Goal: Task Accomplishment & Management: Use online tool/utility

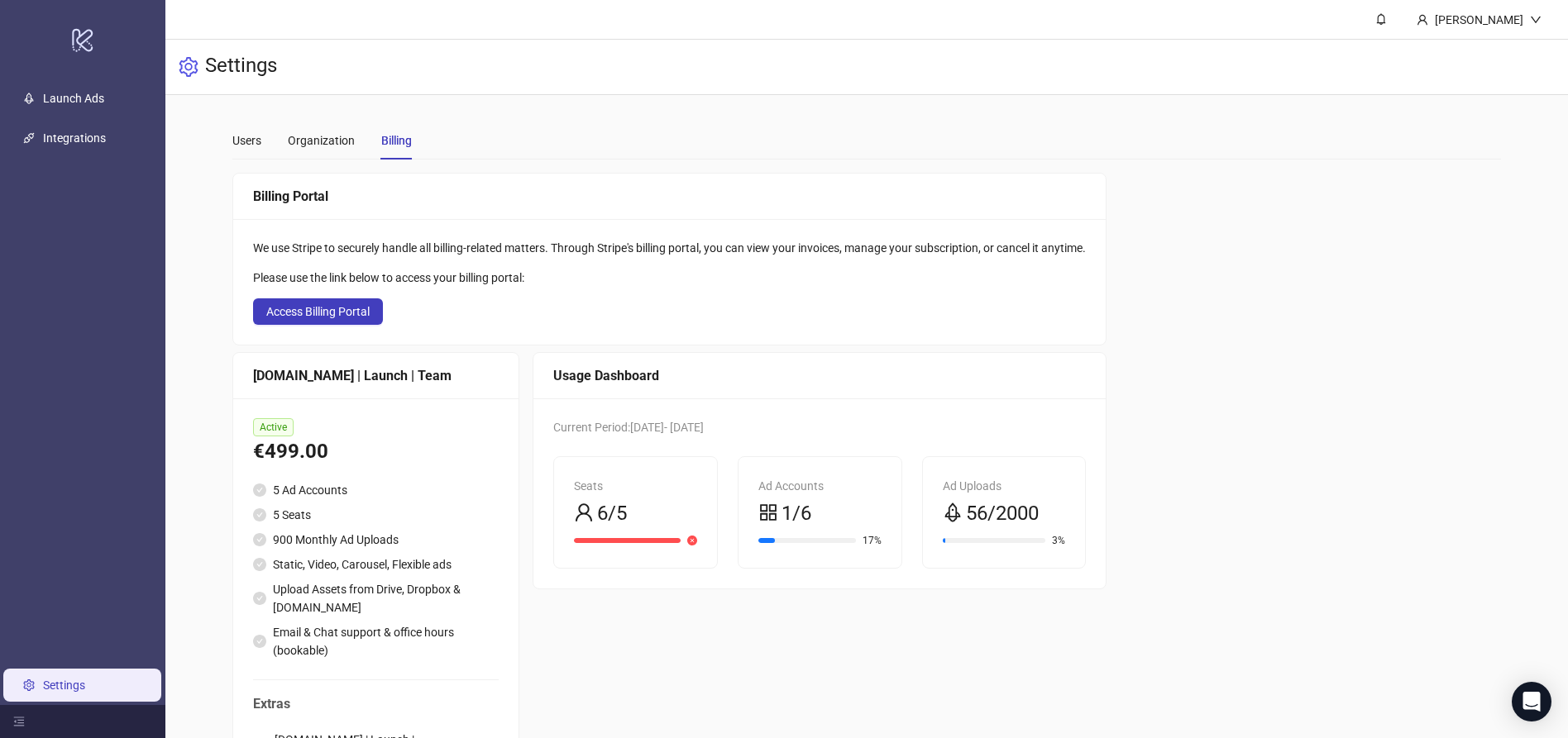
scroll to position [120, 0]
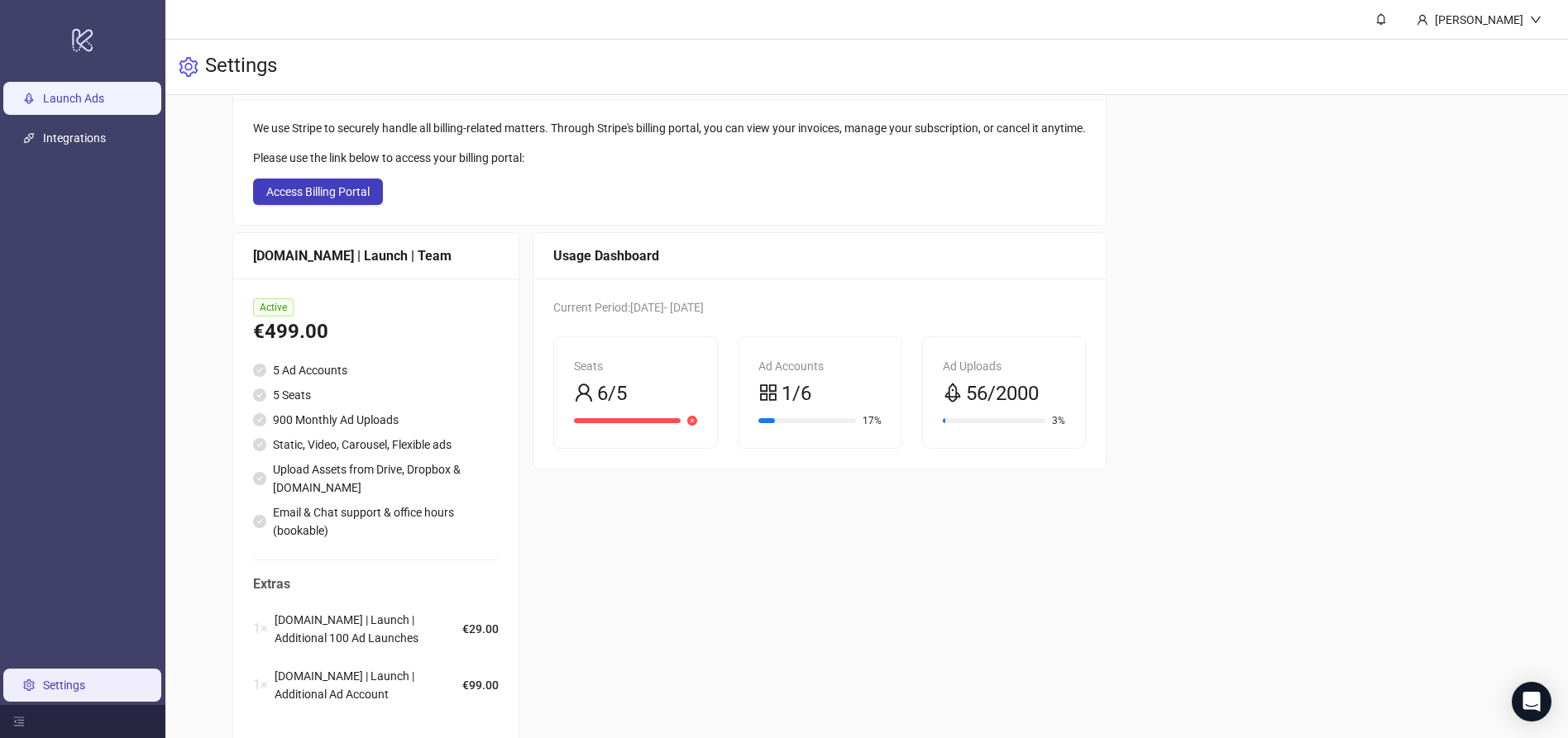
click at [78, 97] on link "Launch Ads" at bounding box center [73, 98] width 61 height 13
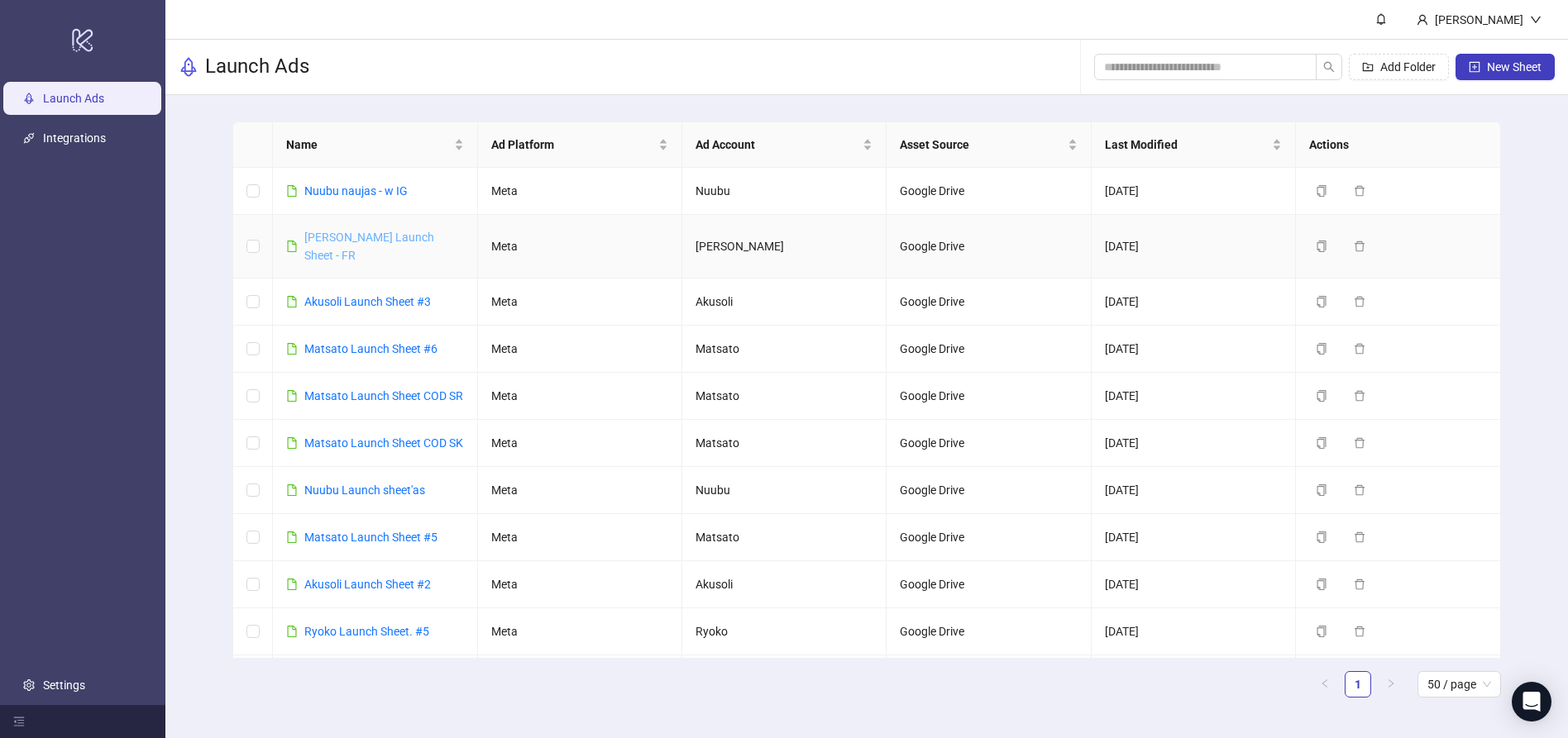
click at [396, 241] on link "[PERSON_NAME] Launch Sheet - FR" at bounding box center [369, 246] width 130 height 31
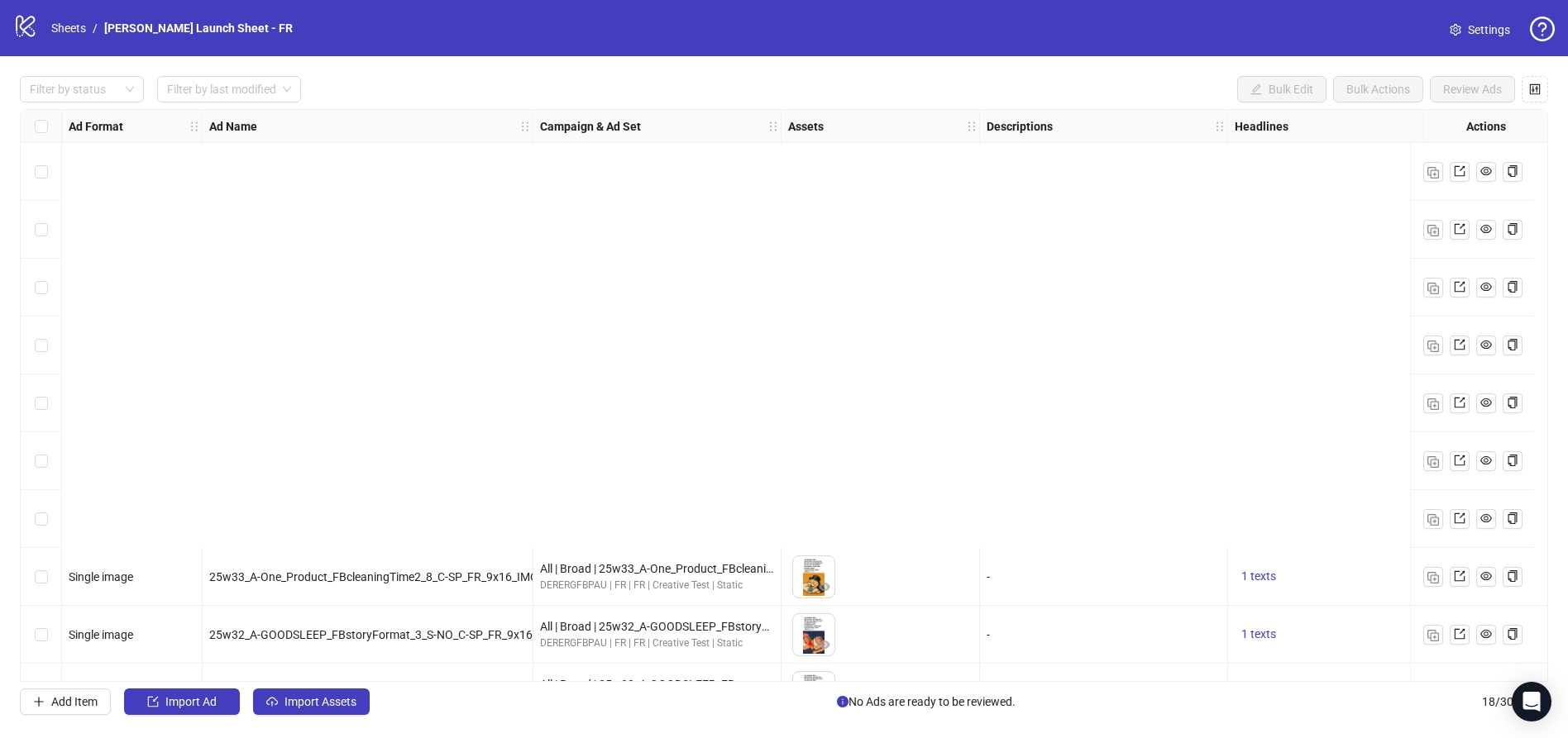
scroll to position [510, 0]
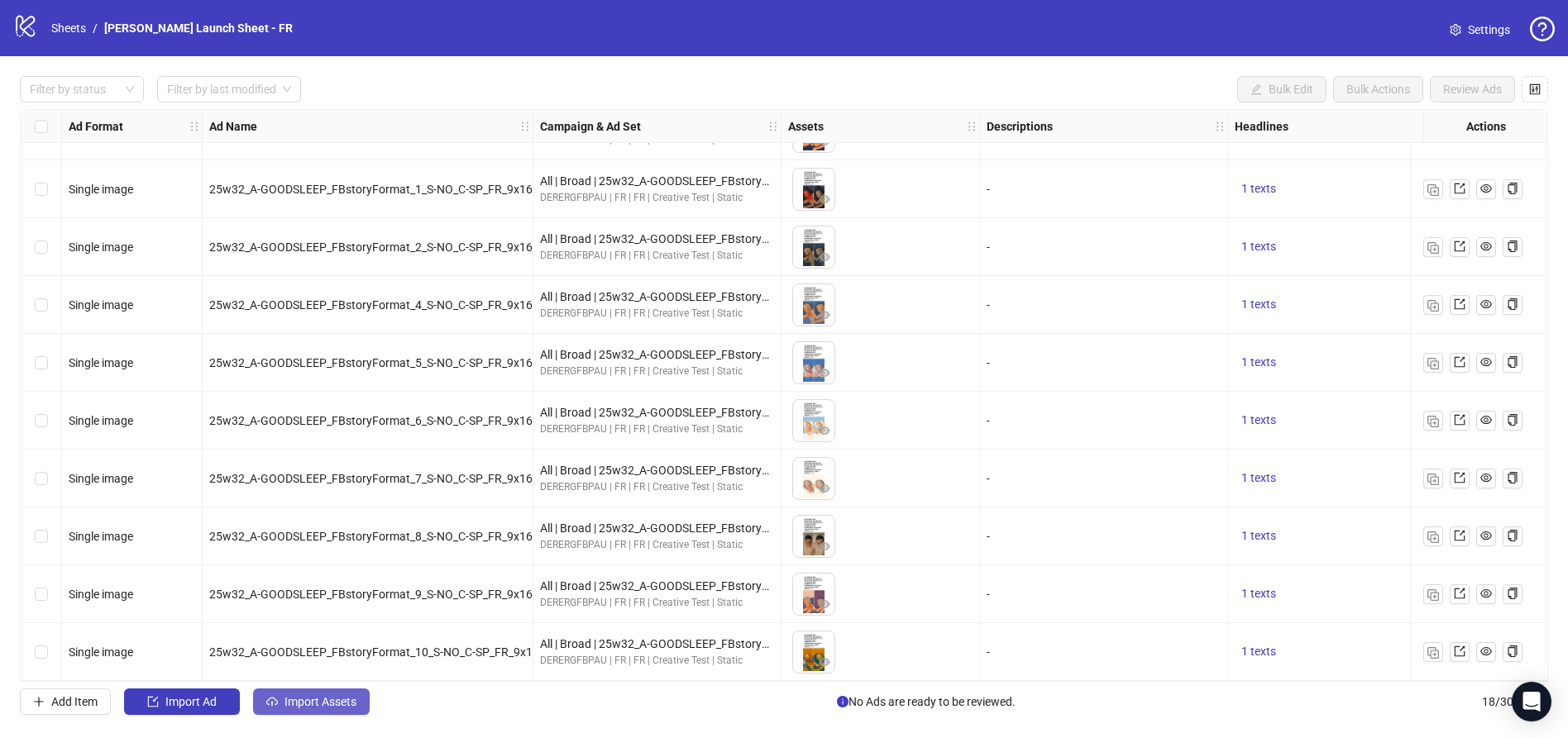
click at [333, 708] on span "Import Assets" at bounding box center [321, 702] width 72 height 13
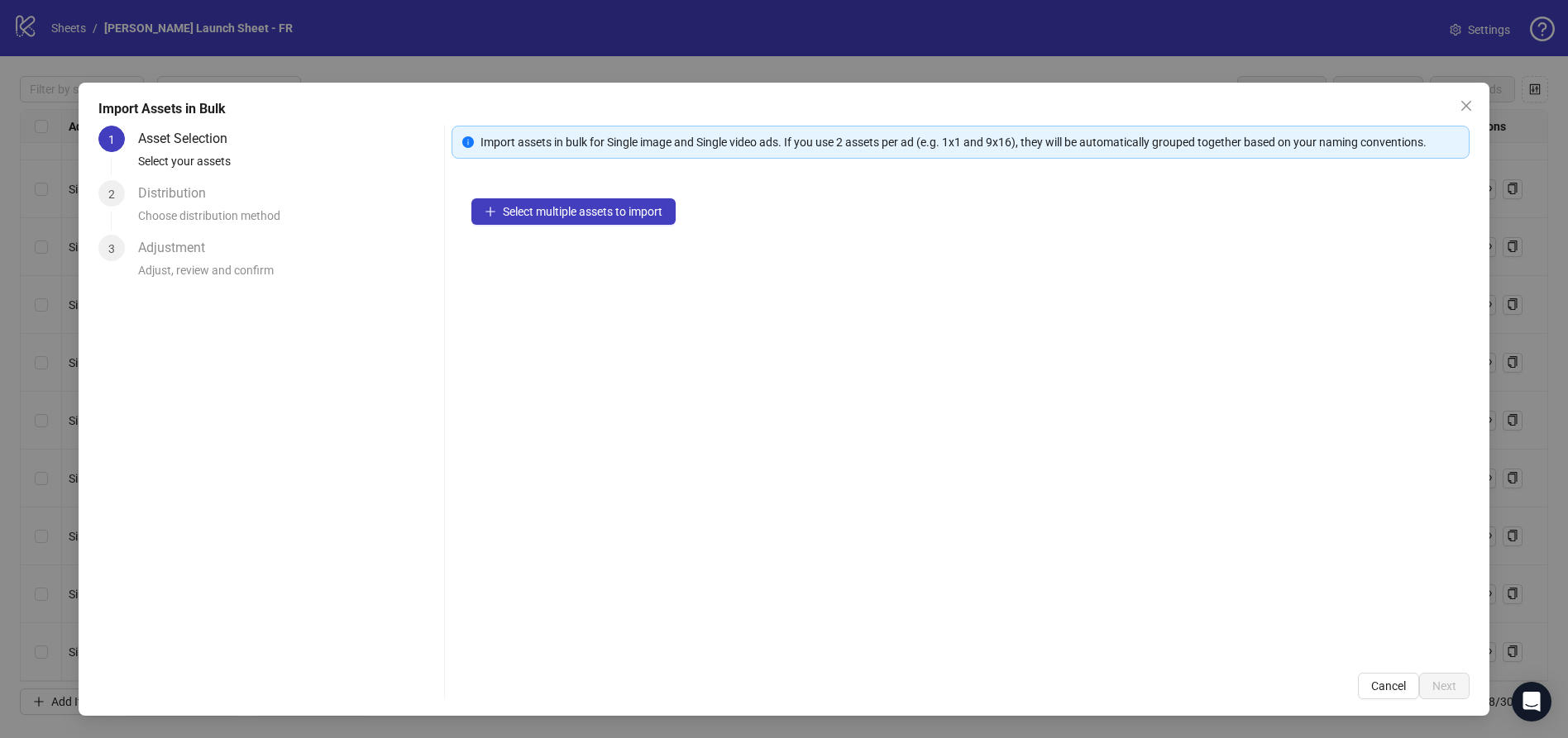
click at [31, 108] on div "Import Assets in Bulk 1 Asset Selection Select your assets 2 Distribution Choos…" at bounding box center [784, 369] width 1568 height 738
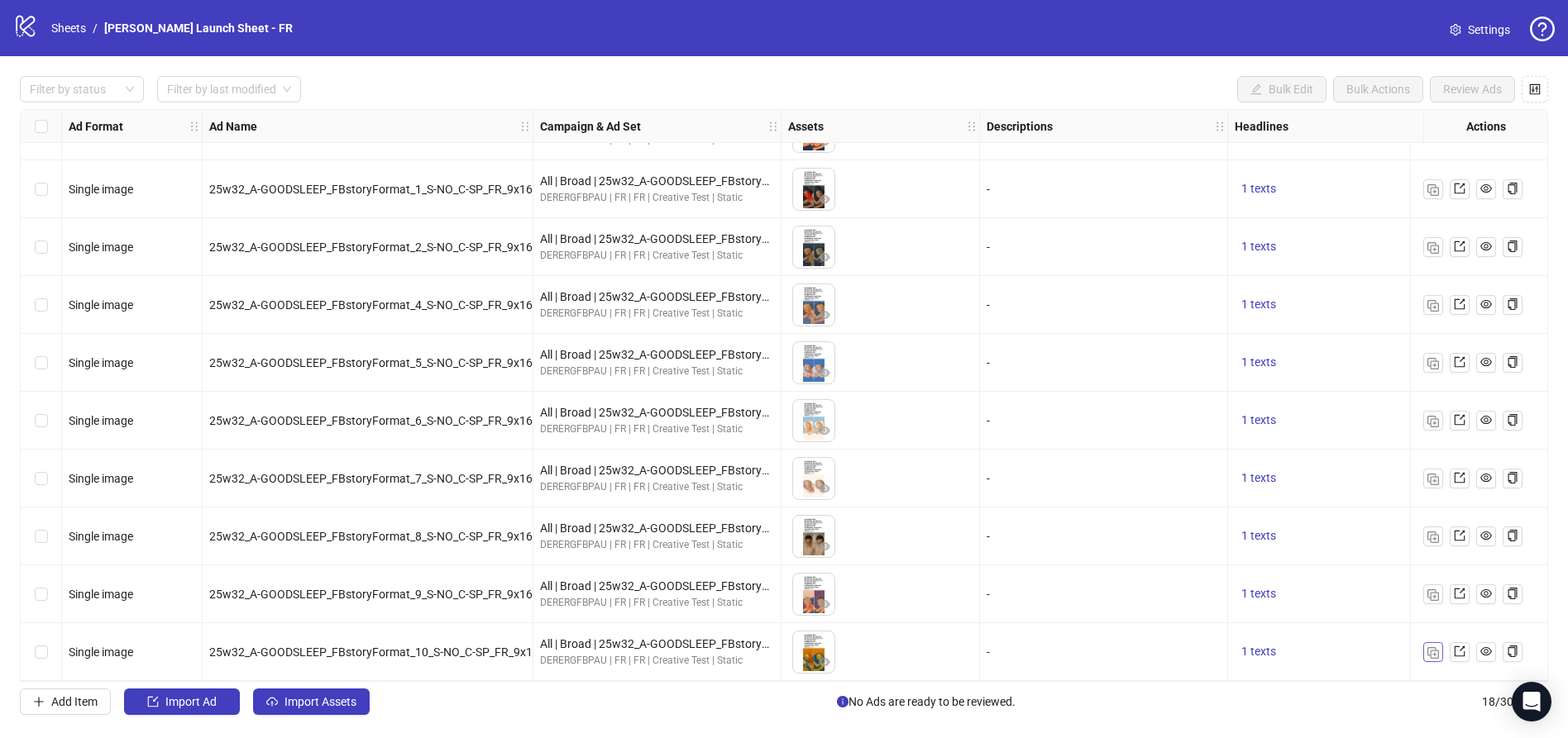
click at [1432, 648] on img "button" at bounding box center [1433, 653] width 11 height 11
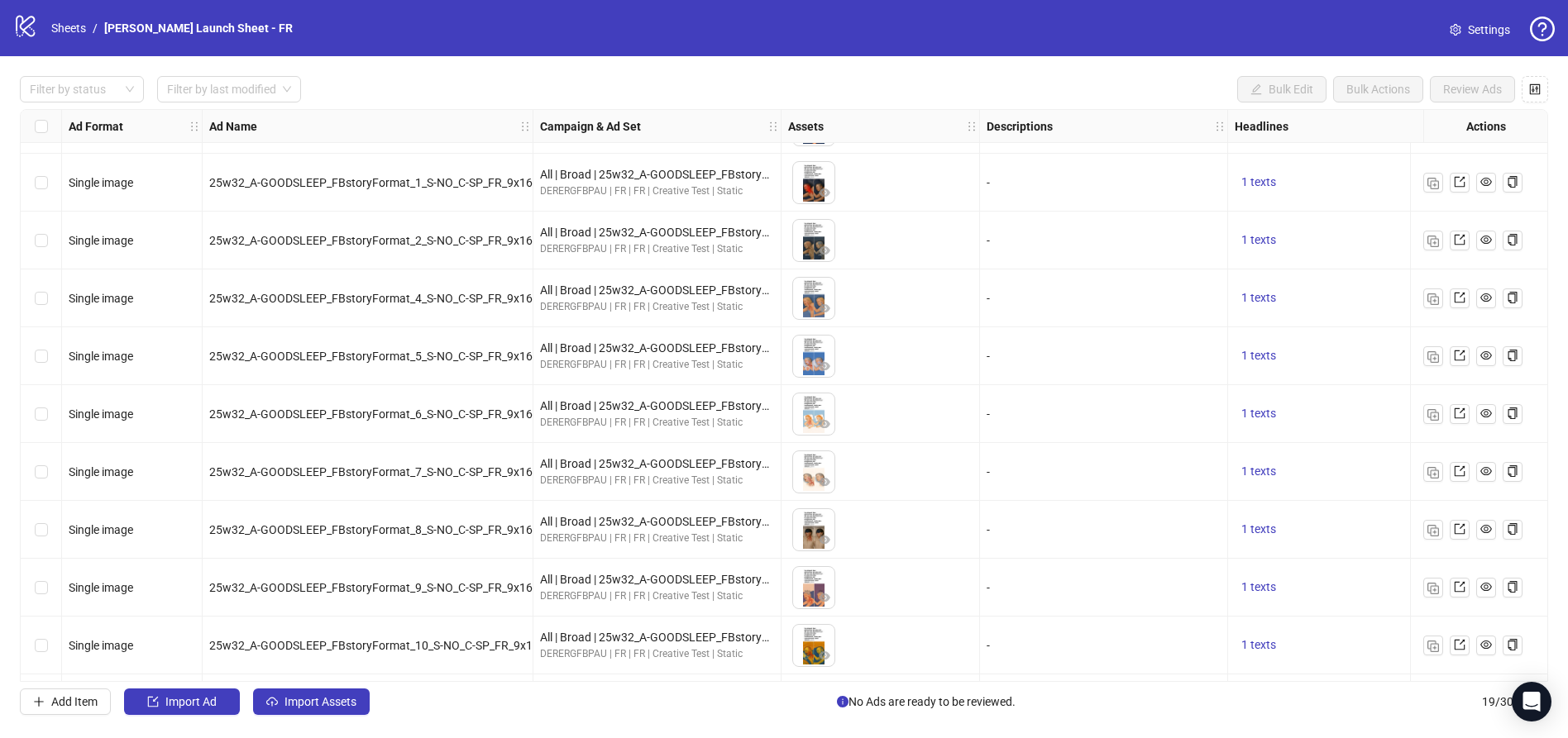
scroll to position [568, 0]
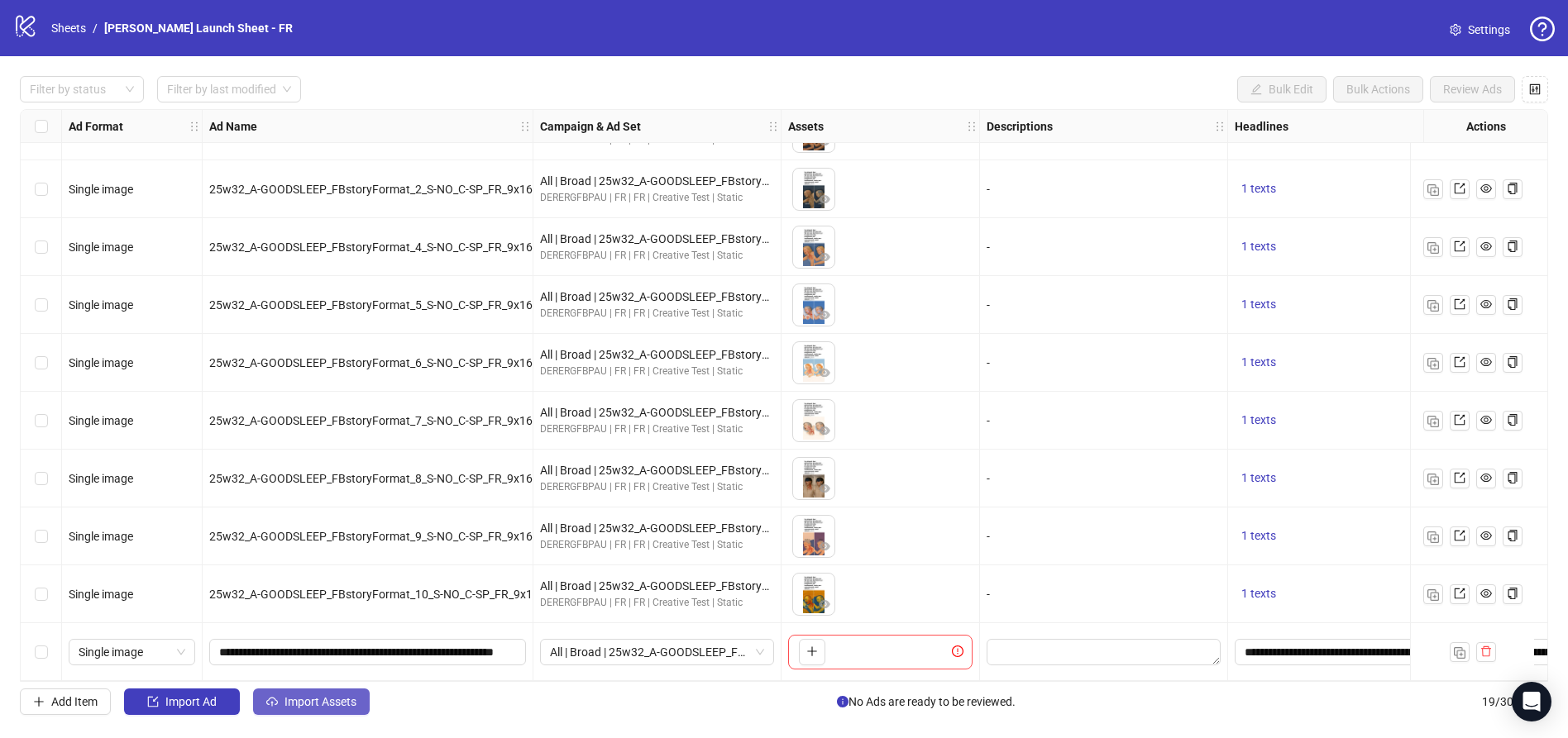
click at [346, 702] on span "Import Assets" at bounding box center [321, 702] width 72 height 13
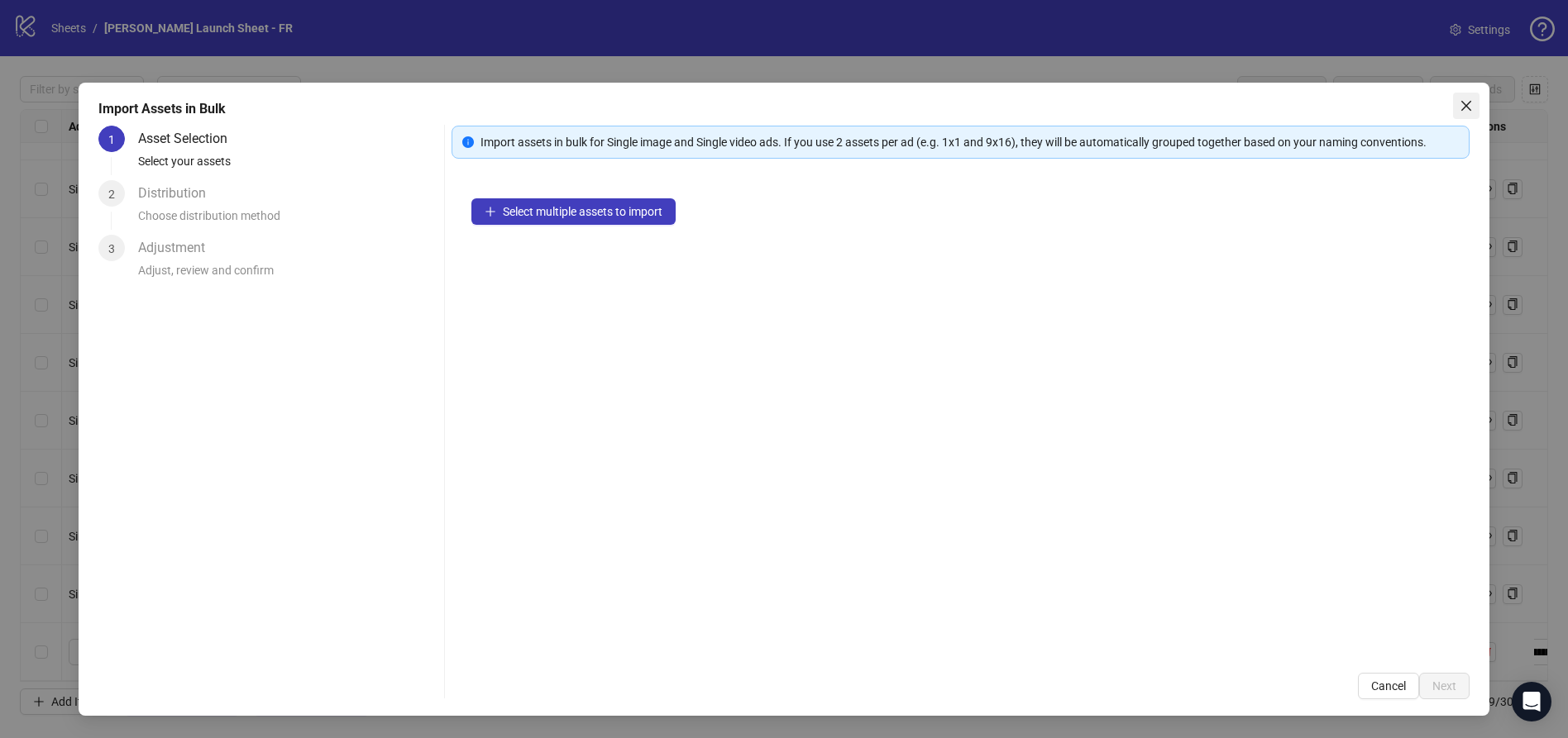
click at [1462, 100] on icon "close" at bounding box center [1466, 106] width 13 height 13
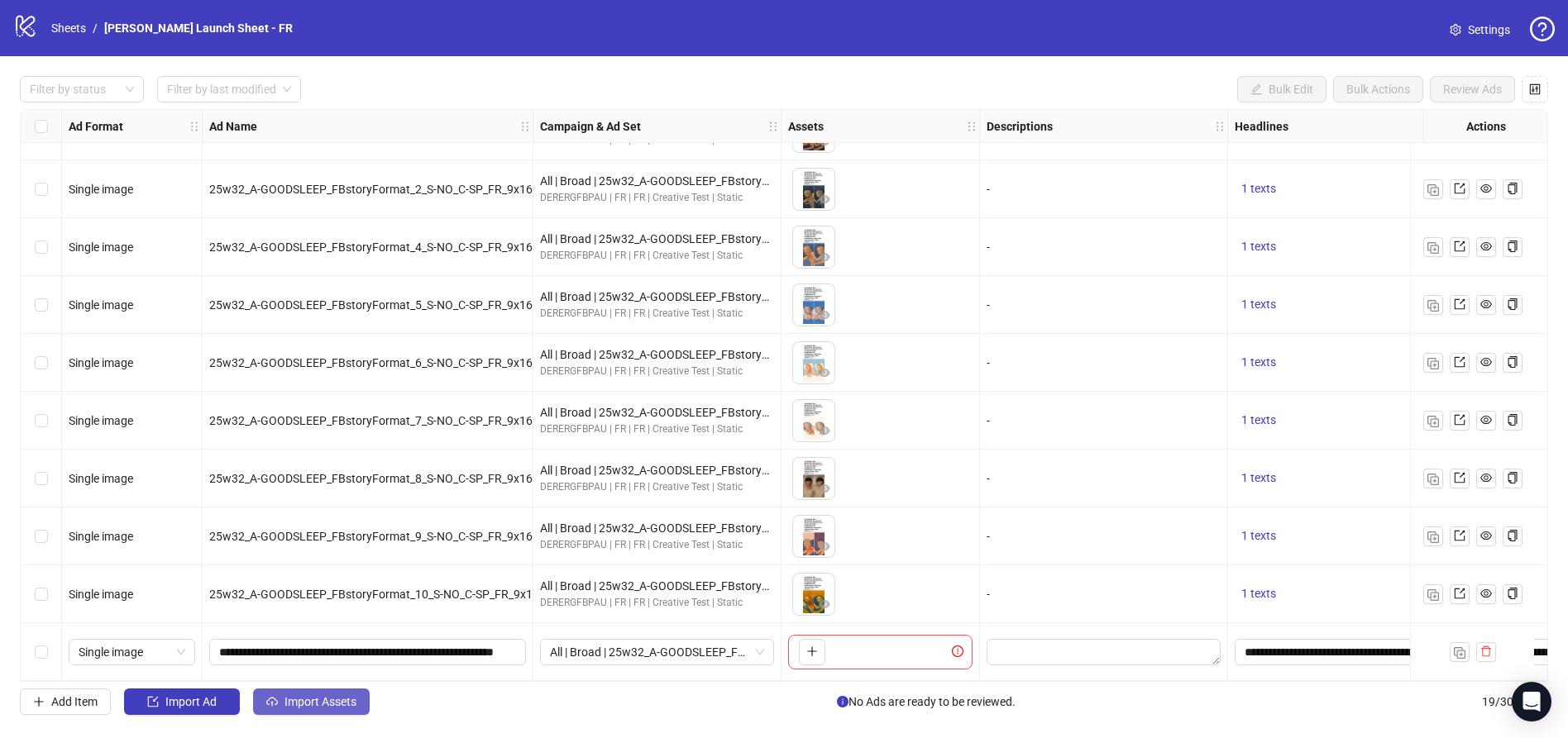
click at [304, 705] on span "Import Assets" at bounding box center [321, 702] width 72 height 13
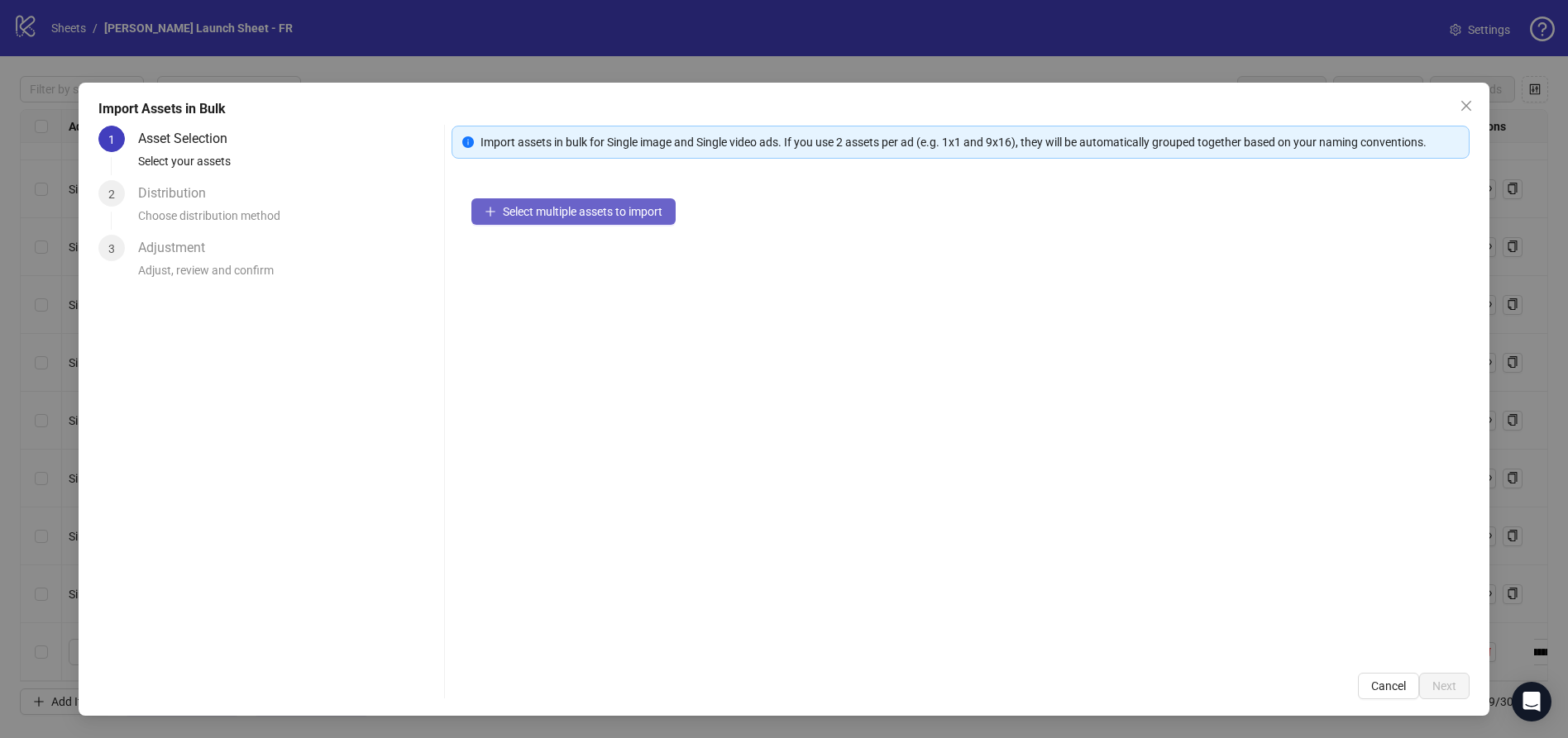
click at [561, 205] on span "Select multiple assets to import" at bounding box center [583, 211] width 160 height 13
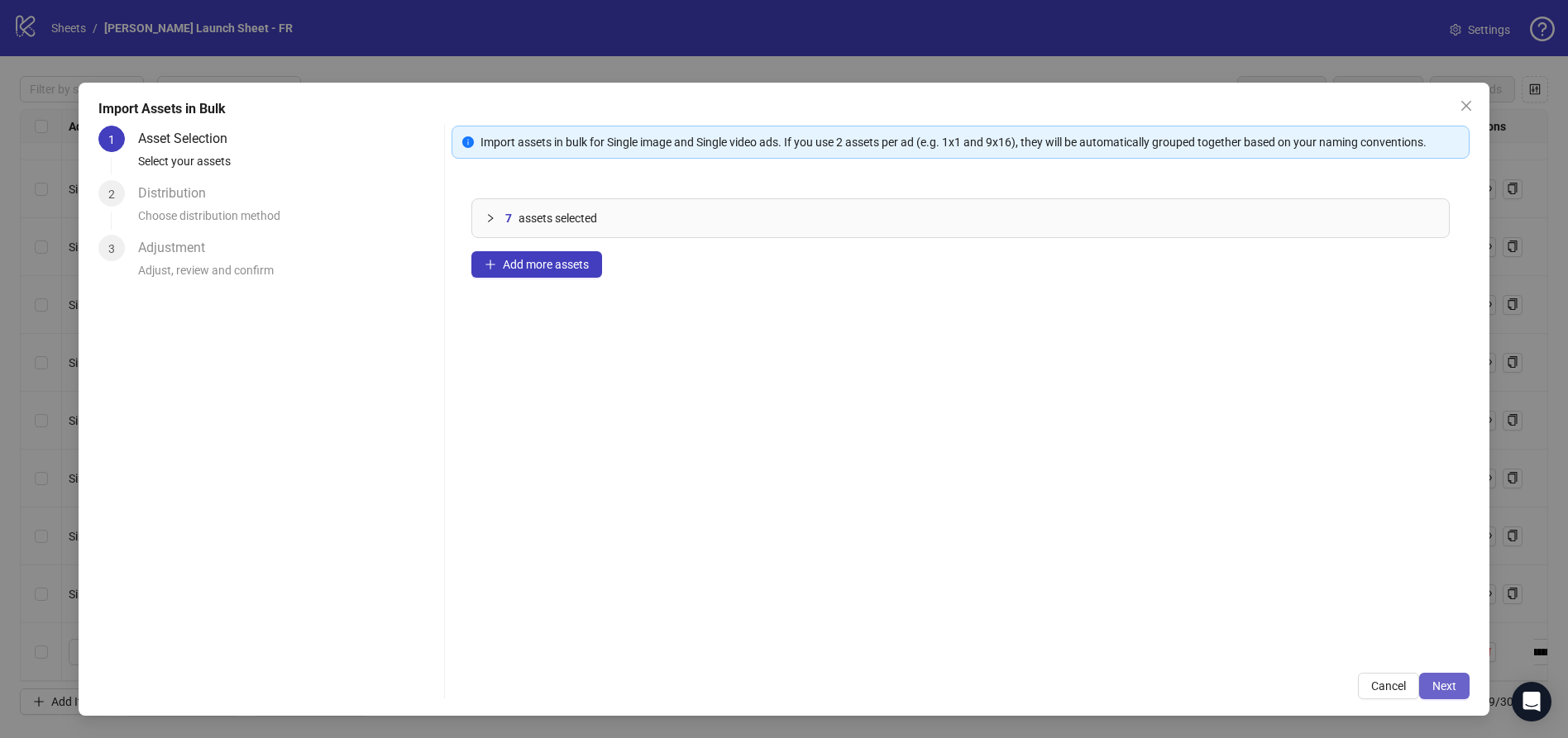
click at [1444, 680] on span "Next" at bounding box center [1444, 687] width 24 height 13
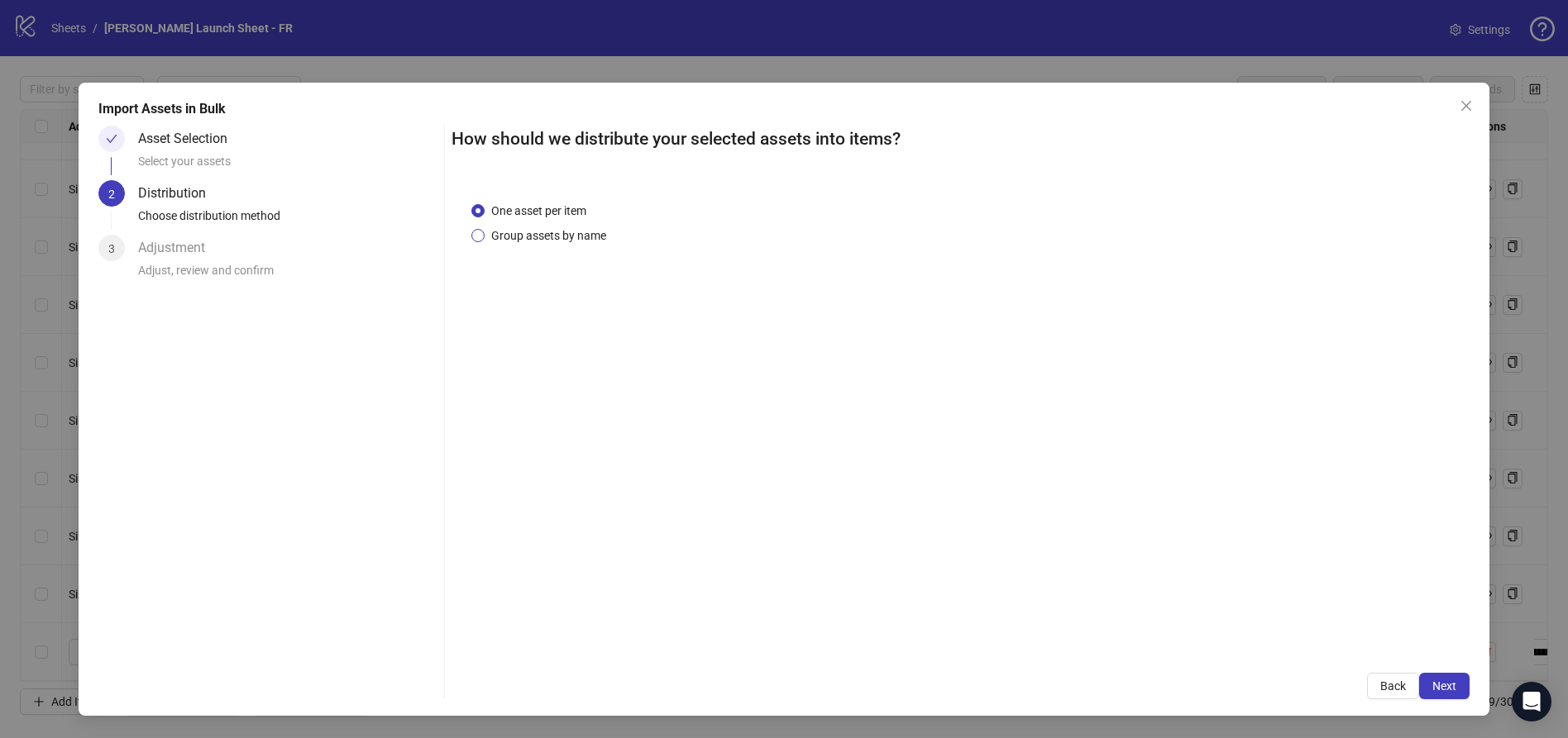
click at [533, 235] on span "Group assets by name" at bounding box center [549, 235] width 129 height 18
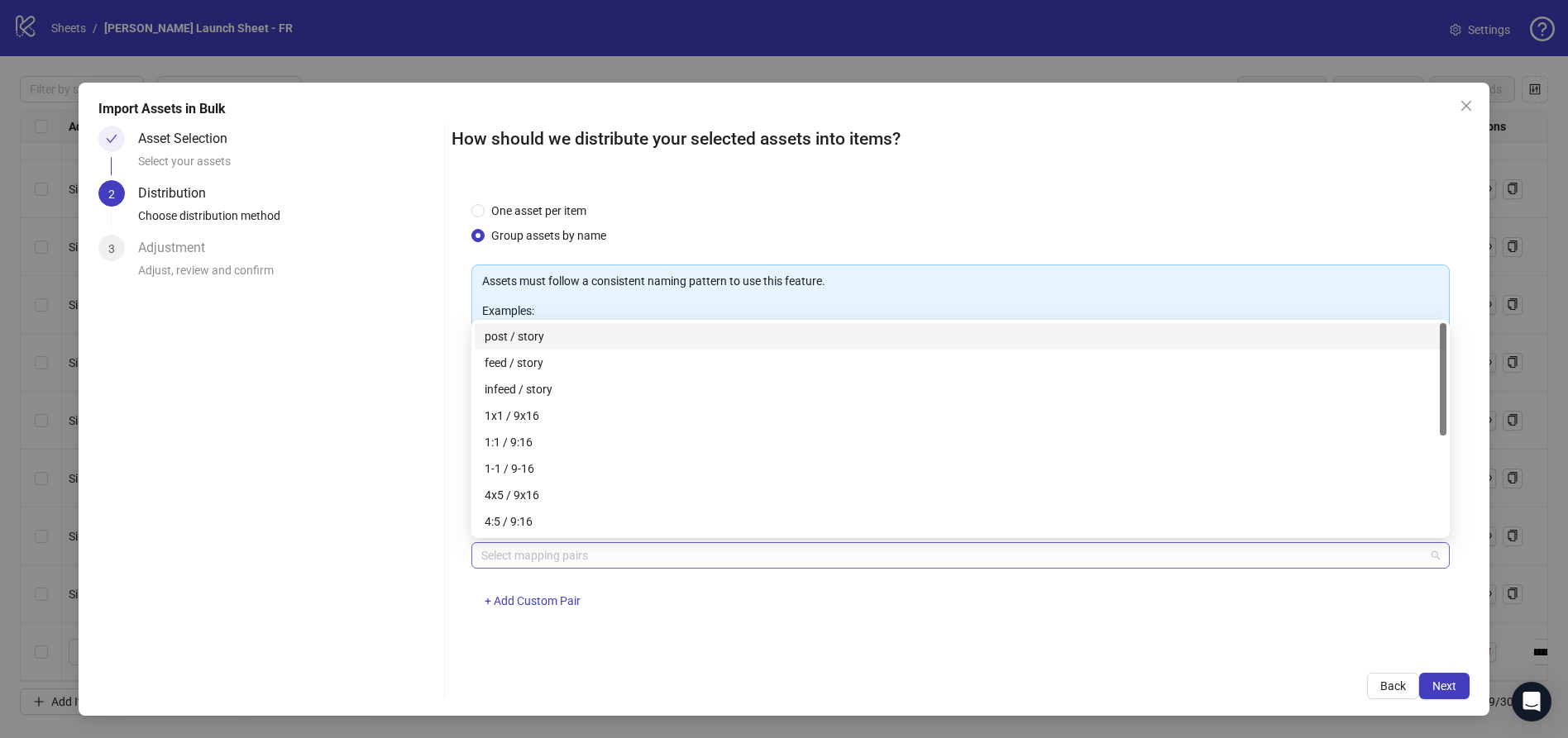
click at [580, 544] on div at bounding box center [952, 555] width 955 height 23
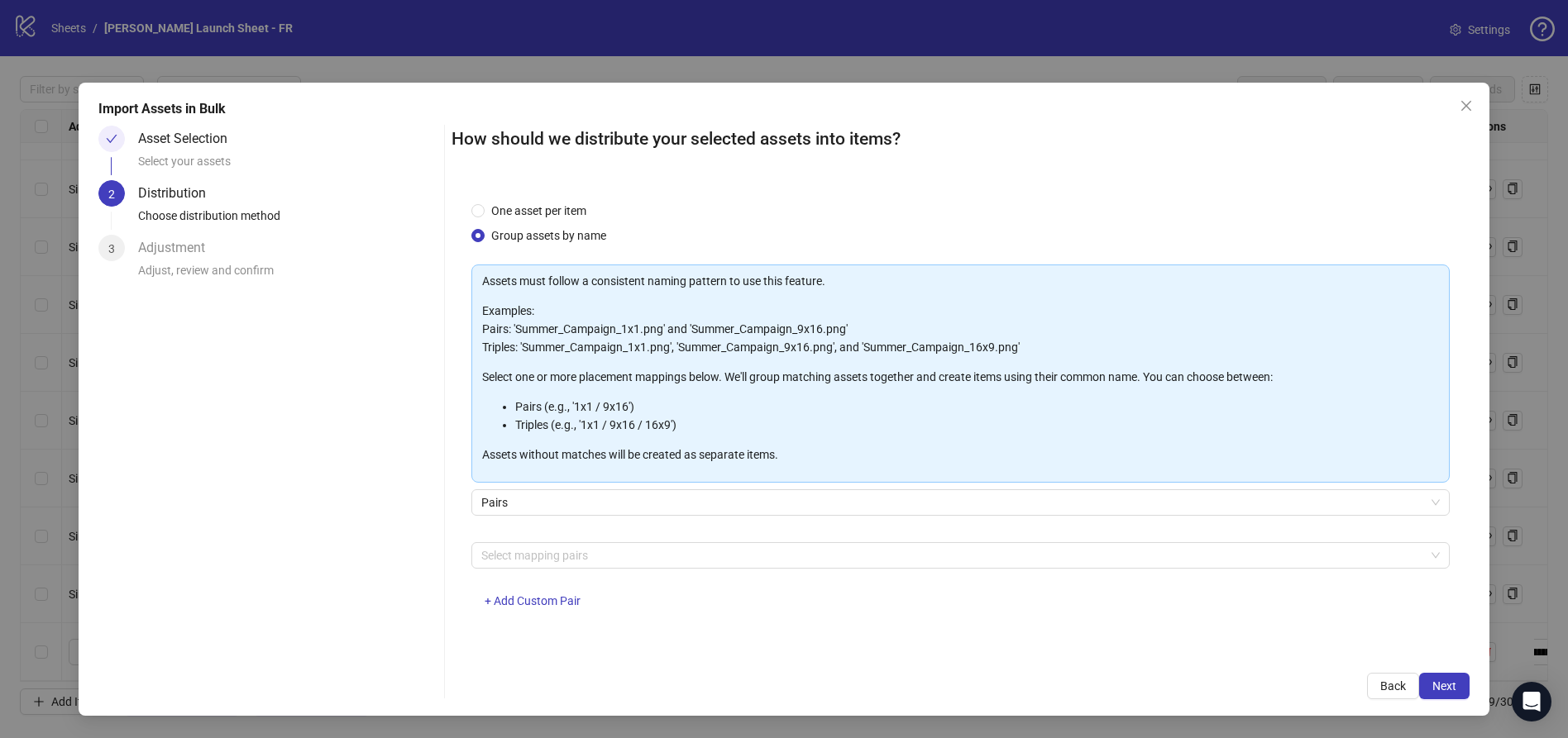
click at [695, 637] on div "One asset per item Group assets by name Assets must follow a consistent naming …" at bounding box center [960, 417] width 1018 height 471
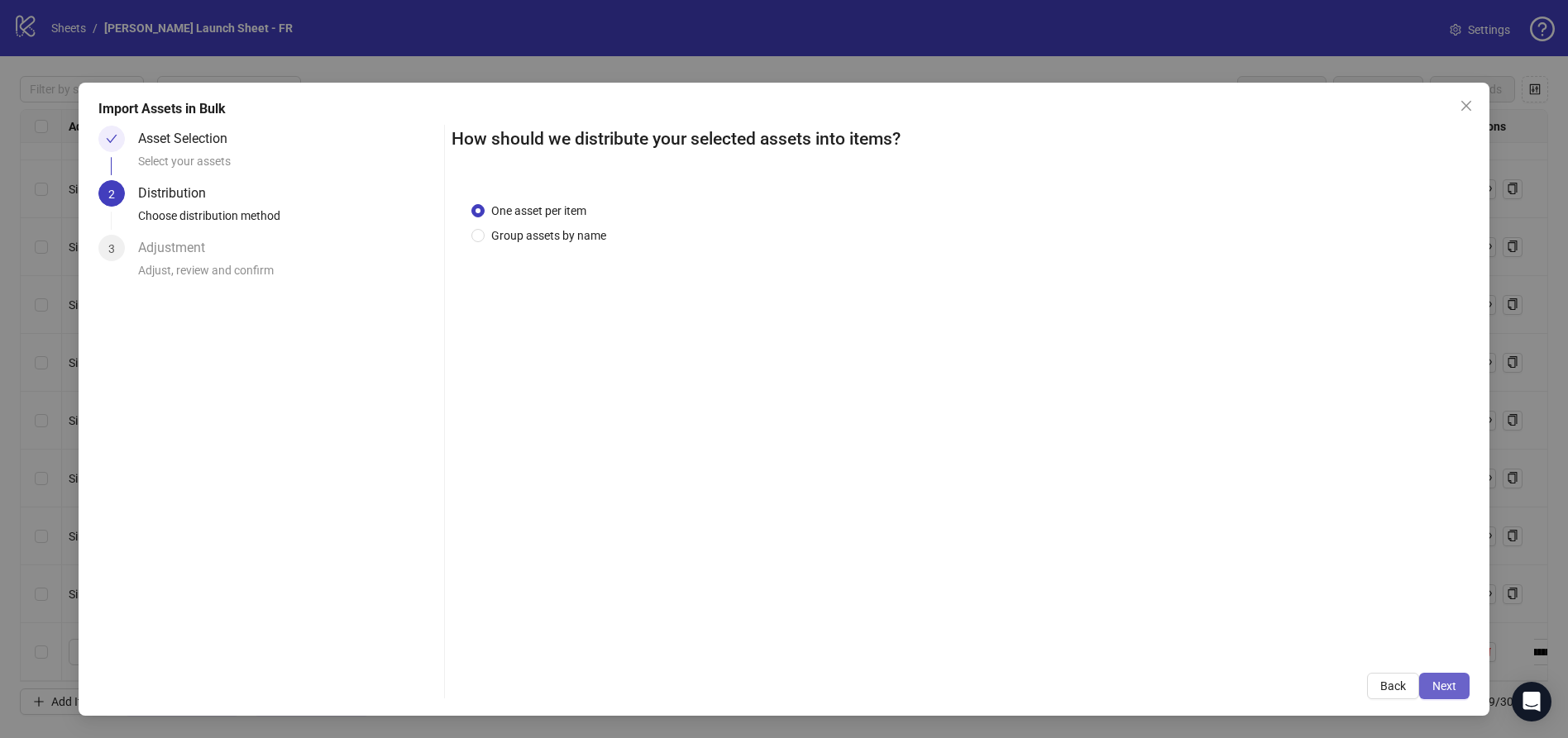
click at [1446, 687] on span "Next" at bounding box center [1444, 687] width 24 height 13
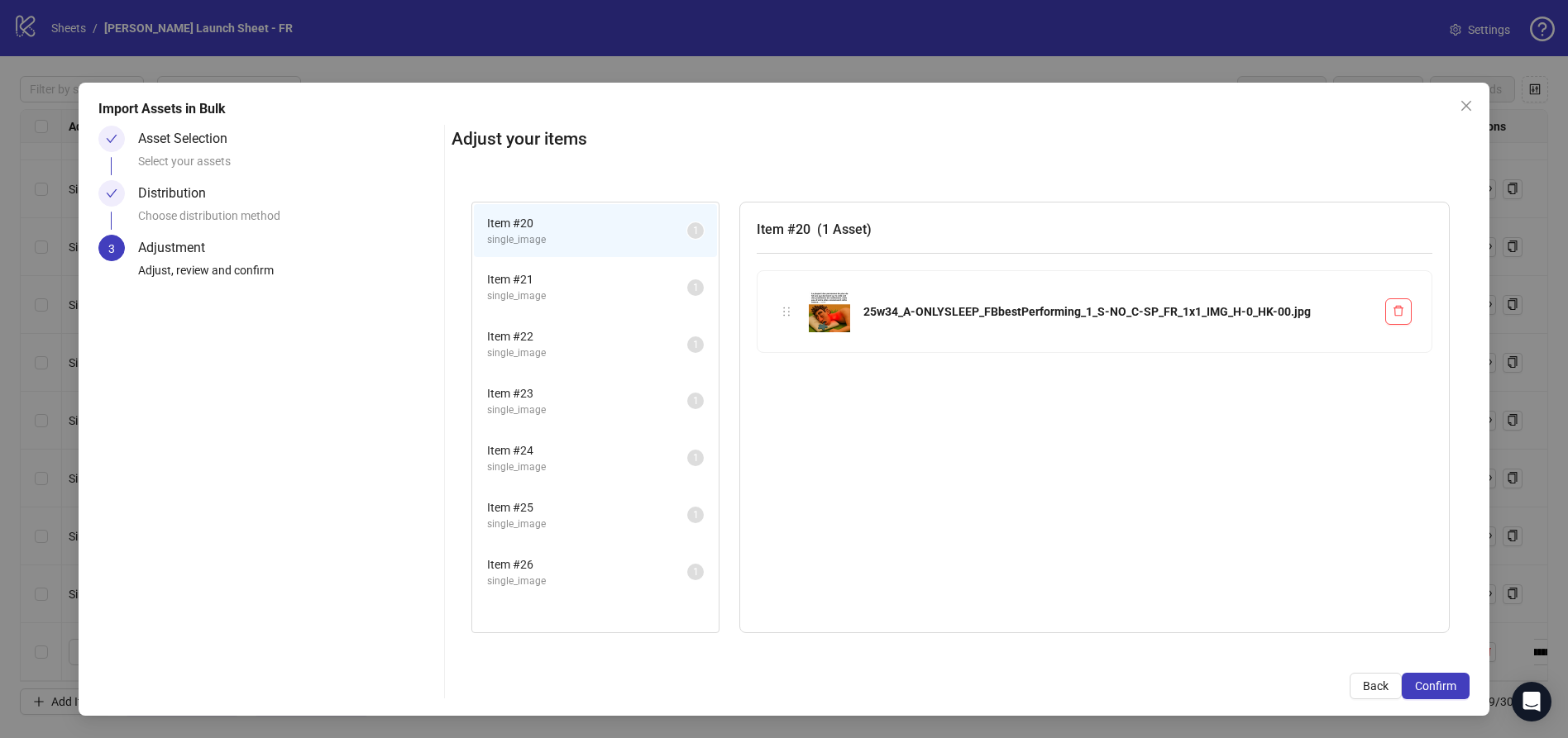
click at [1446, 687] on span "Confirm" at bounding box center [1435, 687] width 41 height 13
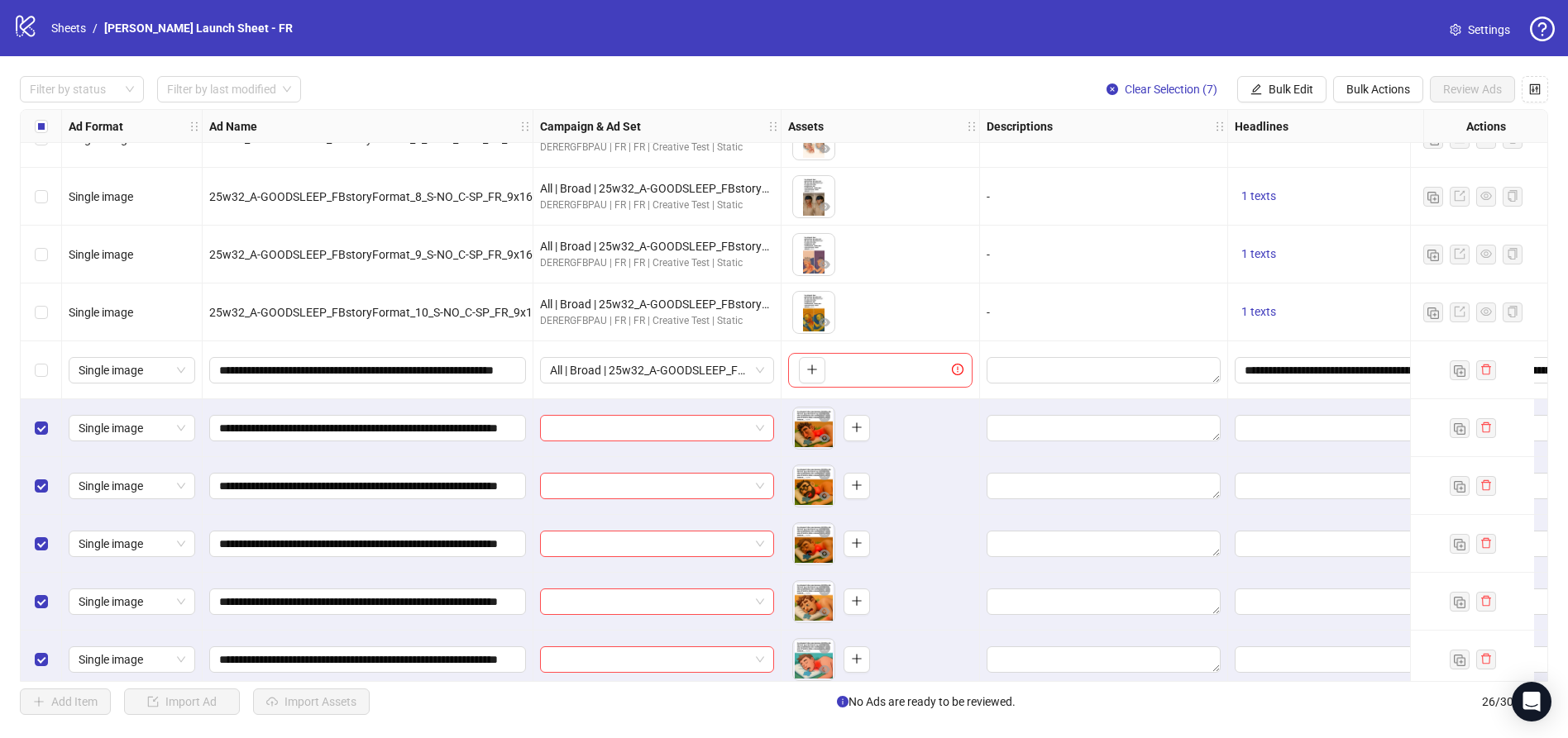
scroll to position [973, 0]
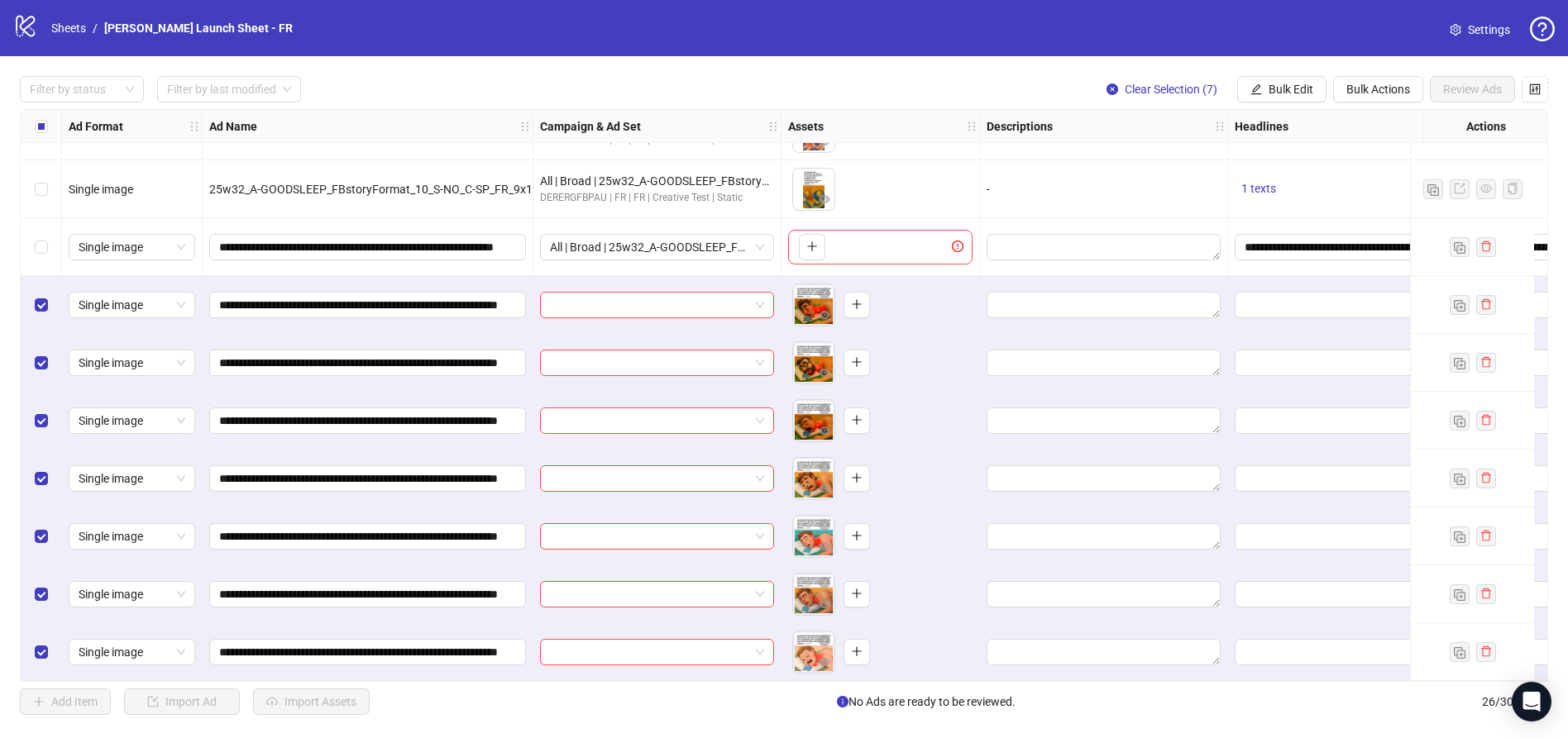
click at [47, 125] on div "Select all rows" at bounding box center [41, 126] width 41 height 33
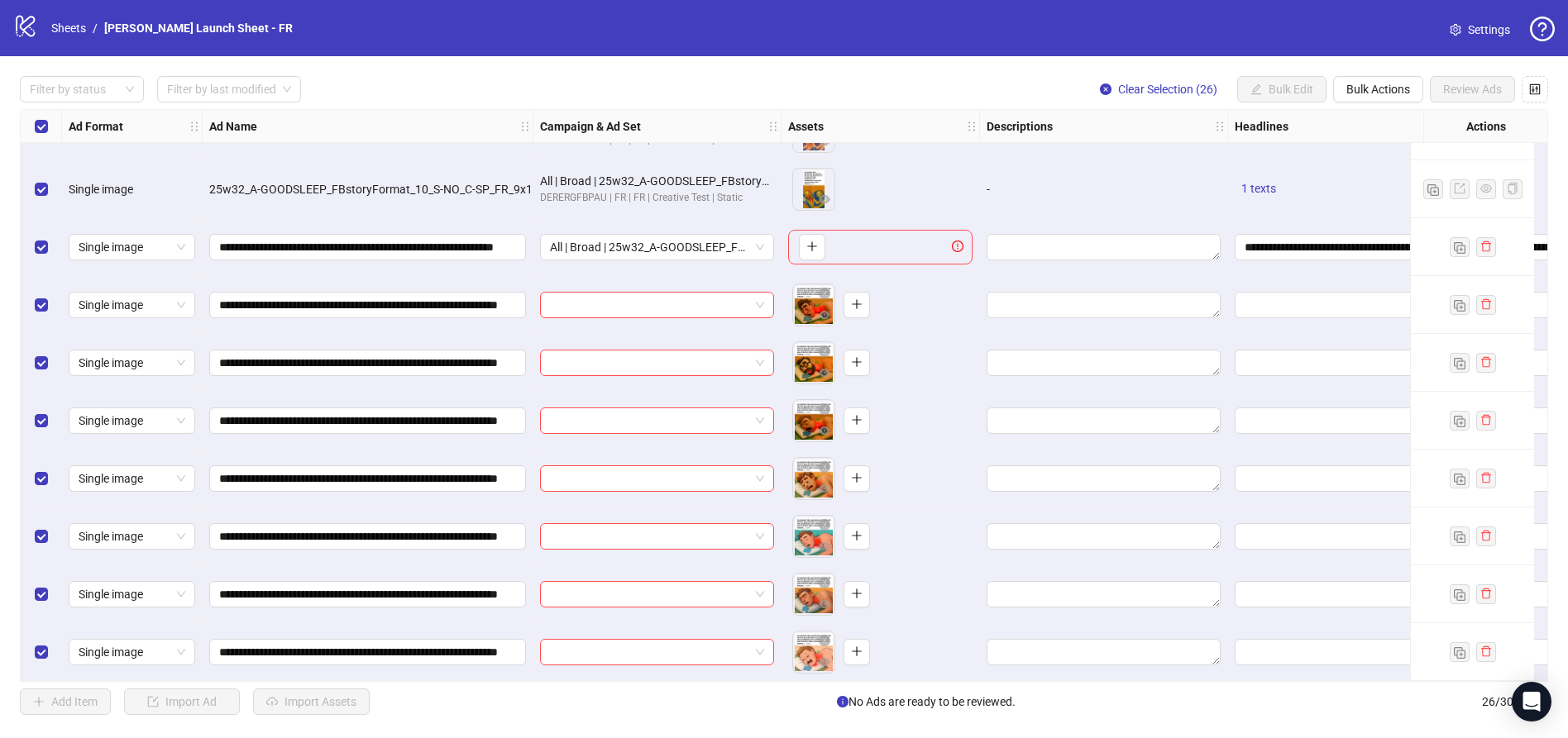
click at [47, 125] on div "Select all rows" at bounding box center [41, 126] width 41 height 33
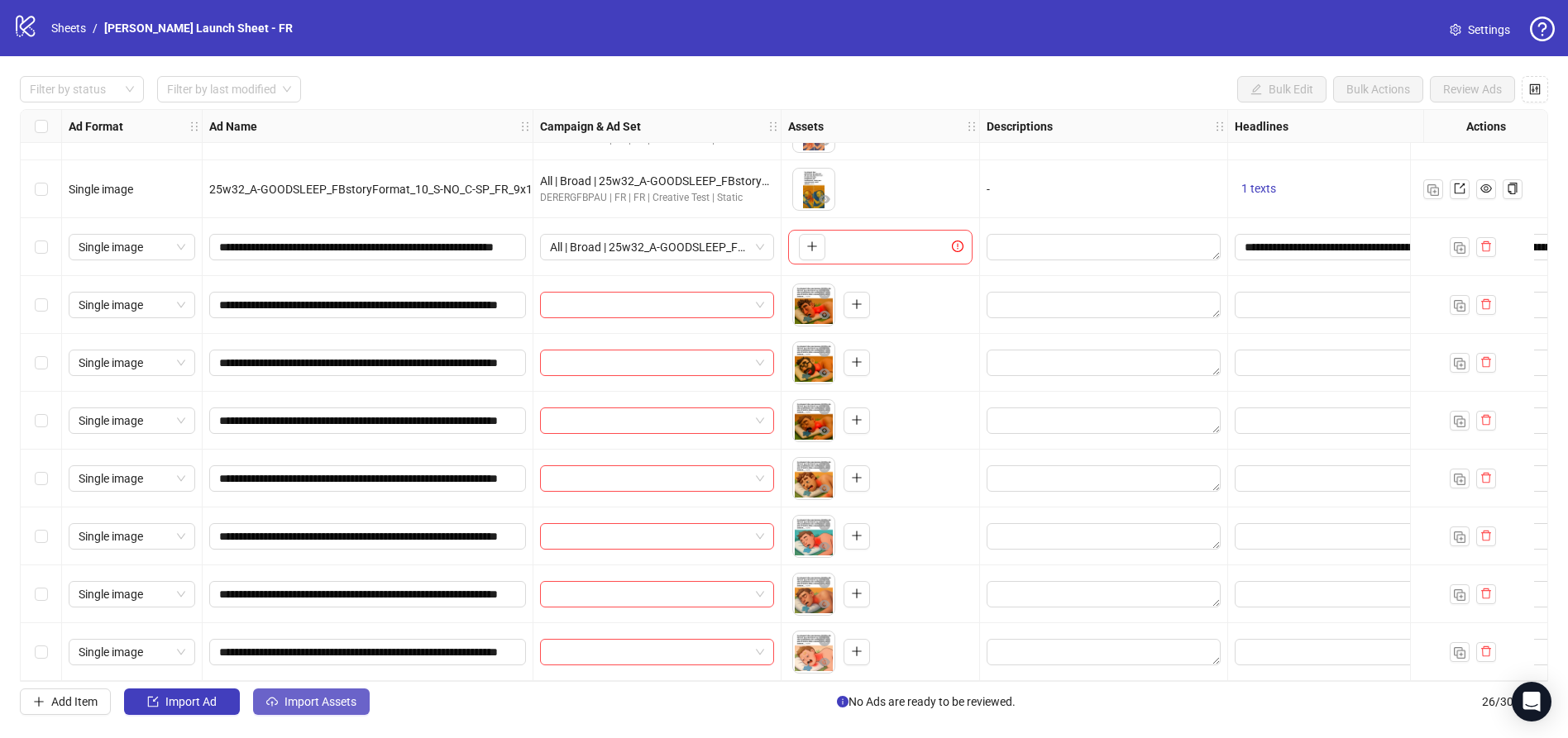
click at [323, 705] on span "Import Assets" at bounding box center [321, 702] width 72 height 13
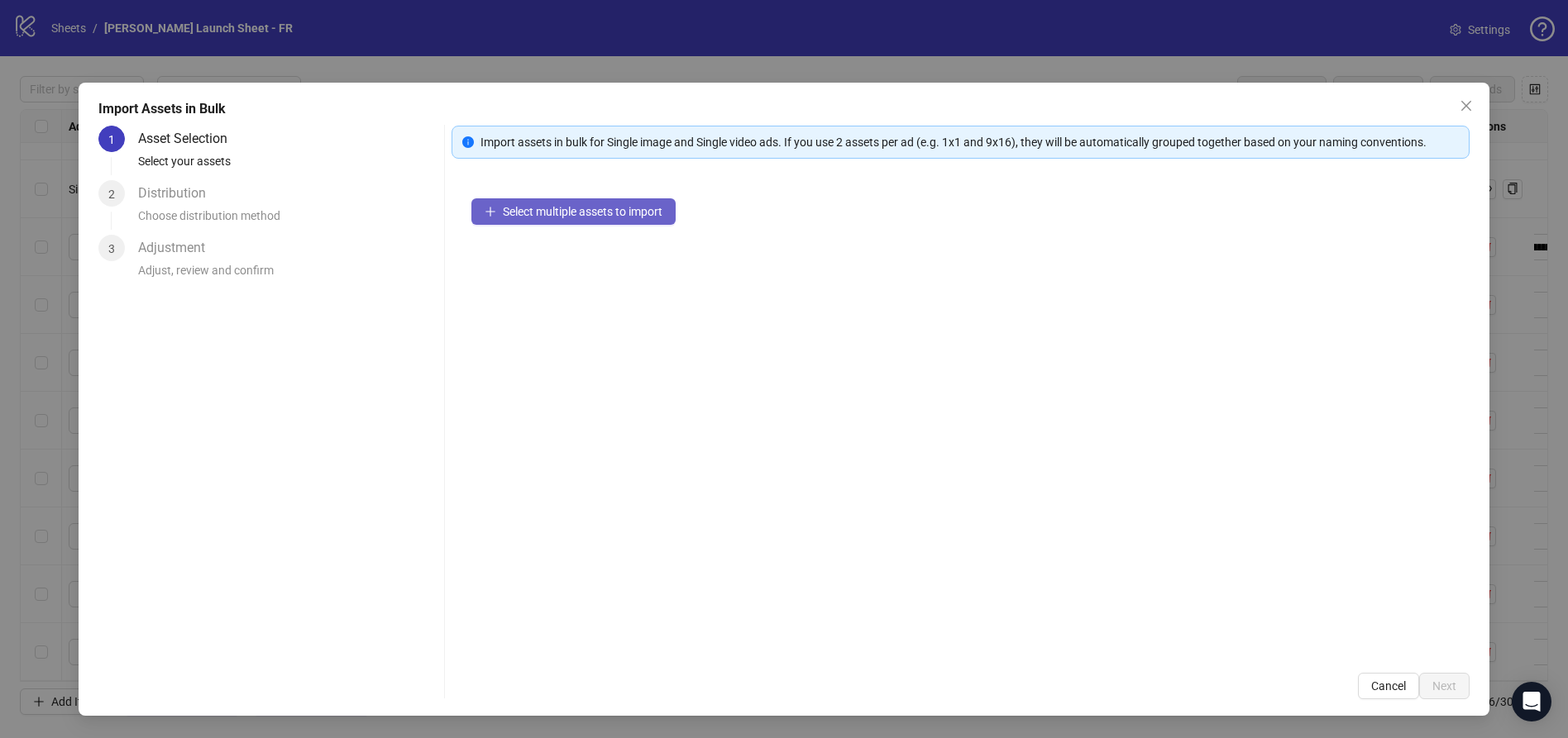
click at [533, 209] on span "Select multiple assets to import" at bounding box center [583, 211] width 160 height 13
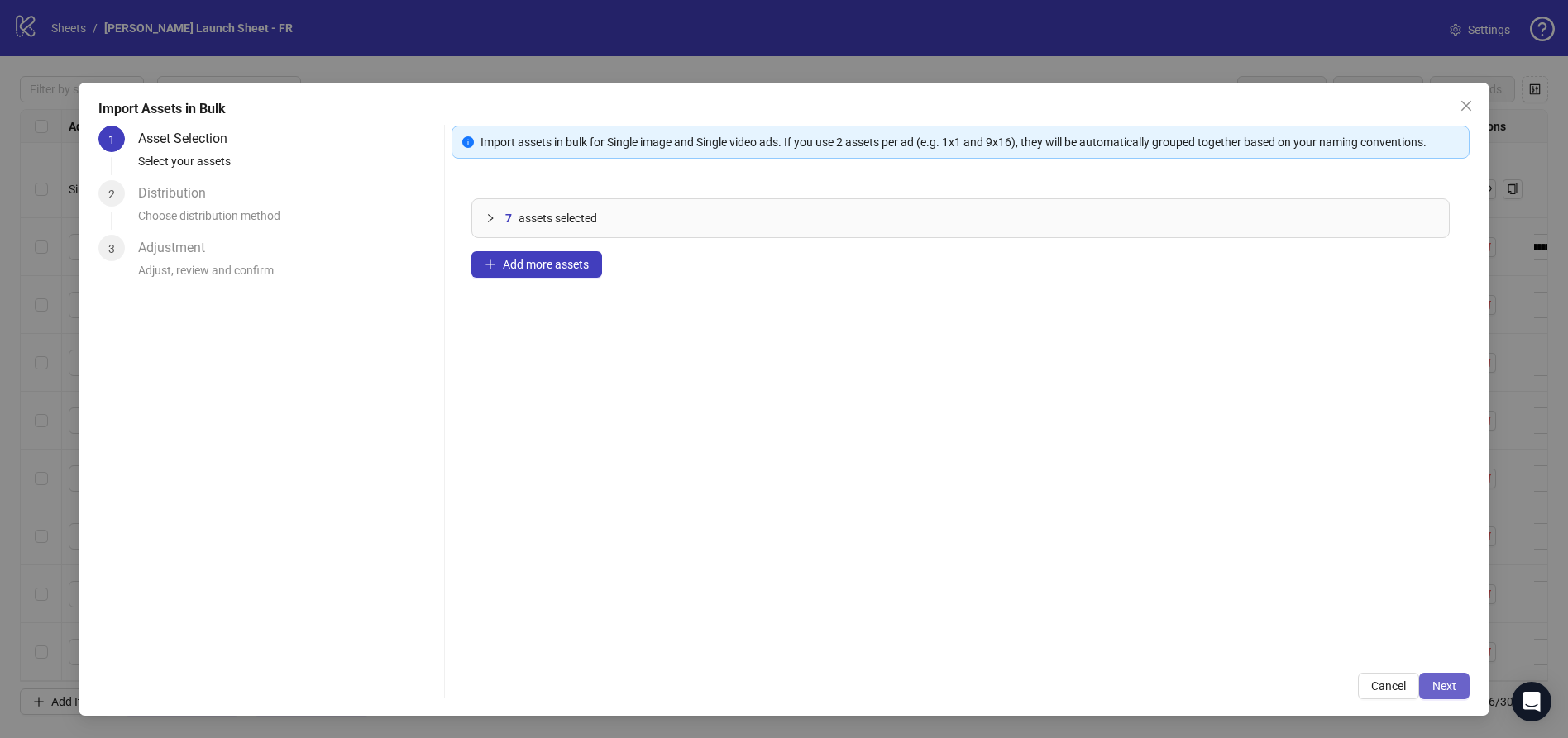
click at [1447, 680] on span "Next" at bounding box center [1444, 687] width 24 height 13
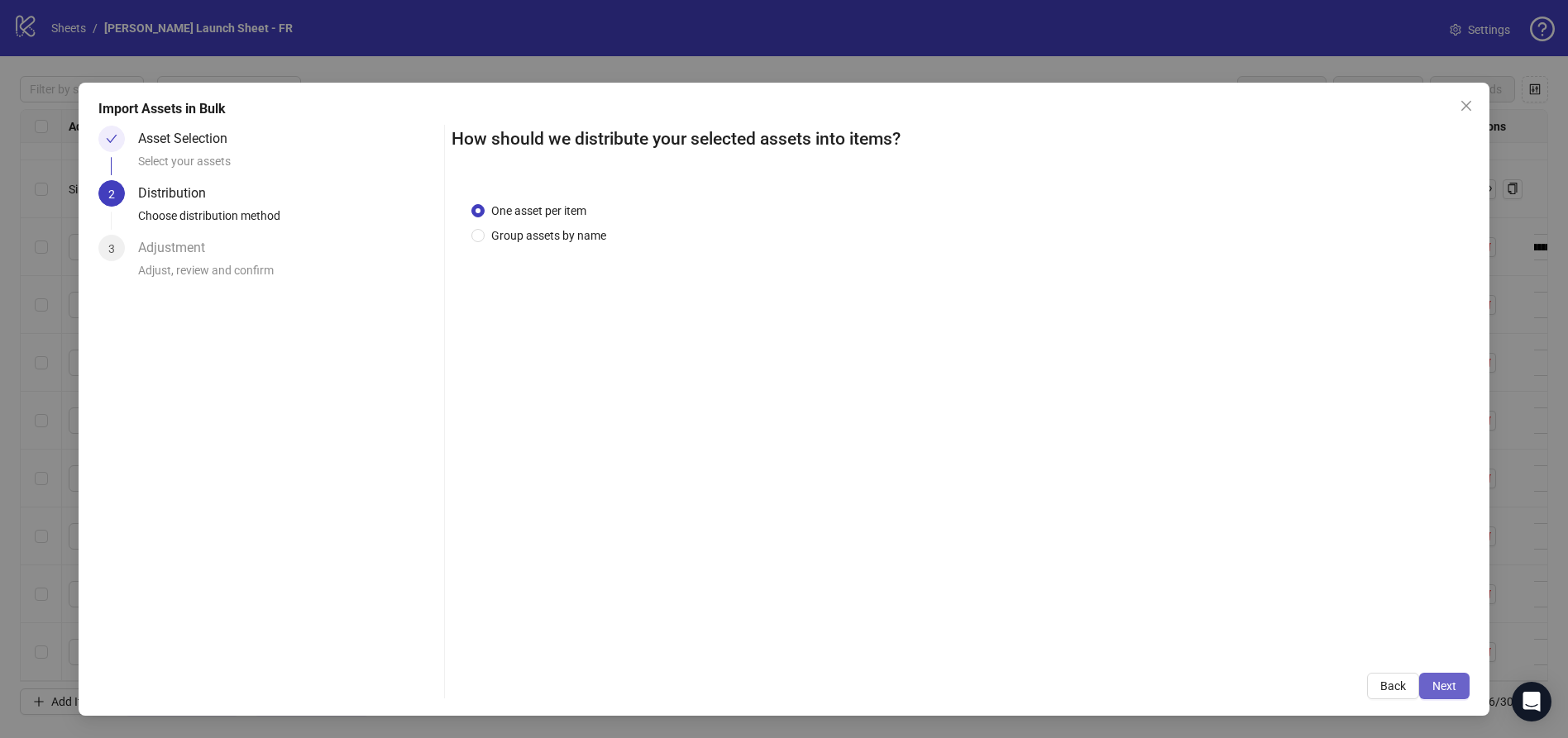
click at [1438, 680] on span "Next" at bounding box center [1444, 687] width 24 height 13
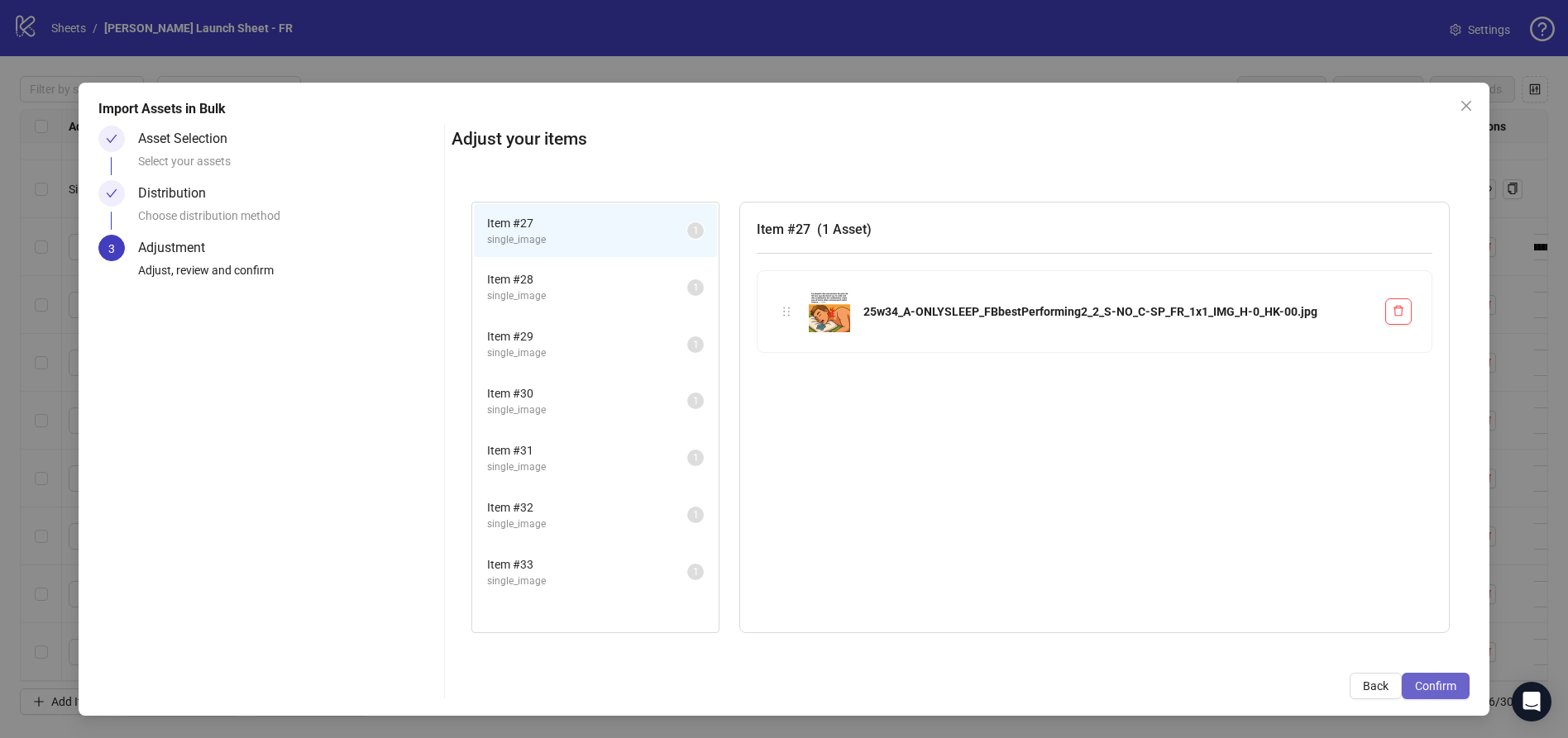
click at [1440, 681] on span "Confirm" at bounding box center [1435, 687] width 41 height 13
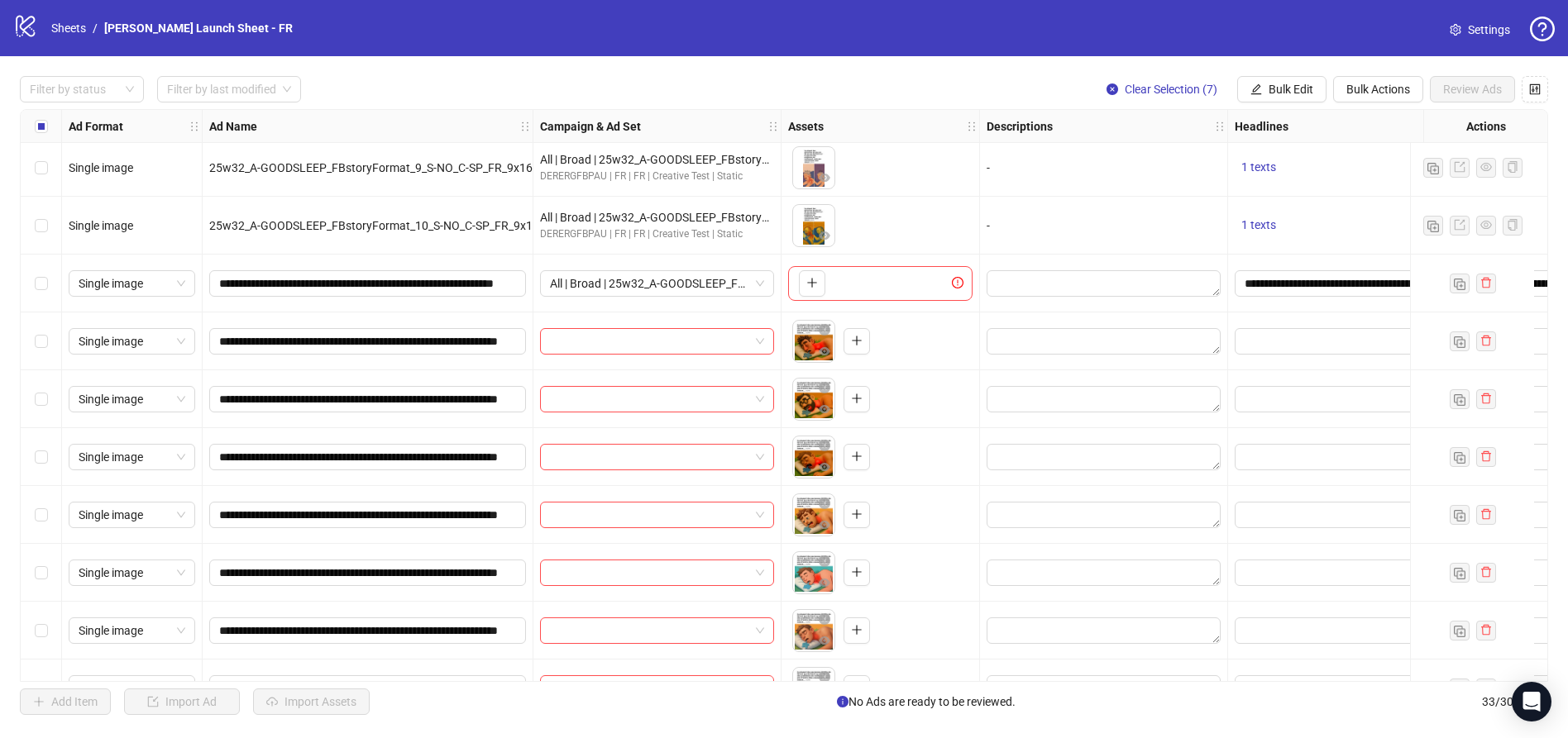
scroll to position [965, 0]
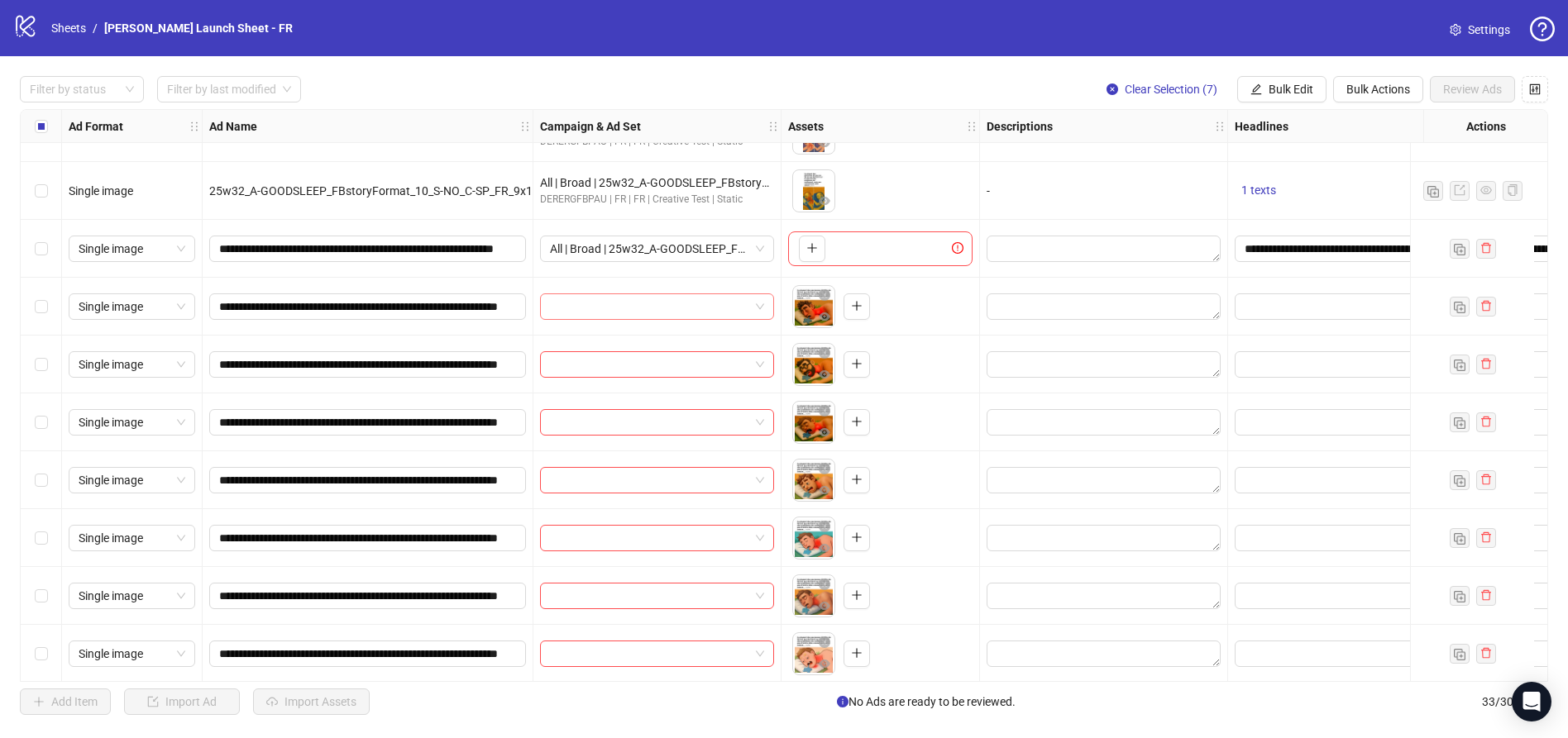
click at [658, 308] on input "search" at bounding box center [649, 307] width 199 height 25
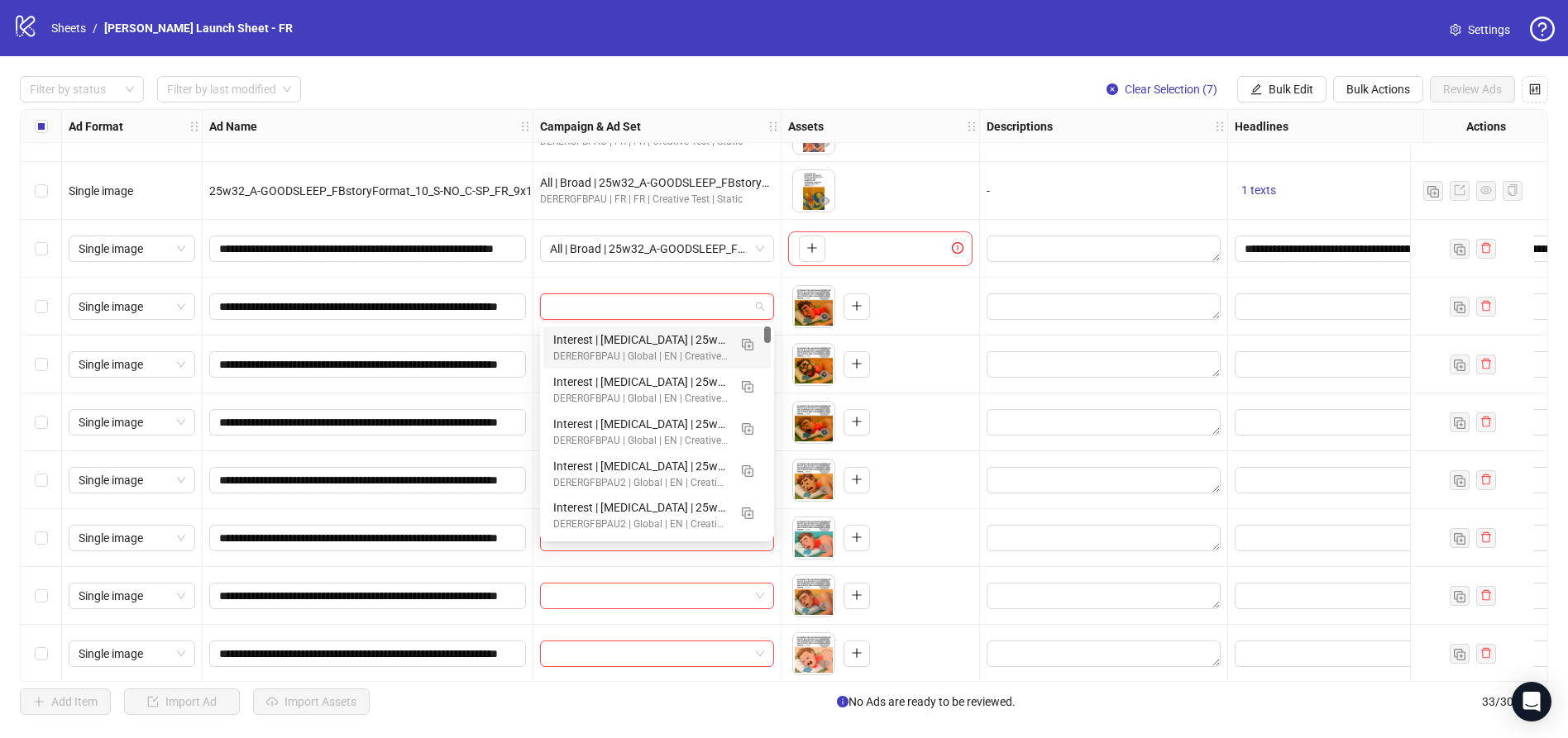
paste input "**********"
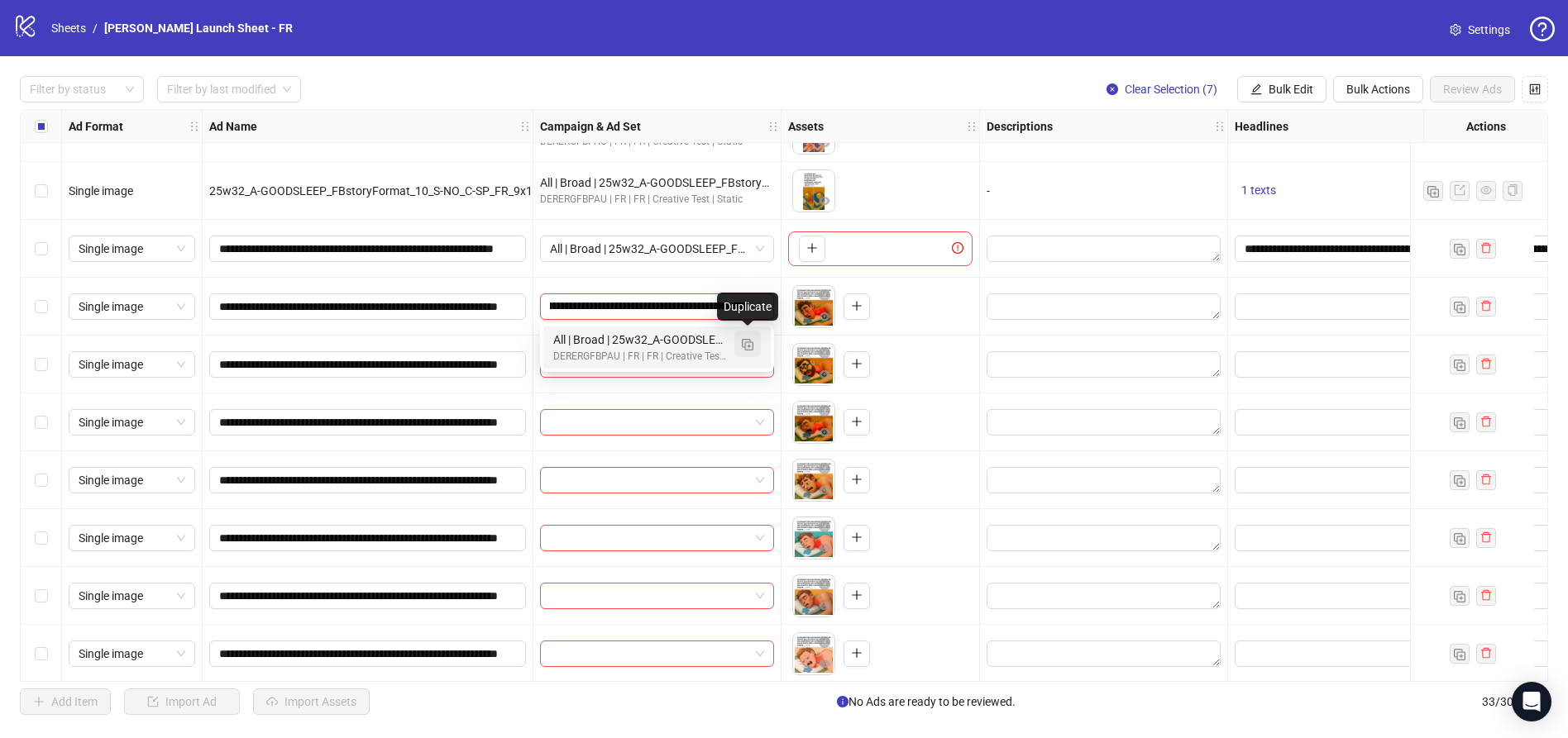
click at [752, 346] on img "button" at bounding box center [748, 345] width 11 height 11
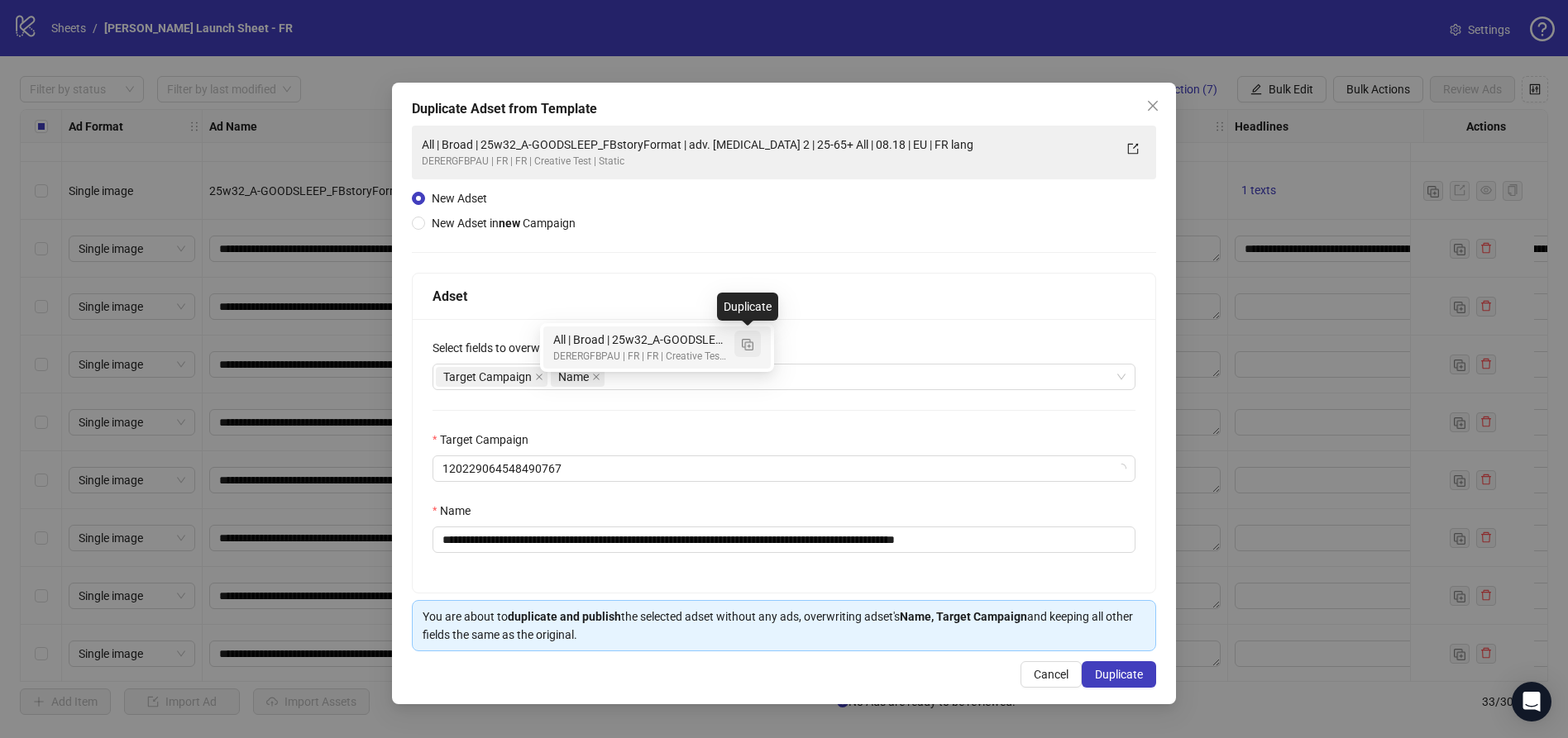
type input "**********"
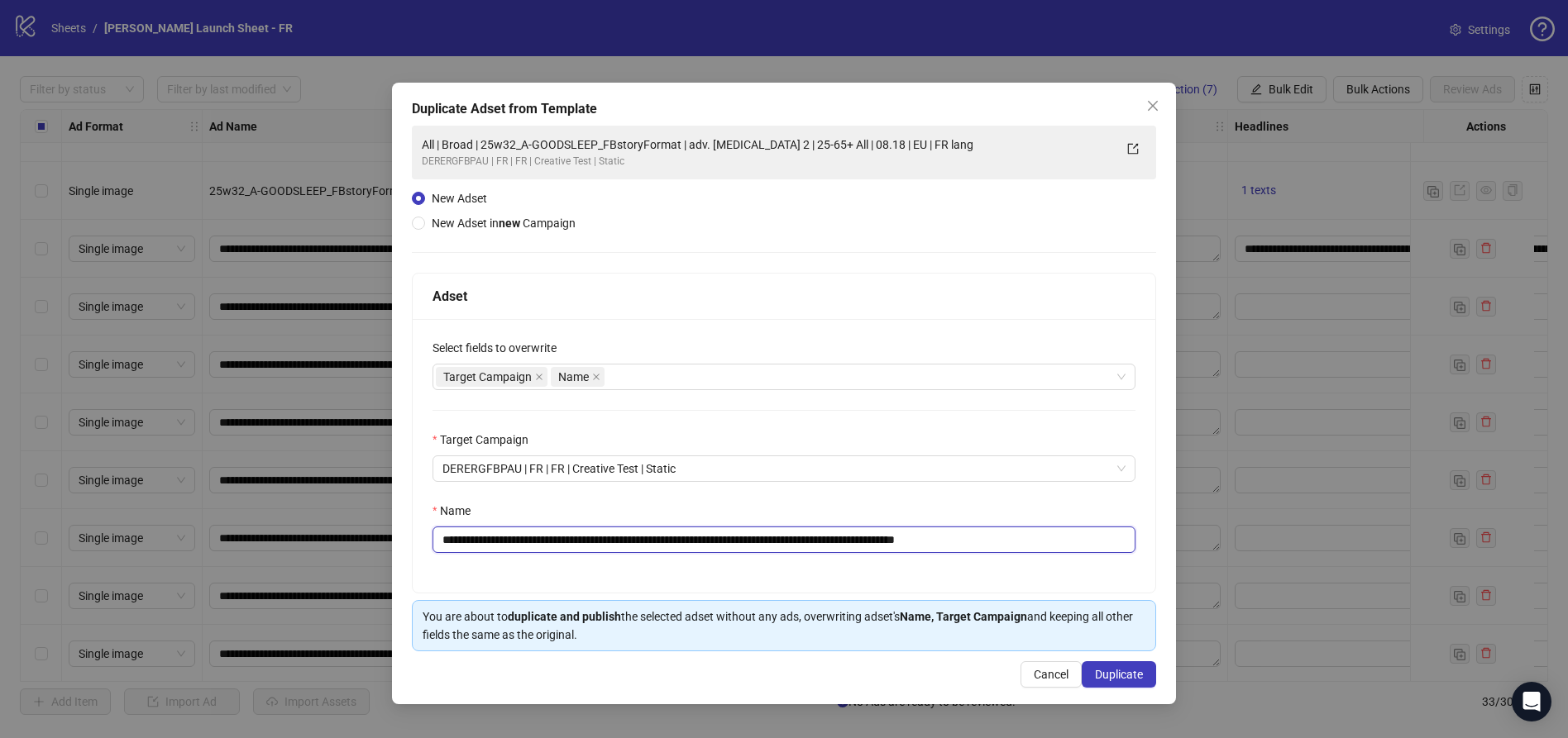
drag, startPoint x: 616, startPoint y: 536, endPoint x: 557, endPoint y: 538, distance: 59.0
click at [557, 538] on input "**********" at bounding box center [784, 540] width 703 height 27
click at [574, 541] on input "**********" at bounding box center [784, 540] width 703 height 27
click at [657, 535] on input "**********" at bounding box center [784, 540] width 703 height 27
drag, startPoint x: 694, startPoint y: 538, endPoint x: 656, endPoint y: 534, distance: 38.2
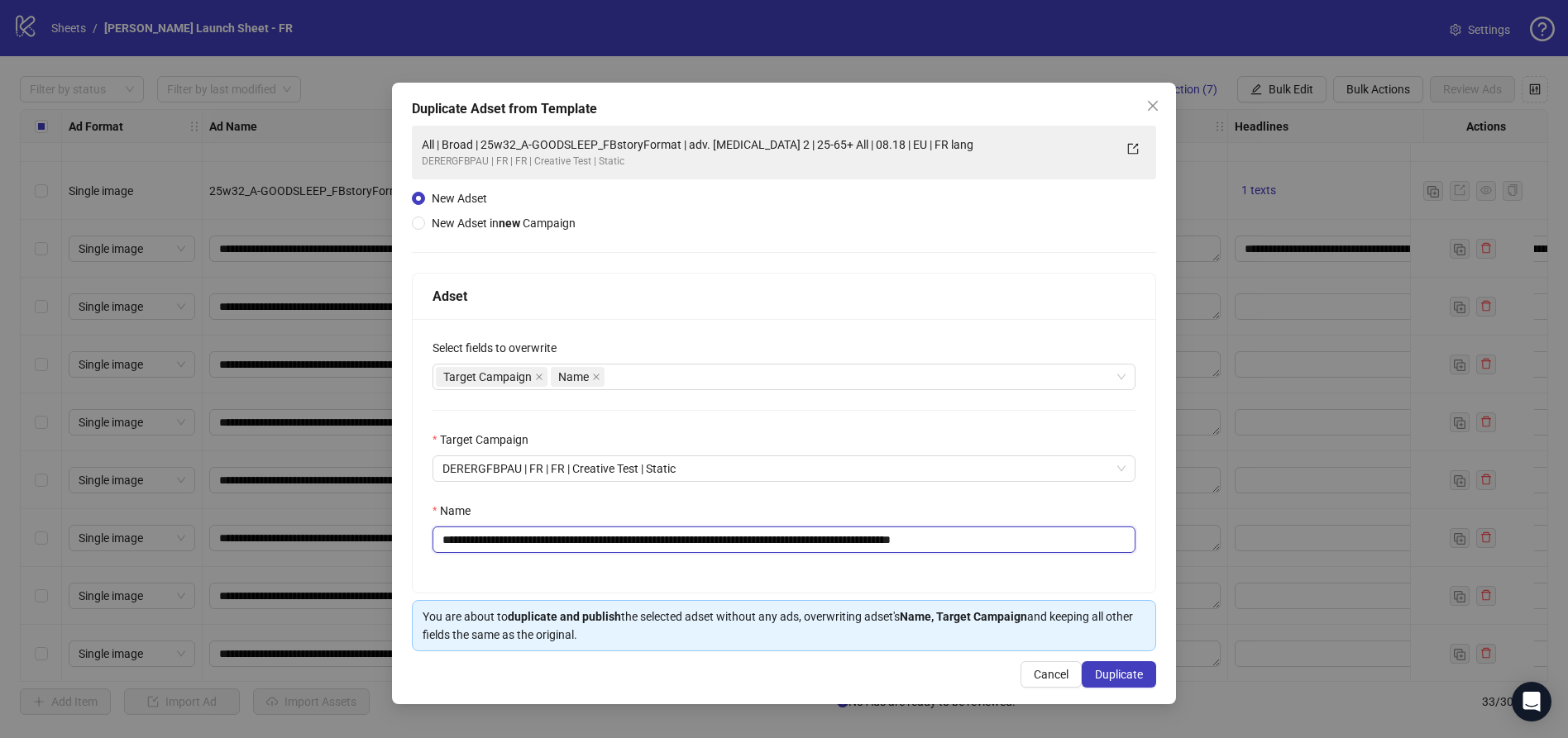
click at [656, 534] on input "**********" at bounding box center [784, 540] width 703 height 27
drag, startPoint x: 987, startPoint y: 537, endPoint x: 1098, endPoint y: 575, distance: 117.3
click at [1098, 575] on div "**********" at bounding box center [784, 455] width 743 height 273
click at [1011, 515] on div "Name" at bounding box center [784, 514] width 703 height 25
drag, startPoint x: 1099, startPoint y: 674, endPoint x: 972, endPoint y: 482, distance: 230.2
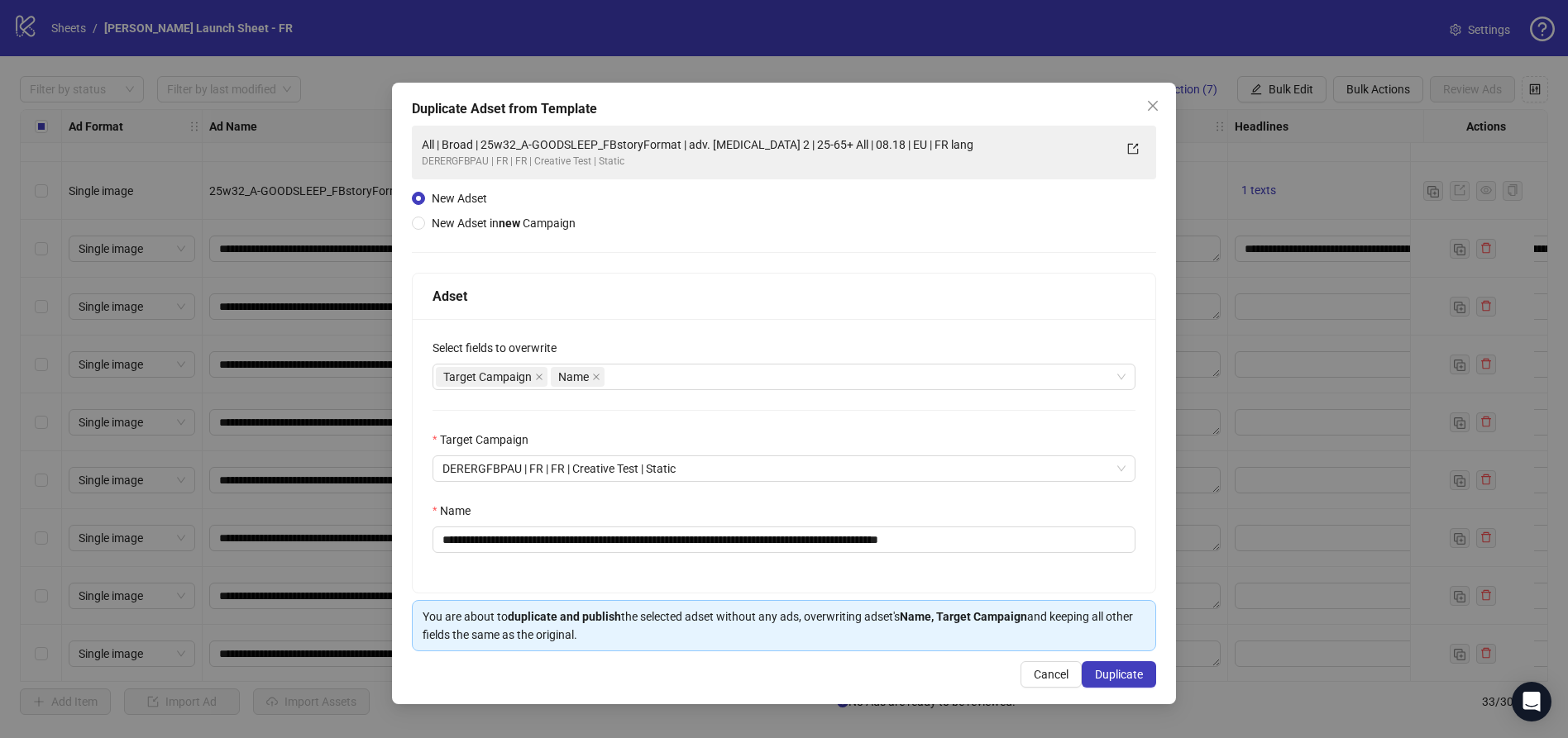
click at [972, 482] on div "**********" at bounding box center [783, 393] width 784 height 622
click at [915, 532] on input "**********" at bounding box center [784, 540] width 703 height 27
type input "**********"
click at [971, 491] on div "**********" at bounding box center [784, 455] width 743 height 273
click at [1132, 677] on span "Duplicate" at bounding box center [1118, 674] width 48 height 13
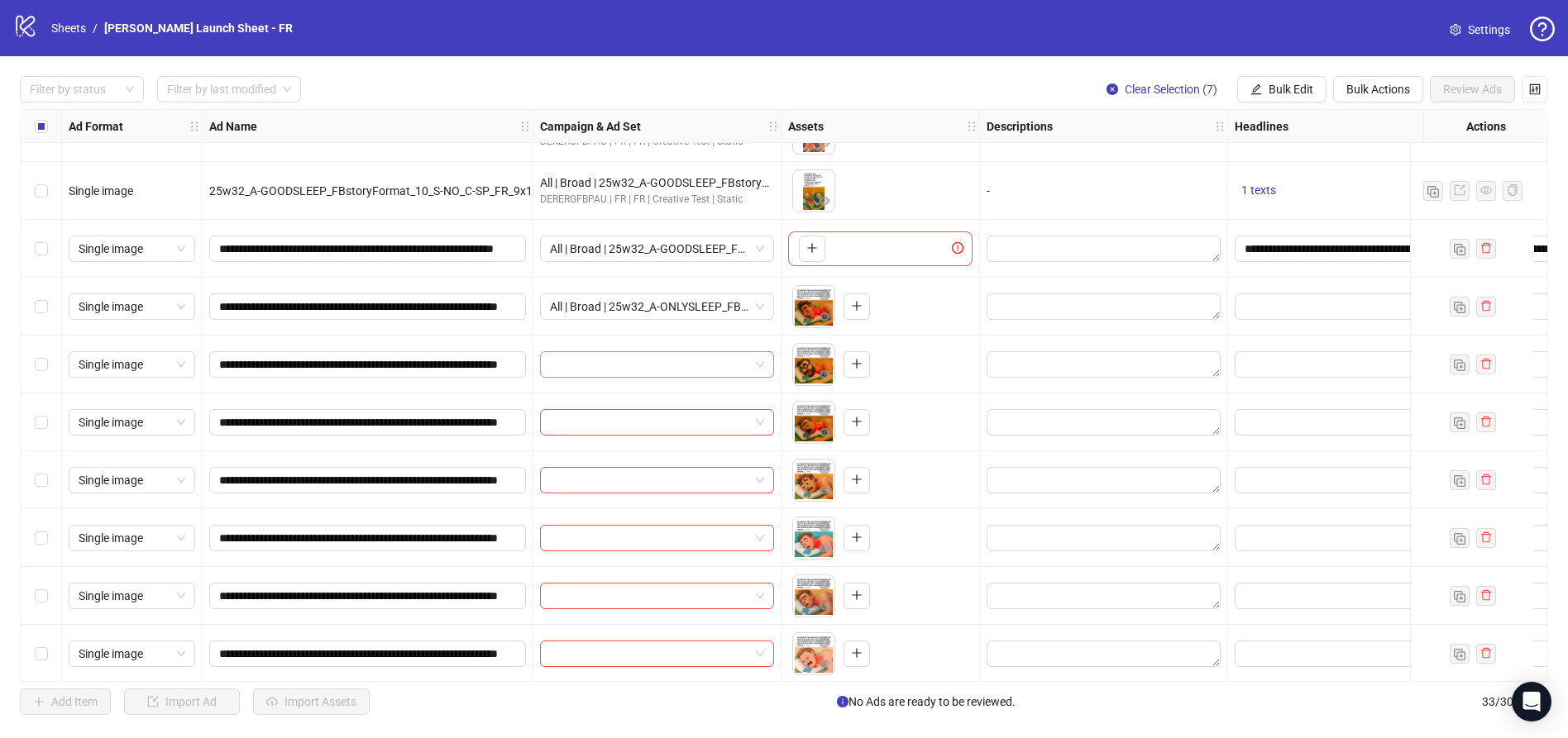
click at [636, 367] on input "search" at bounding box center [649, 365] width 199 height 25
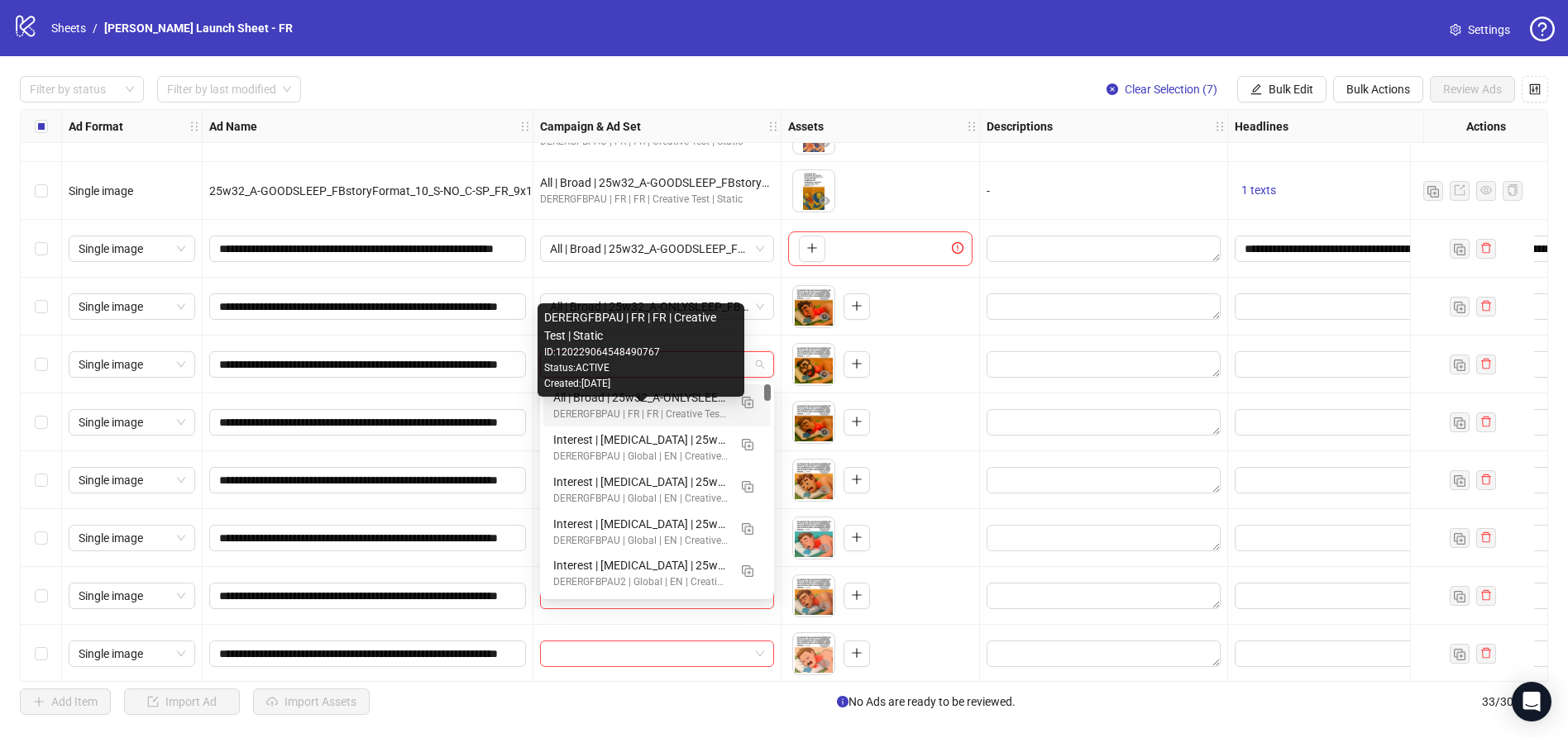
click at [630, 399] on div "All | Broad | 25w32_A-ONLYSLEEP_FBbestPerforming | adv. [MEDICAL_DATA] 2 | 25-6…" at bounding box center [640, 397] width 174 height 18
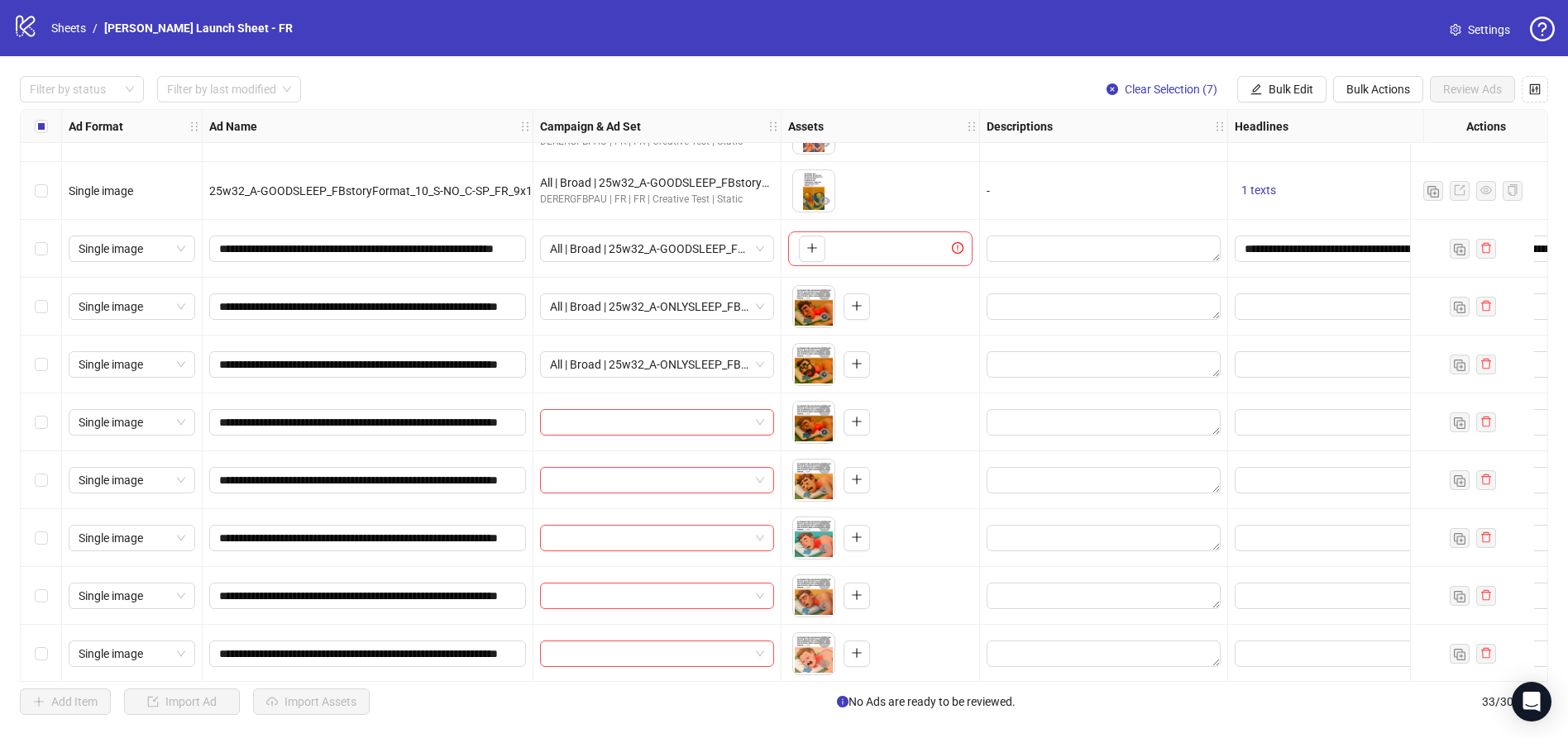
scroll to position [1037, 0]
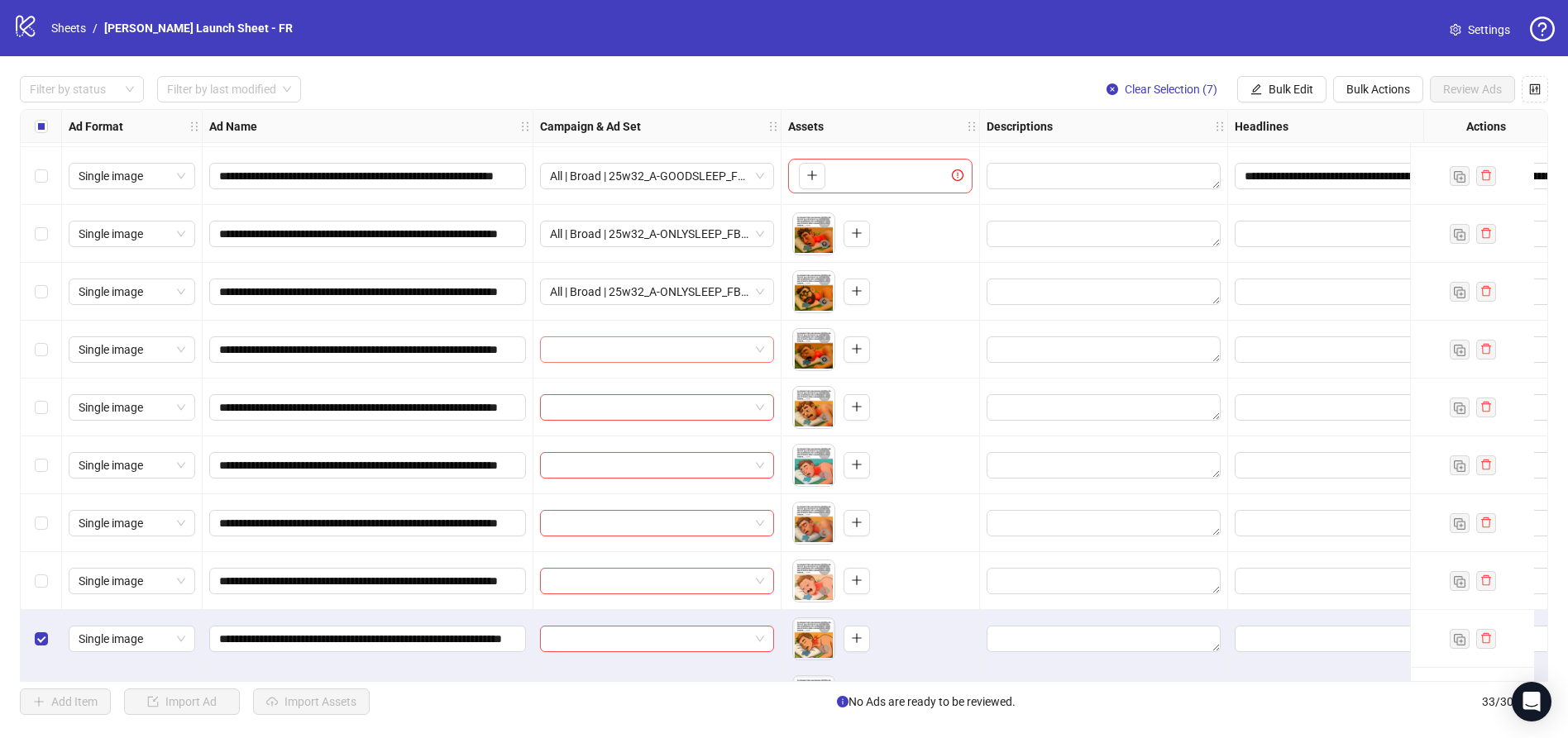
click at [640, 349] on input "search" at bounding box center [649, 349] width 199 height 25
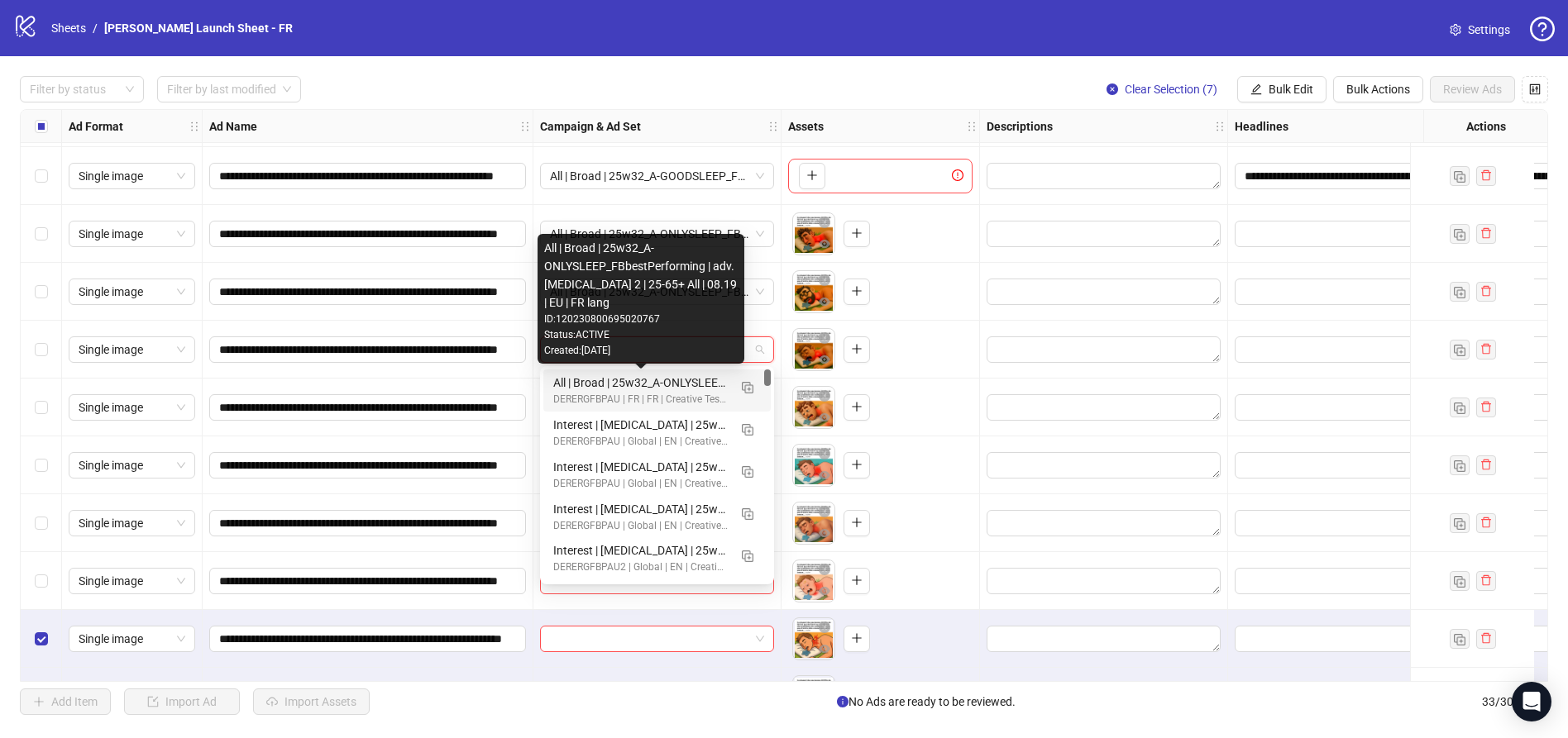
click at [630, 380] on div "All | Broad | 25w32_A-ONLYSLEEP_FBbestPerforming | adv. [MEDICAL_DATA] 2 | 25-6…" at bounding box center [640, 382] width 174 height 18
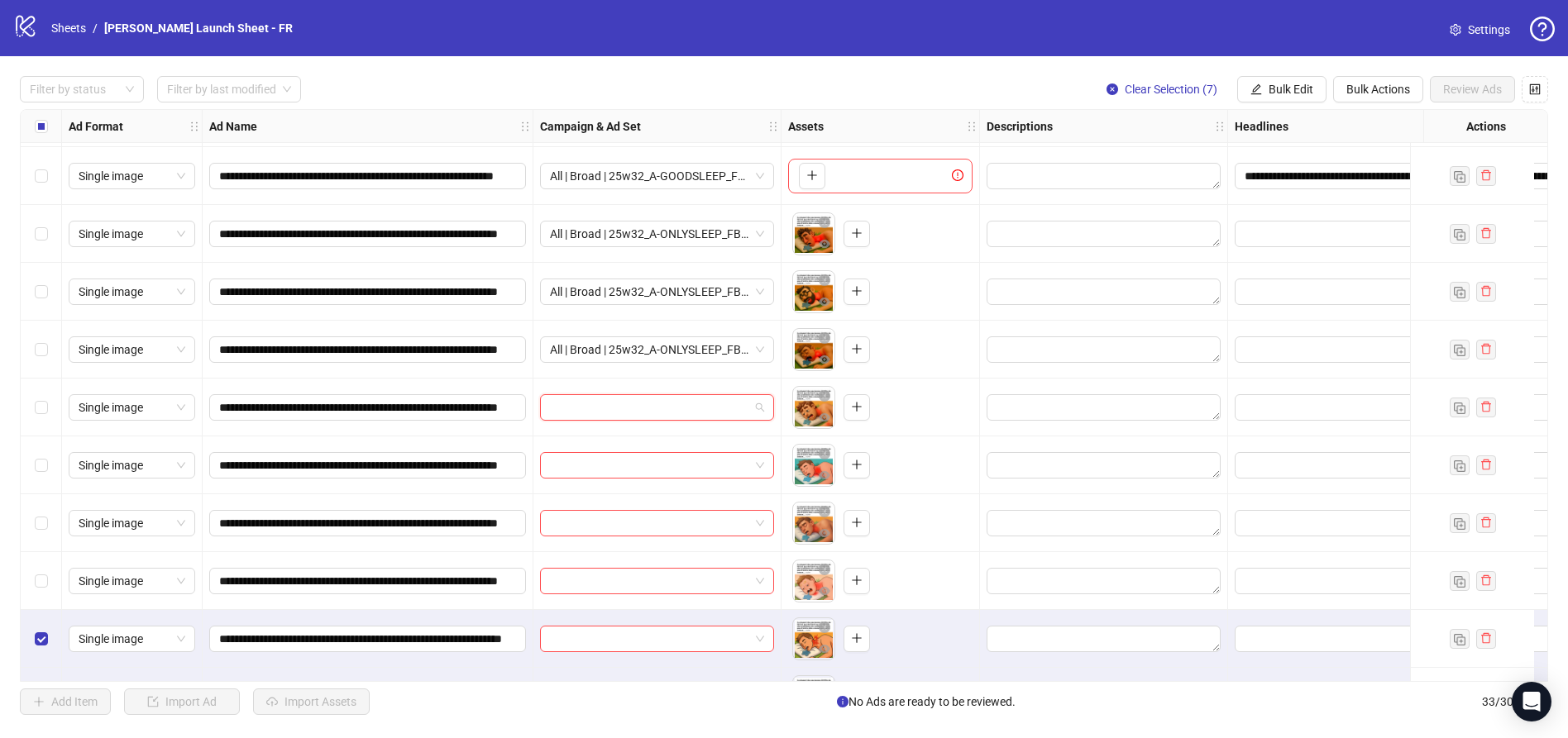
click at [630, 405] on input "search" at bounding box center [649, 408] width 199 height 25
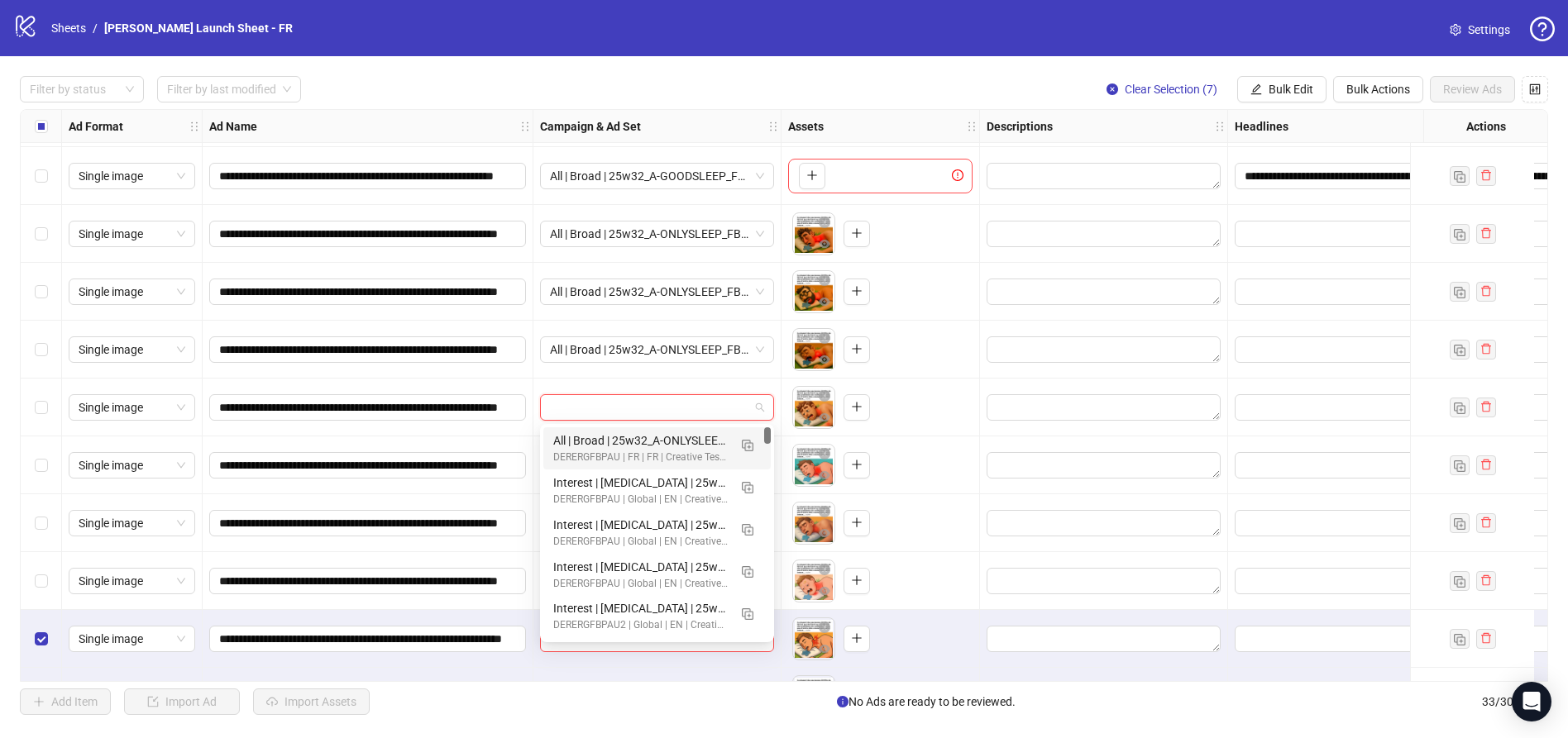
click at [622, 437] on div "All | Broad | 25w32_A-ONLYSLEEP_FBbestPerforming | adv. [MEDICAL_DATA] 2 | 25-6…" at bounding box center [640, 440] width 174 height 18
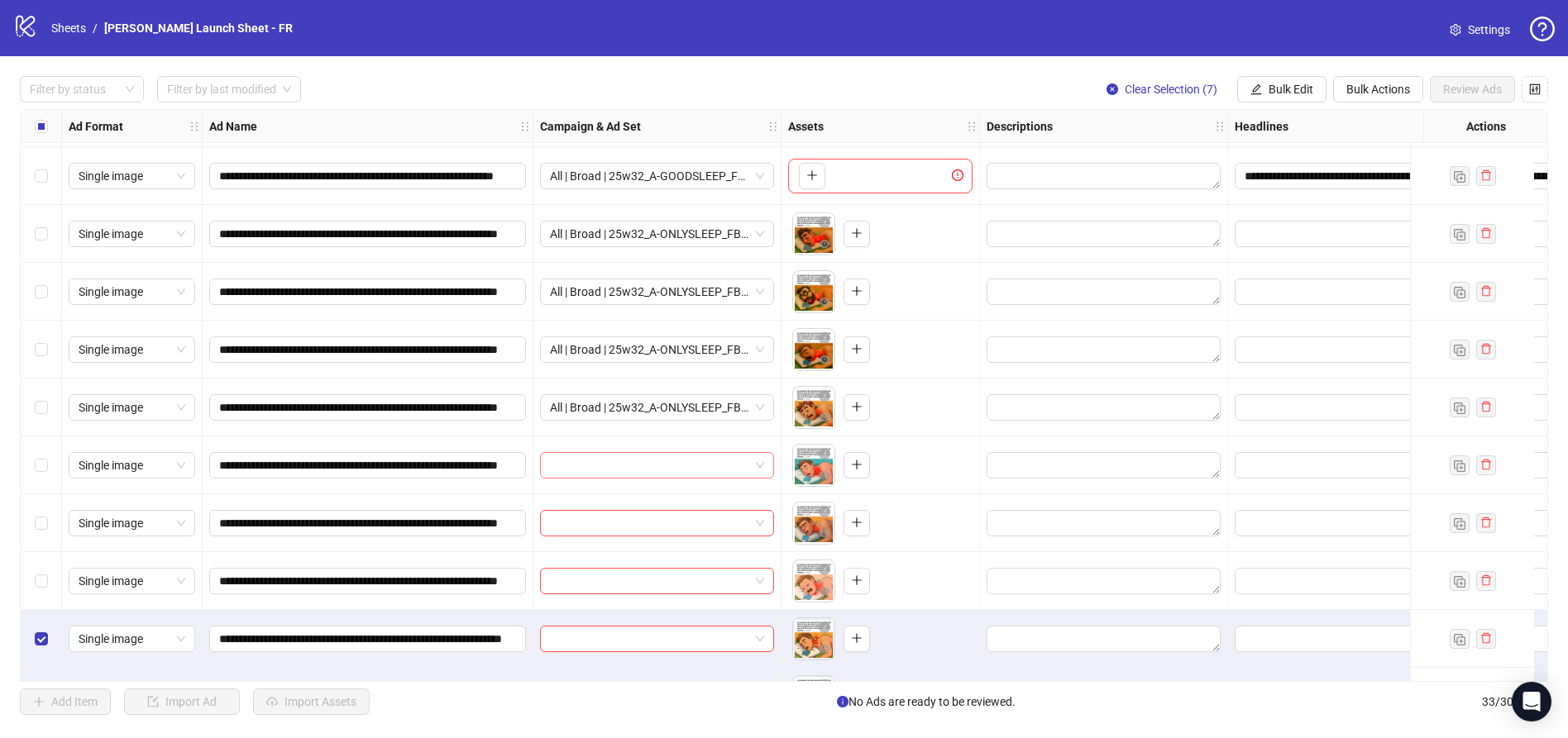
click at [622, 463] on input "search" at bounding box center [649, 466] width 199 height 25
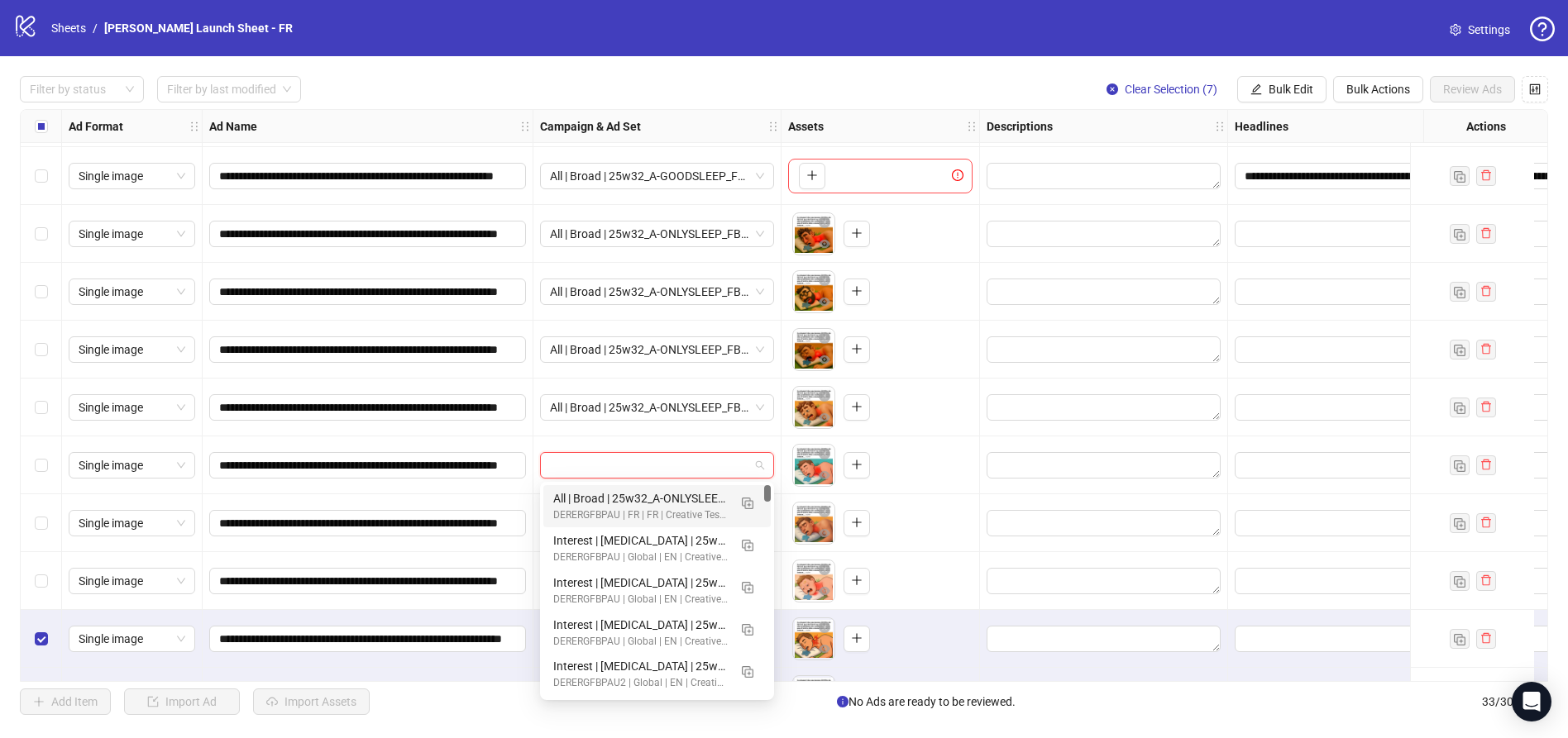
click at [620, 492] on div "All | Broad | 25w32_A-ONLYSLEEP_FBbestPerforming | adv. [MEDICAL_DATA] 2 | 25-6…" at bounding box center [640, 498] width 174 height 18
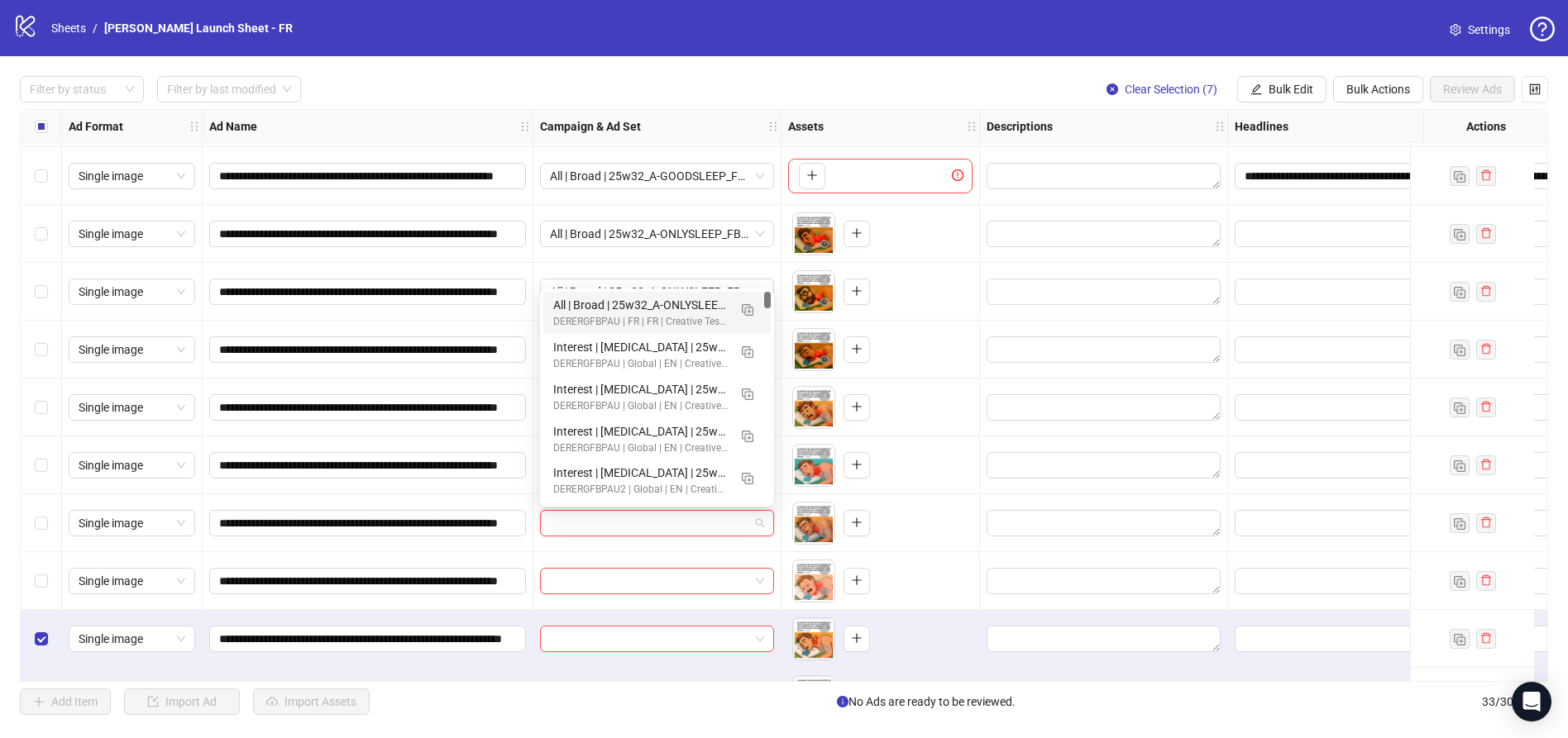
click at [621, 519] on input "search" at bounding box center [649, 523] width 199 height 25
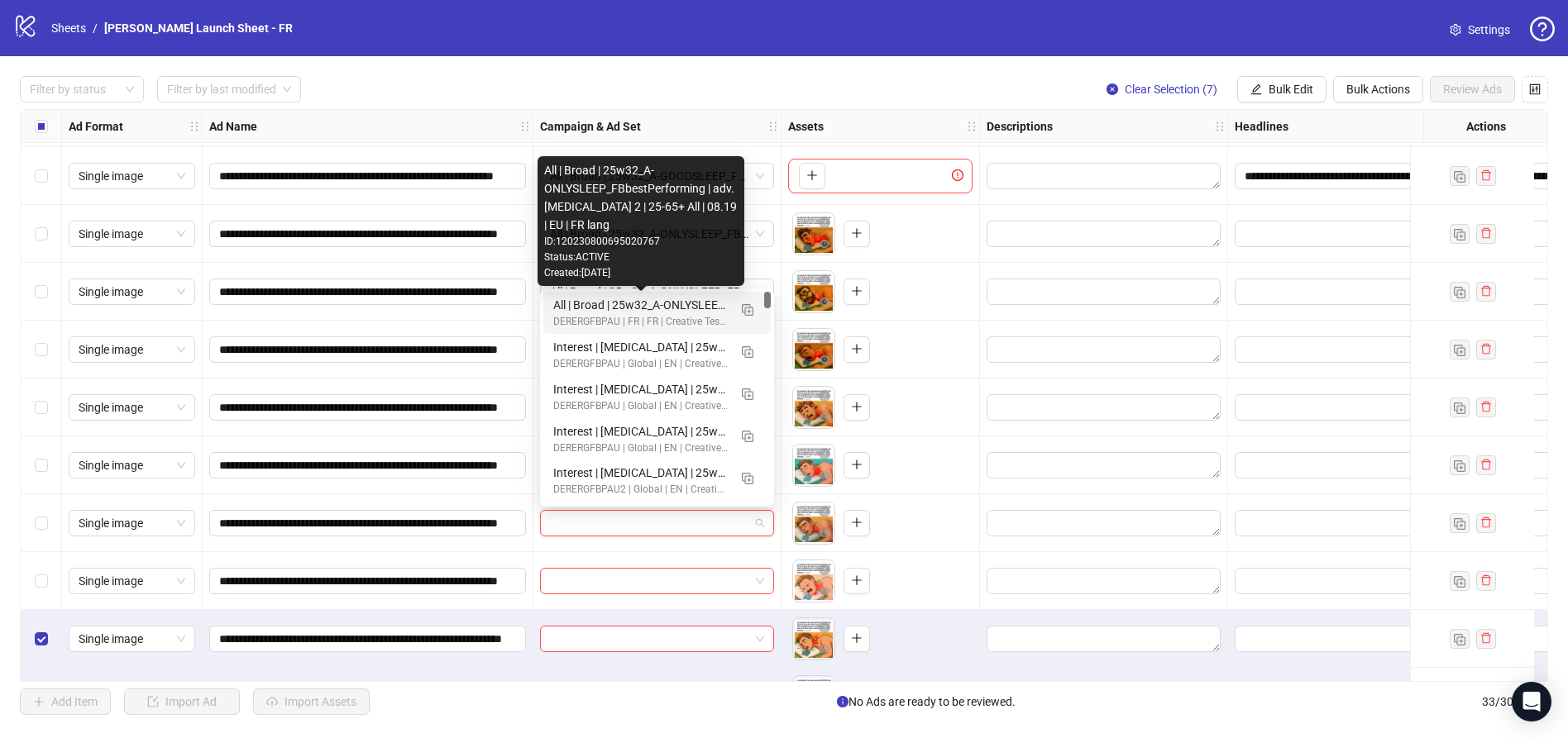
click at [665, 305] on div "All | Broad | 25w32_A-ONLYSLEEP_FBbestPerforming | adv. [MEDICAL_DATA] 2 | 25-6…" at bounding box center [640, 305] width 174 height 18
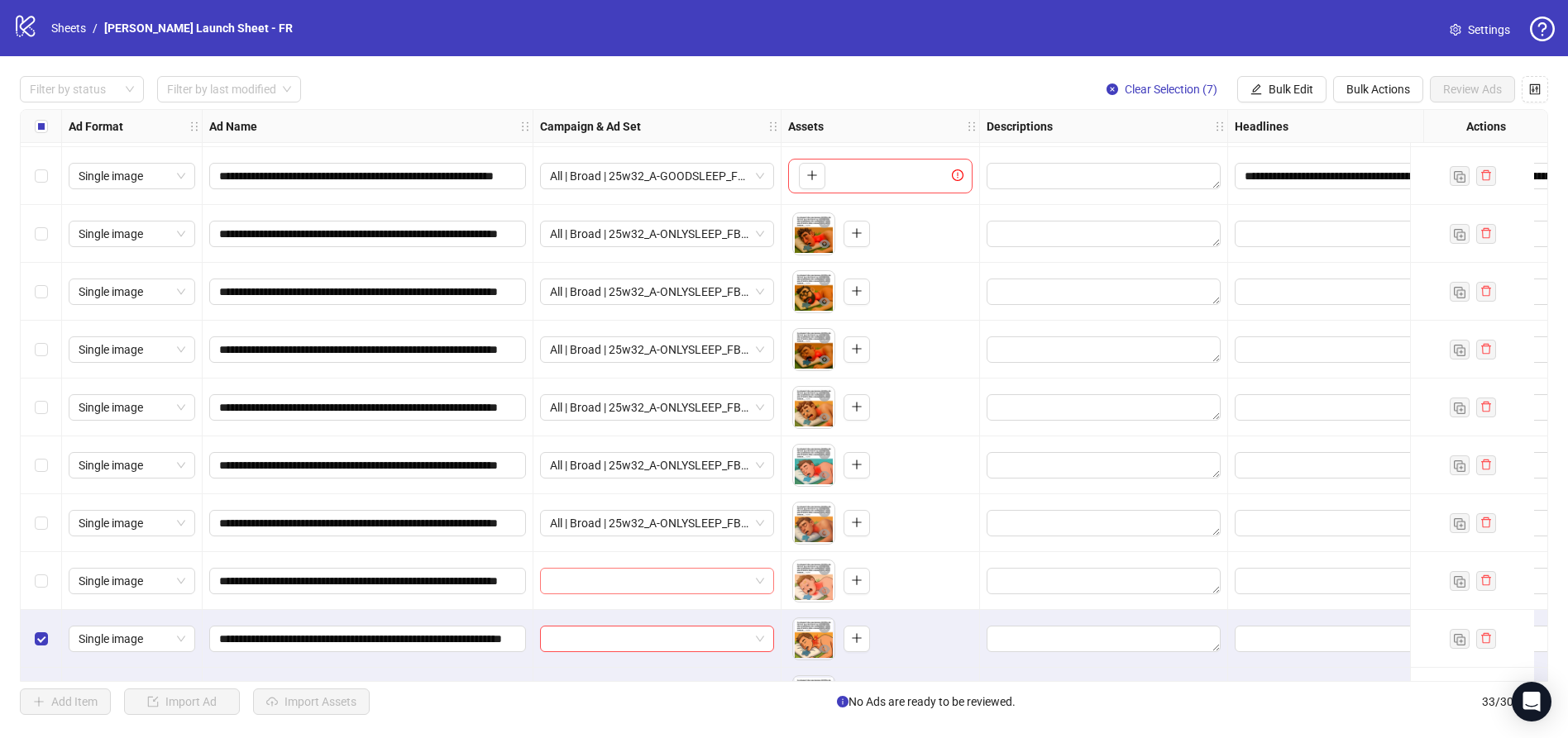
click at [604, 569] on input "search" at bounding box center [649, 581] width 199 height 25
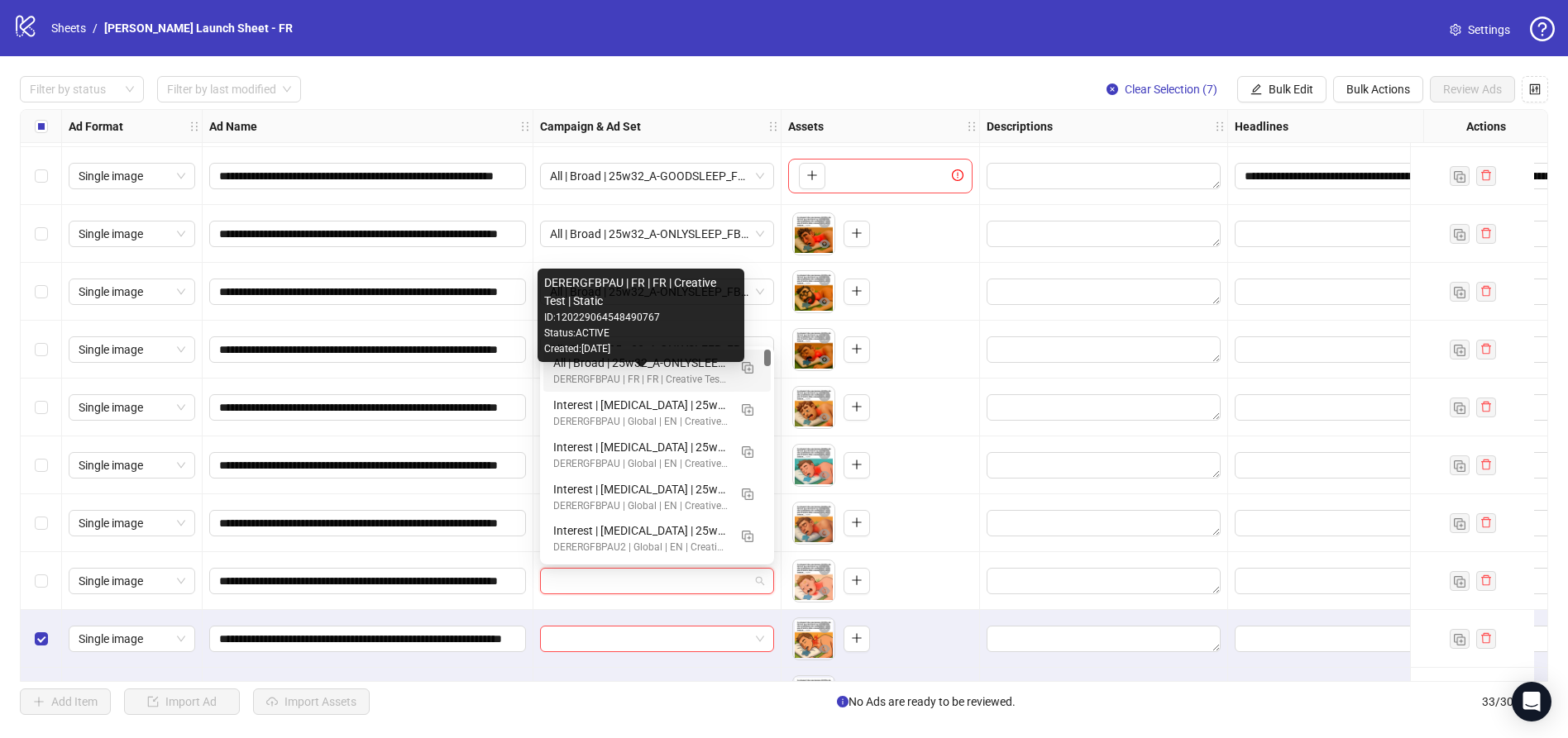
click at [645, 357] on div "DERERGFBPAU | FR | FR | Creative Test | Static ID: 120229064548490767 Status: A…" at bounding box center [640, 315] width 207 height 93
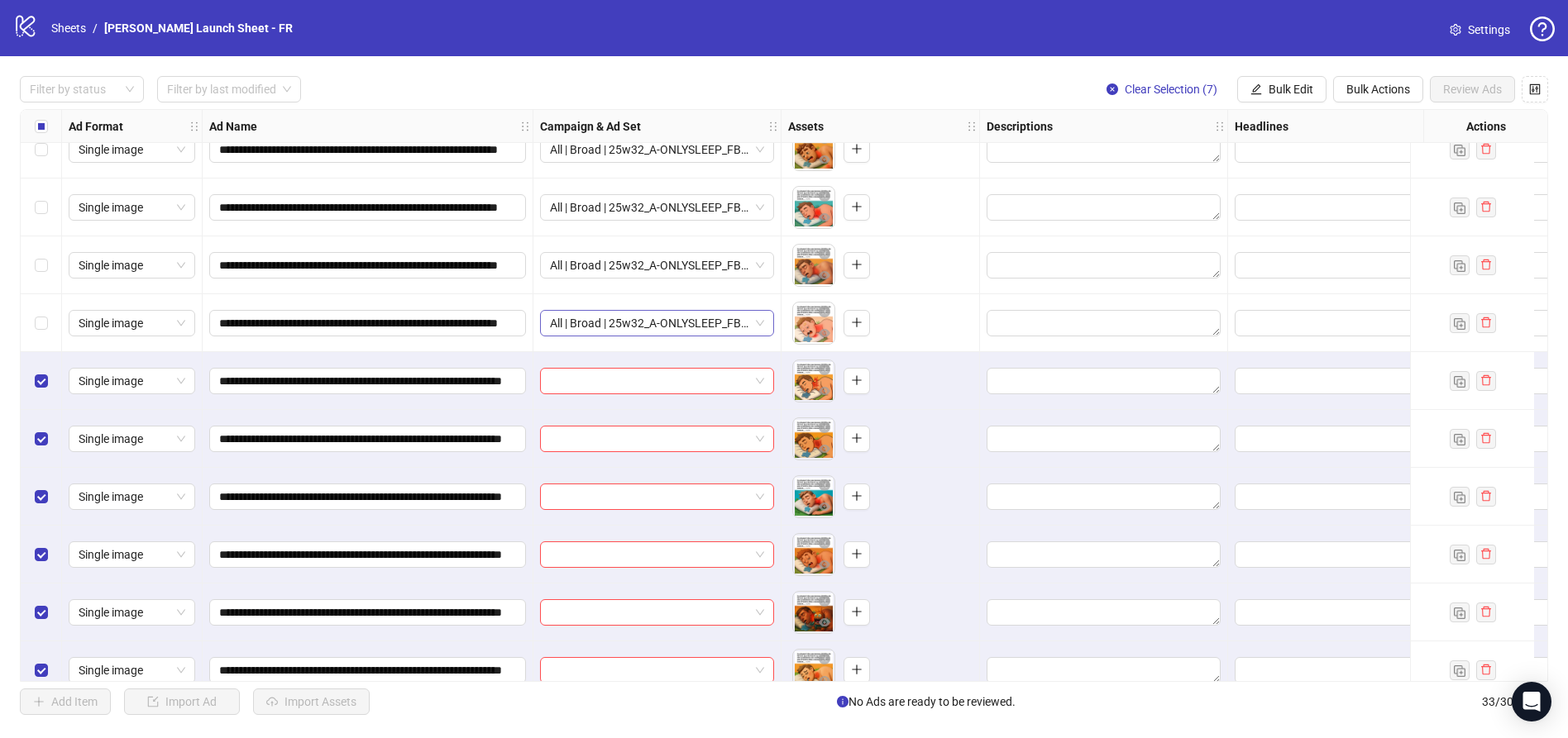
scroll to position [1279, 0]
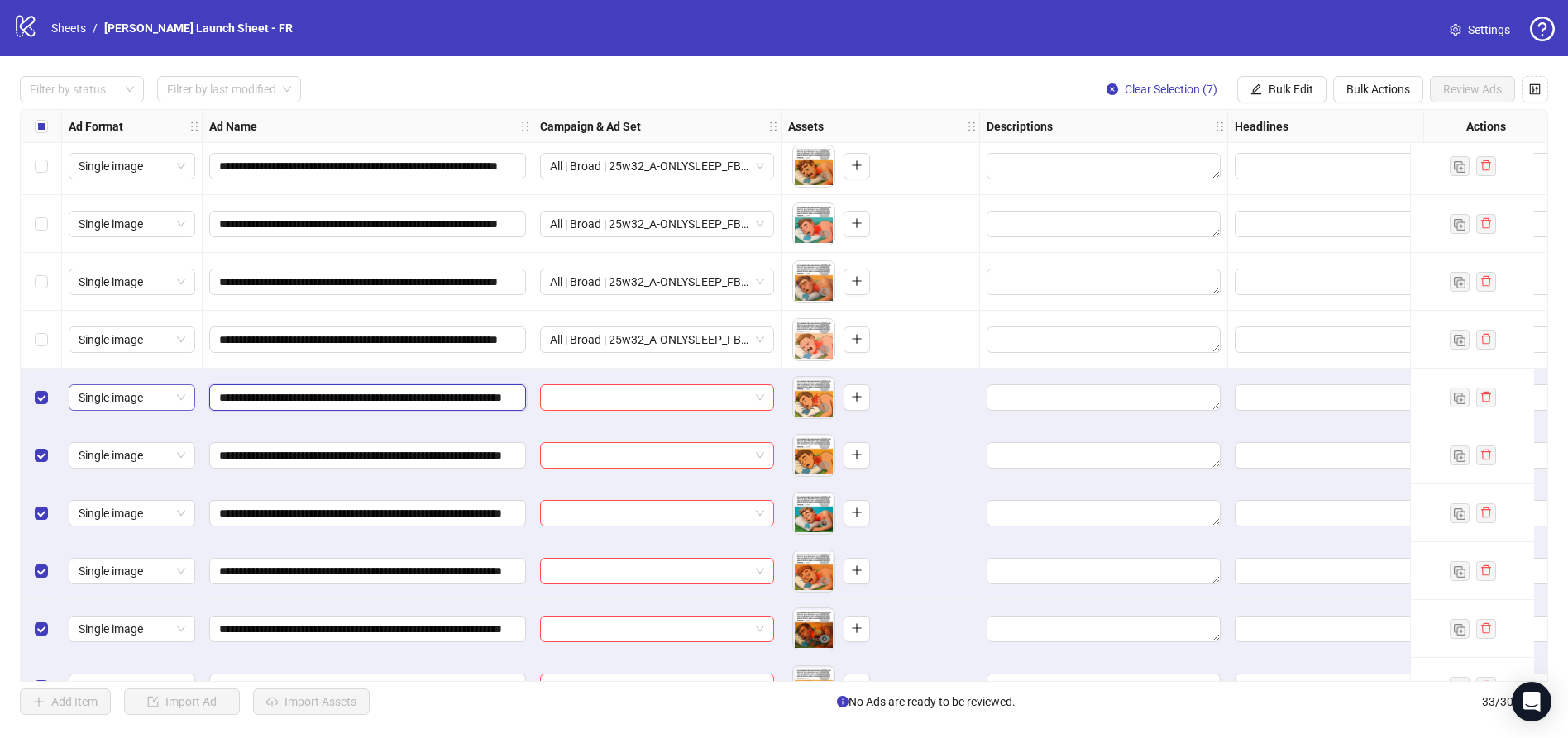
drag, startPoint x: 435, startPoint y: 397, endPoint x: 83, endPoint y: 394, distance: 352.0
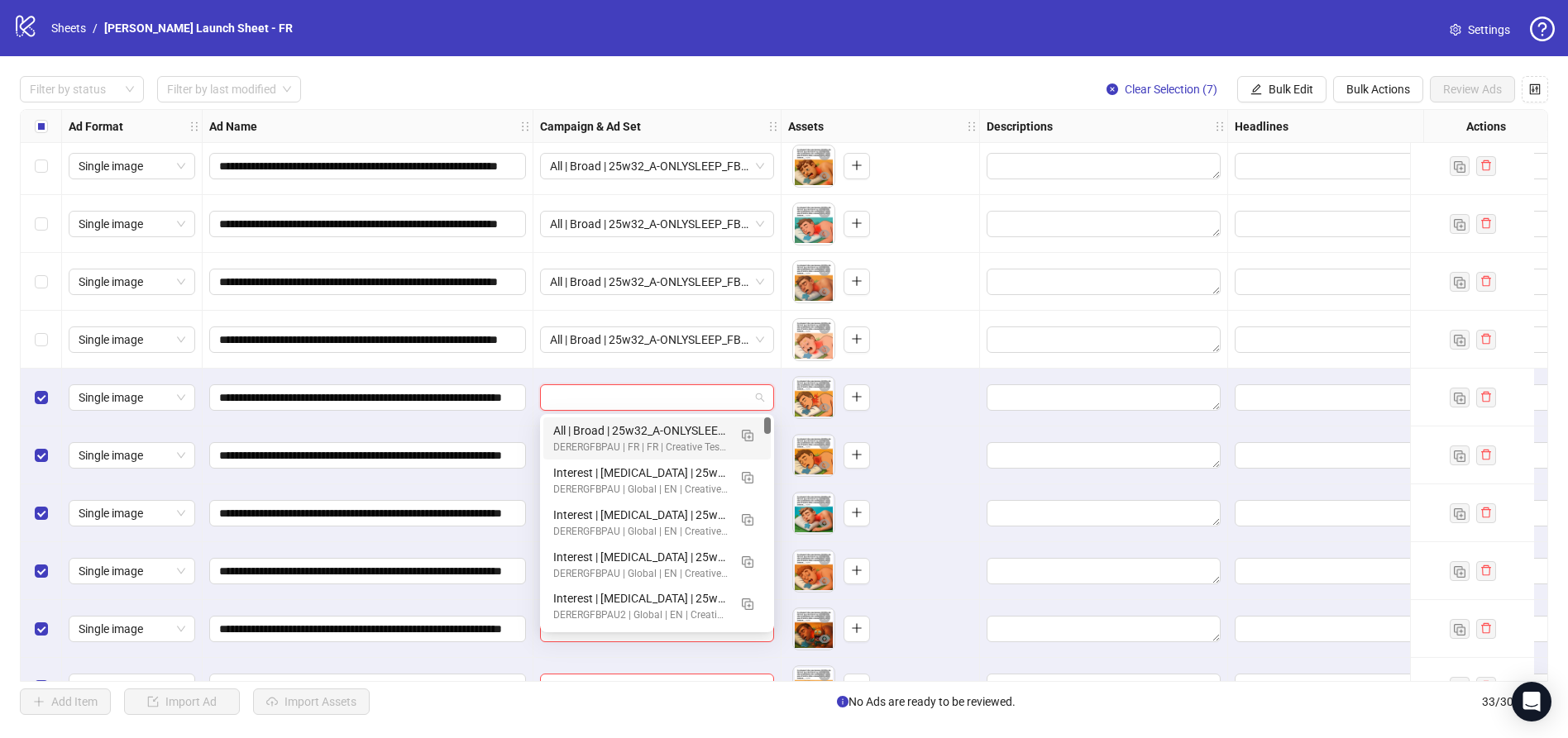
click at [654, 393] on input "search" at bounding box center [649, 398] width 199 height 25
click at [750, 435] on img "button" at bounding box center [748, 435] width 11 height 11
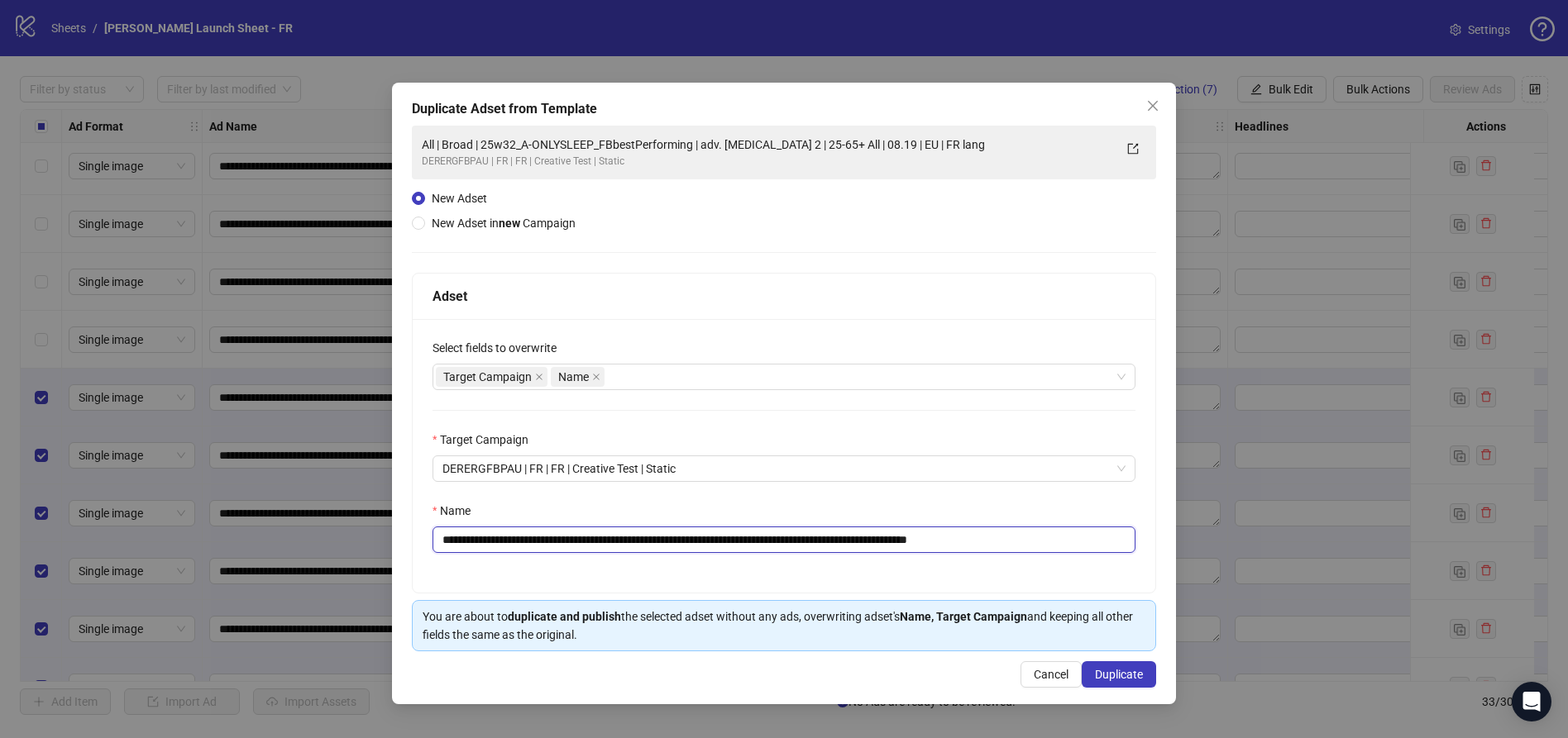
drag, startPoint x: 713, startPoint y: 541, endPoint x: 504, endPoint y: 536, distance: 209.1
click at [504, 536] on input "**********" at bounding box center [784, 540] width 703 height 27
paste input "*"
click at [1035, 546] on input "**********" at bounding box center [784, 540] width 703 height 27
type input "**********"
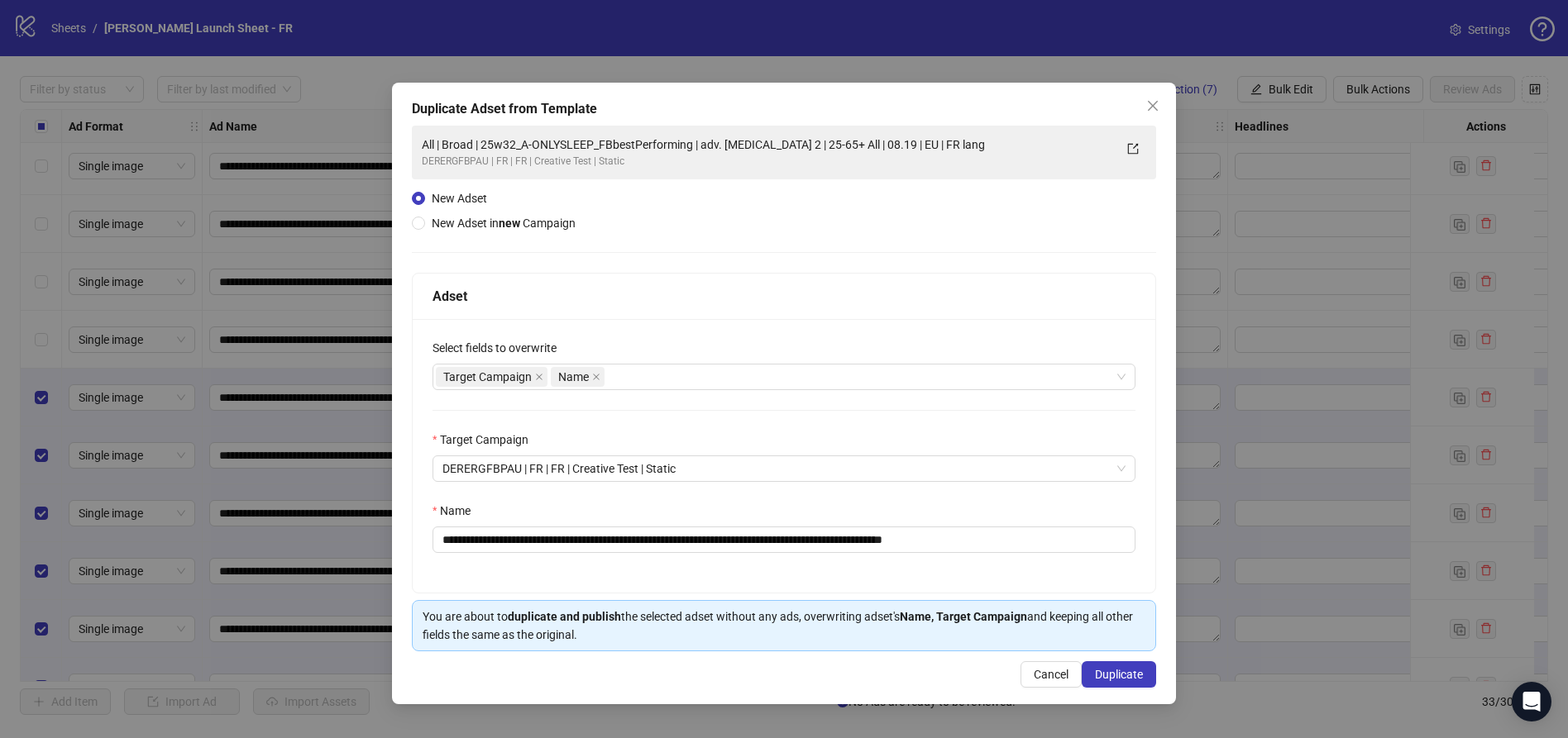
click at [1160, 524] on div "**********" at bounding box center [783, 393] width 784 height 622
click at [1102, 673] on span "Duplicate" at bounding box center [1118, 674] width 48 height 13
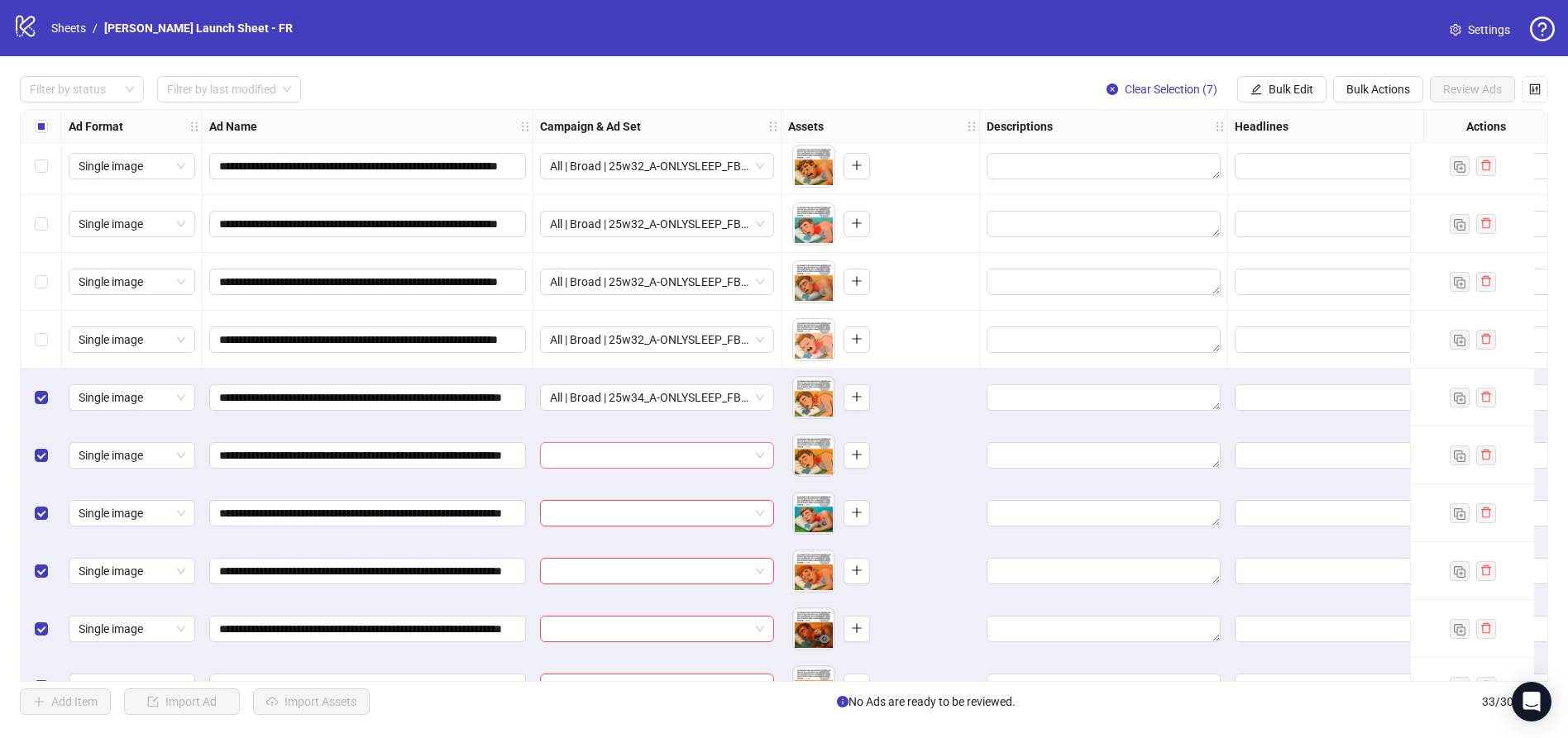
click at [609, 457] on input "search" at bounding box center [649, 455] width 199 height 25
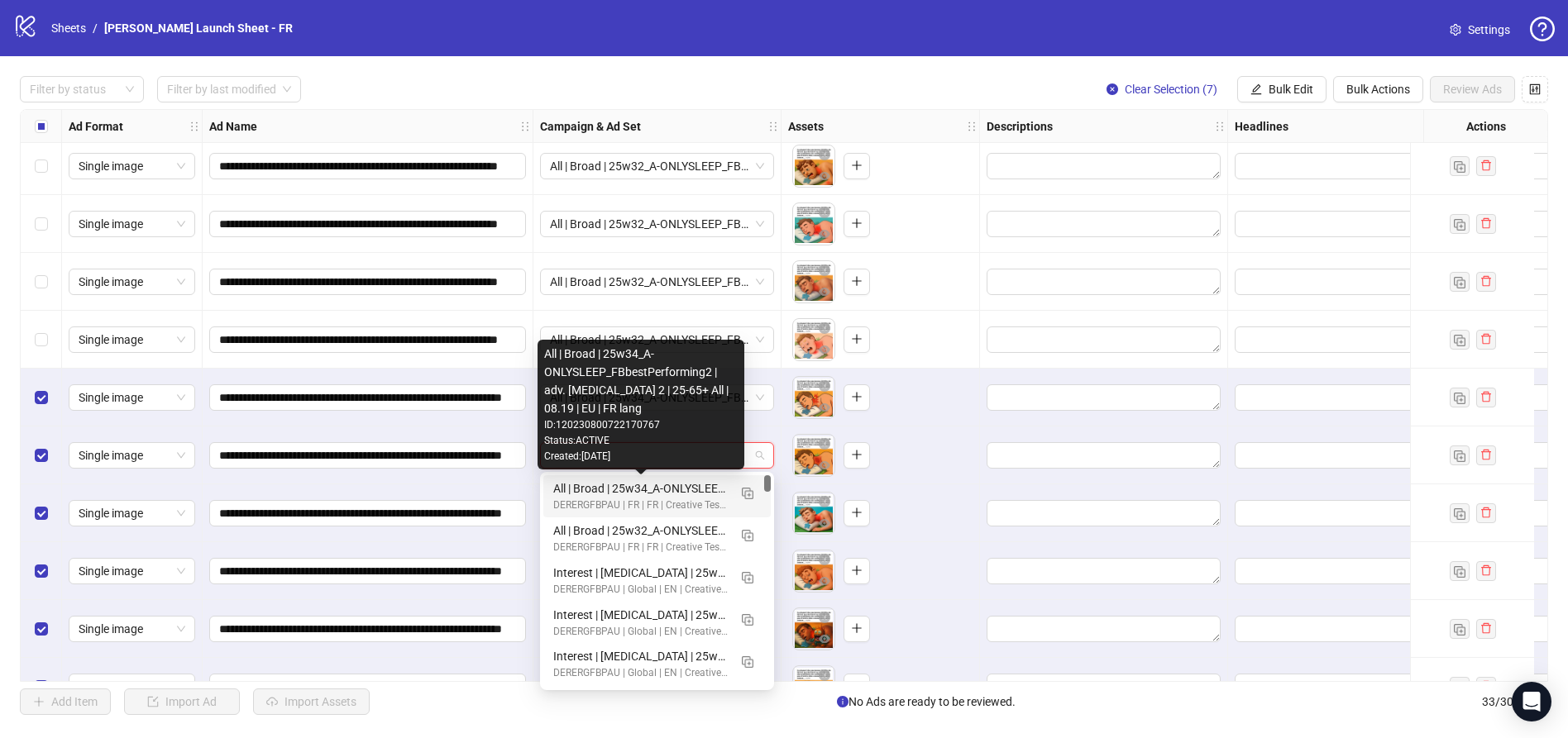
click at [607, 486] on div "All | Broad | 25w34_A-ONLYSLEEP_FBbestPerforming2 | adv. [MEDICAL_DATA] 2 | 25-…" at bounding box center [640, 488] width 174 height 18
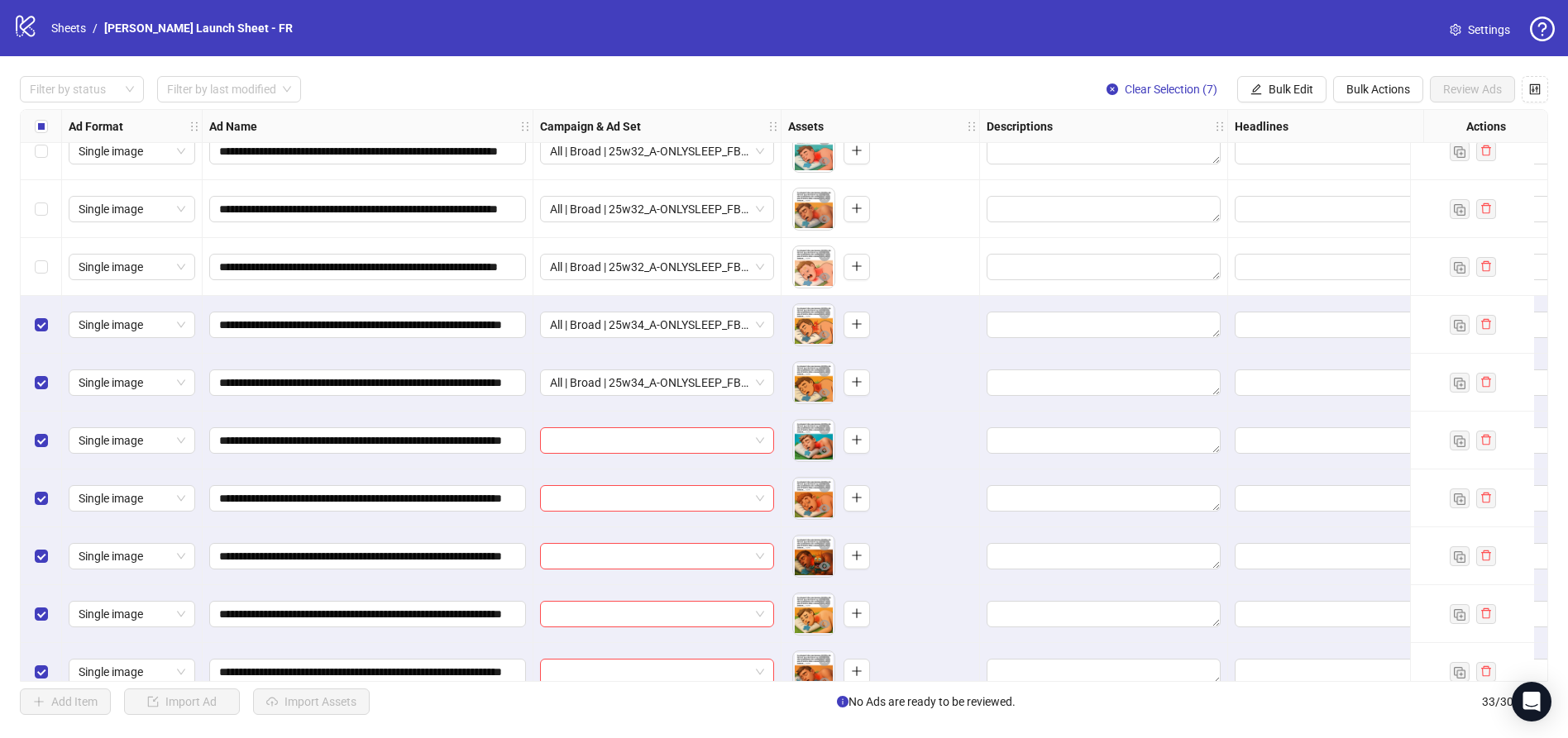
scroll to position [1378, 0]
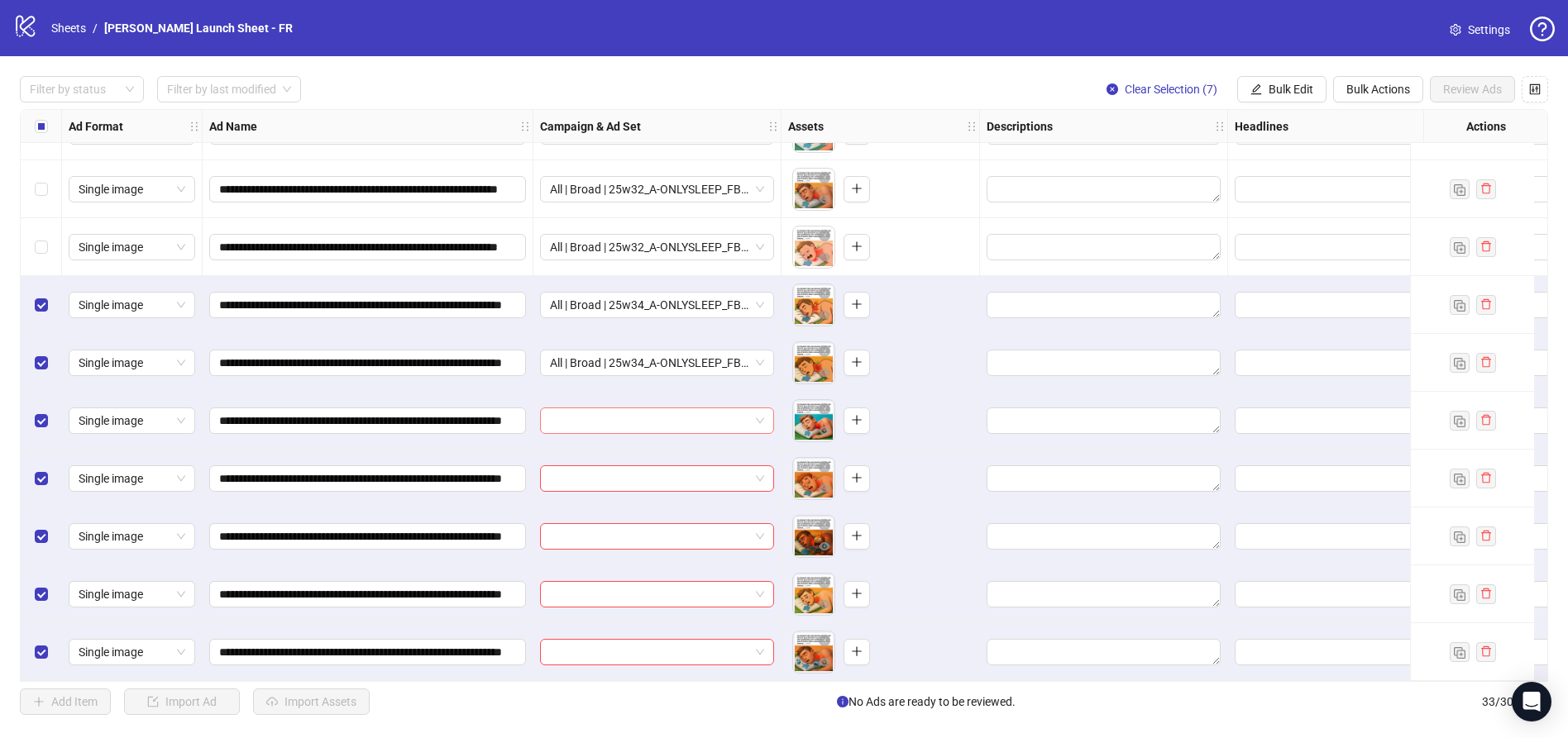
click at [615, 411] on input "search" at bounding box center [649, 421] width 199 height 25
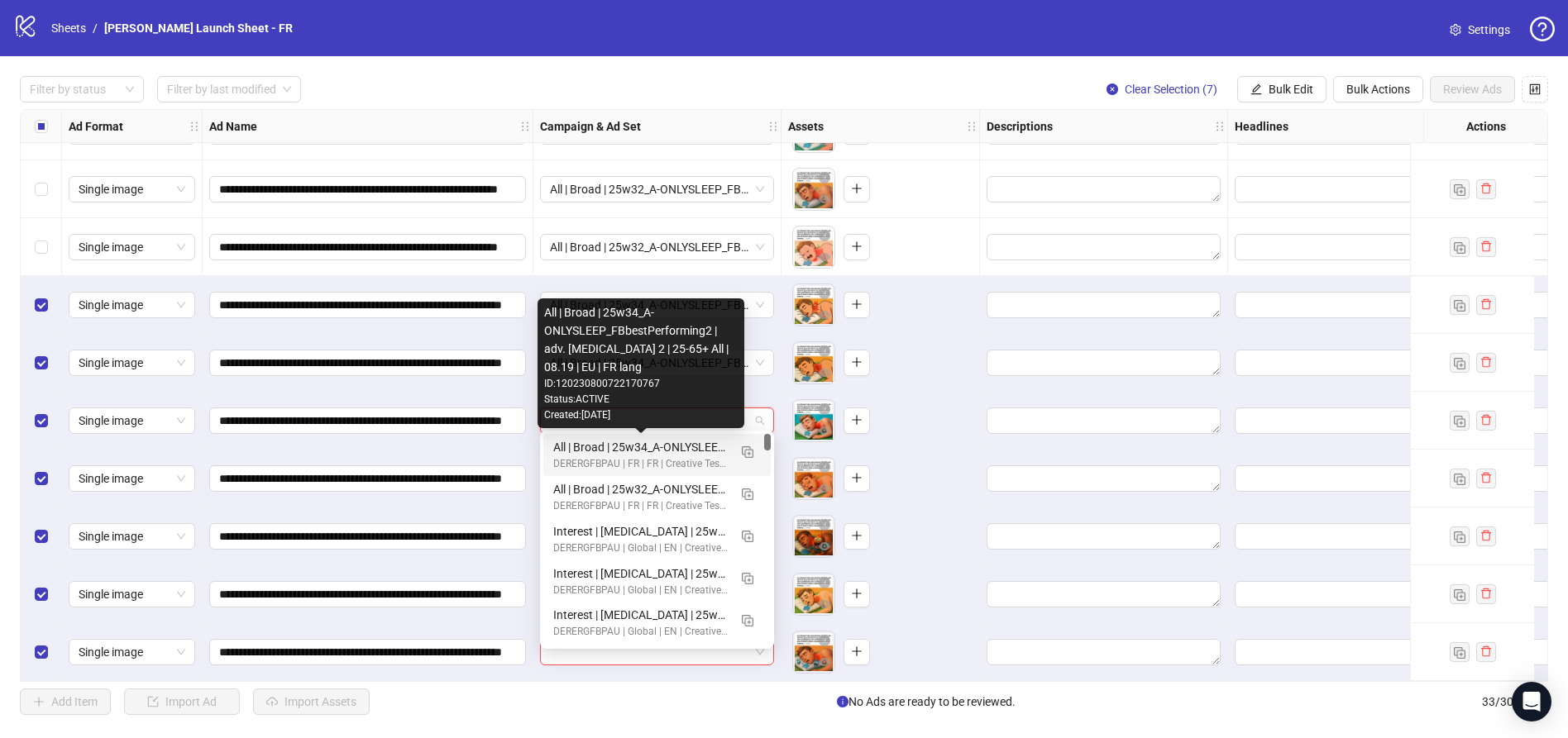
click at [616, 444] on div "All | Broad | 25w34_A-ONLYSLEEP_FBbestPerforming2 | adv. [MEDICAL_DATA] 2 | 25-…" at bounding box center [640, 447] width 174 height 18
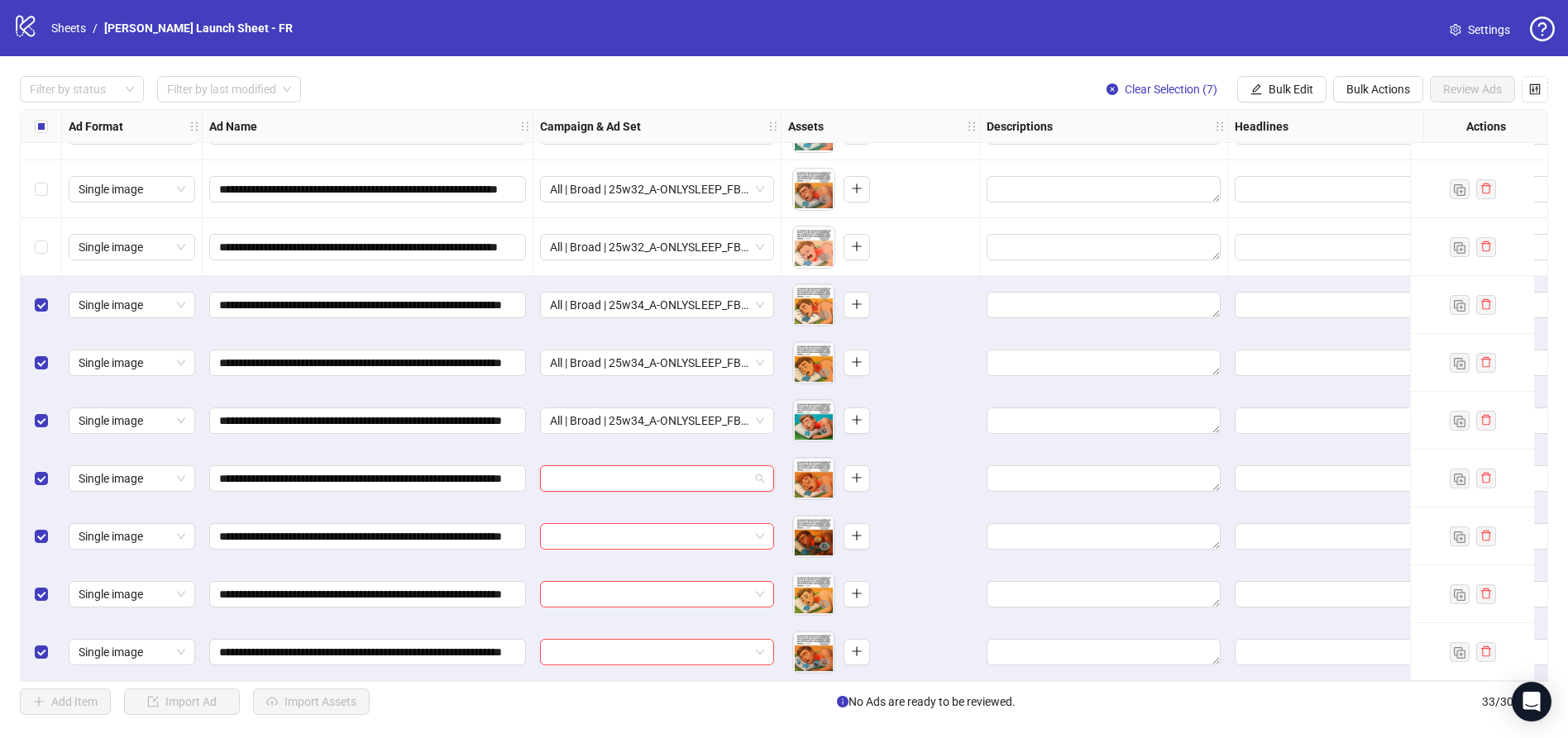
click at [616, 467] on input "search" at bounding box center [649, 479] width 199 height 25
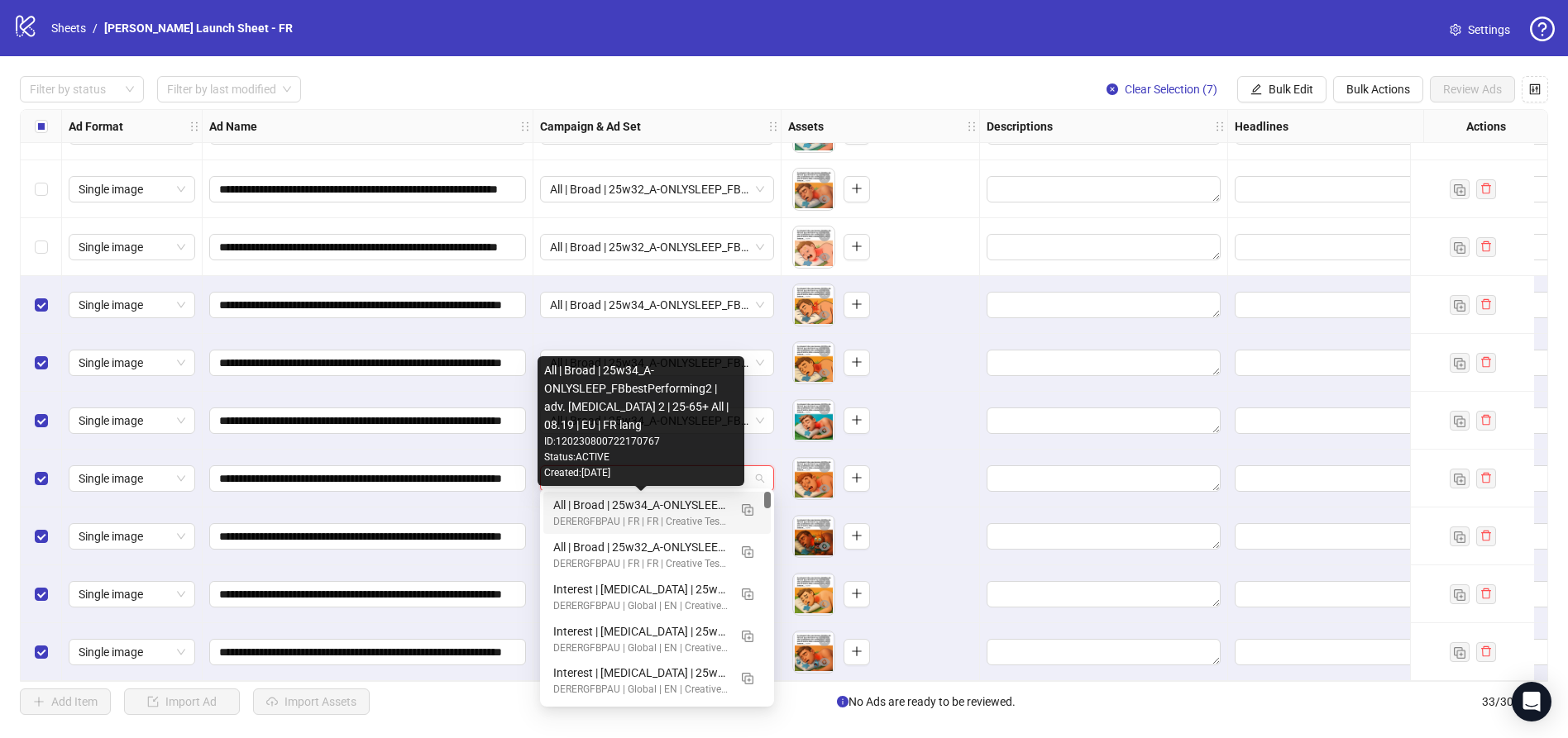
click at [632, 497] on div "All | Broad | 25w34_A-ONLYSLEEP_FBbestPerforming2 | adv. [MEDICAL_DATA] 2 | 25-…" at bounding box center [640, 505] width 174 height 18
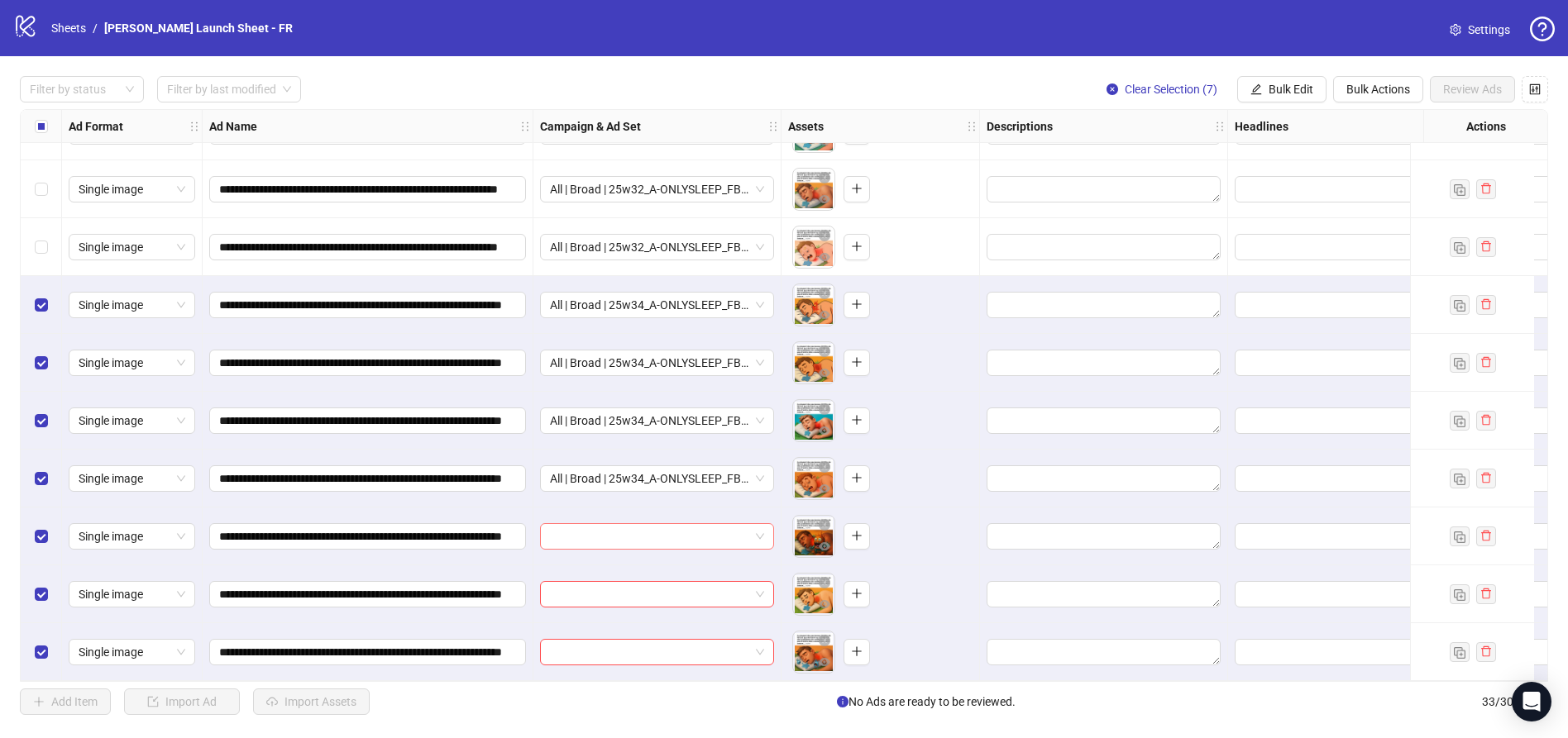
click at [630, 529] on input "search" at bounding box center [649, 536] width 199 height 25
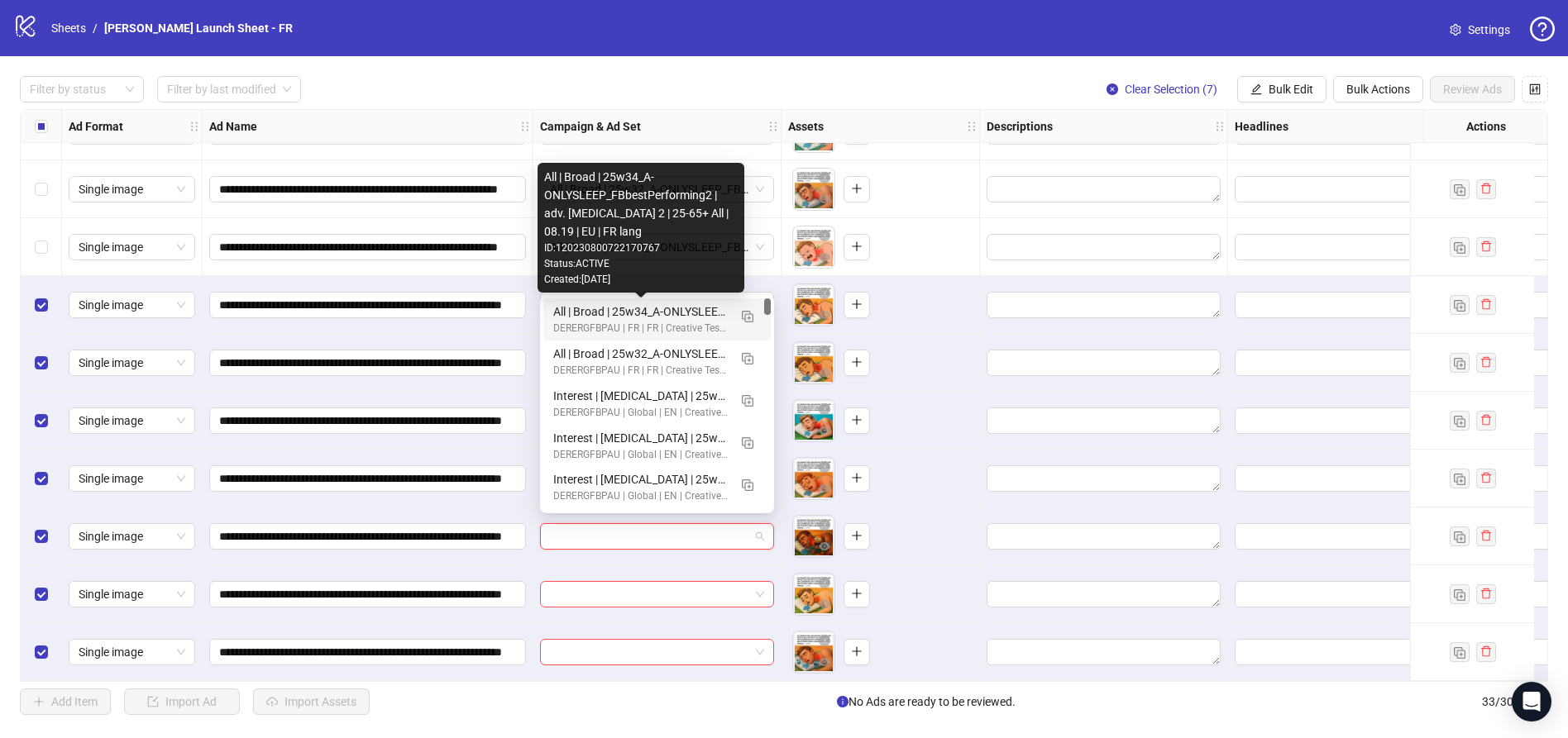
click at [621, 314] on div "All | Broad | 25w34_A-ONLYSLEEP_FBbestPerforming2 | adv. [MEDICAL_DATA] 2 | 25-…" at bounding box center [640, 311] width 174 height 18
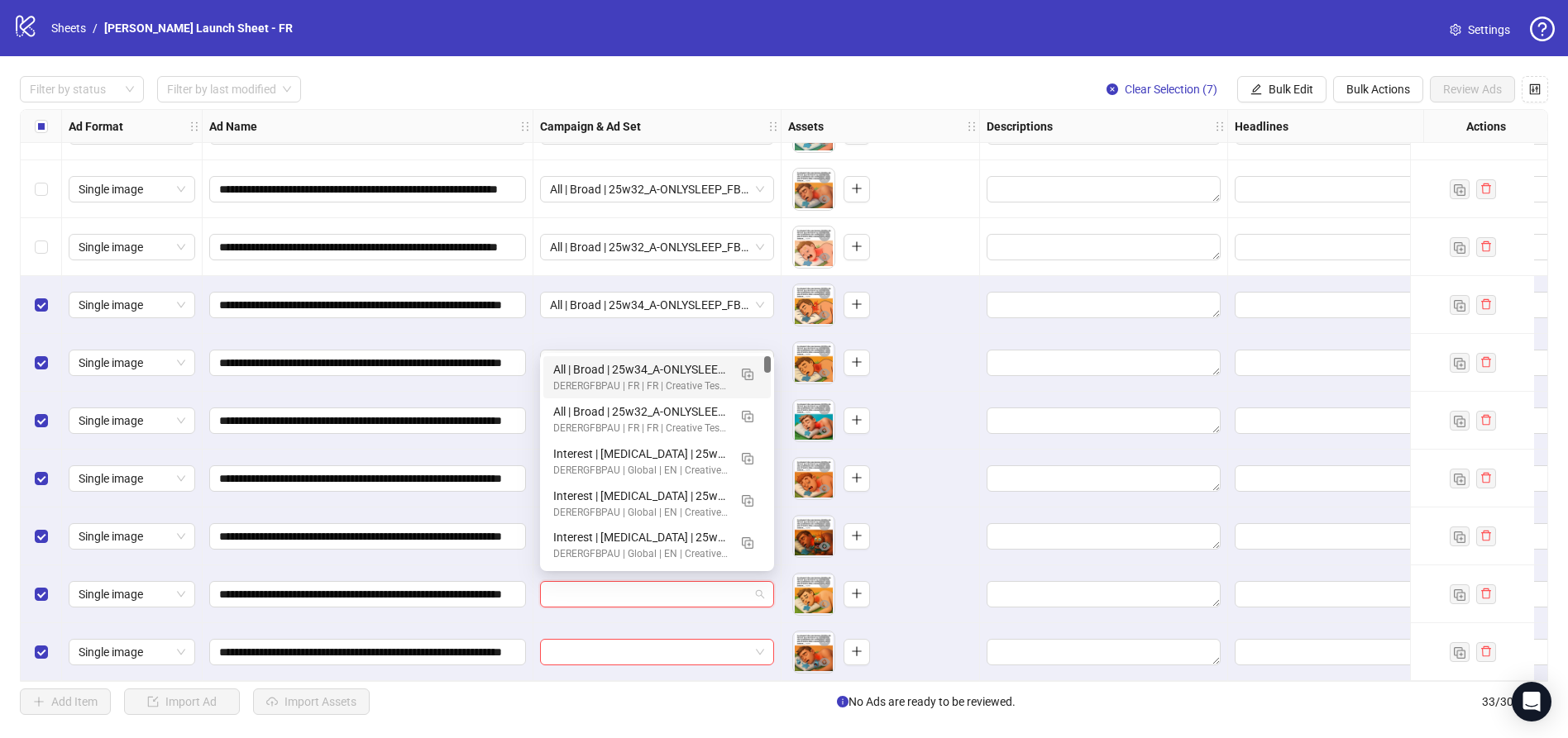
click at [632, 582] on input "search" at bounding box center [649, 594] width 199 height 25
click at [662, 373] on div "All | Broad | 25w34_A-ONLYSLEEP_FBbestPerforming2 | adv. [MEDICAL_DATA] 2 | 25-…" at bounding box center [640, 369] width 174 height 18
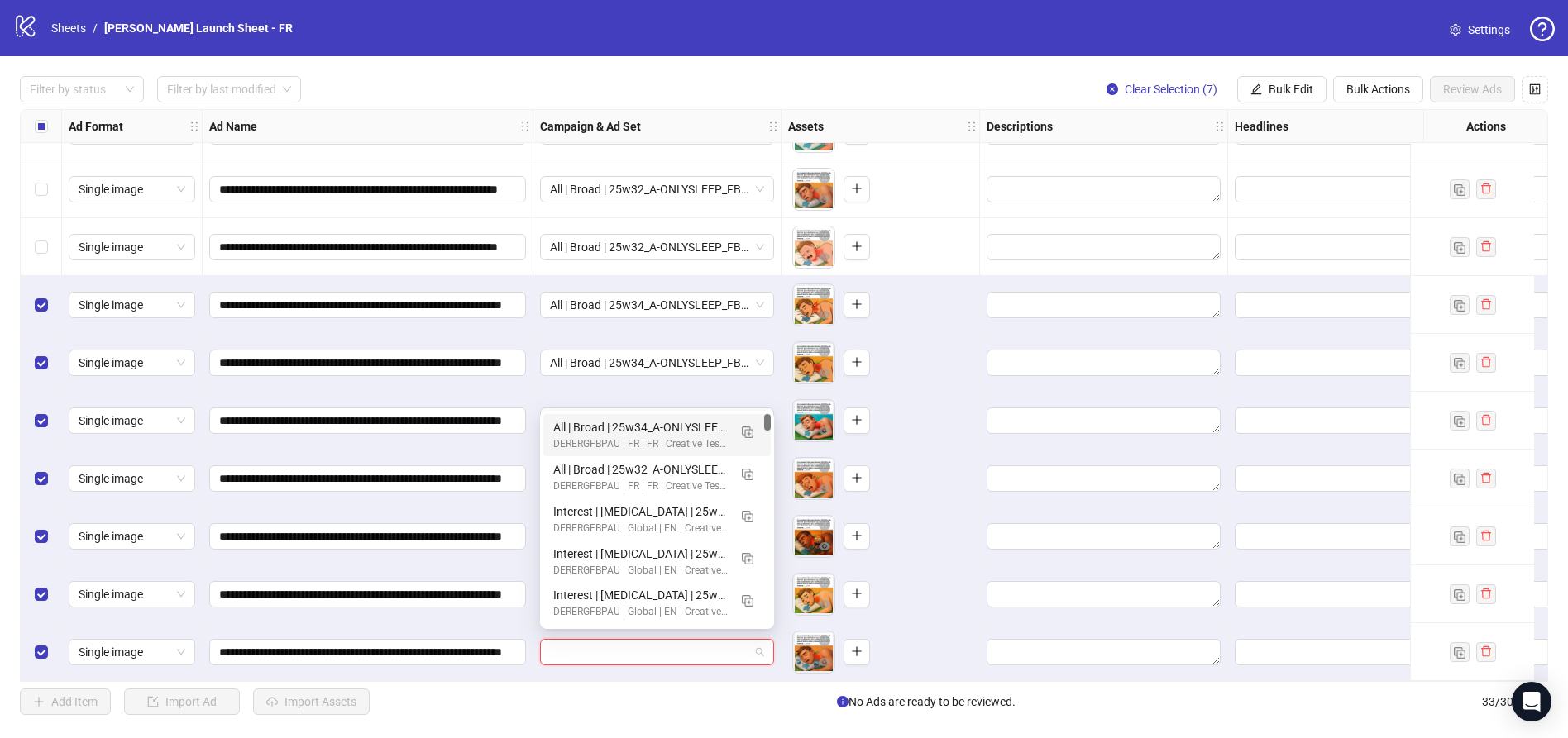
click at [622, 654] on input "search" at bounding box center [649, 652] width 199 height 25
click at [636, 417] on div "All | Broad | 25w34_A-ONLYSLEEP_FBbestPerforming2 | adv. Sleep Apnea 2 | 25-65+…" at bounding box center [656, 435] width 228 height 42
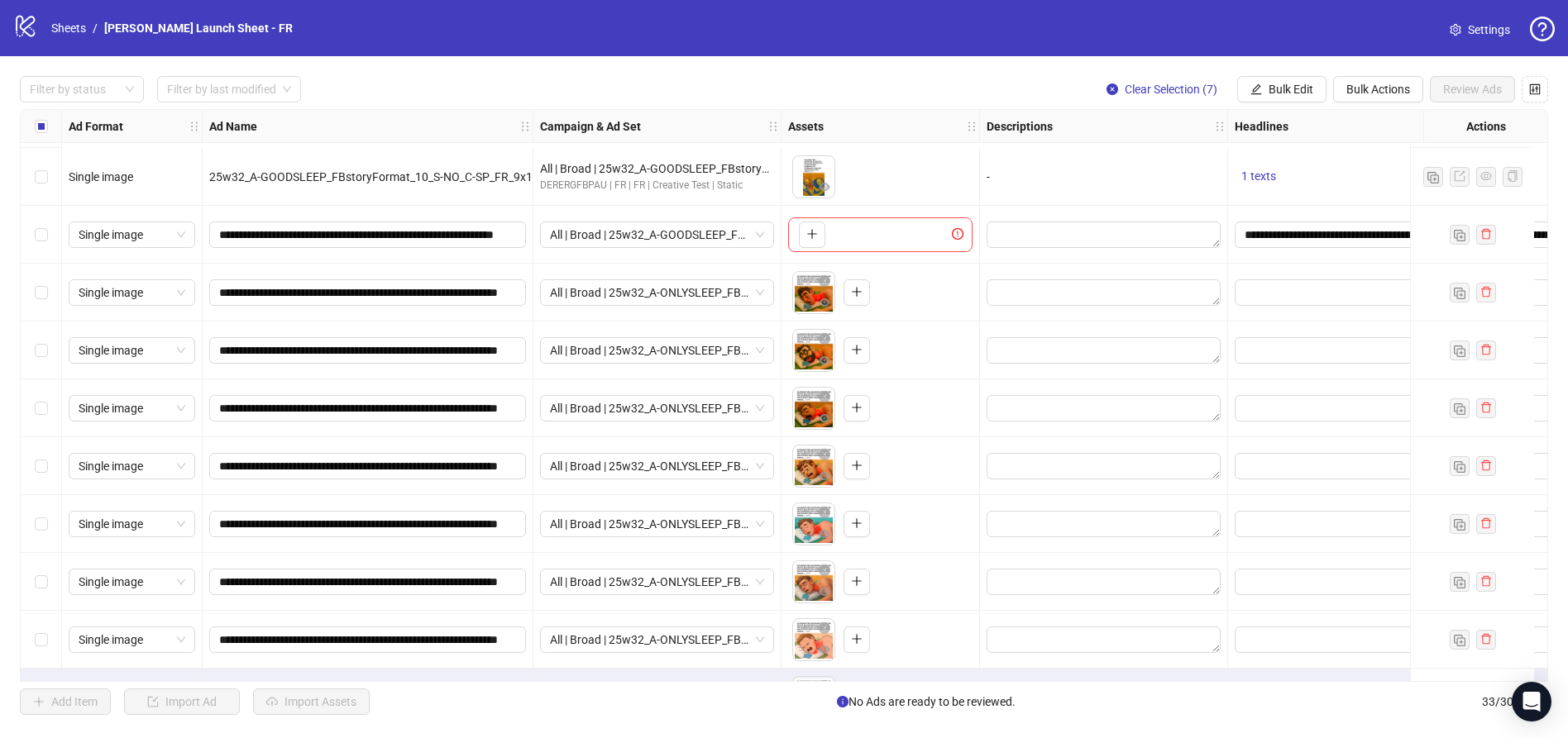
scroll to position [868, 0]
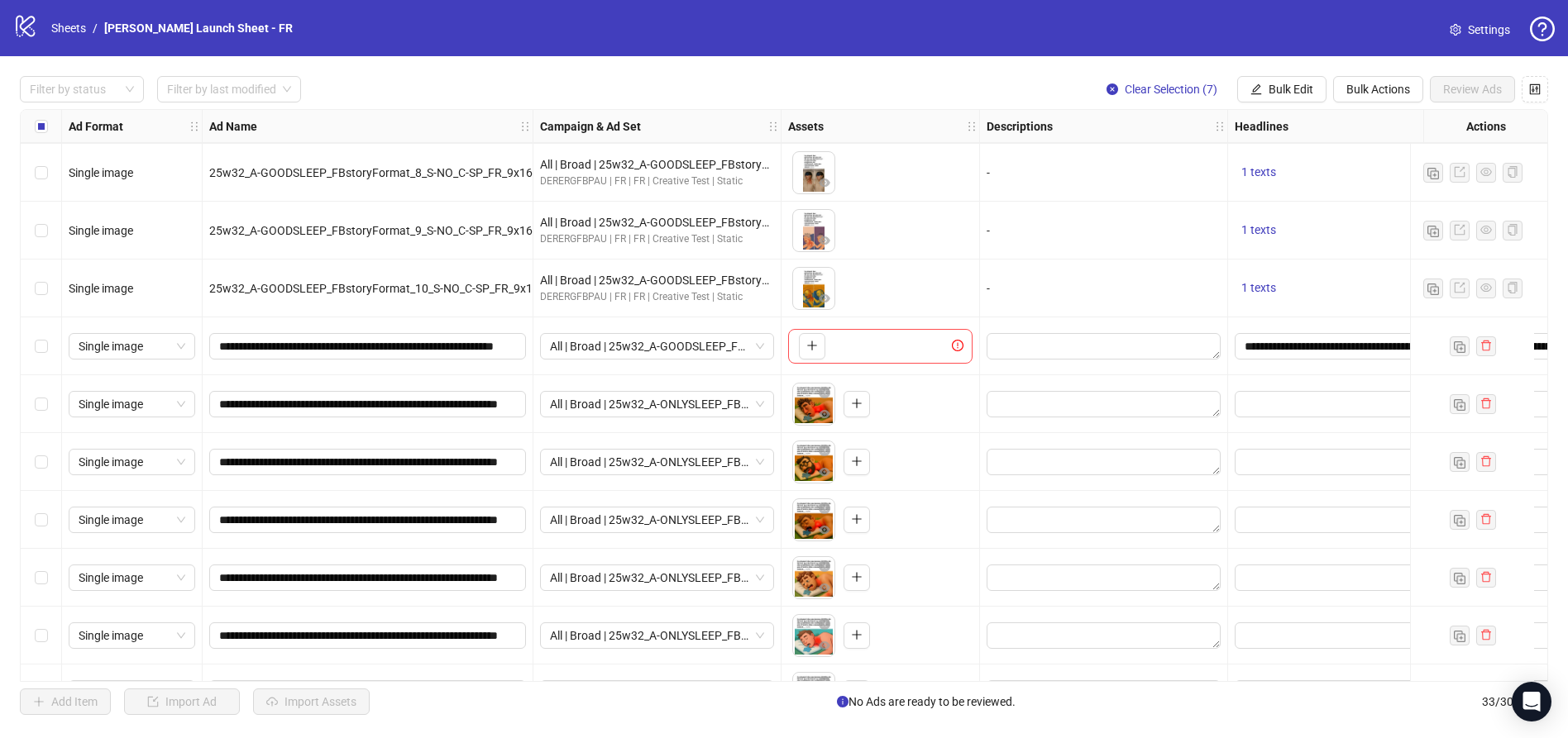
click at [41, 117] on label "Select all rows" at bounding box center [41, 126] width 13 height 18
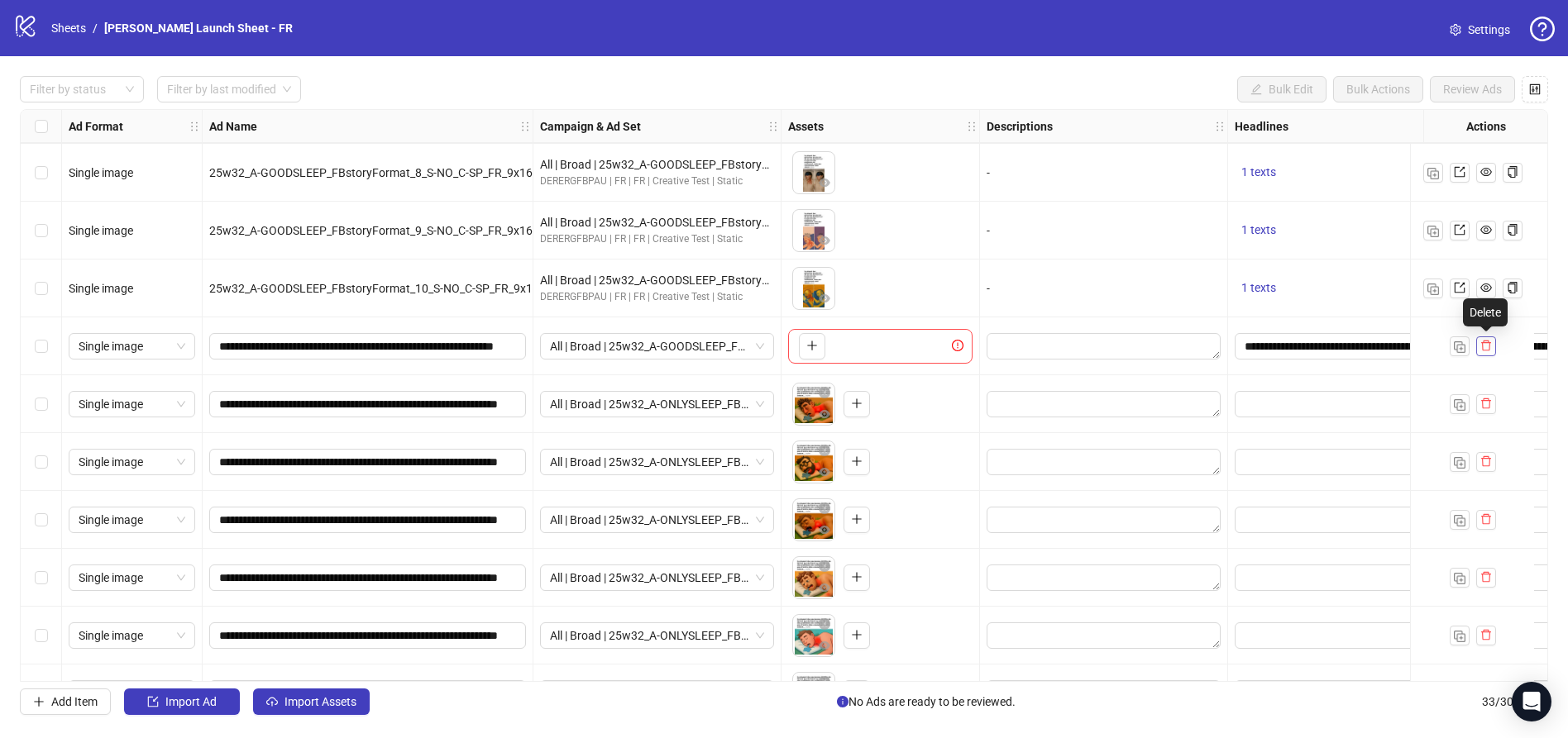
click at [1485, 348] on icon "delete" at bounding box center [1486, 346] width 11 height 11
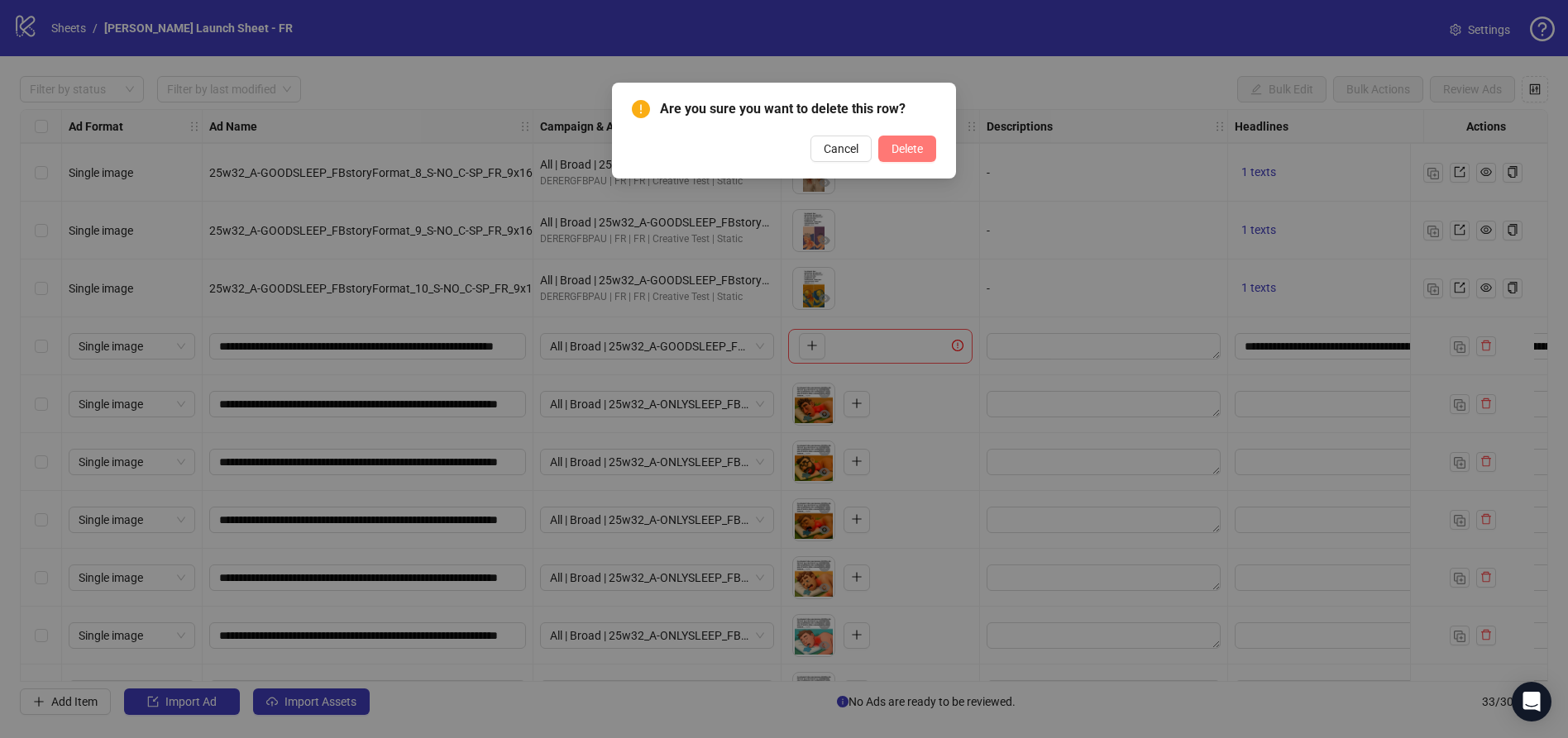
click at [896, 148] on span "Delete" at bounding box center [907, 149] width 31 height 13
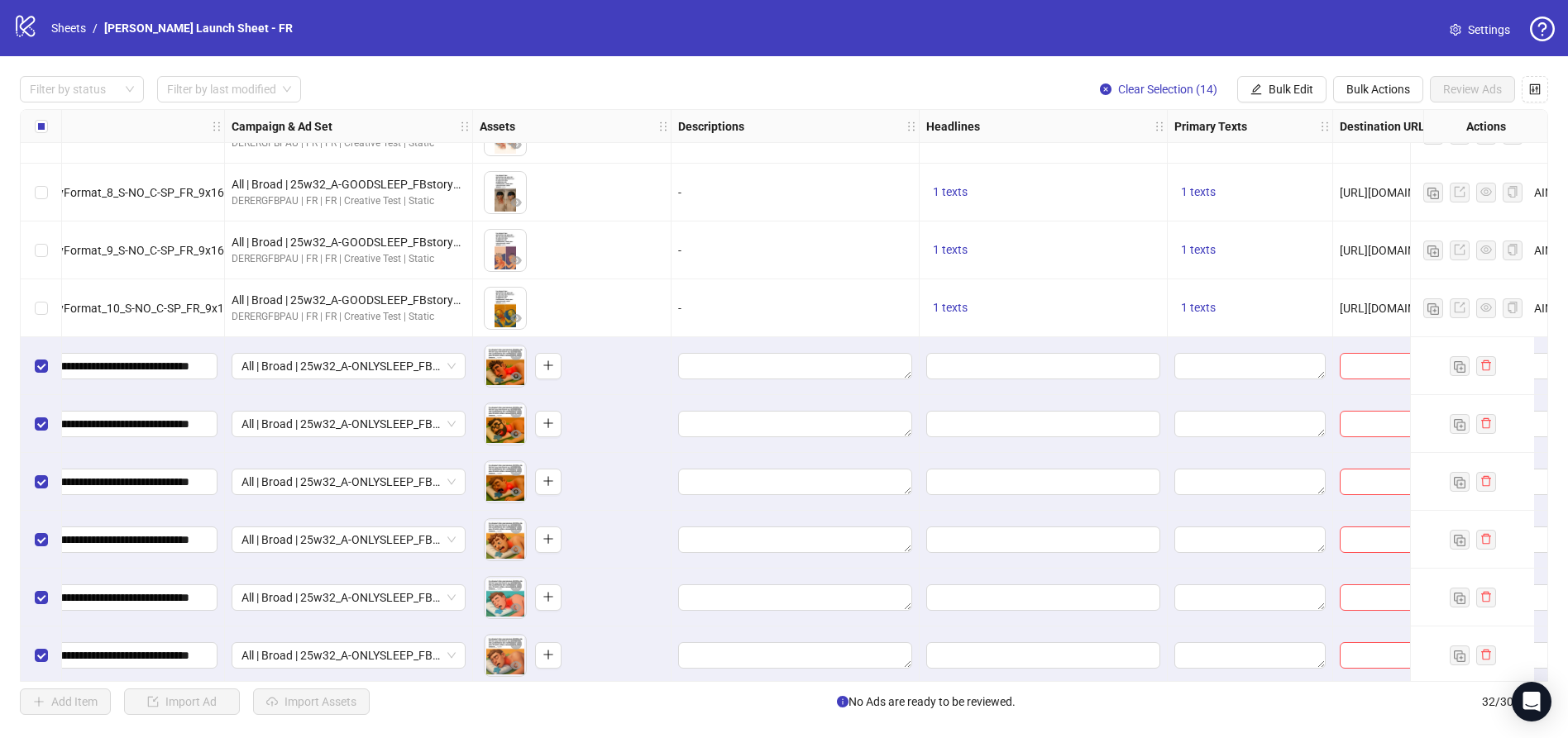
scroll to position [848, 419]
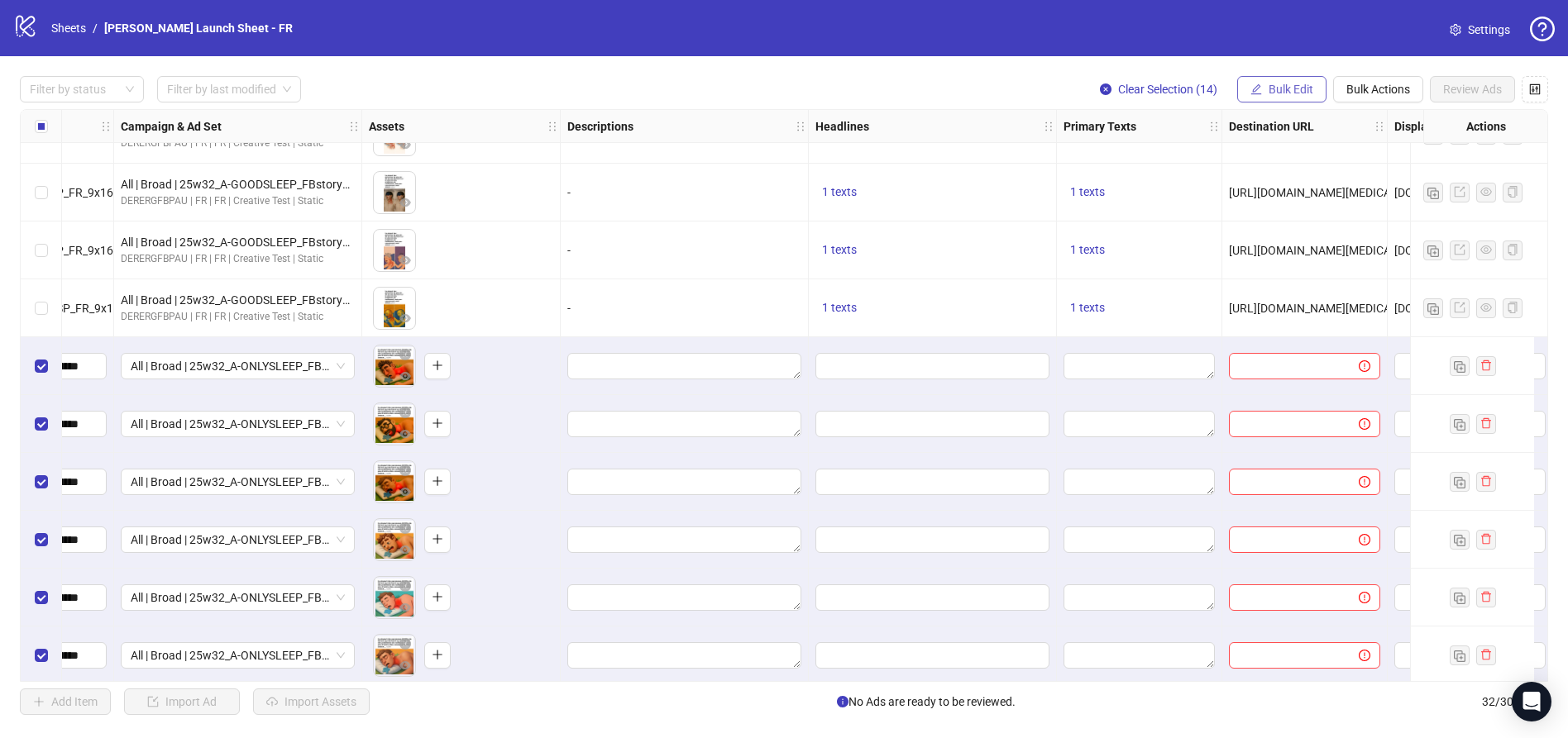
click at [1276, 92] on span "Bulk Edit" at bounding box center [1291, 90] width 45 height 13
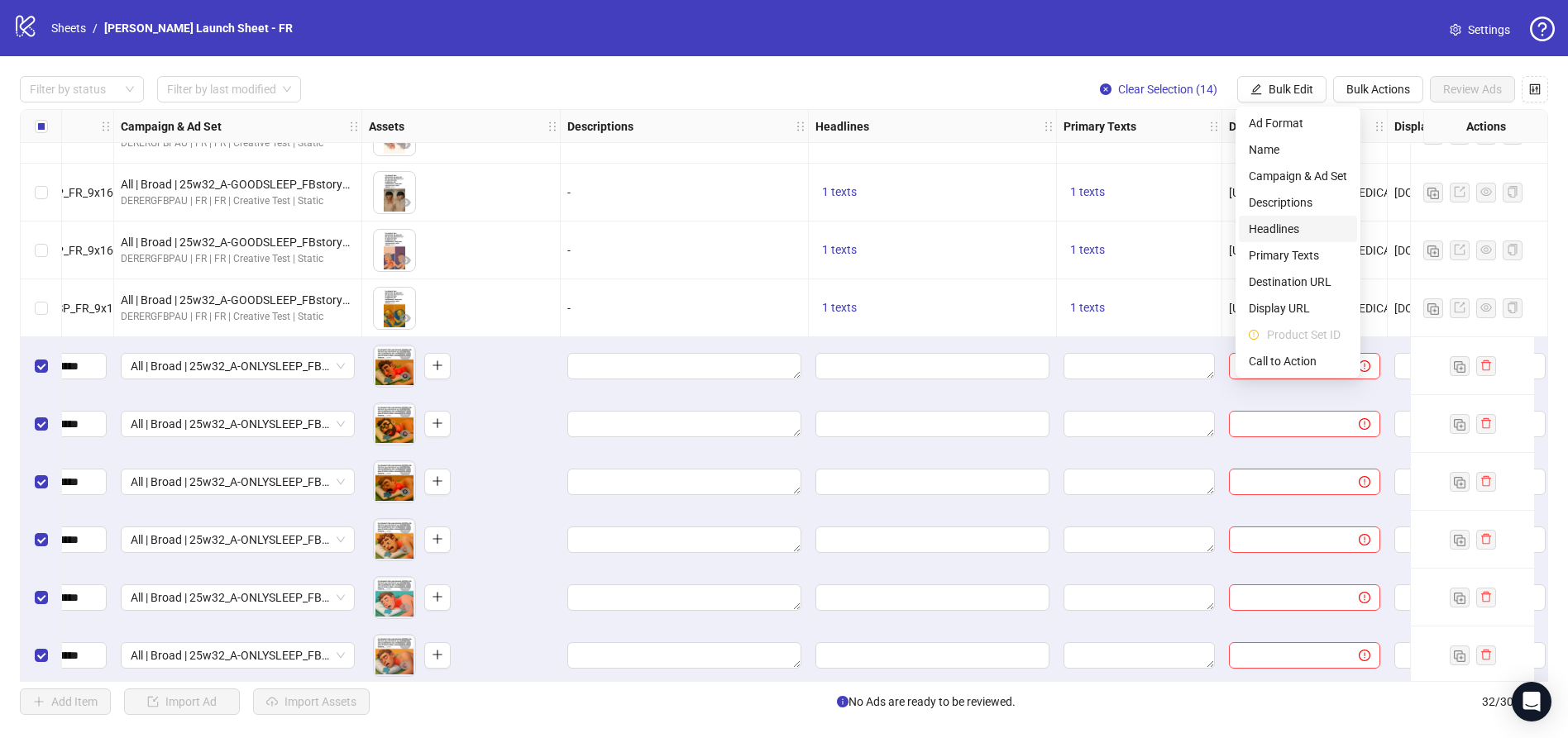
click at [1277, 227] on span "Headlines" at bounding box center [1297, 229] width 98 height 18
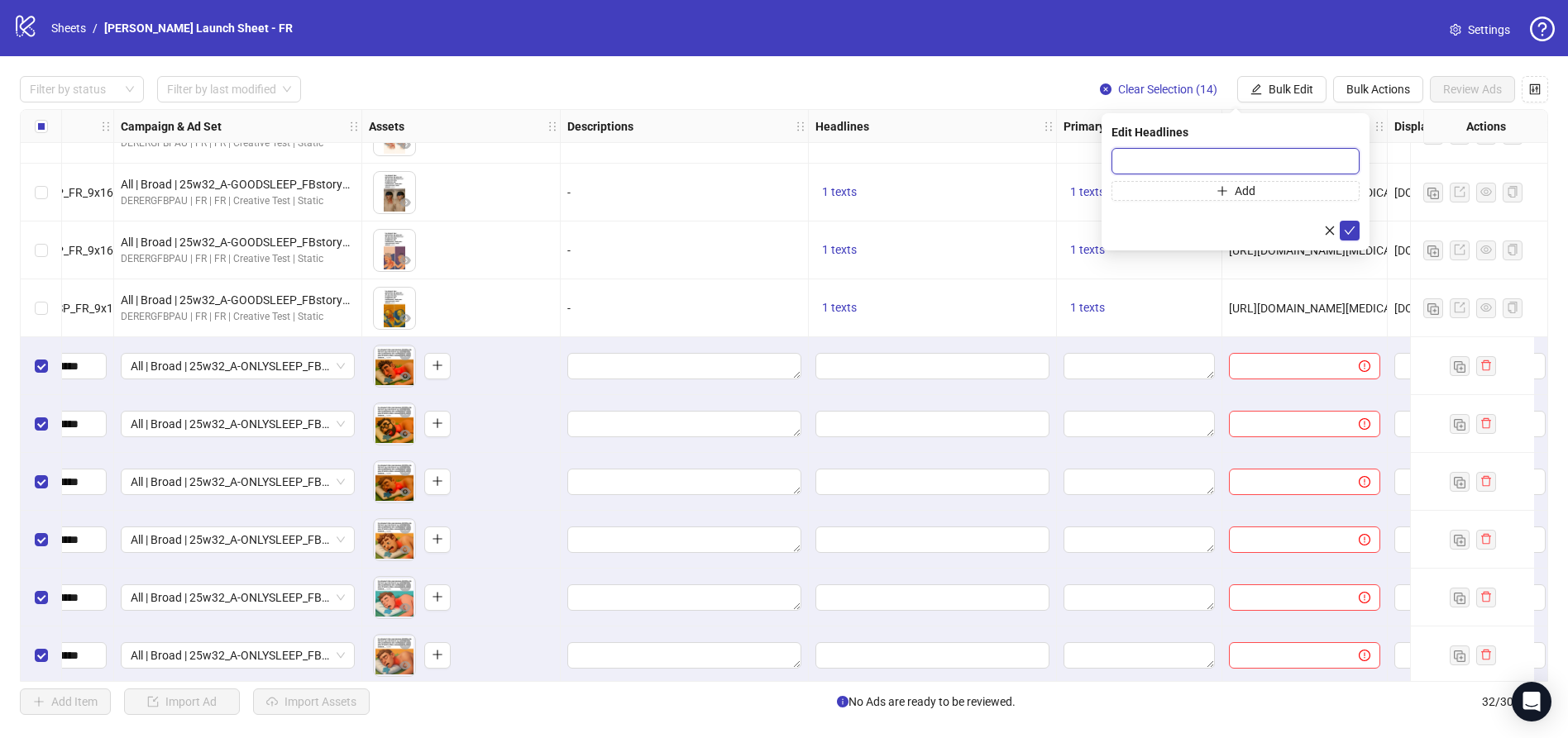
click at [1217, 149] on input "text" at bounding box center [1236, 161] width 248 height 27
click at [38, 298] on div "Select row 18" at bounding box center [41, 308] width 41 height 58
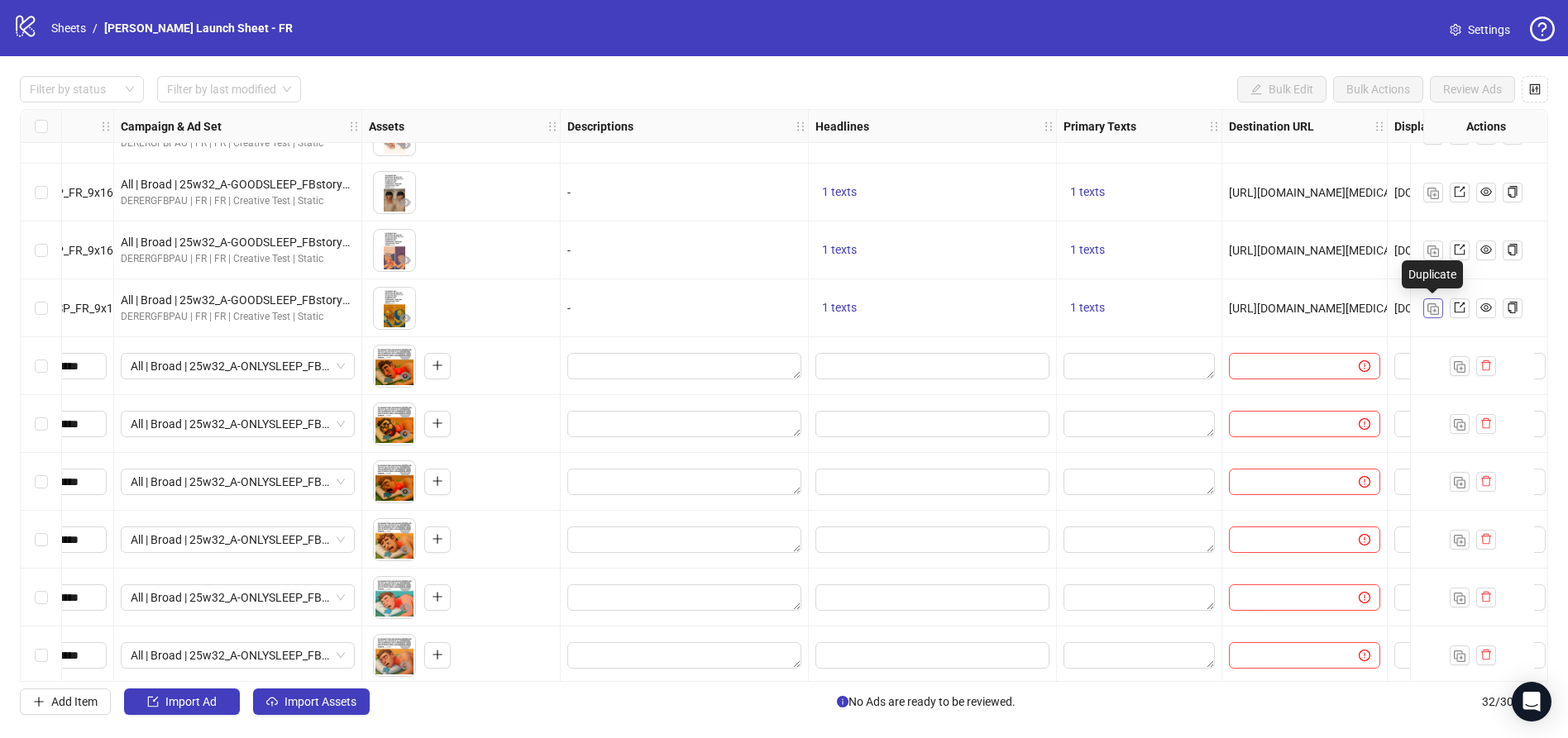
click at [1427, 309] on img "button" at bounding box center [1433, 309] width 11 height 11
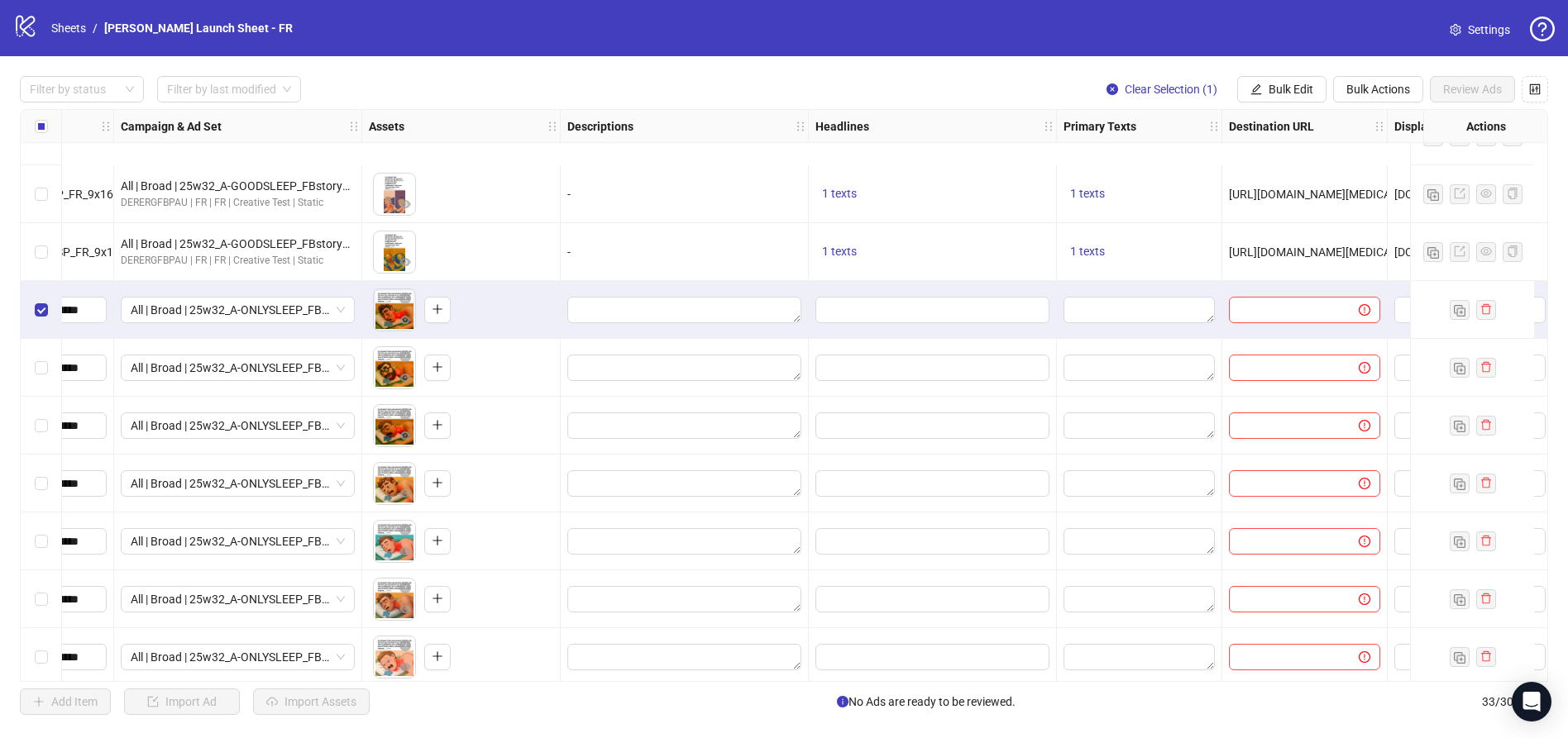
scroll to position [1378, 419]
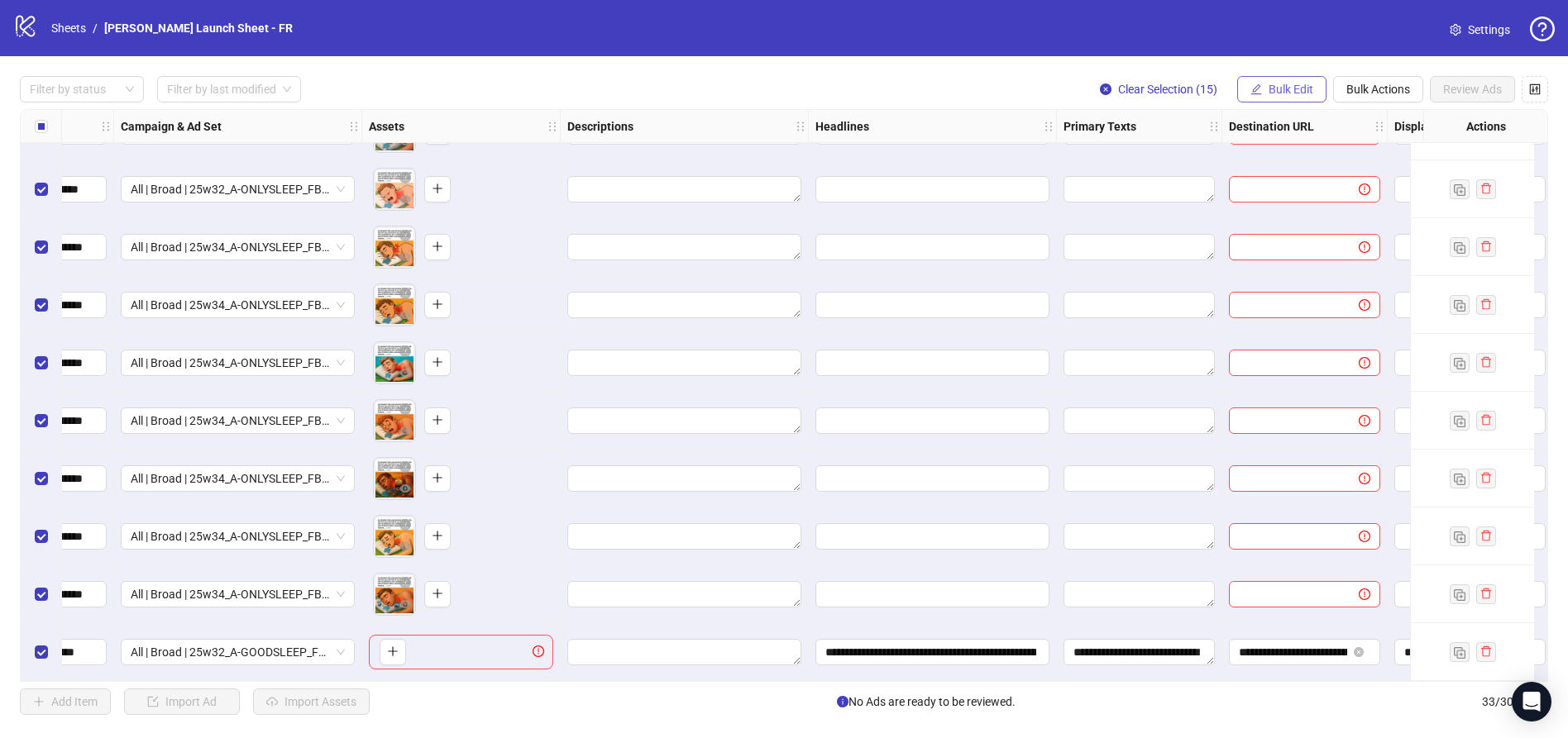
click at [1270, 89] on span "Bulk Edit" at bounding box center [1291, 90] width 45 height 13
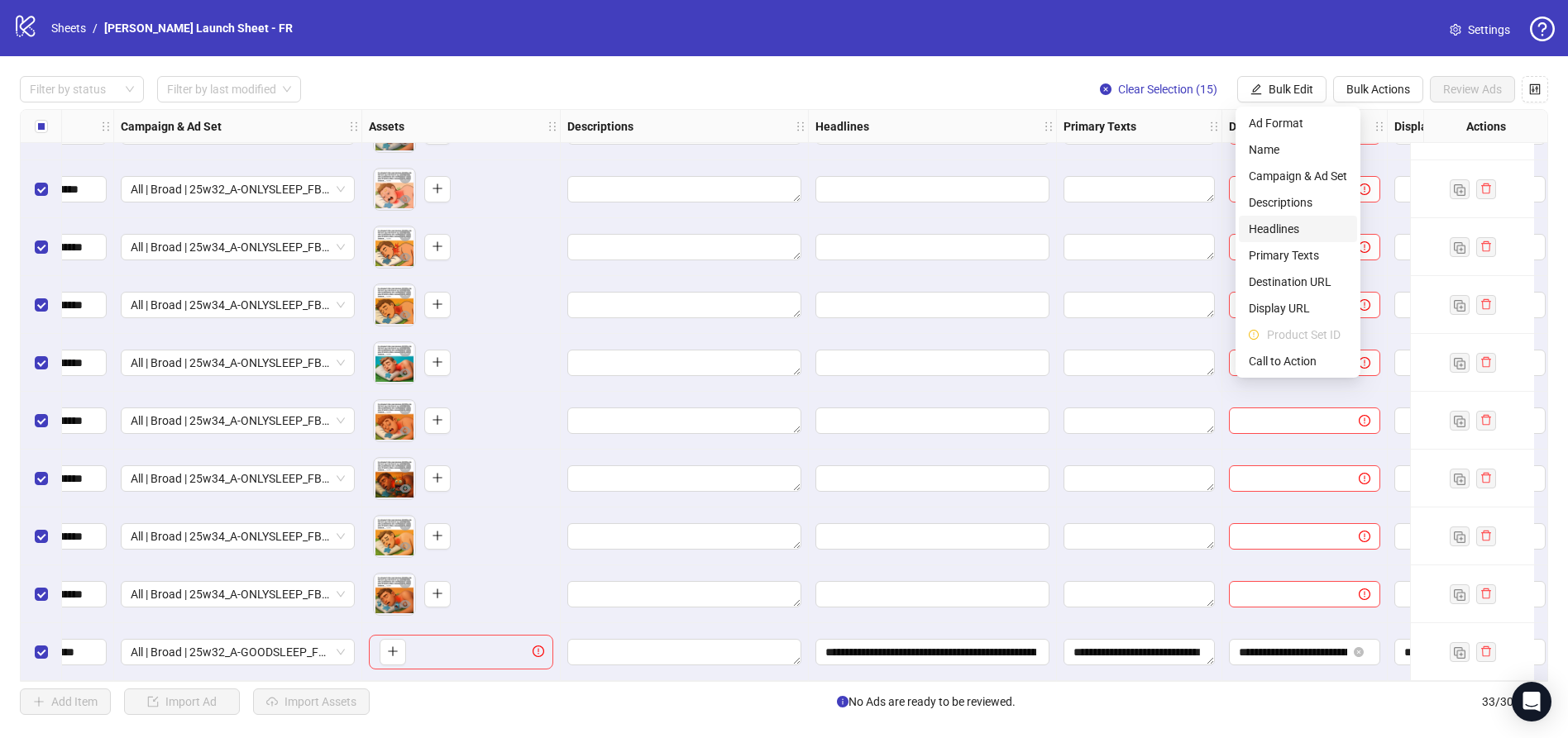
click at [1295, 235] on span "Headlines" at bounding box center [1297, 229] width 98 height 18
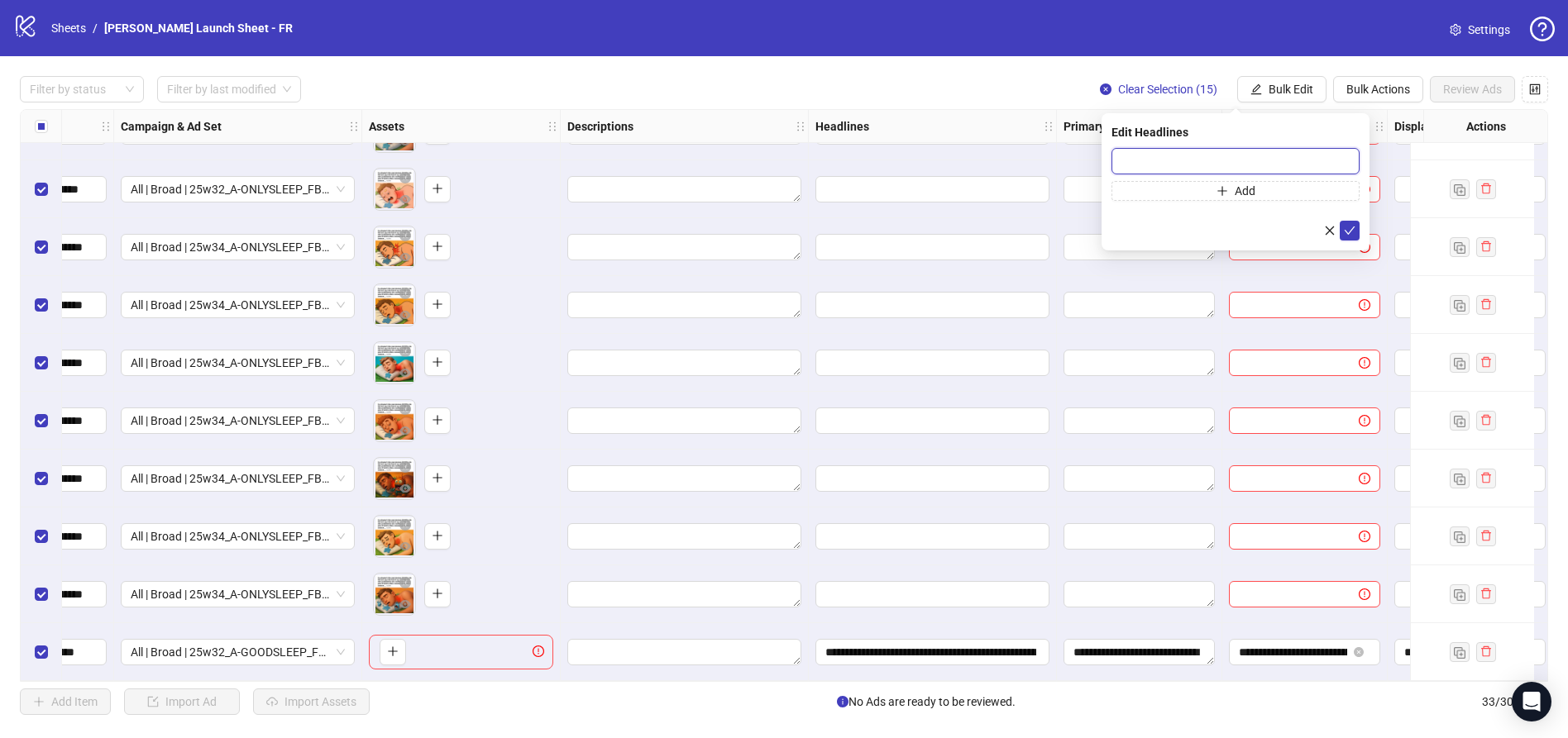
click at [1225, 168] on input "text" at bounding box center [1236, 161] width 248 height 27
click at [1326, 229] on icon "close" at bounding box center [1330, 230] width 11 height 11
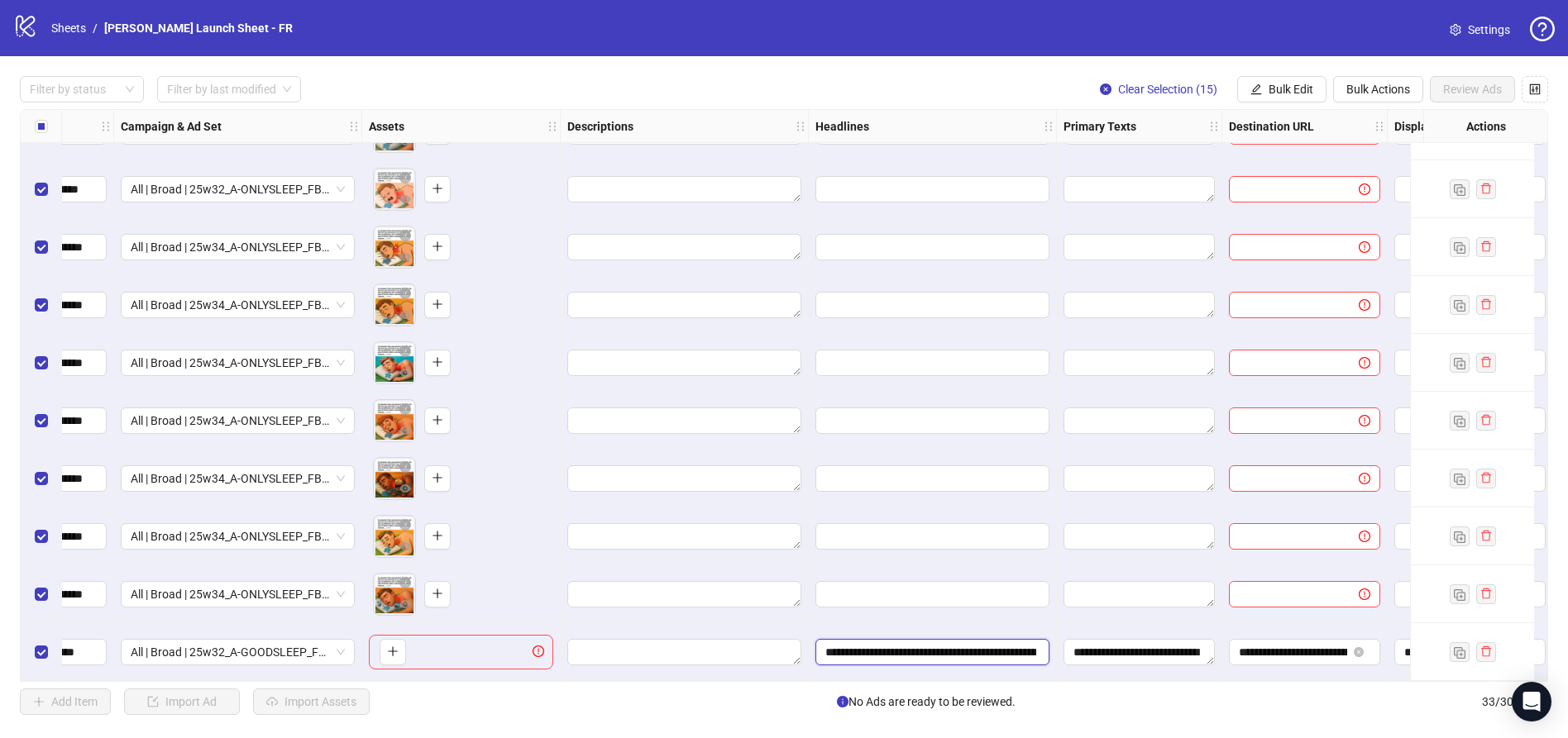
click at [919, 644] on input "**********" at bounding box center [930, 651] width 211 height 18
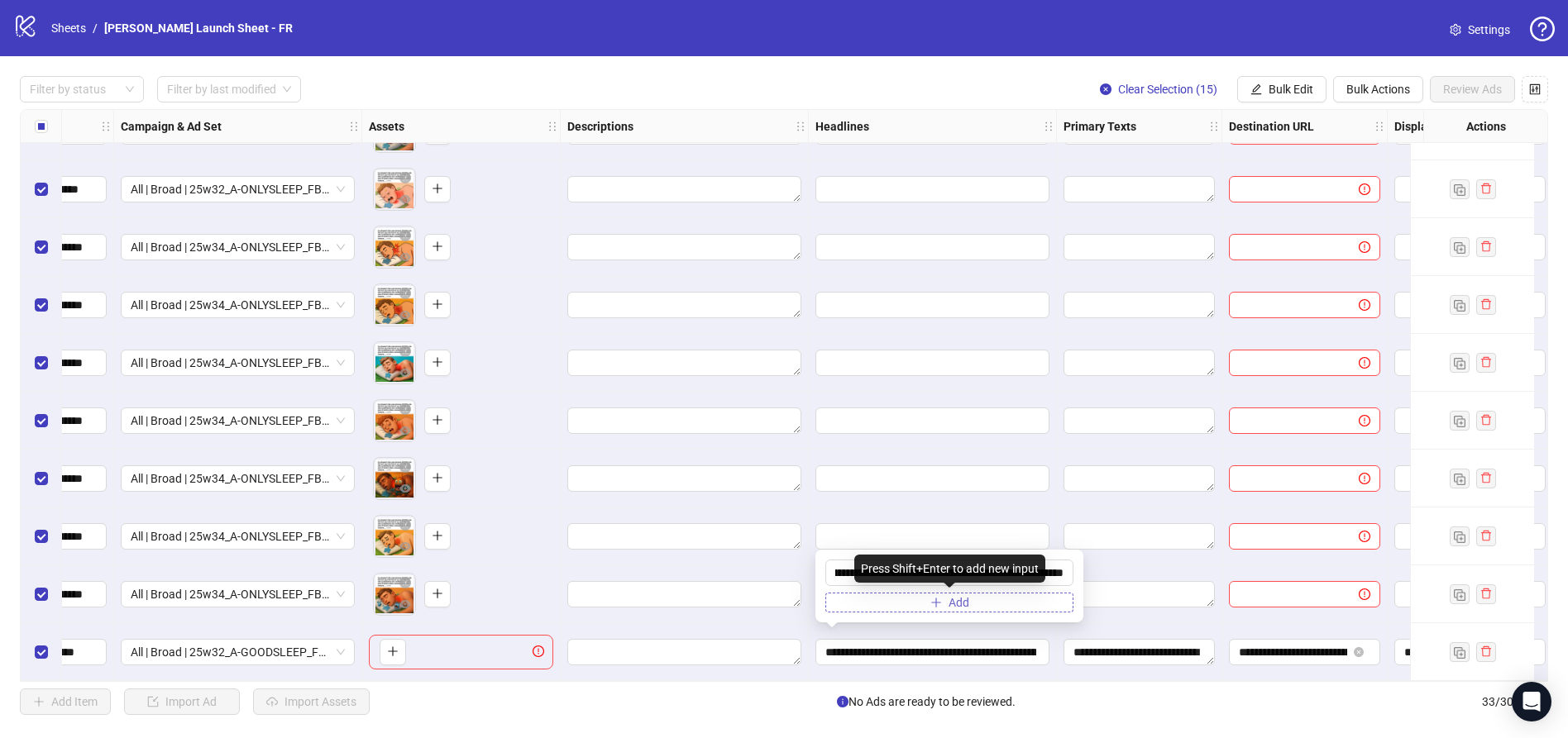
scroll to position [0, 0]
click at [956, 601] on span "Add" at bounding box center [959, 603] width 21 height 13
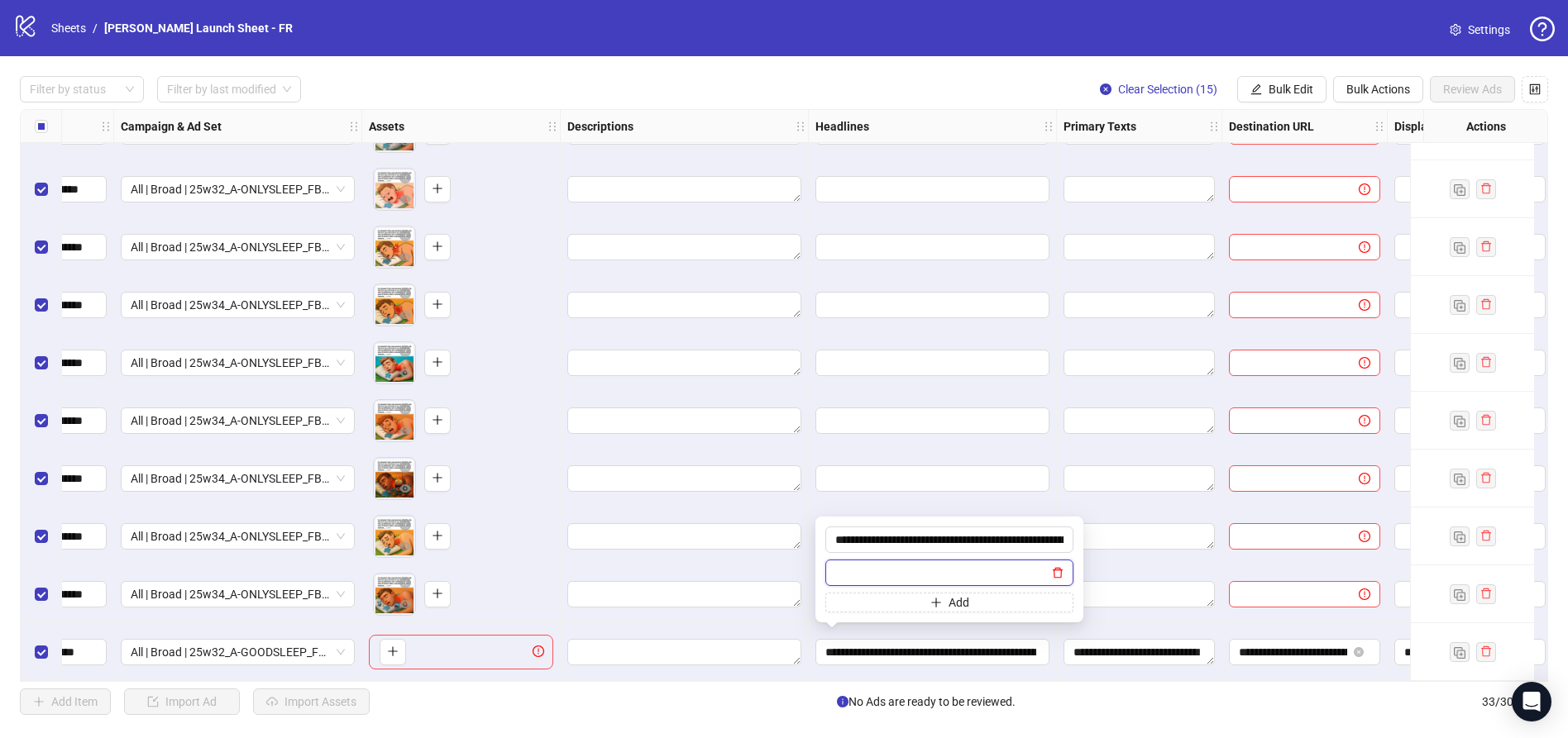
click at [1053, 571] on icon "delete" at bounding box center [1057, 573] width 11 height 11
click at [954, 574] on input "**********" at bounding box center [949, 573] width 248 height 27
click at [1264, 97] on button "Bulk Edit" at bounding box center [1282, 90] width 90 height 27
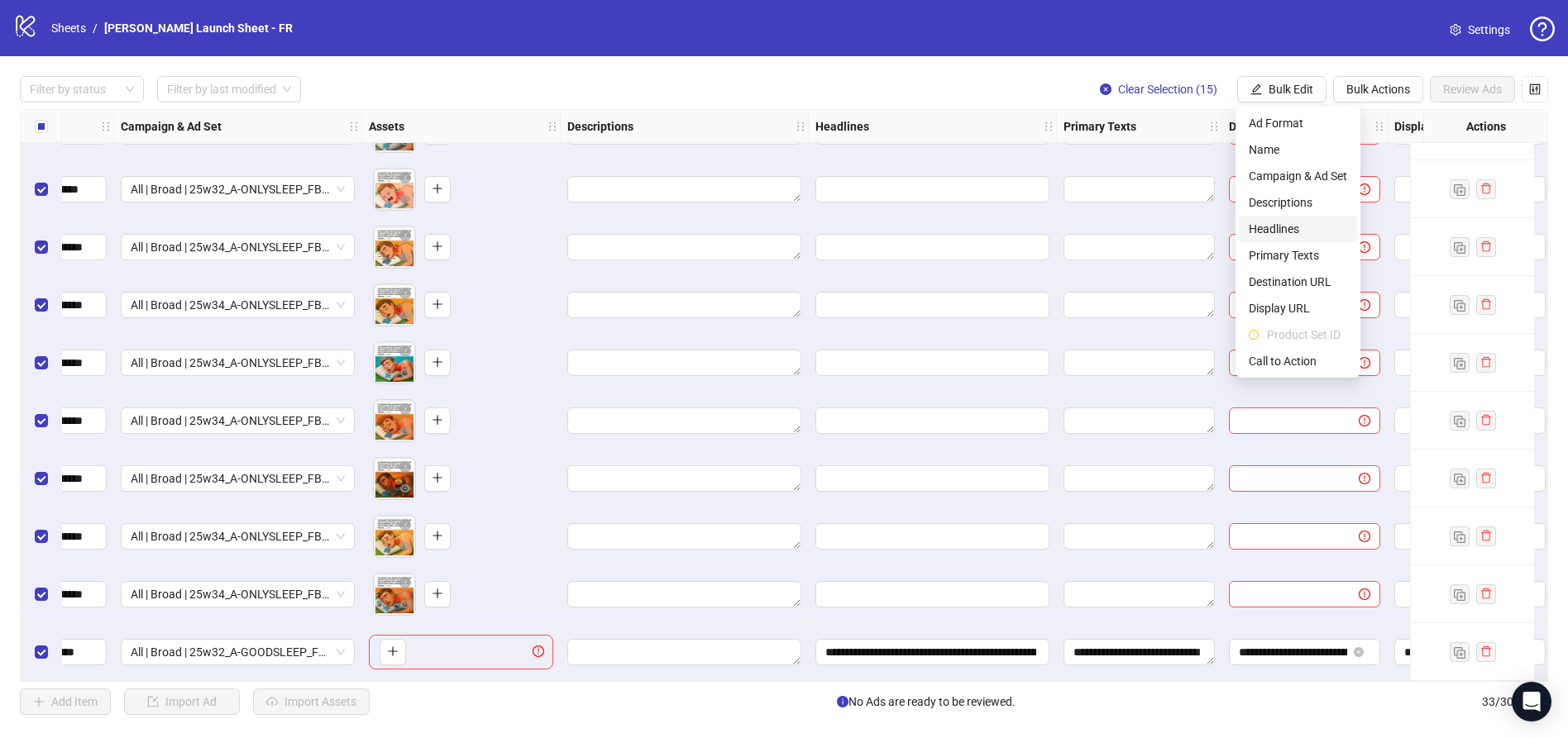
click at [1269, 222] on span "Headlines" at bounding box center [1297, 229] width 98 height 18
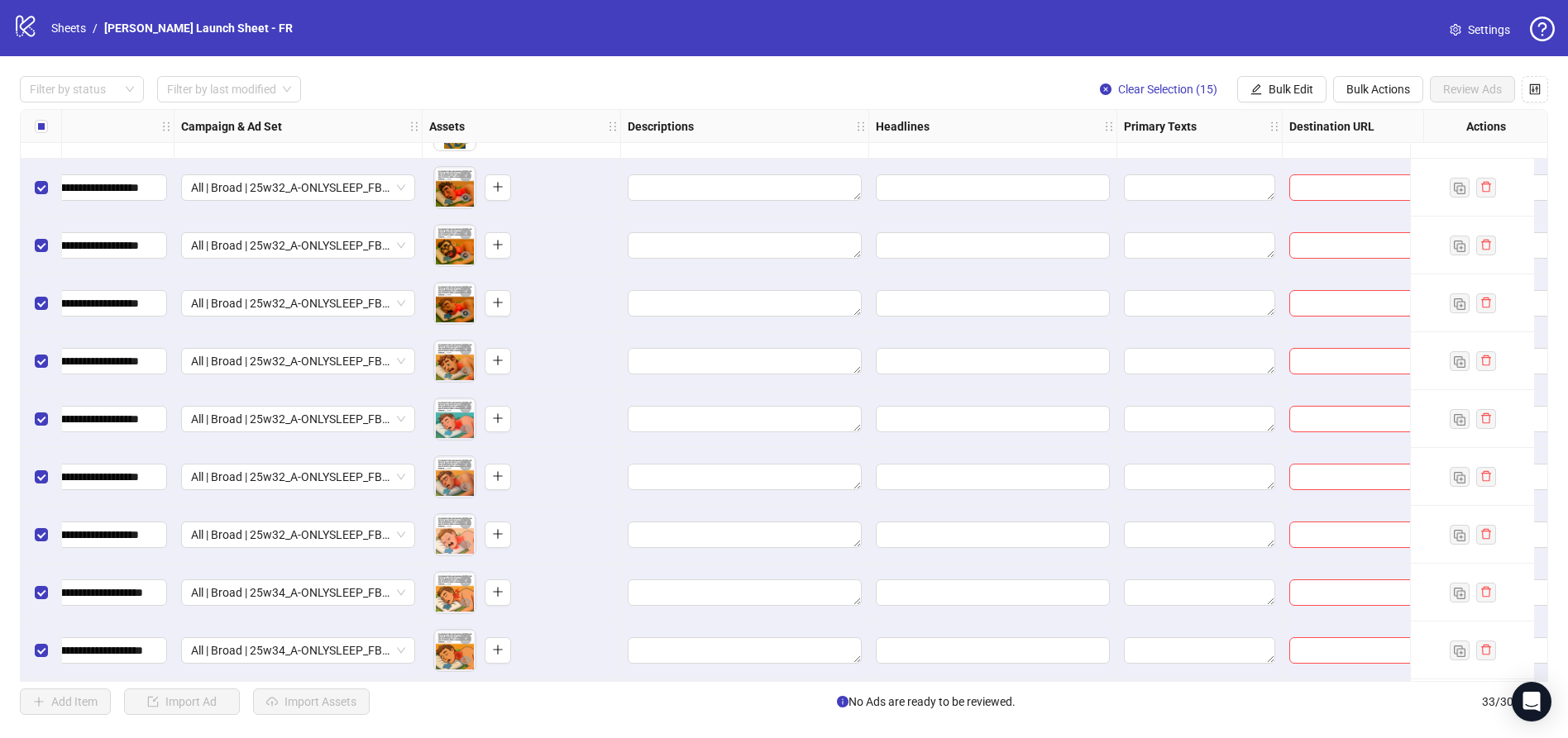
scroll to position [1025, 359]
click at [1282, 87] on span "Bulk Edit" at bounding box center [1291, 90] width 45 height 13
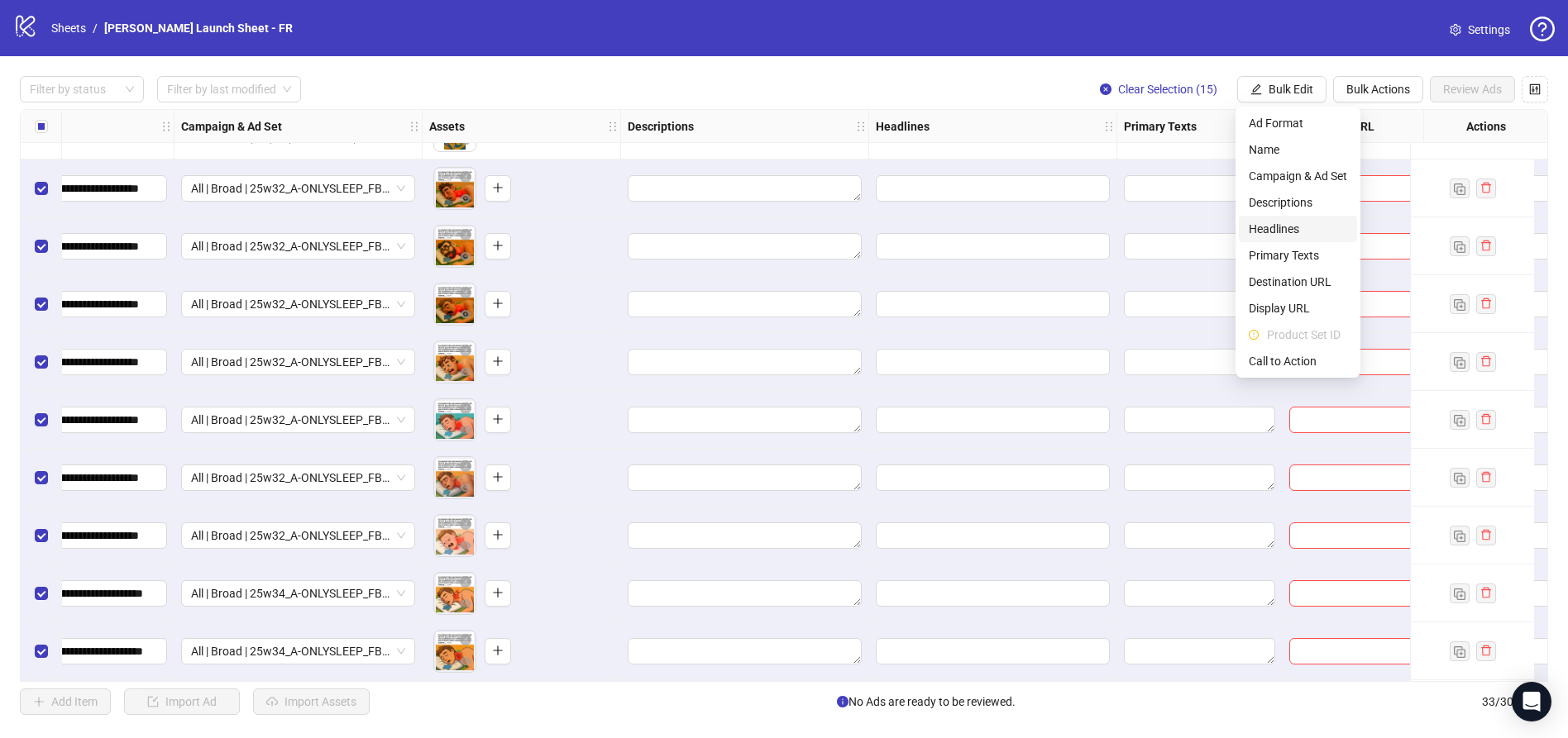
click at [1282, 225] on span "Headlines" at bounding box center [1297, 229] width 98 height 18
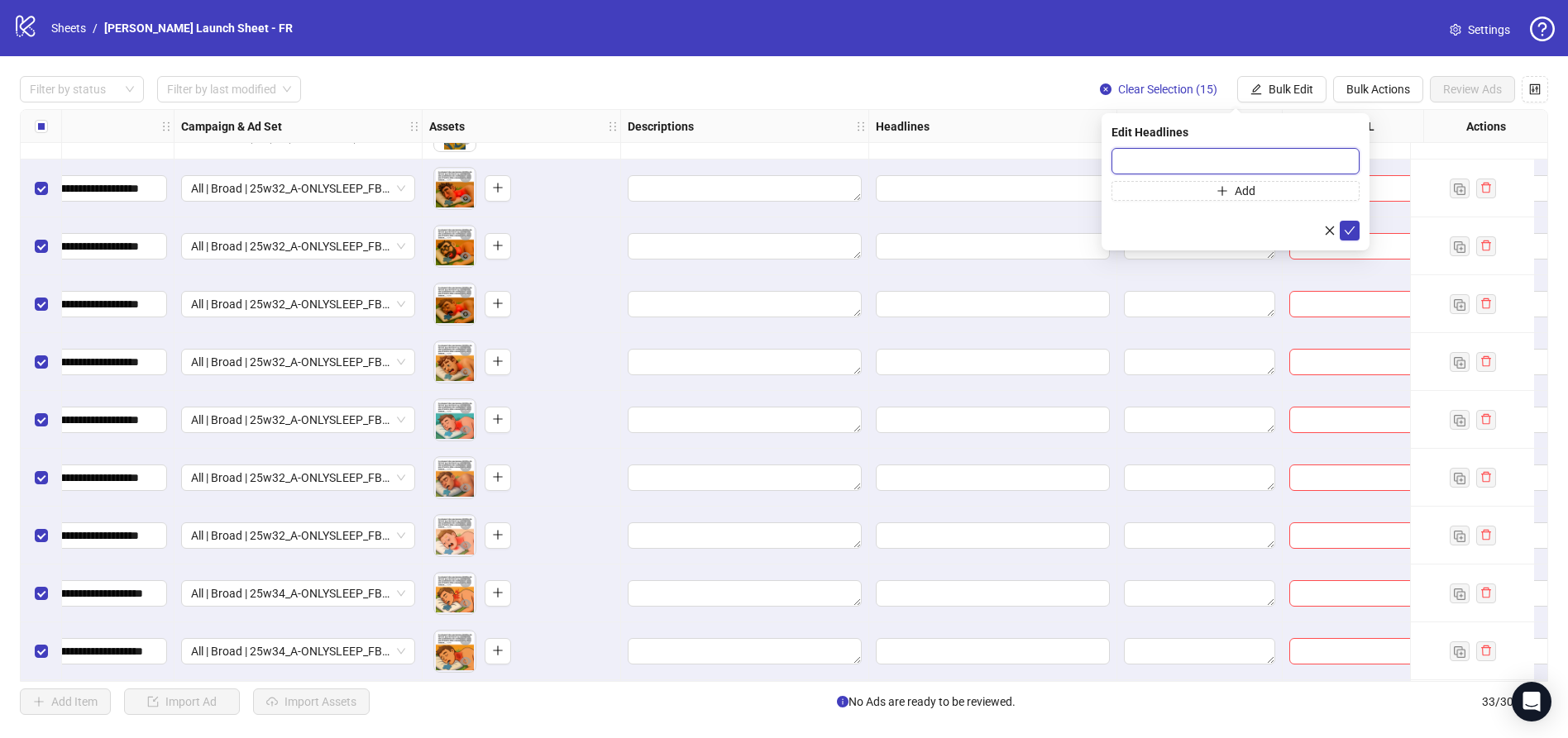
click at [1199, 149] on input "text" at bounding box center [1236, 161] width 248 height 27
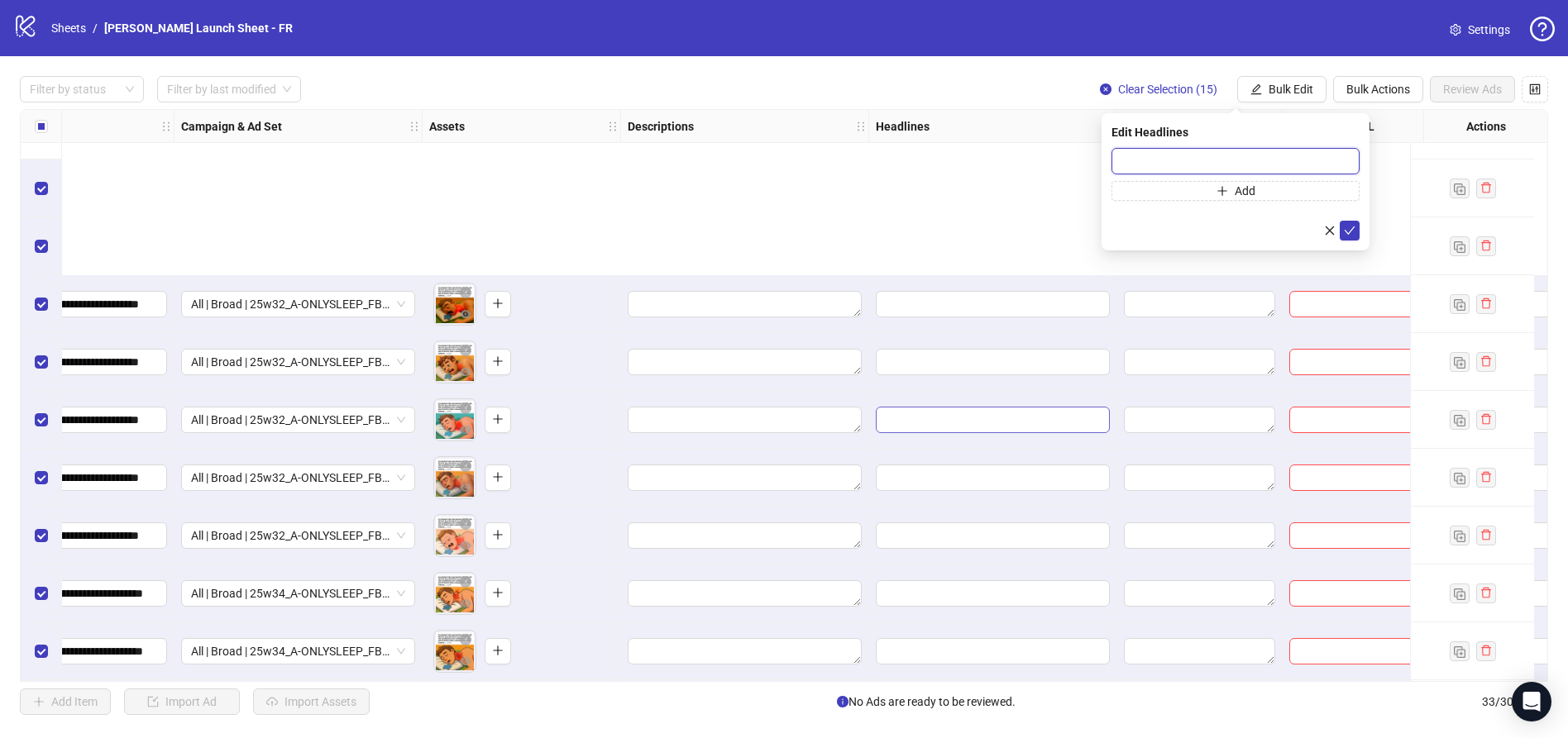
scroll to position [1378, 359]
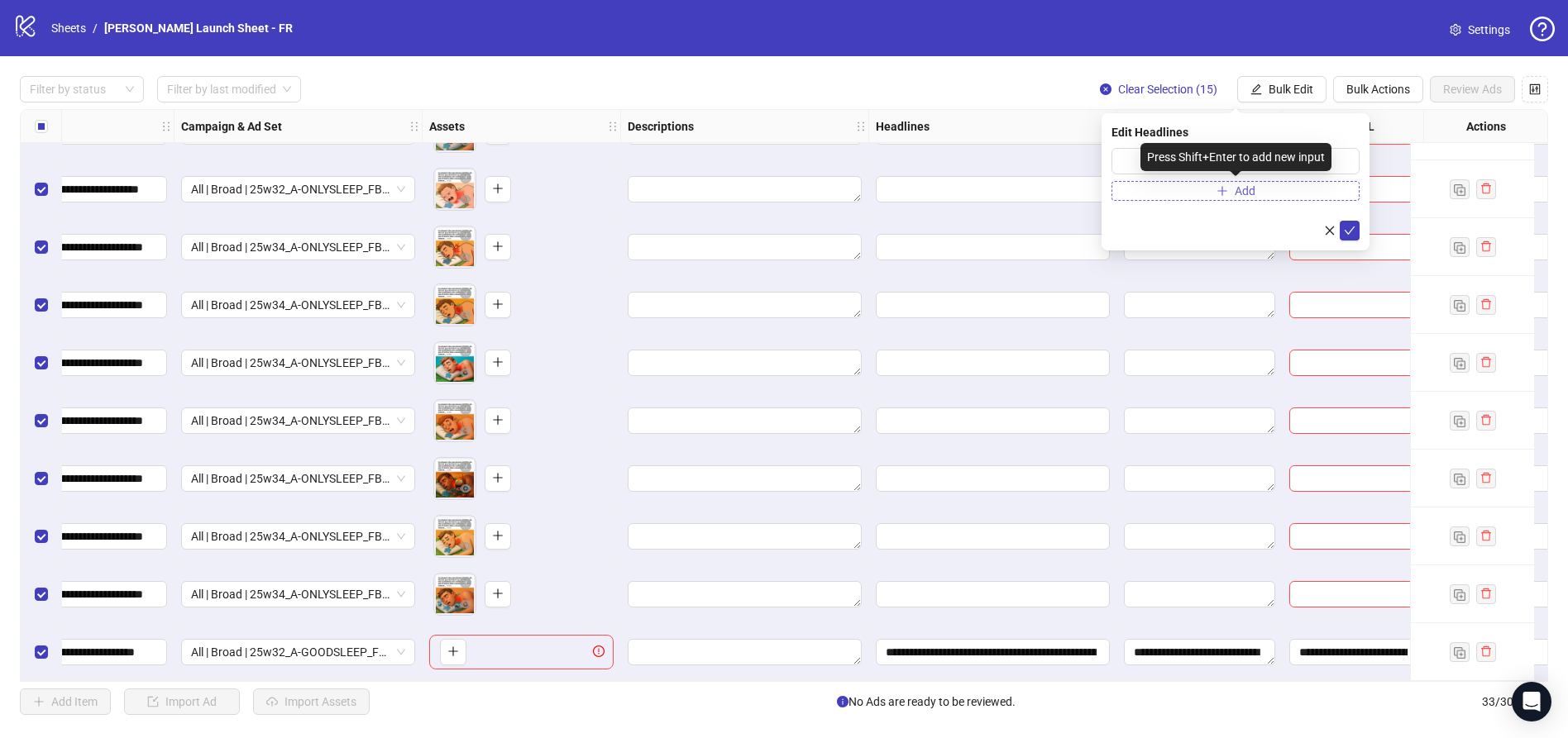
click at [1235, 189] on span "Add" at bounding box center [1245, 191] width 21 height 13
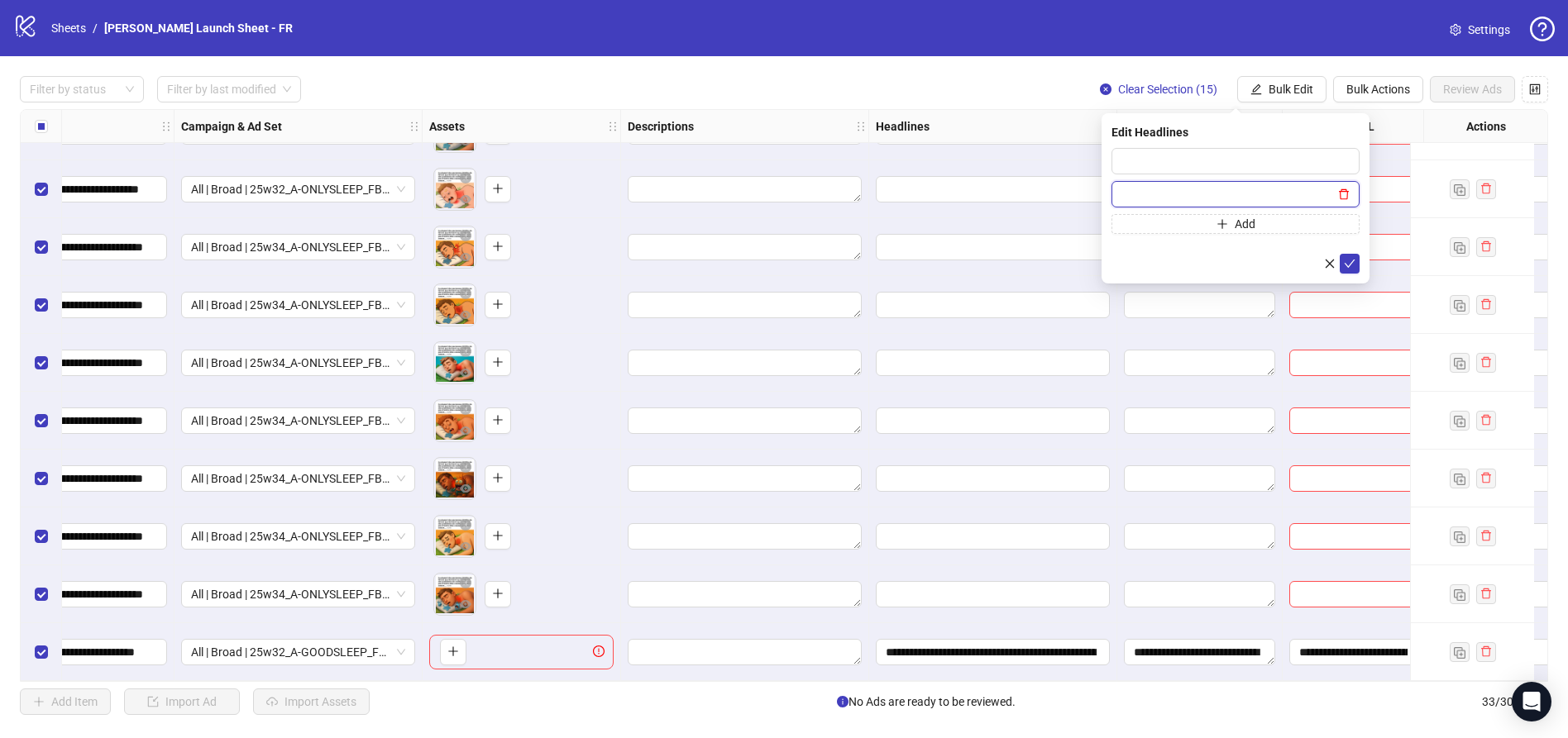
click at [1345, 189] on icon "delete" at bounding box center [1344, 194] width 11 height 11
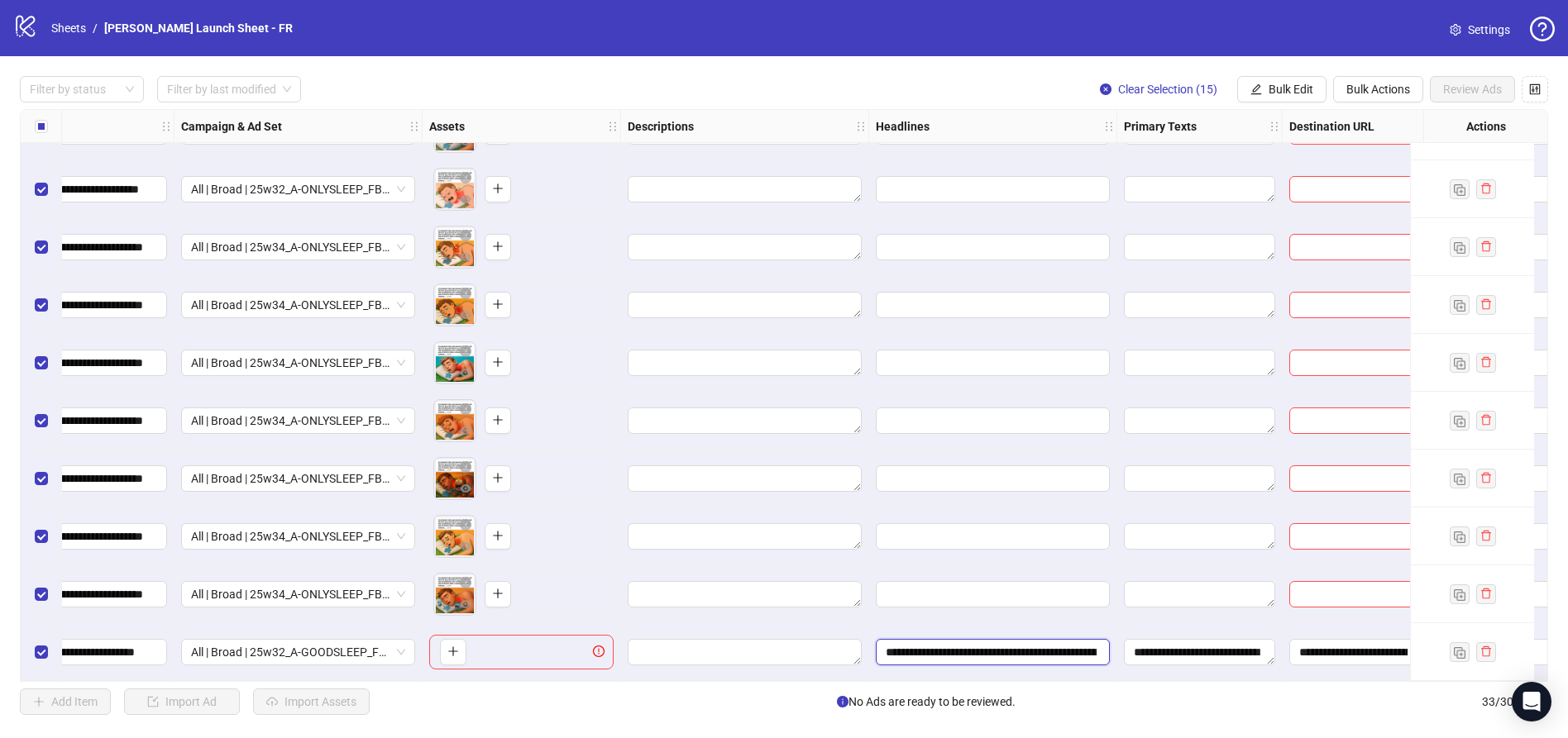
click at [915, 651] on input "**********" at bounding box center [991, 651] width 211 height 18
click at [1251, 90] on icon "edit" at bounding box center [1256, 90] width 11 height 11
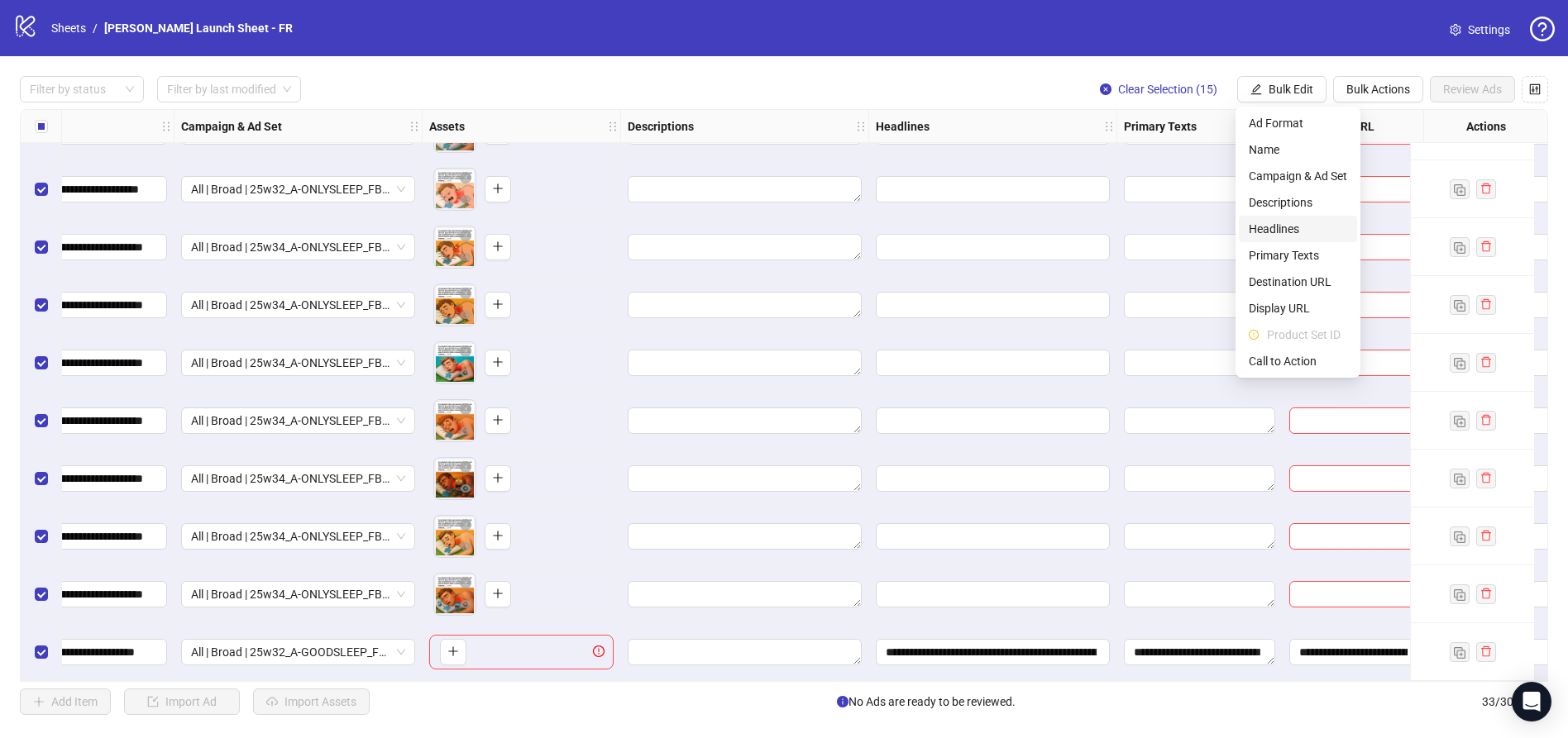
click at [1271, 229] on span "Headlines" at bounding box center [1297, 229] width 98 height 18
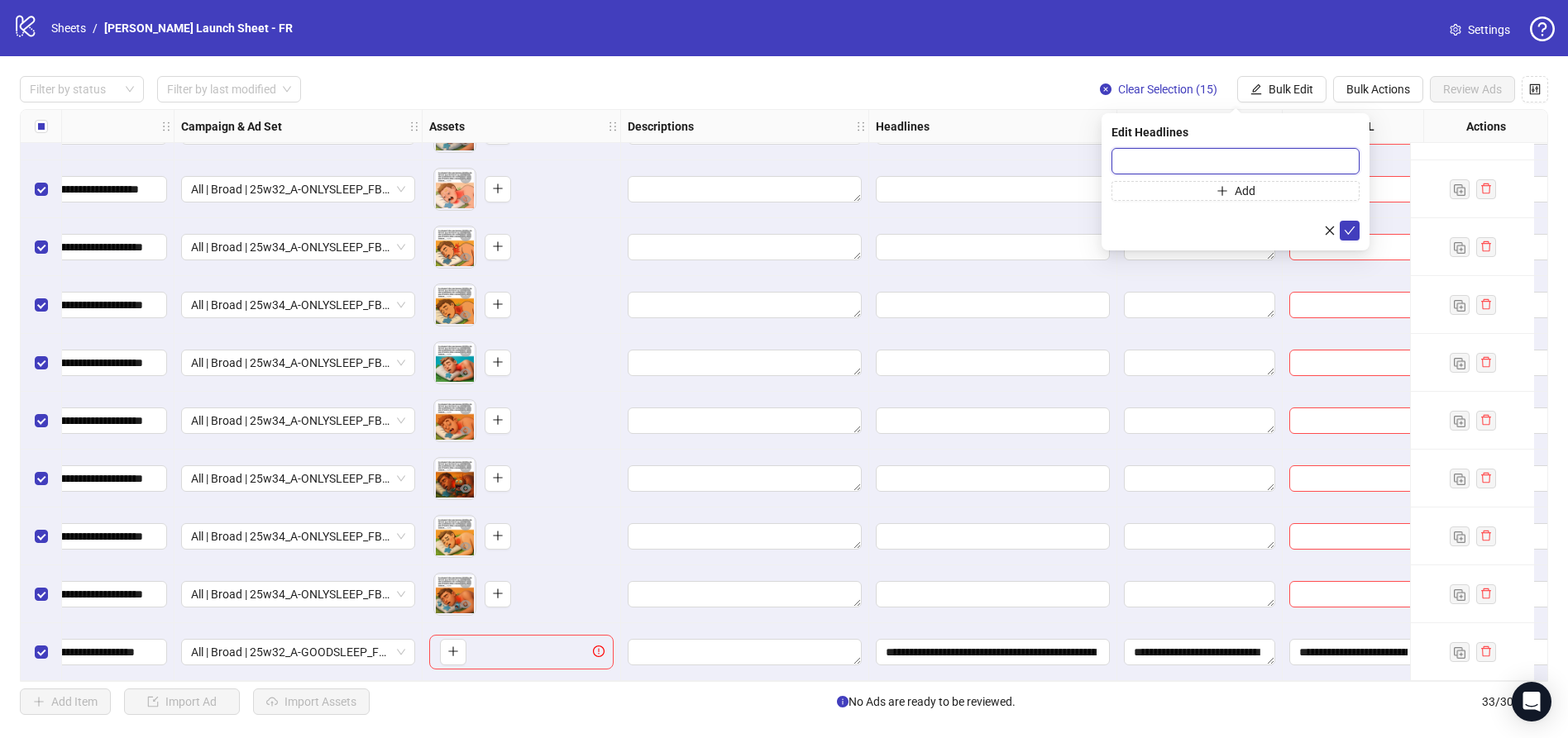
click at [1234, 157] on input "text" at bounding box center [1236, 161] width 248 height 27
paste input "**********"
type input "**********"
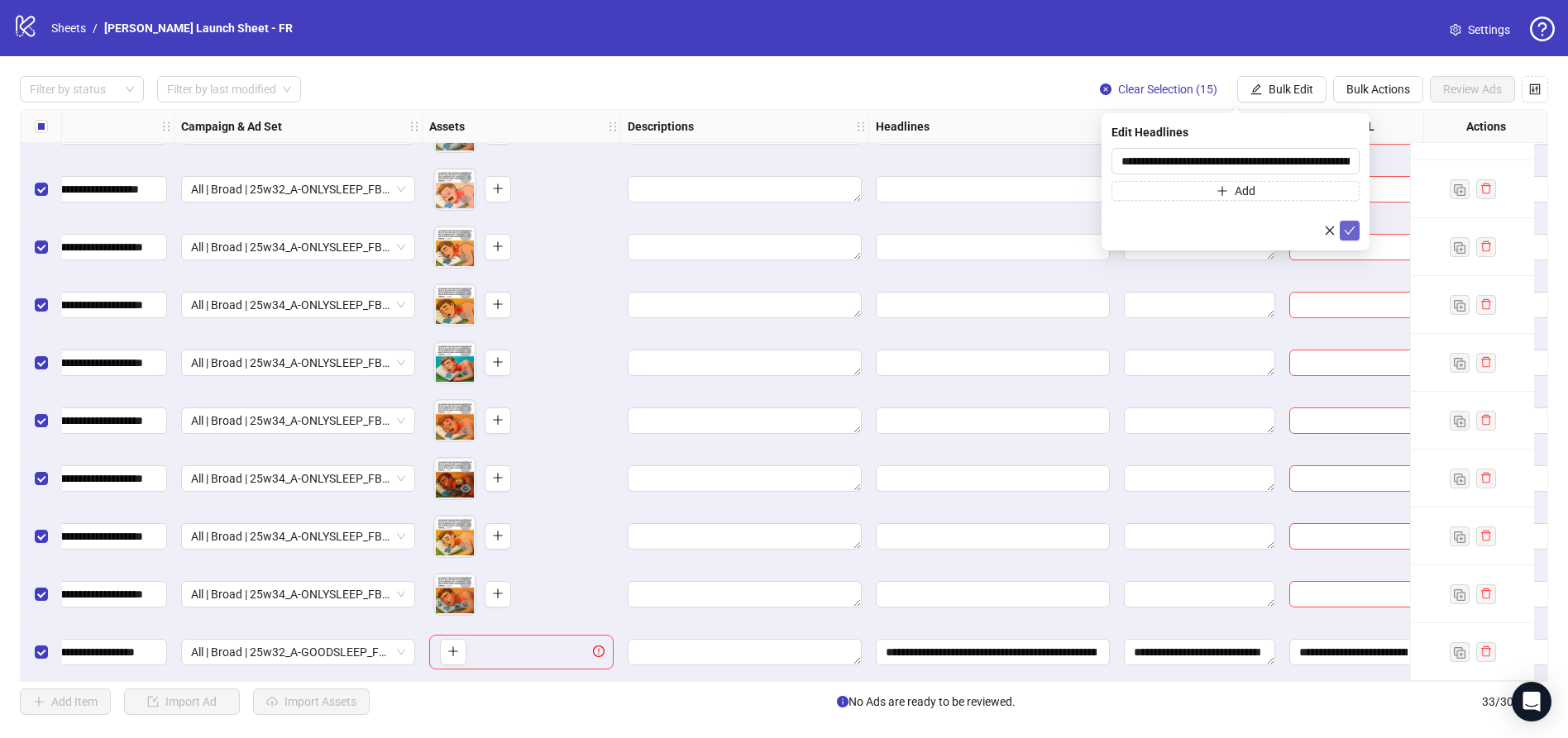
click at [1352, 234] on icon "check" at bounding box center [1350, 230] width 11 height 11
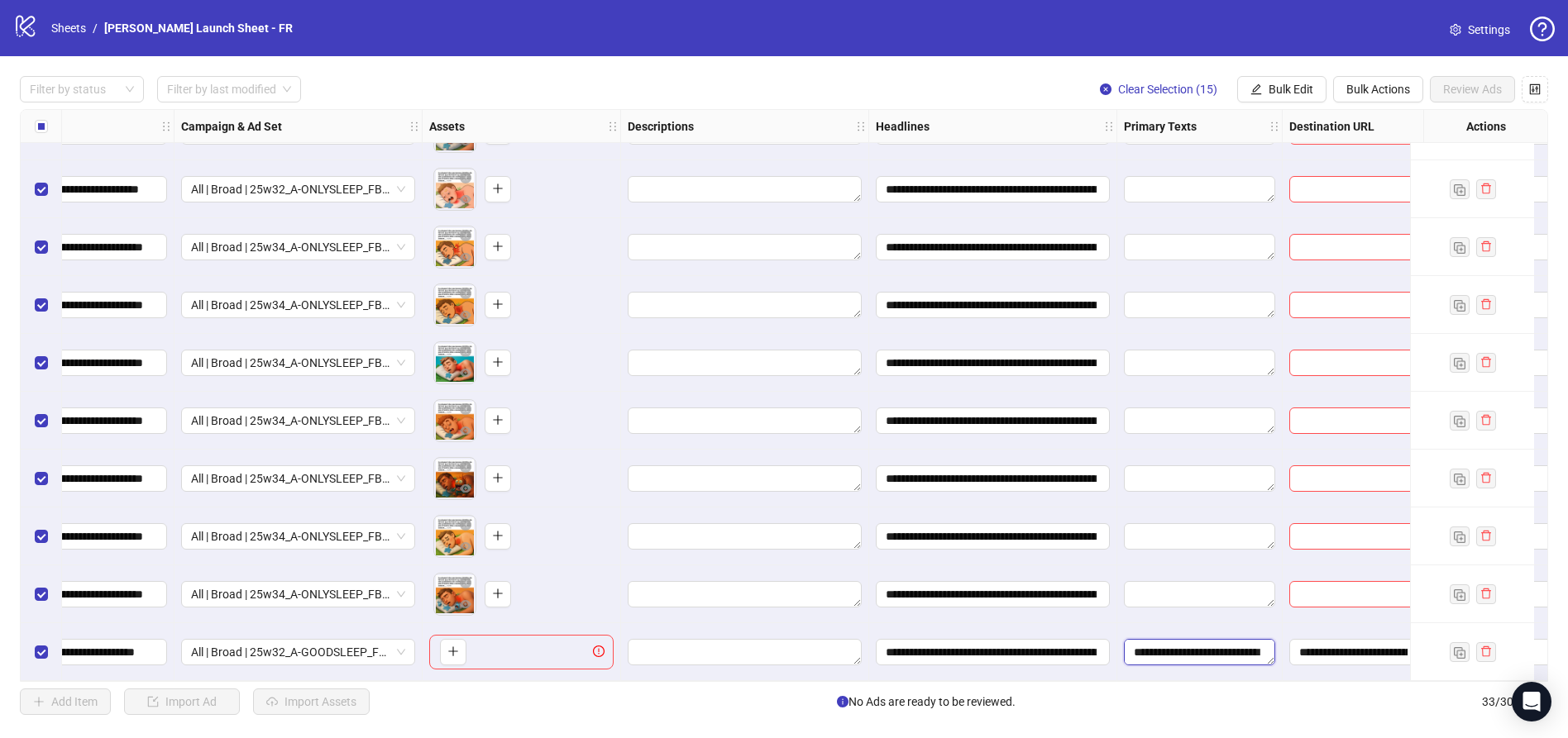
click at [1192, 639] on textarea "**********" at bounding box center [1199, 652] width 151 height 27
click at [1272, 88] on span "Bulk Edit" at bounding box center [1291, 90] width 45 height 13
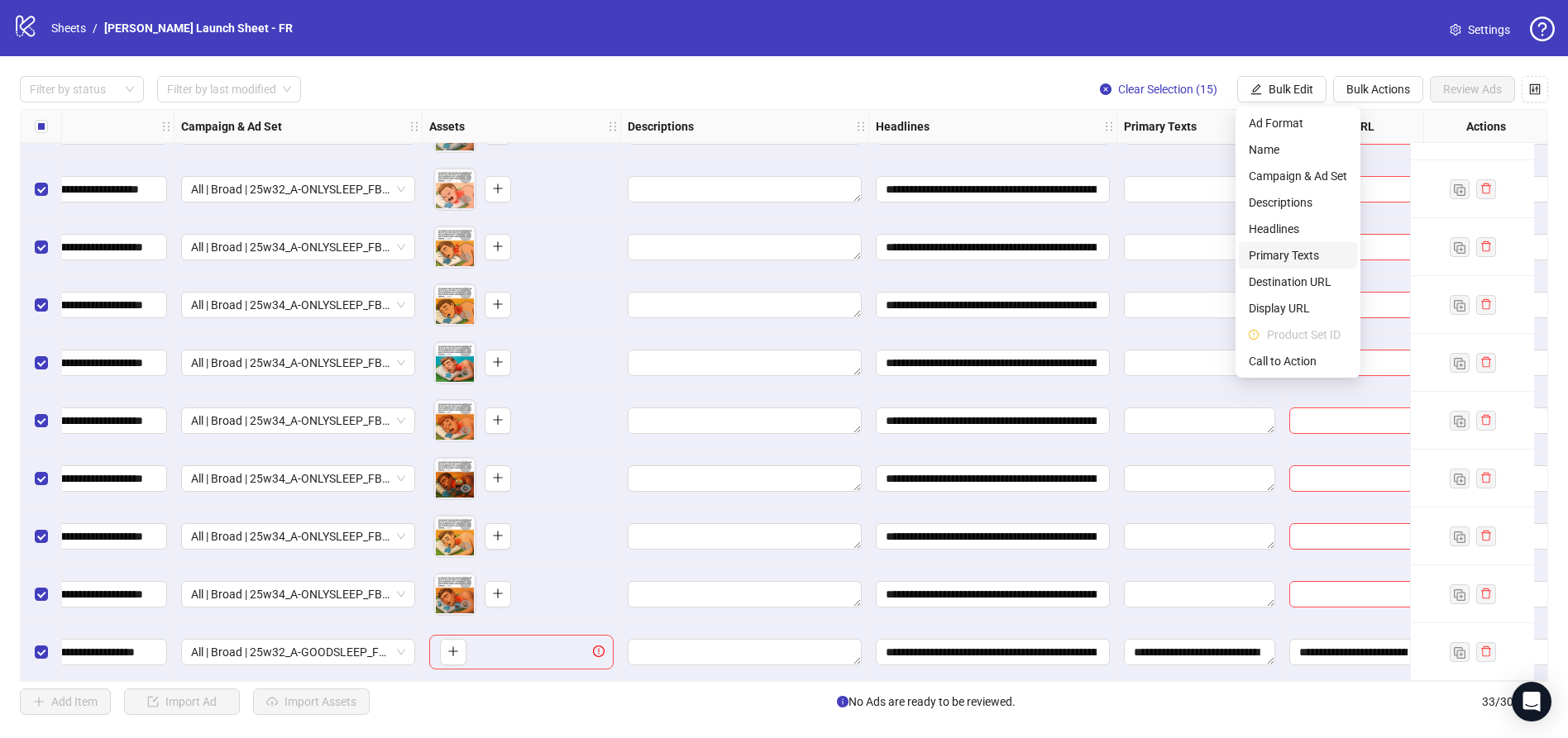
click at [1276, 254] on span "Primary Texts" at bounding box center [1297, 255] width 98 height 18
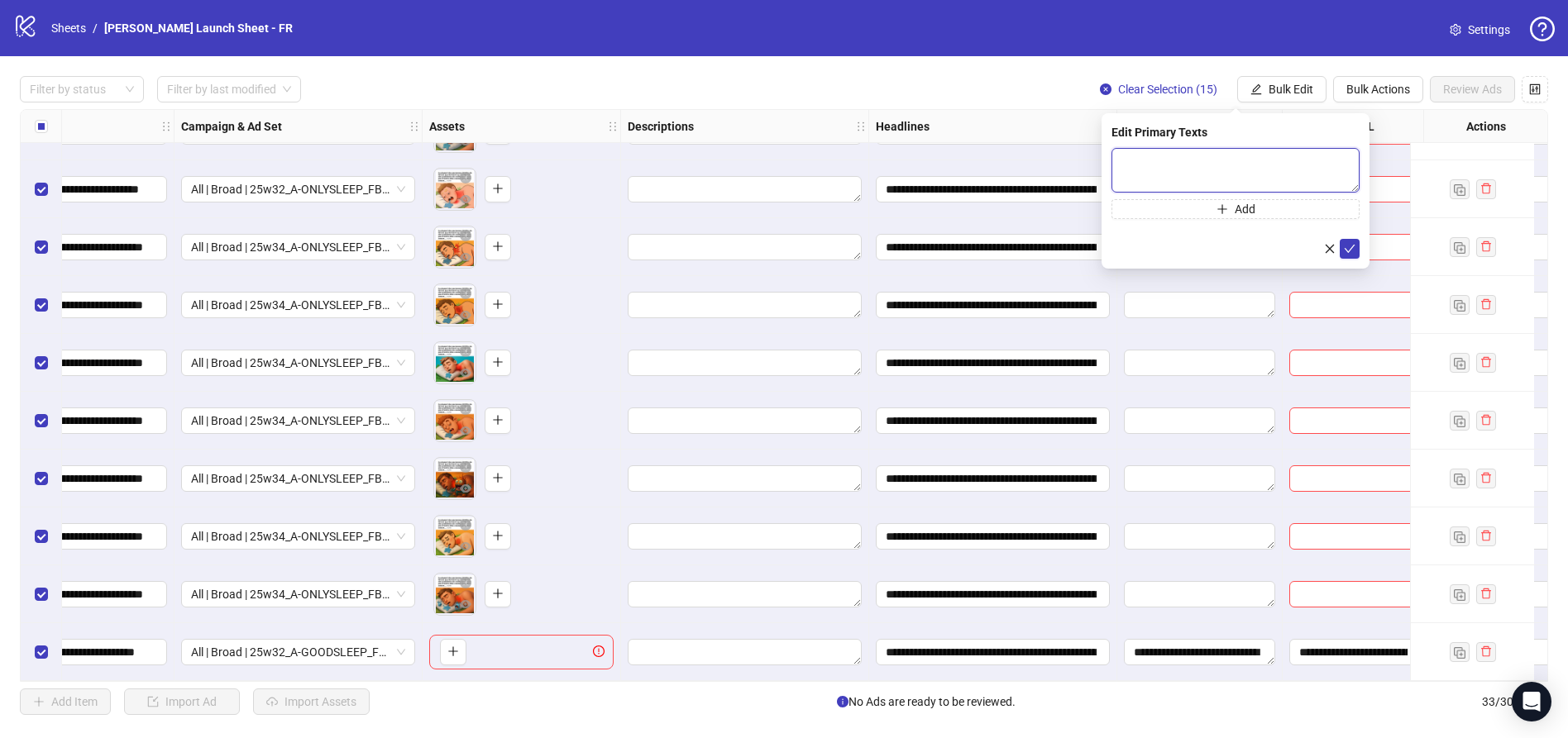
click at [1226, 155] on textarea at bounding box center [1236, 170] width 248 height 45
paste textarea "**********"
type textarea "**********"
click at [1342, 250] on button "submit" at bounding box center [1349, 249] width 20 height 20
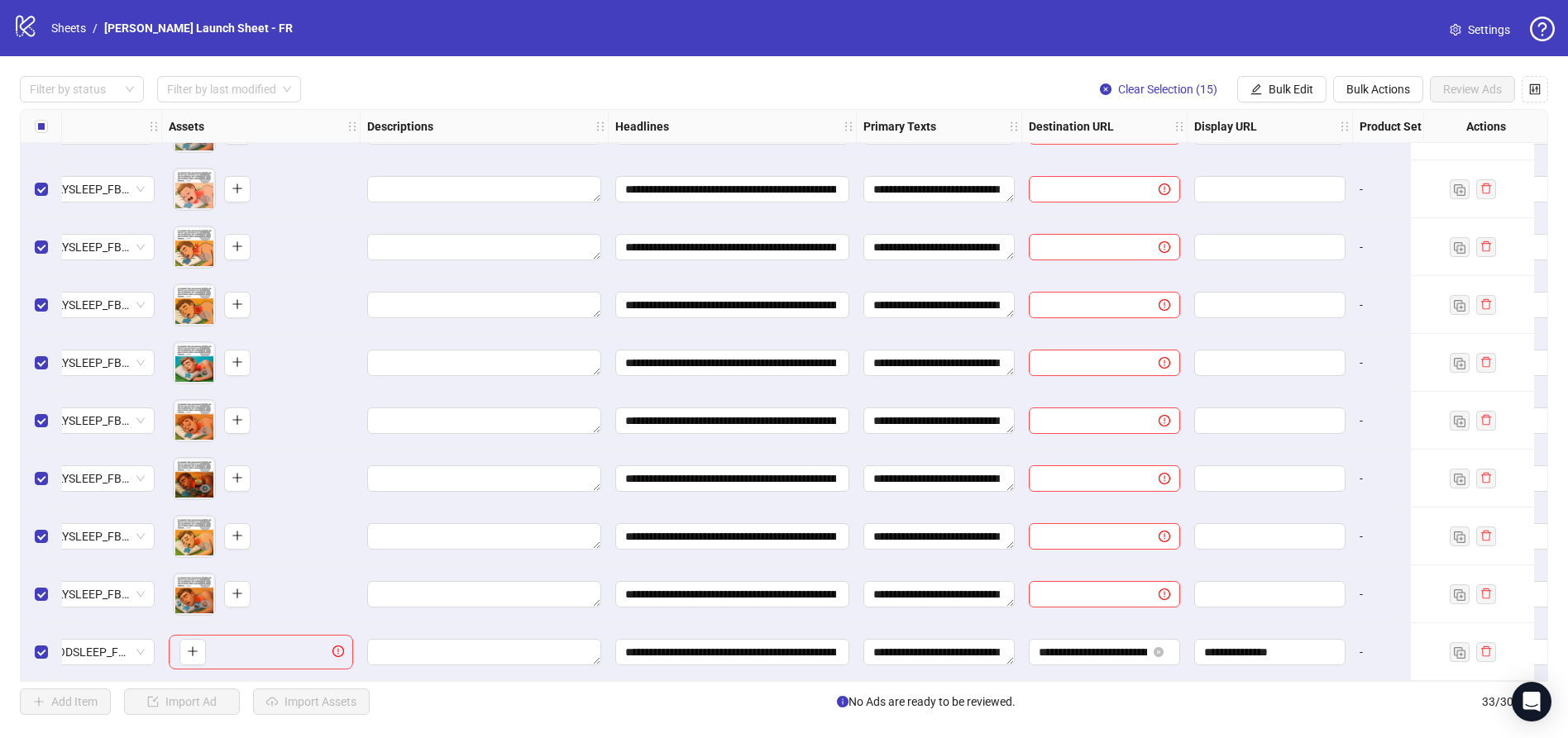
scroll to position [1378, 620]
click at [1098, 643] on input "**********" at bounding box center [1092, 651] width 109 height 18
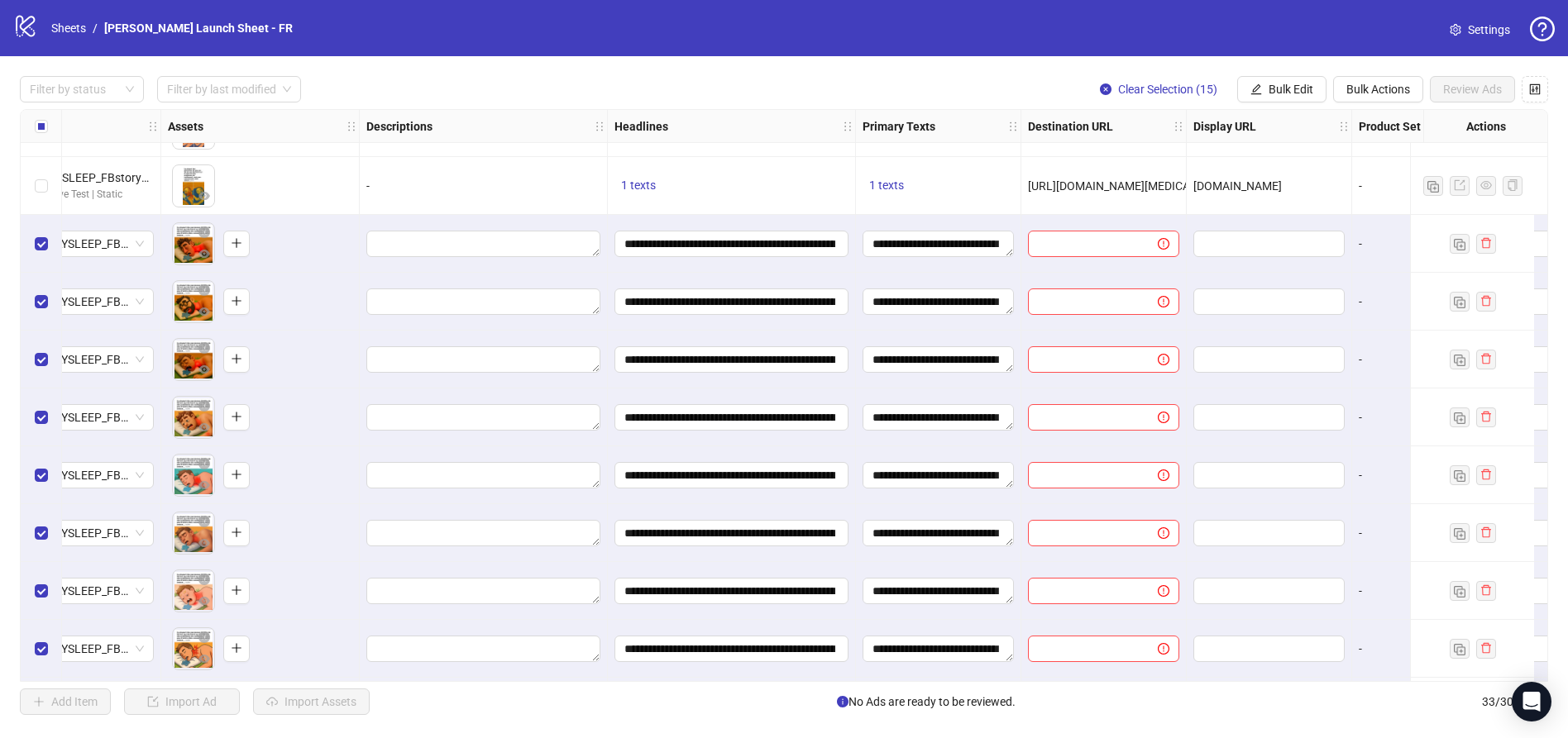
scroll to position [963, 620]
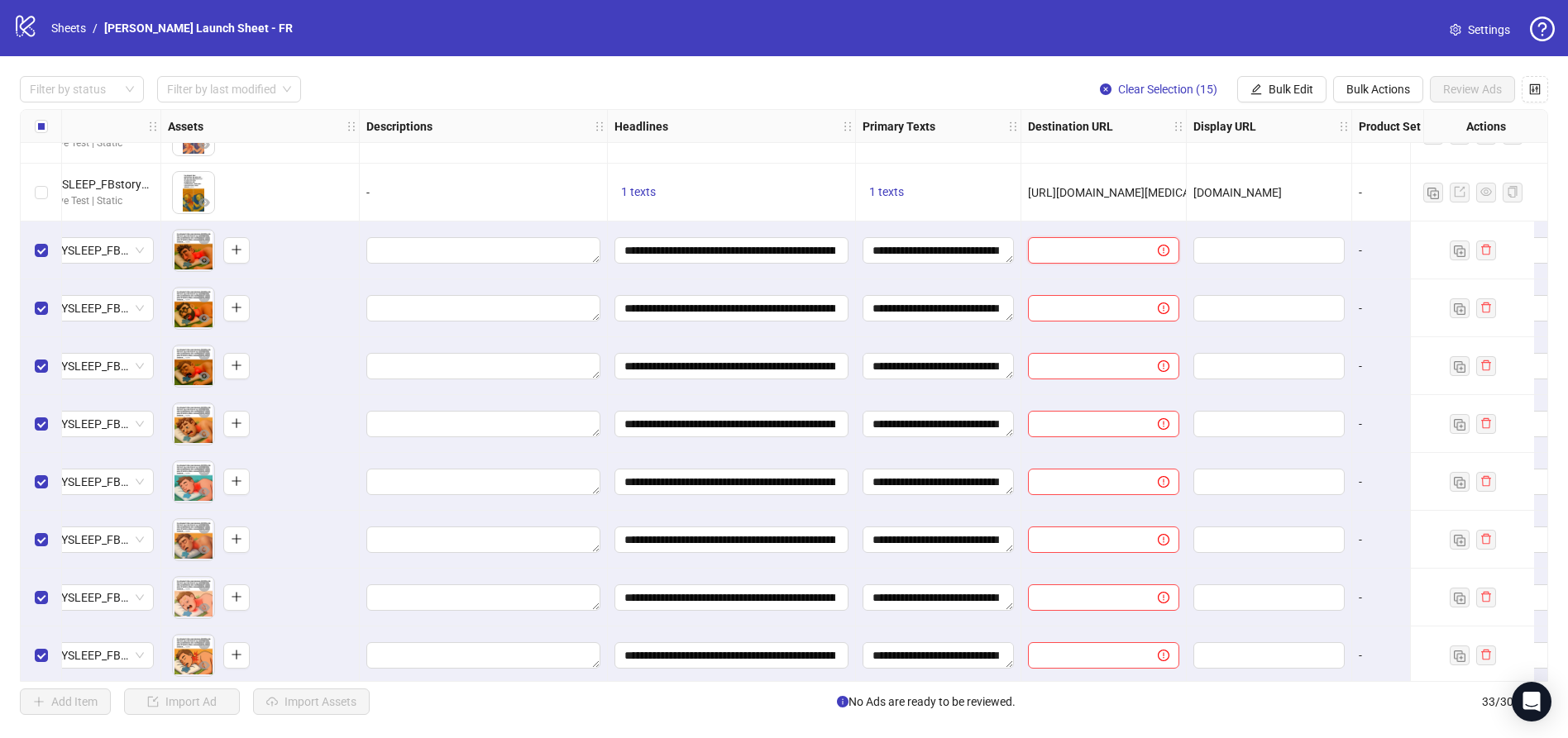
click at [1075, 252] on input "text" at bounding box center [1086, 249] width 97 height 18
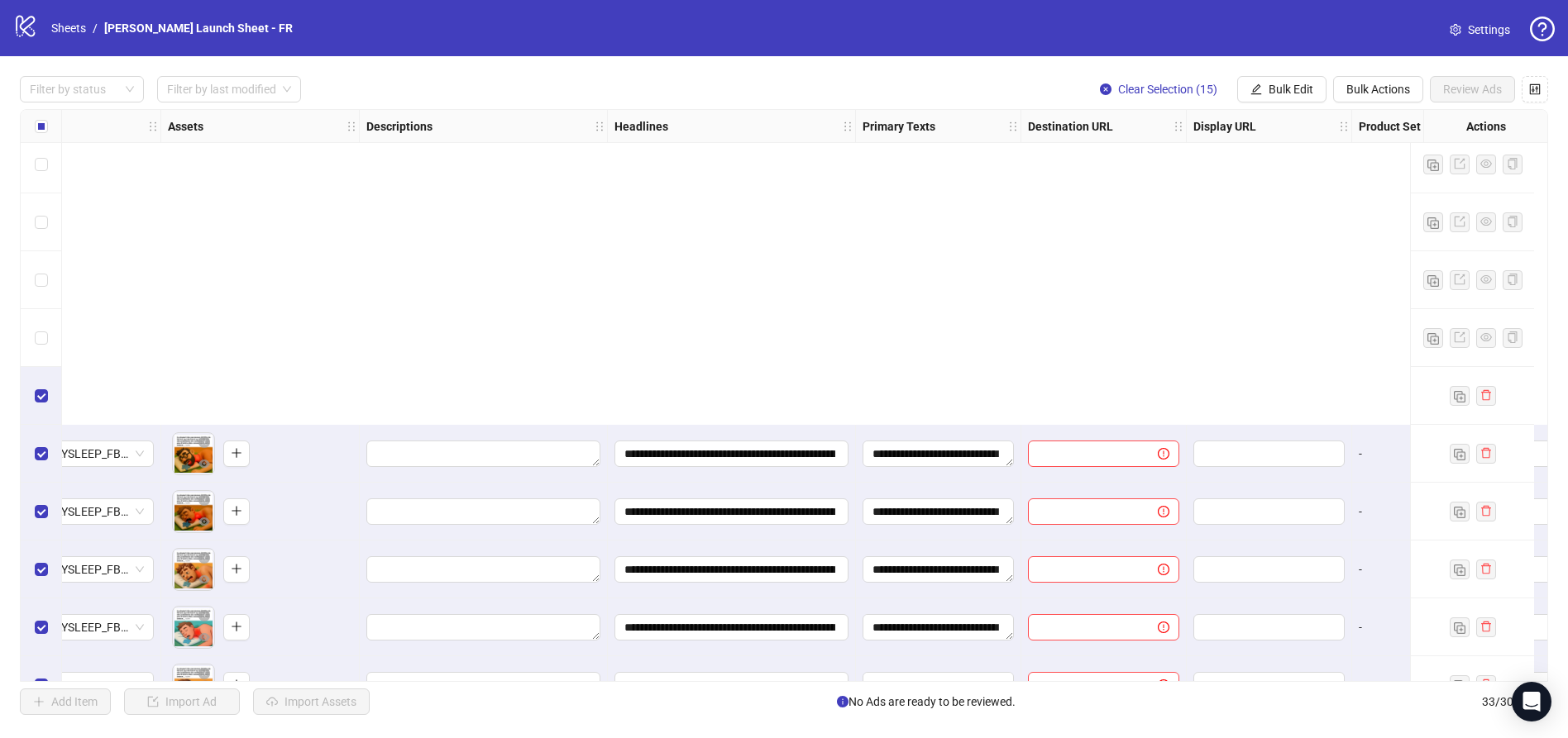
scroll to position [1378, 620]
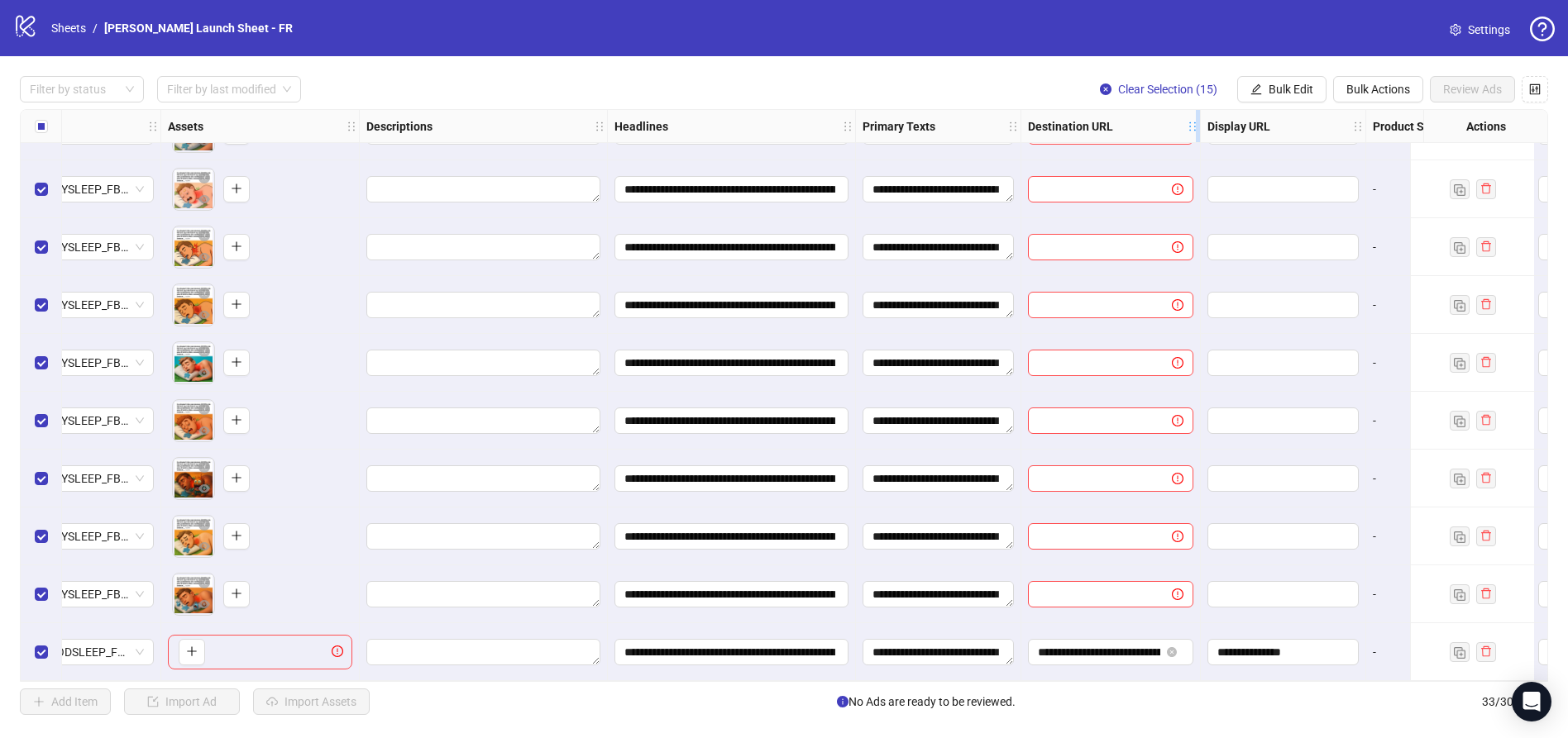
drag, startPoint x: 1184, startPoint y: 116, endPoint x: 1200, endPoint y: 116, distance: 16.0
click at [1200, 116] on div "Resize Destination URL column" at bounding box center [1197, 126] width 4 height 32
click at [1111, 183] on input "text" at bounding box center [1094, 189] width 112 height 18
drag, startPoint x: 1096, startPoint y: 648, endPoint x: 1060, endPoint y: 649, distance: 36.0
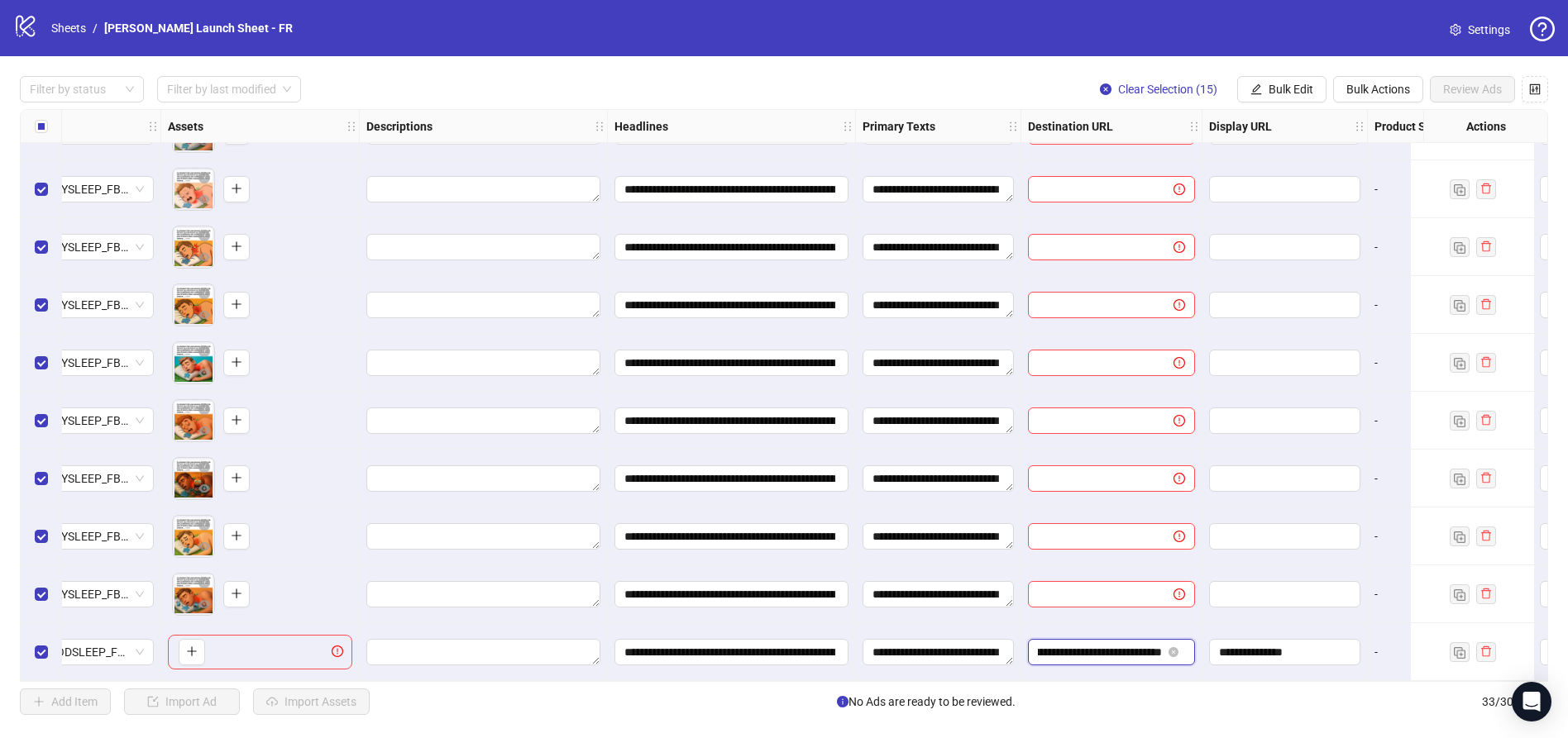
click at [1060, 649] on input "**********" at bounding box center [1099, 651] width 124 height 18
click at [1056, 613] on div at bounding box center [1112, 594] width 181 height 58
click at [1255, 89] on icon "edit" at bounding box center [1256, 89] width 10 height 10
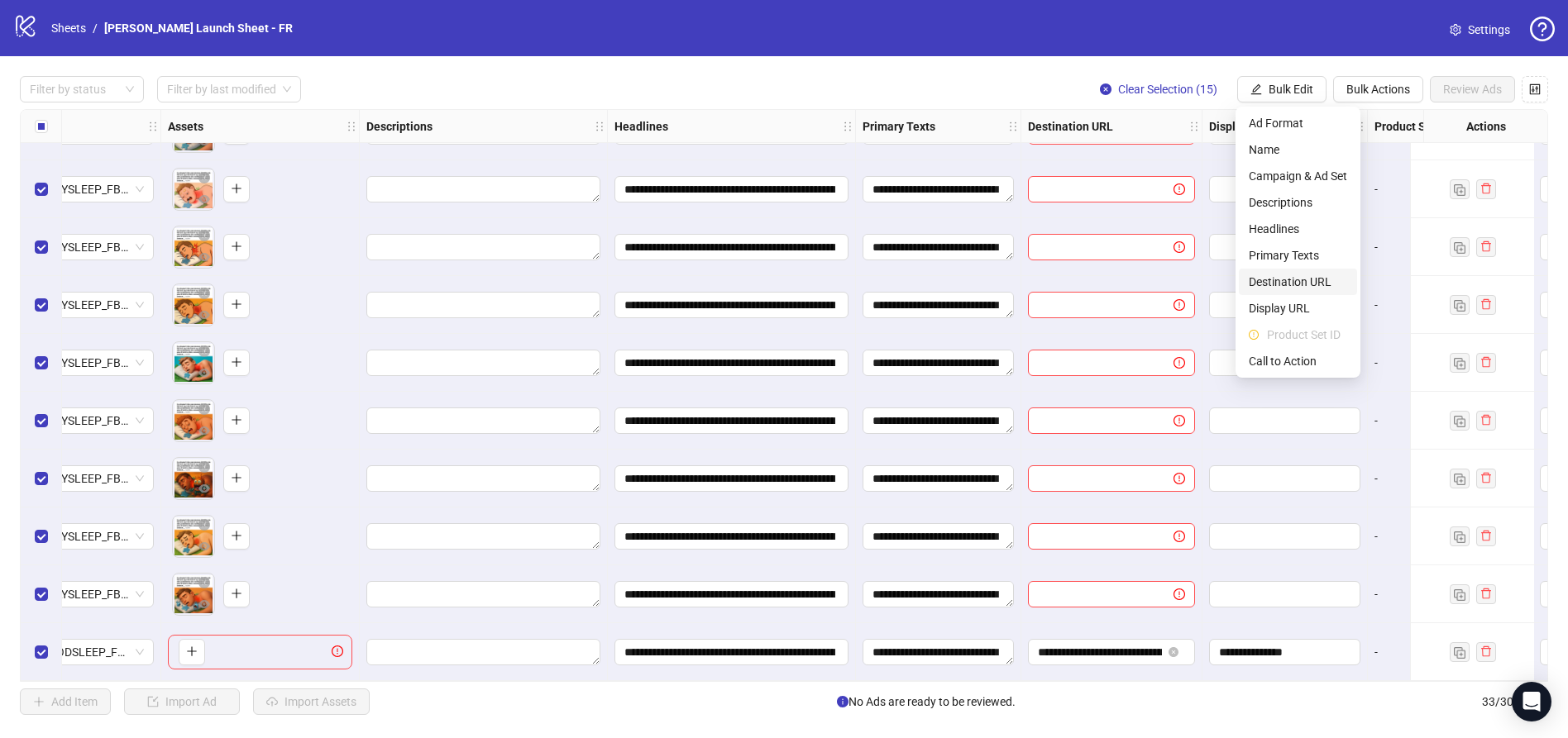
click at [1276, 278] on span "Destination URL" at bounding box center [1297, 281] width 98 height 18
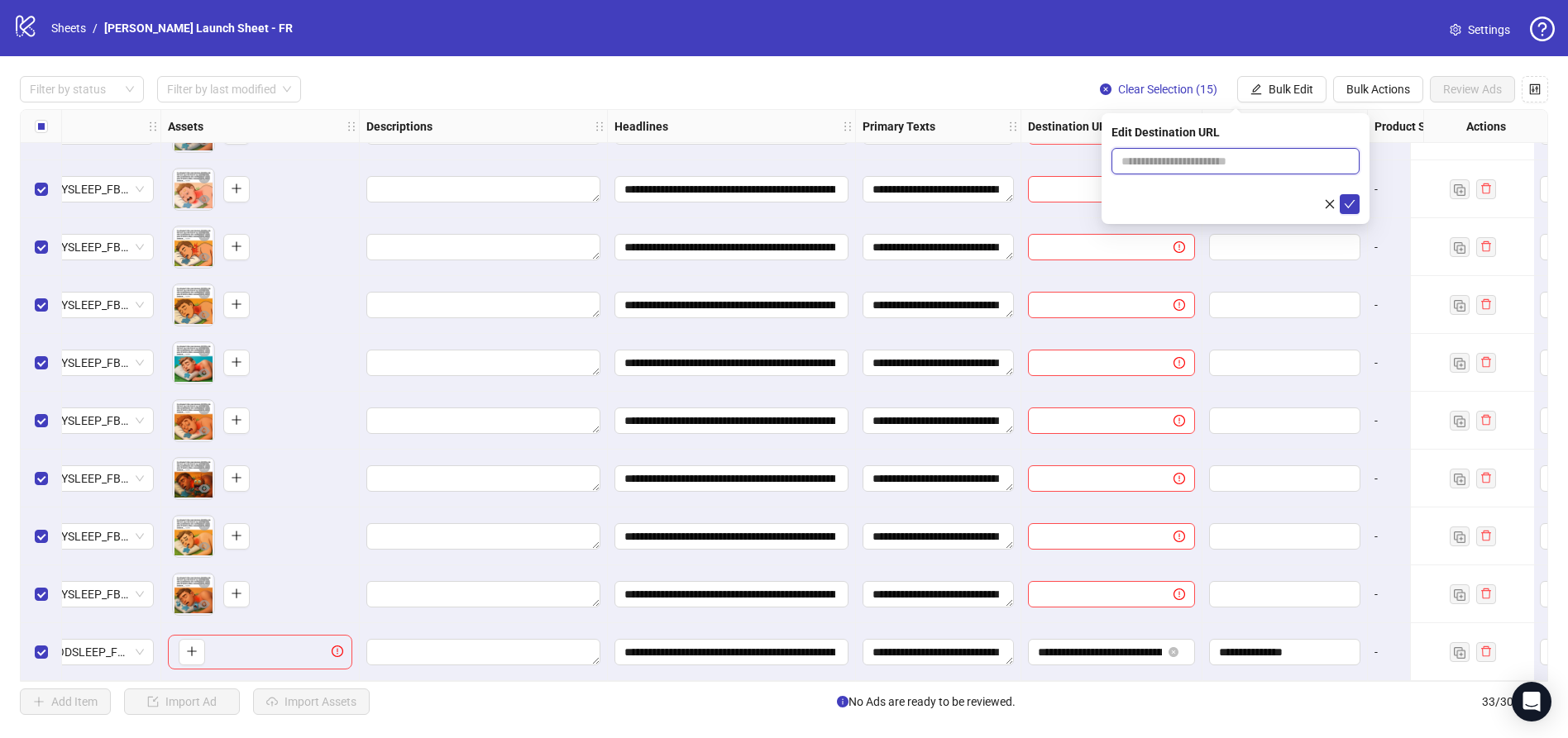
click at [1226, 165] on input "text" at bounding box center [1229, 161] width 215 height 18
paste input "**********"
type input "**********"
click at [1246, 204] on div at bounding box center [1236, 204] width 248 height 20
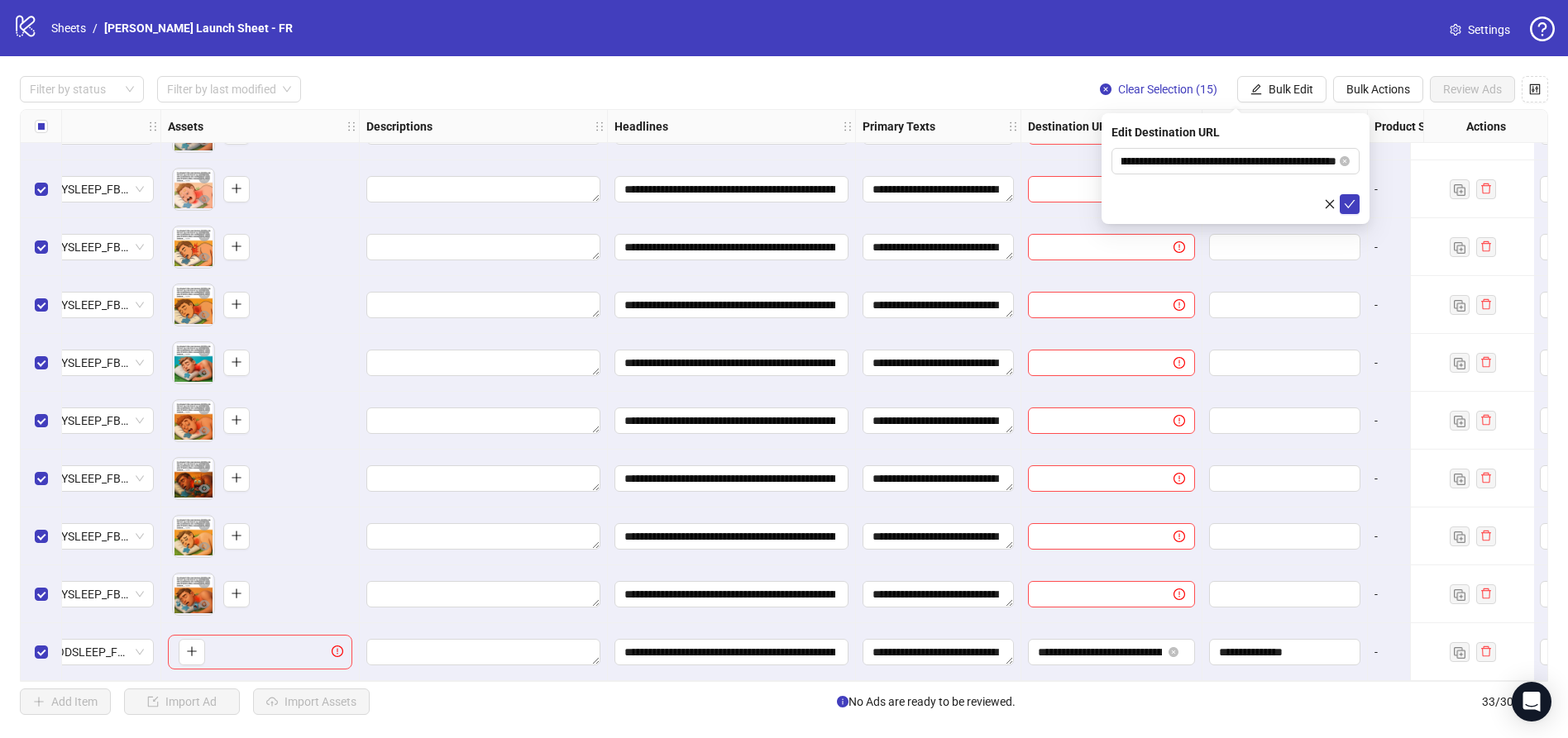
scroll to position [0, 0]
click at [1348, 207] on icon "check" at bounding box center [1350, 204] width 10 height 9
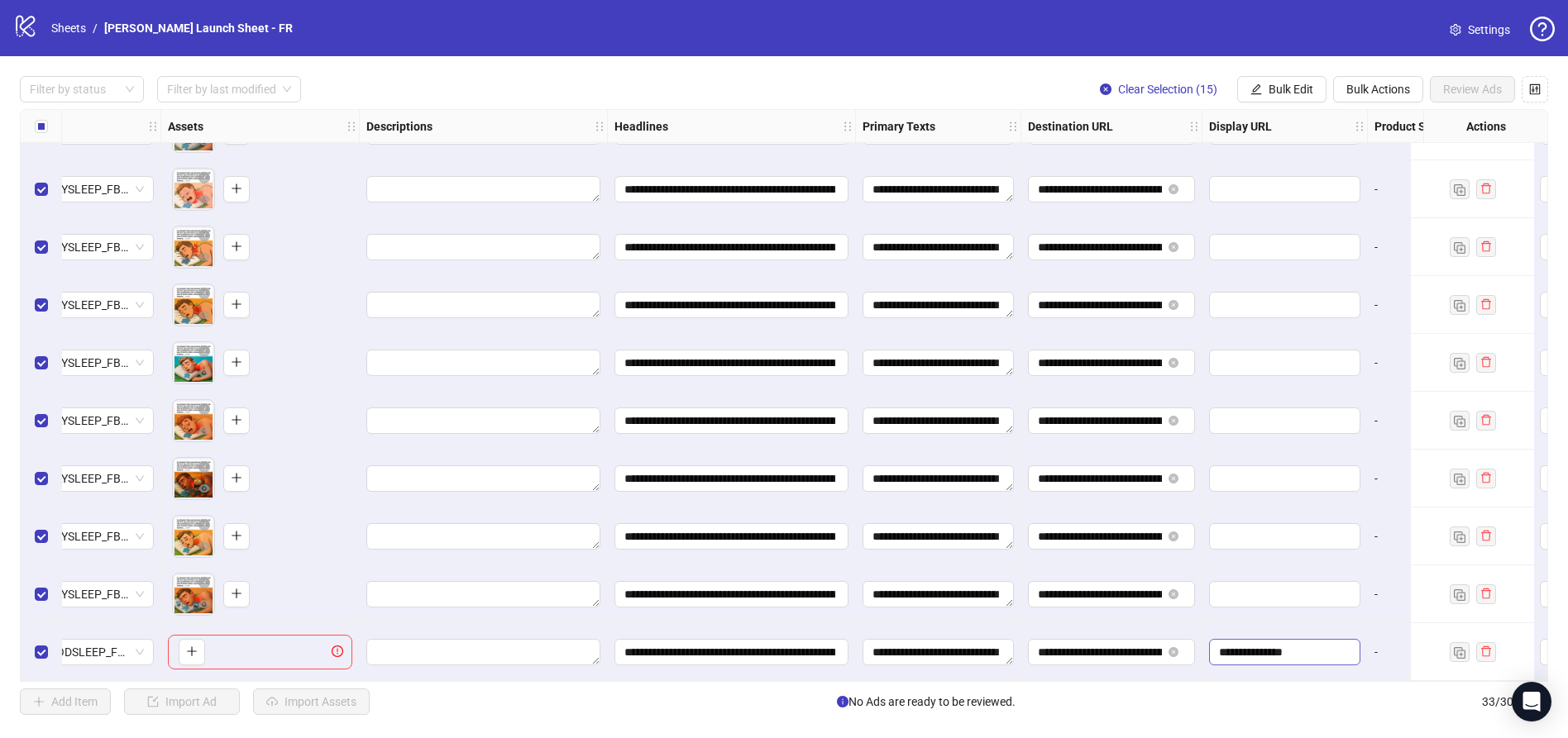
click at [1279, 655] on span "**********" at bounding box center [1284, 652] width 151 height 27
click at [1279, 647] on input "**********" at bounding box center [1283, 651] width 129 height 18
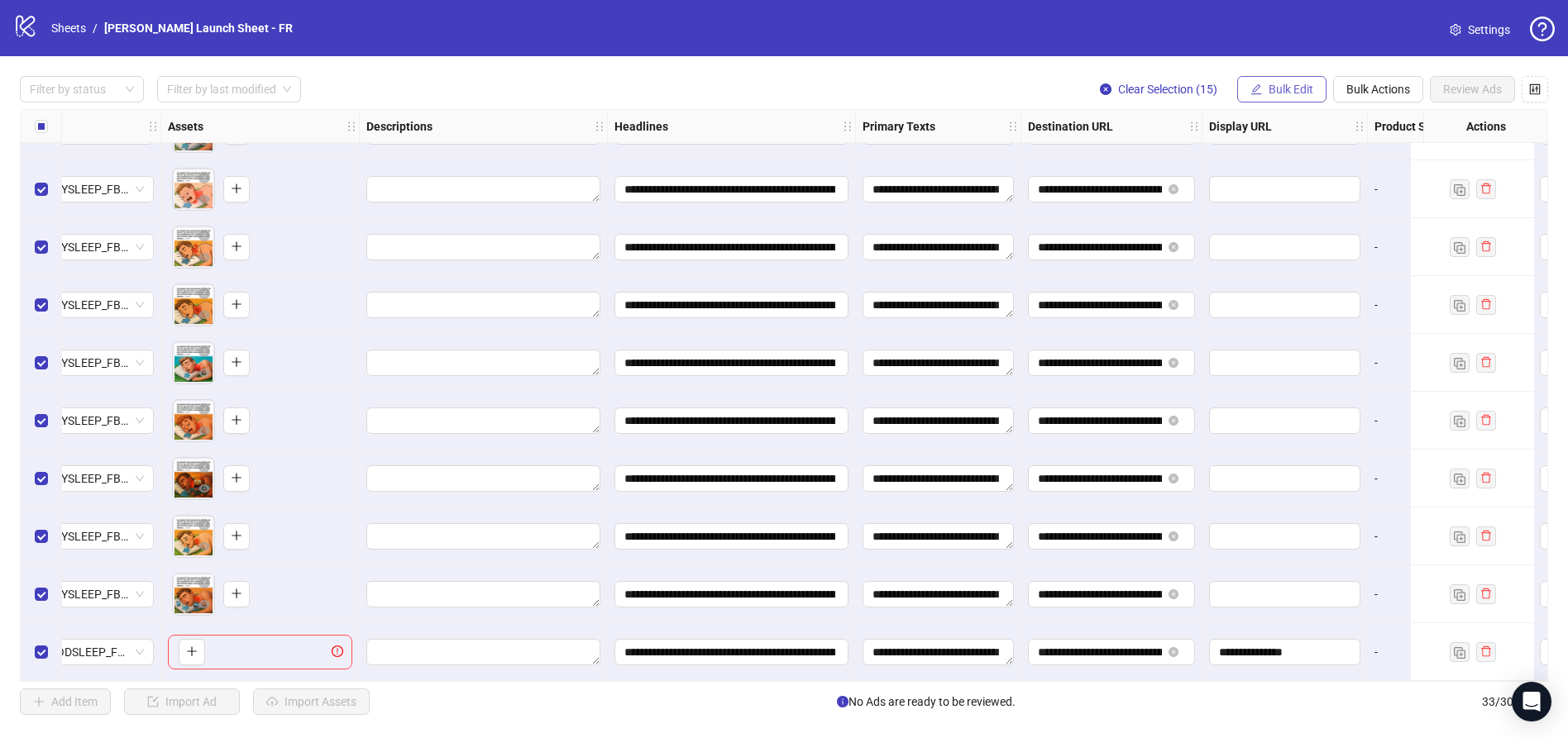
click at [1295, 87] on span "Bulk Edit" at bounding box center [1291, 90] width 45 height 13
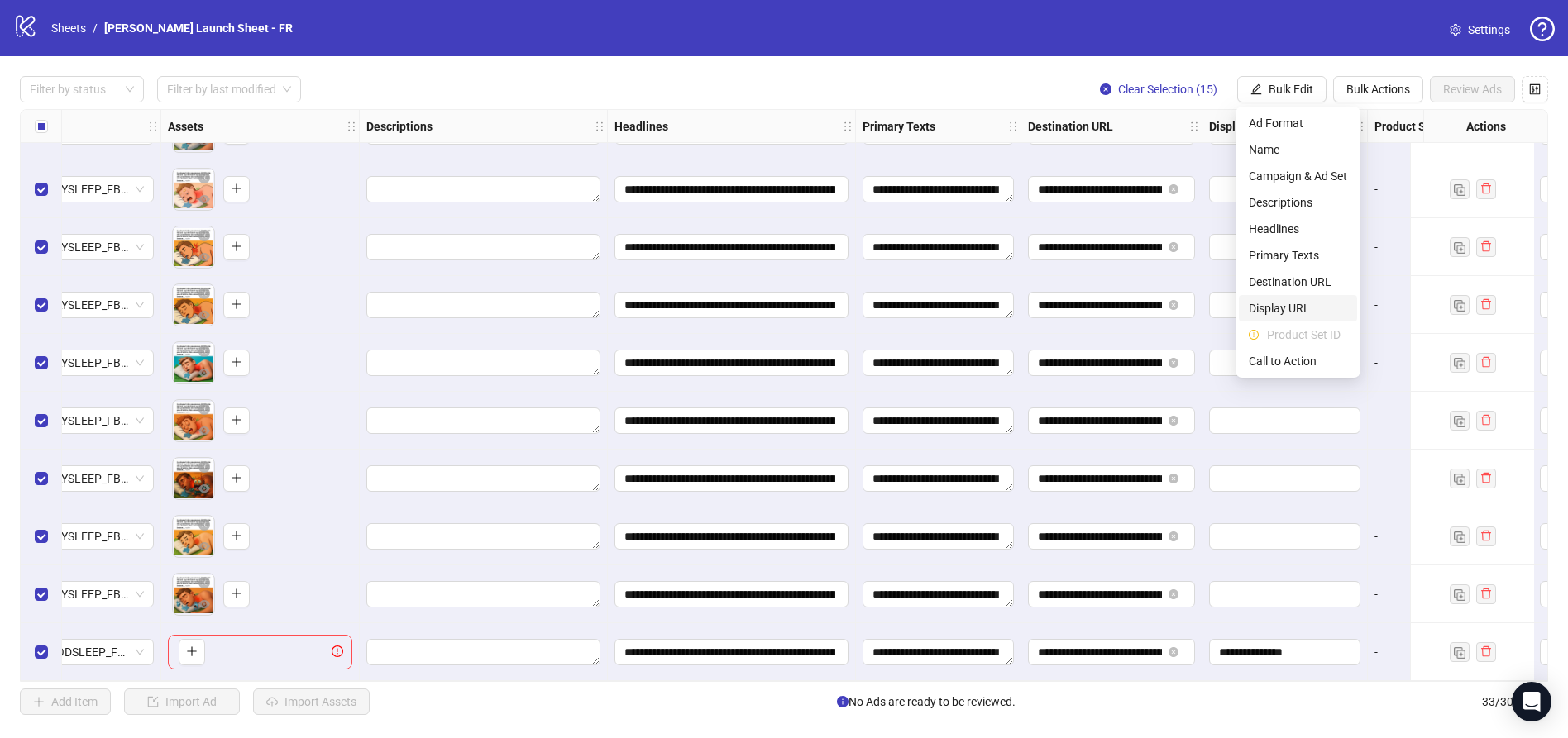
click at [1294, 306] on span "Display URL" at bounding box center [1297, 308] width 98 height 18
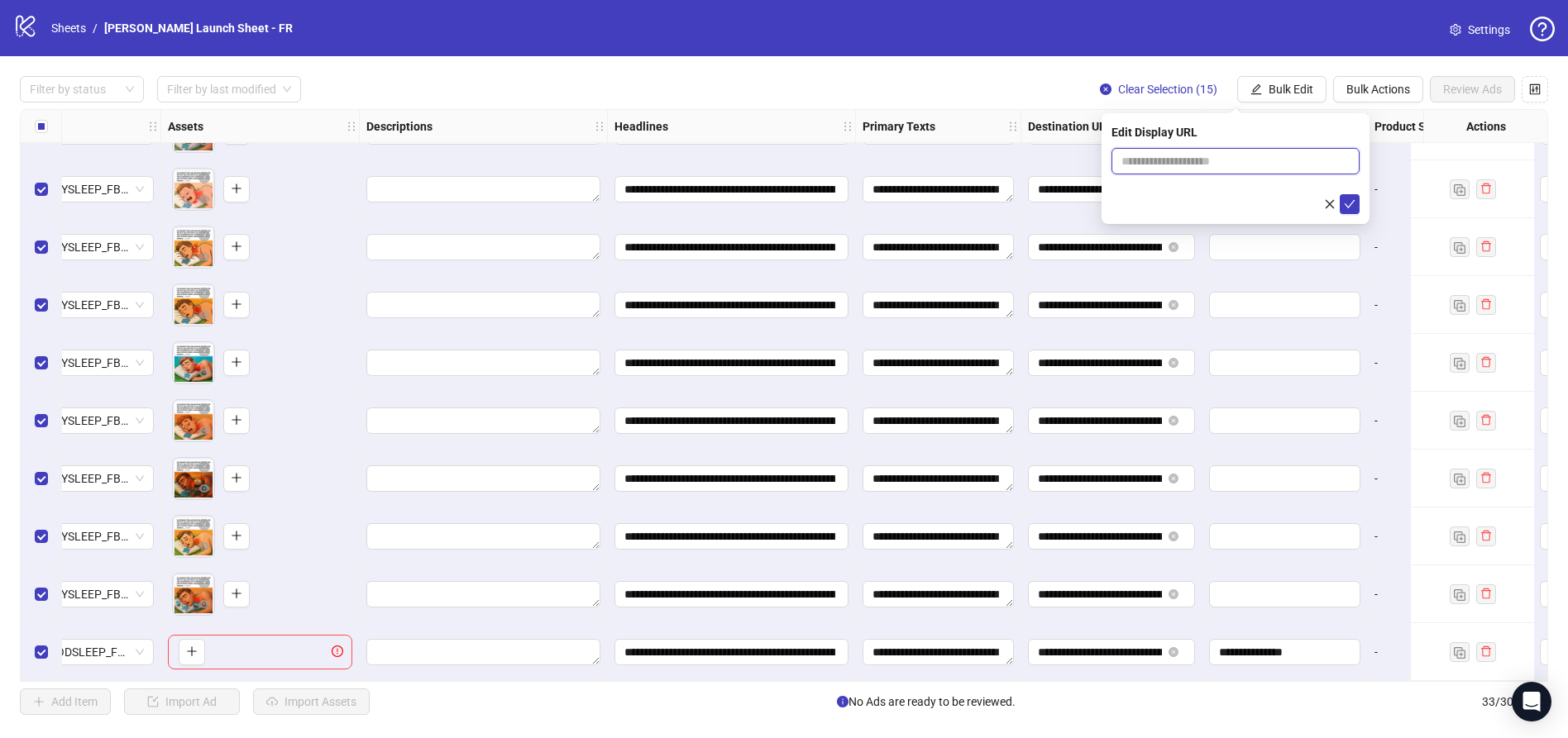
click at [1228, 160] on input "text" at bounding box center [1236, 161] width 248 height 27
paste input "**********"
type input "**********"
click at [1345, 201] on icon "check" at bounding box center [1350, 204] width 11 height 11
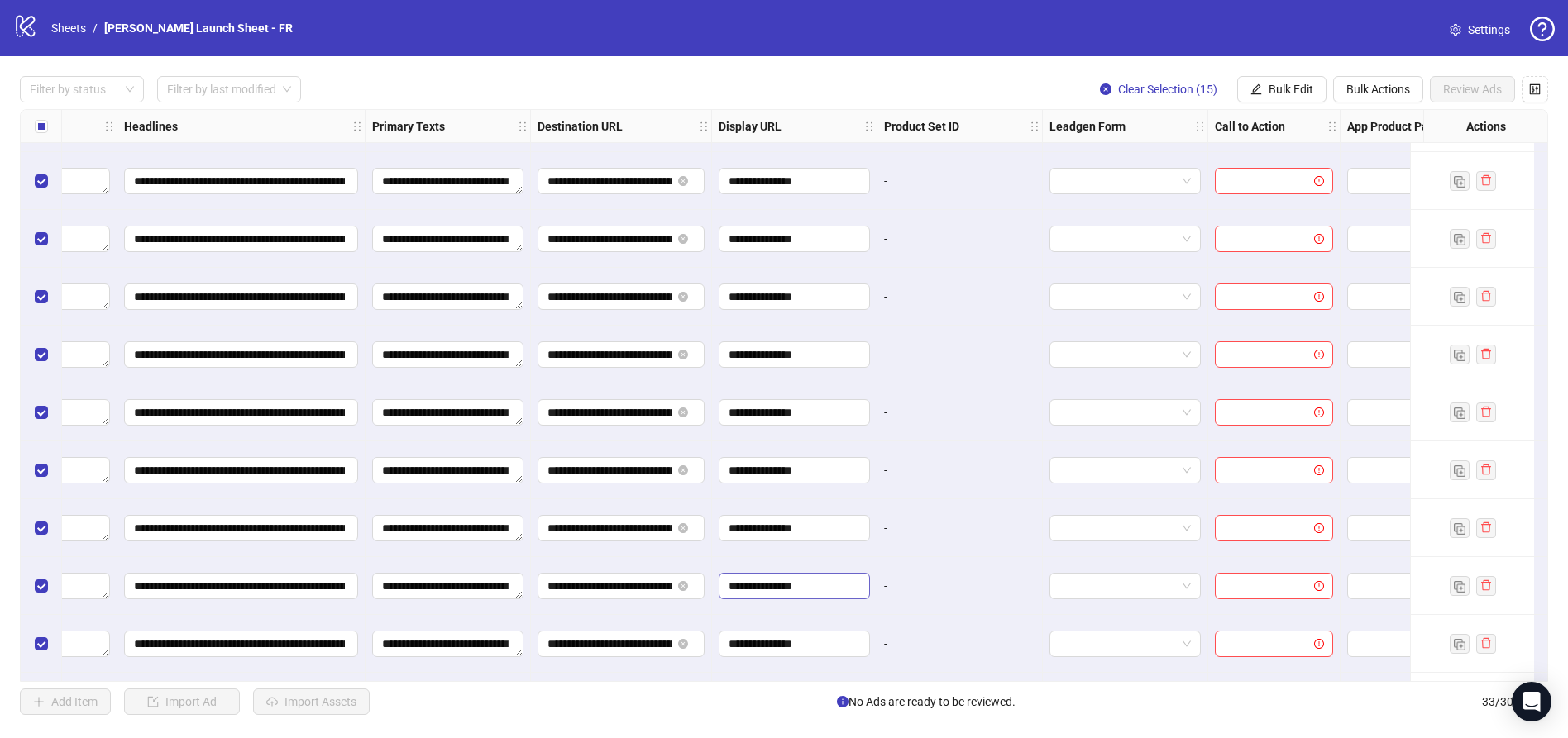
scroll to position [684, 1111]
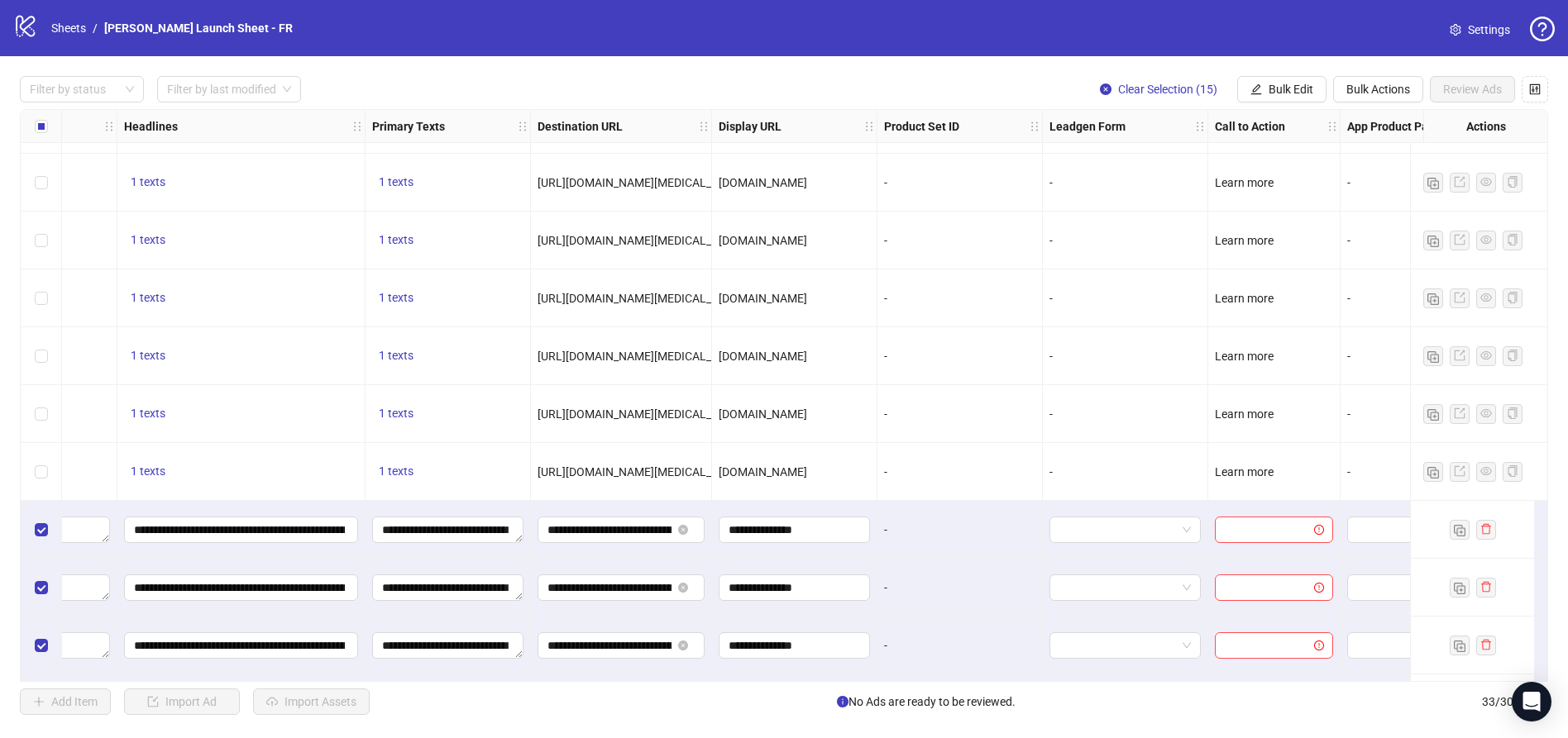
click at [1286, 122] on div "Call to Action" at bounding box center [1274, 126] width 132 height 33
click at [1307, 127] on div "Call to Action" at bounding box center [1274, 126] width 132 height 33
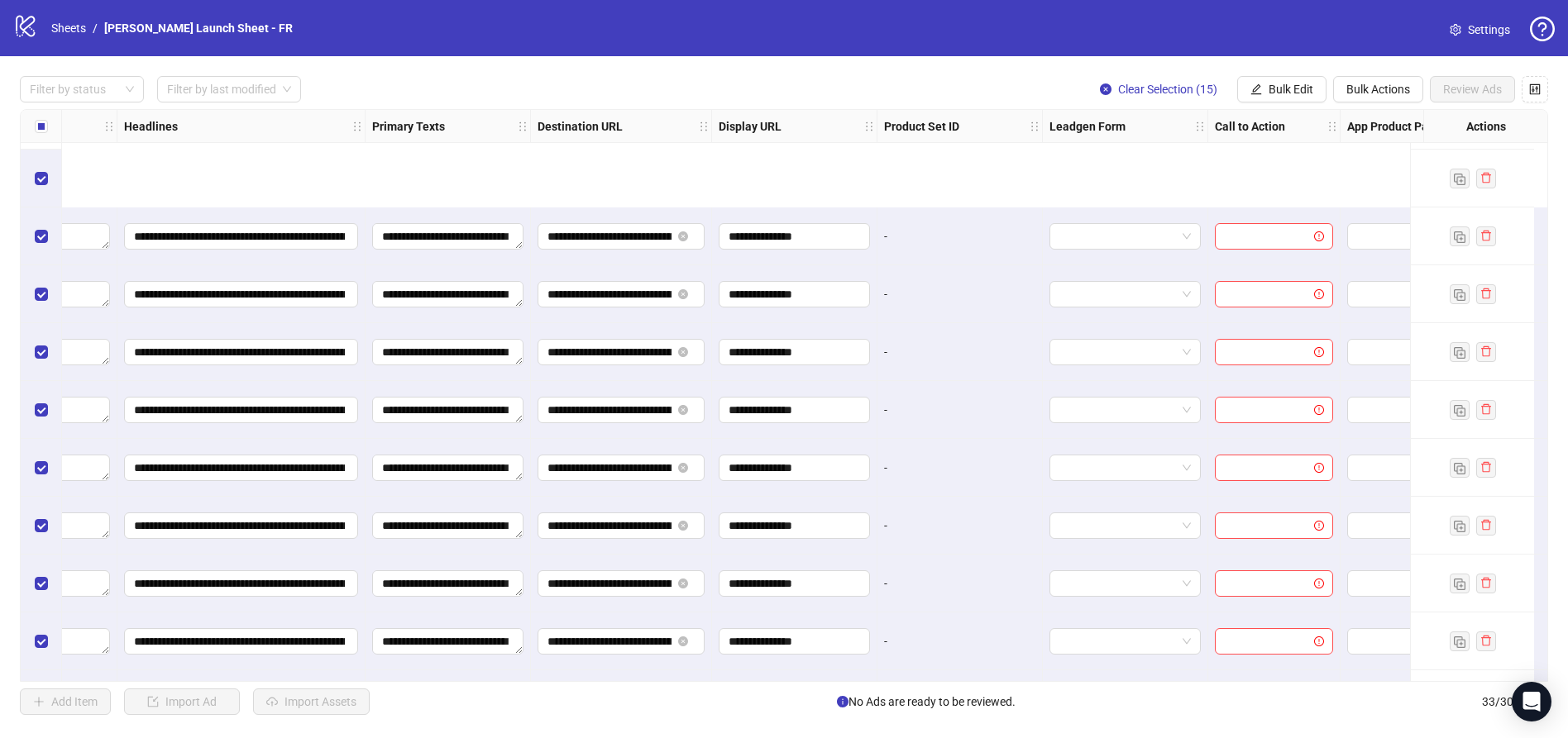
scroll to position [1378, 1111]
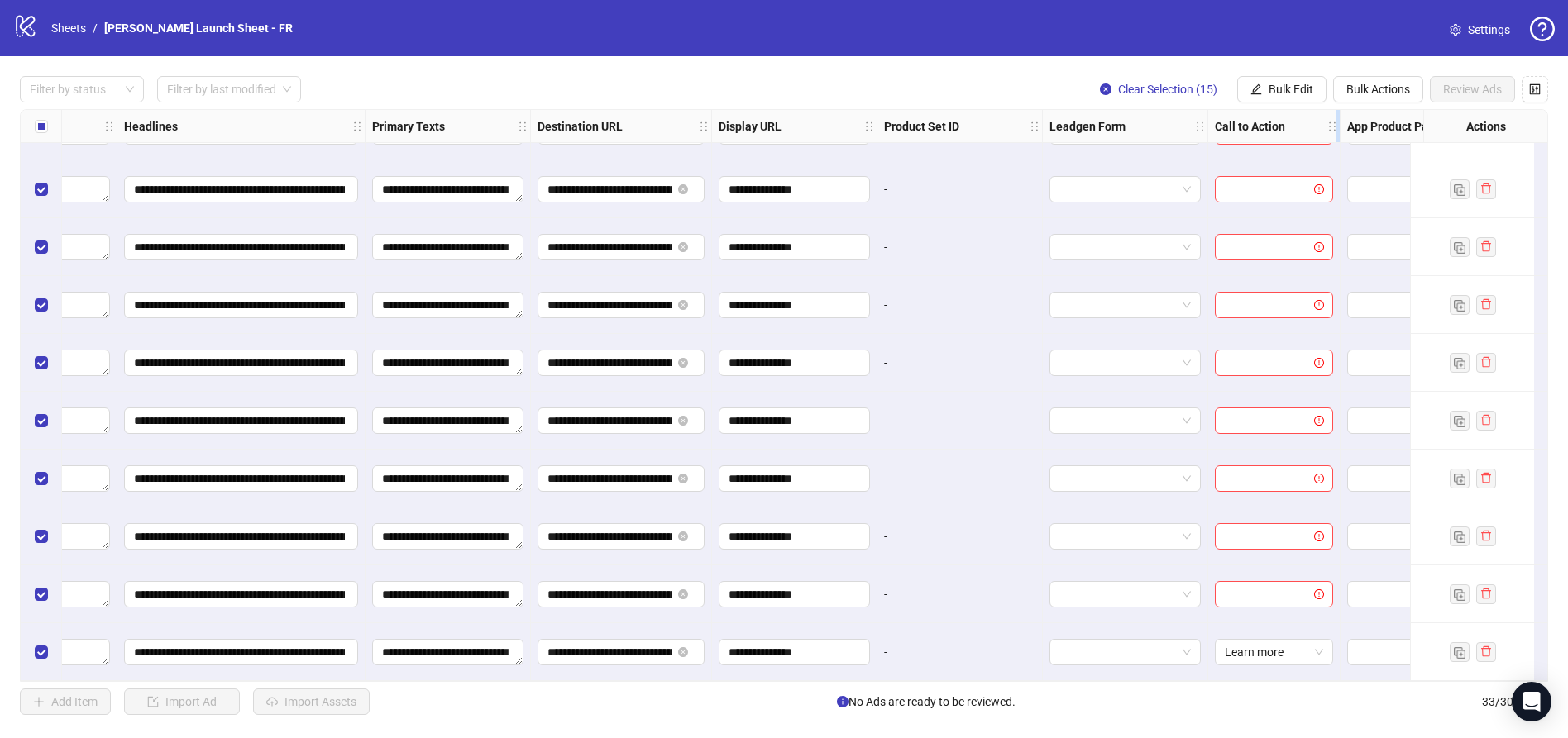
click at [1329, 129] on icon "holder" at bounding box center [1332, 127] width 11 height 11
click at [1247, 85] on button "Bulk Edit" at bounding box center [1282, 90] width 90 height 27
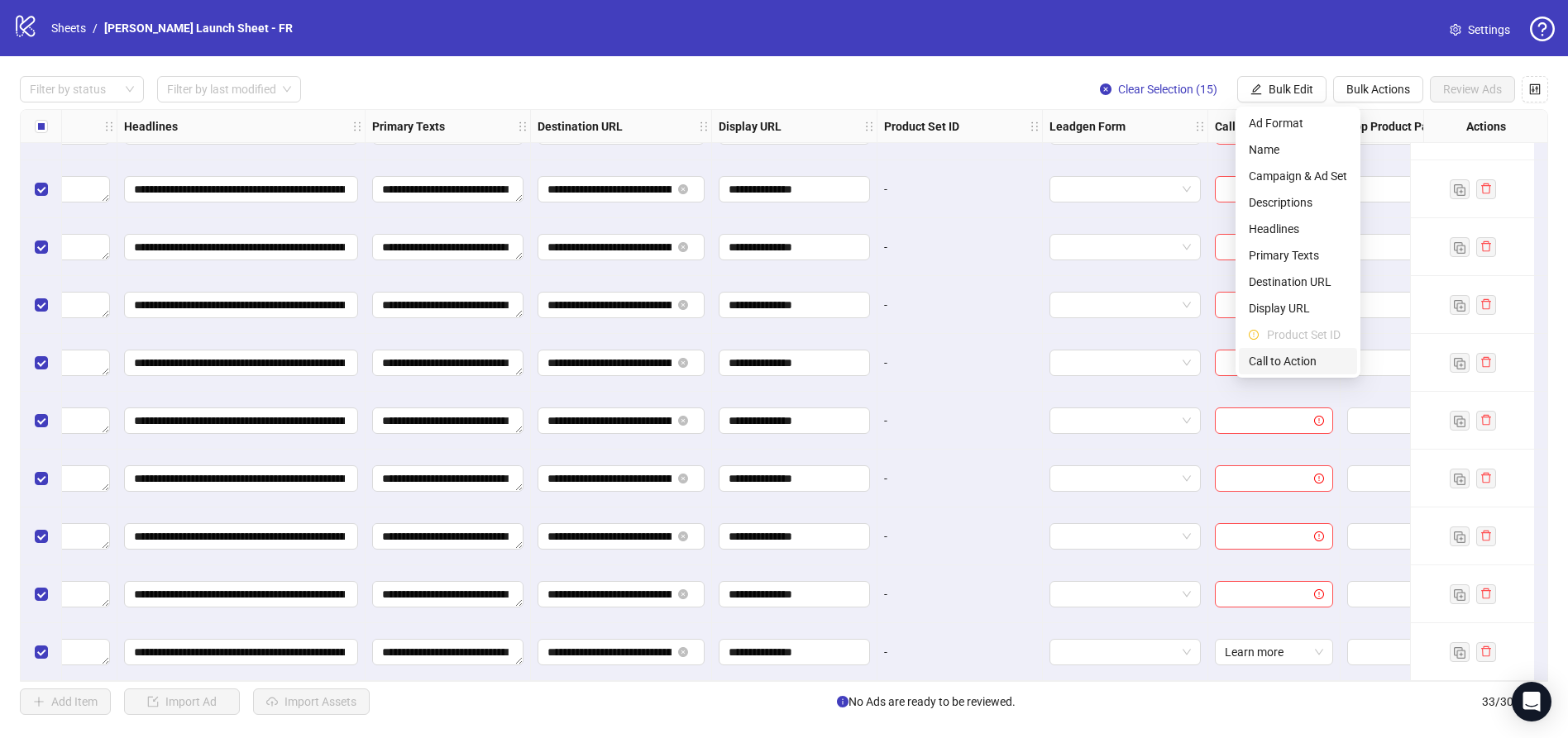
click at [1302, 368] on span "Call to Action" at bounding box center [1297, 361] width 98 height 18
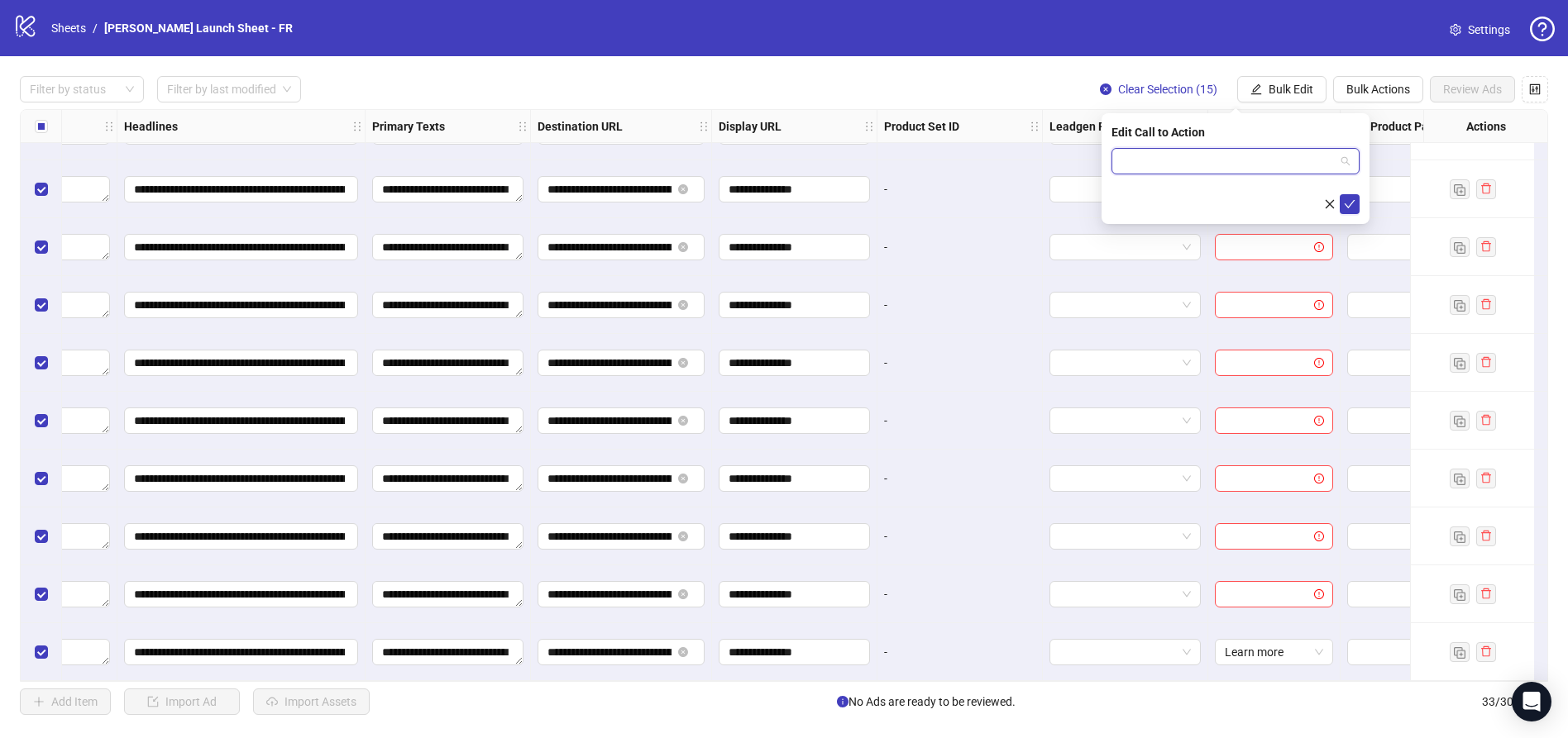
click at [1182, 166] on input "search" at bounding box center [1228, 161] width 213 height 25
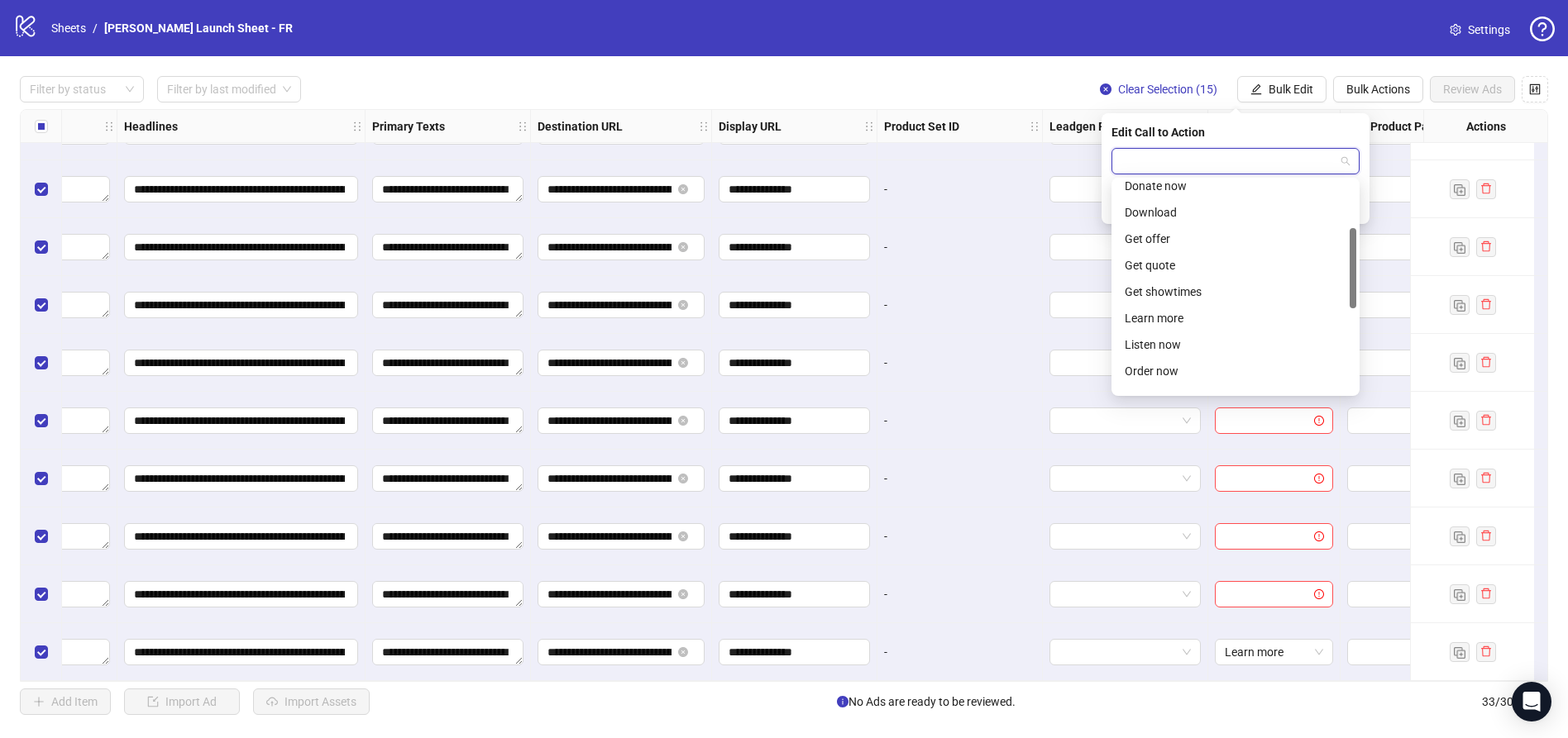
scroll to position [123, 0]
click at [1188, 308] on div "Learn more" at bounding box center [1236, 309] width 222 height 18
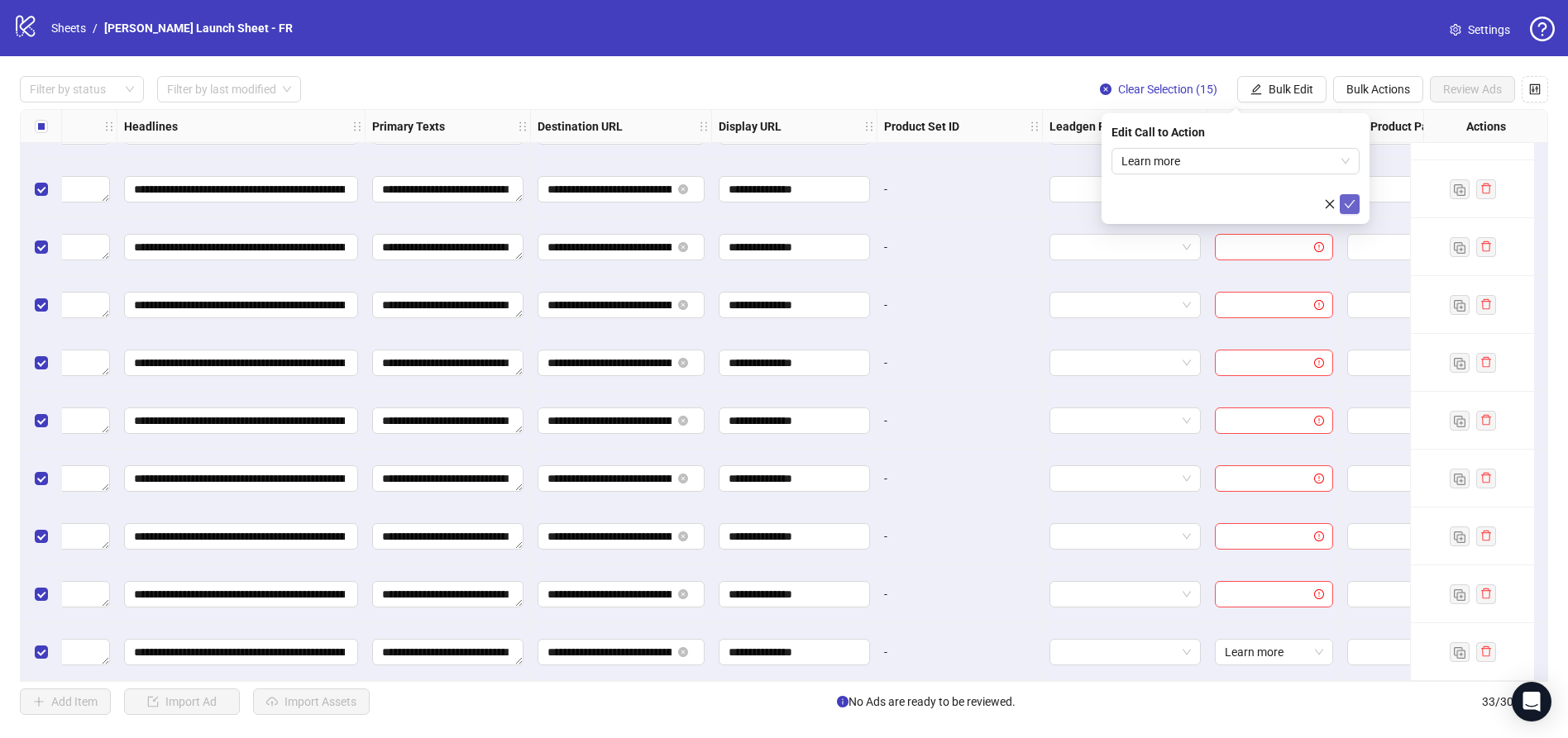
click at [1353, 205] on icon "check" at bounding box center [1350, 204] width 11 height 11
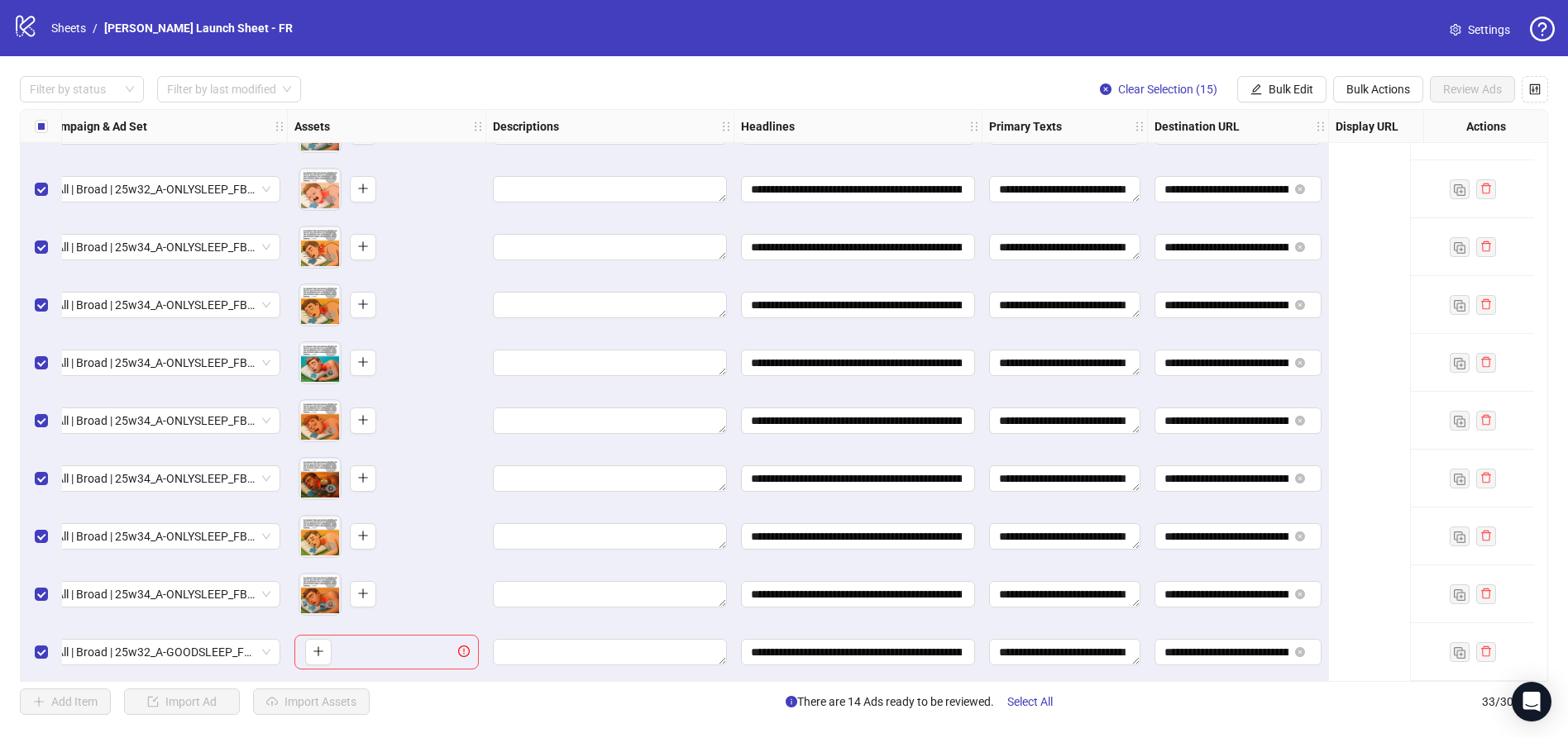
scroll to position [1378, 0]
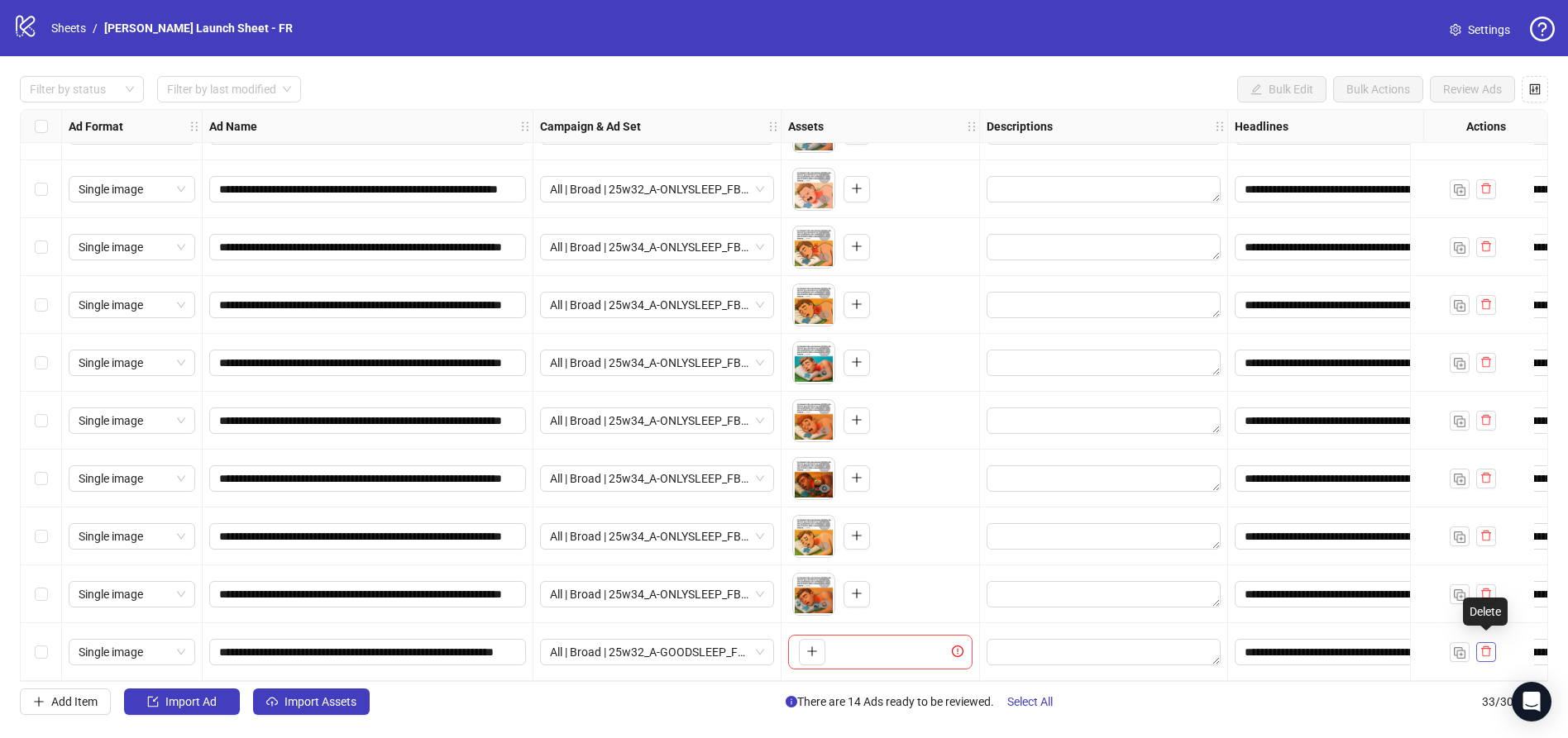
click at [1484, 649] on icon "delete" at bounding box center [1486, 651] width 11 height 11
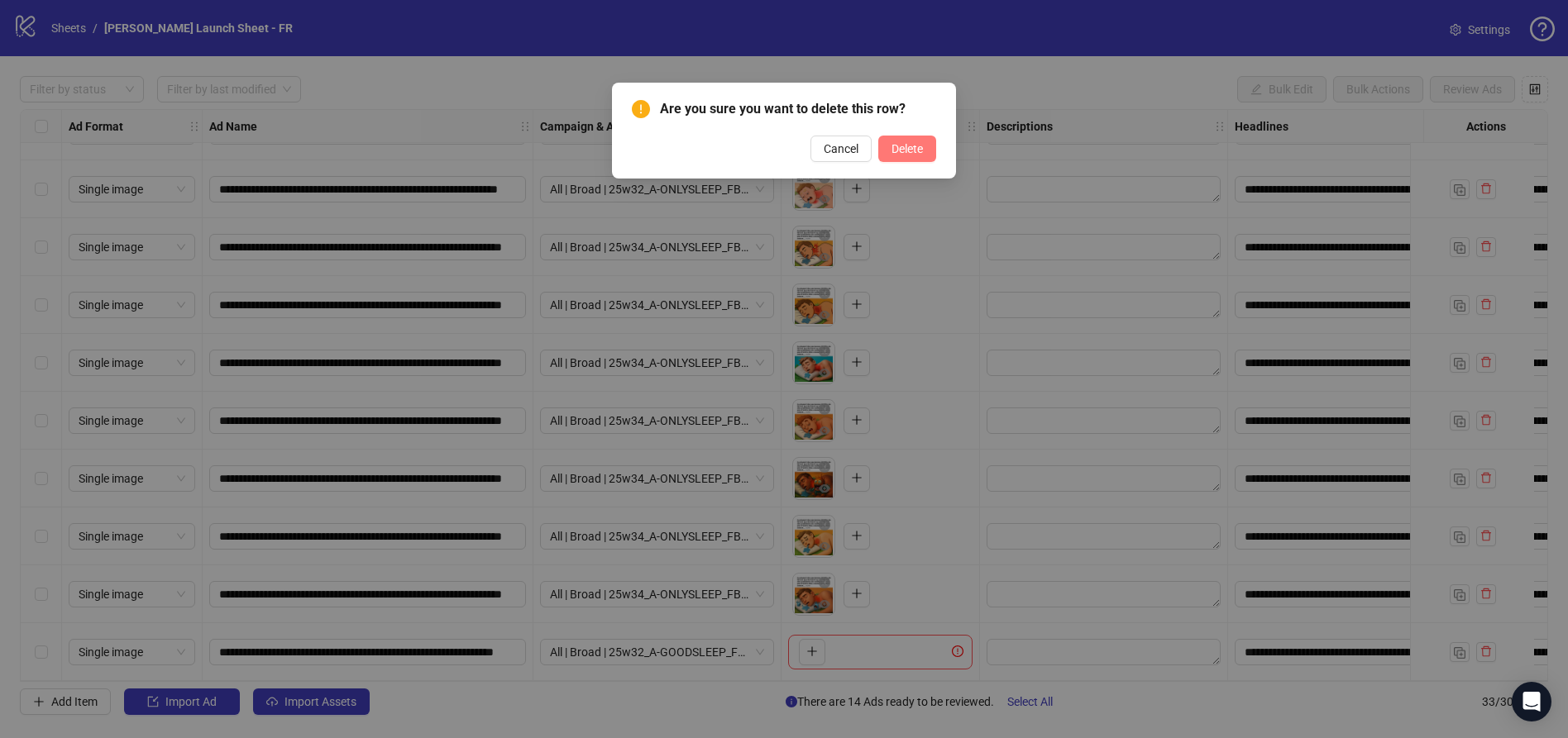
click at [905, 148] on span "Delete" at bounding box center [907, 149] width 31 height 13
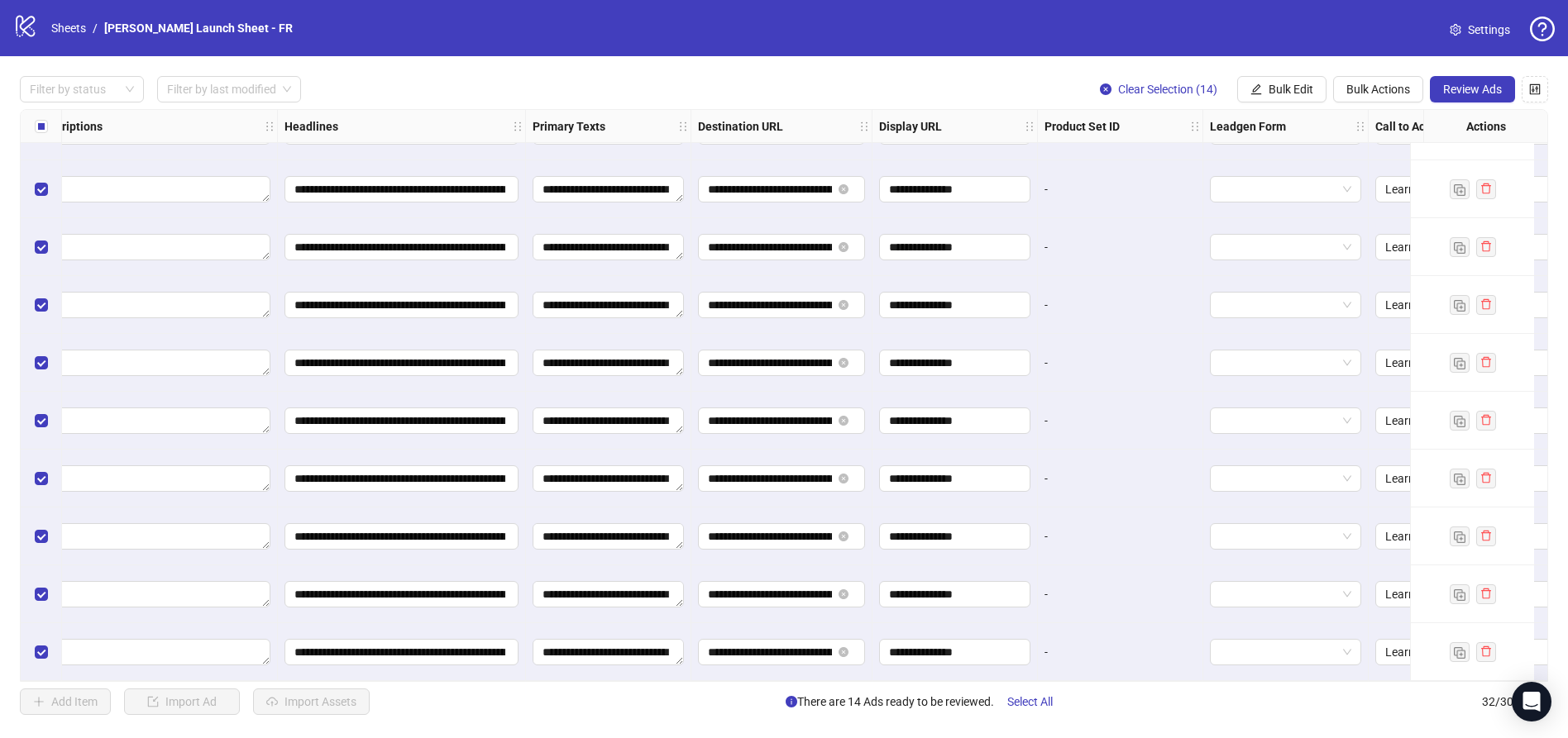
scroll to position [1320, 1053]
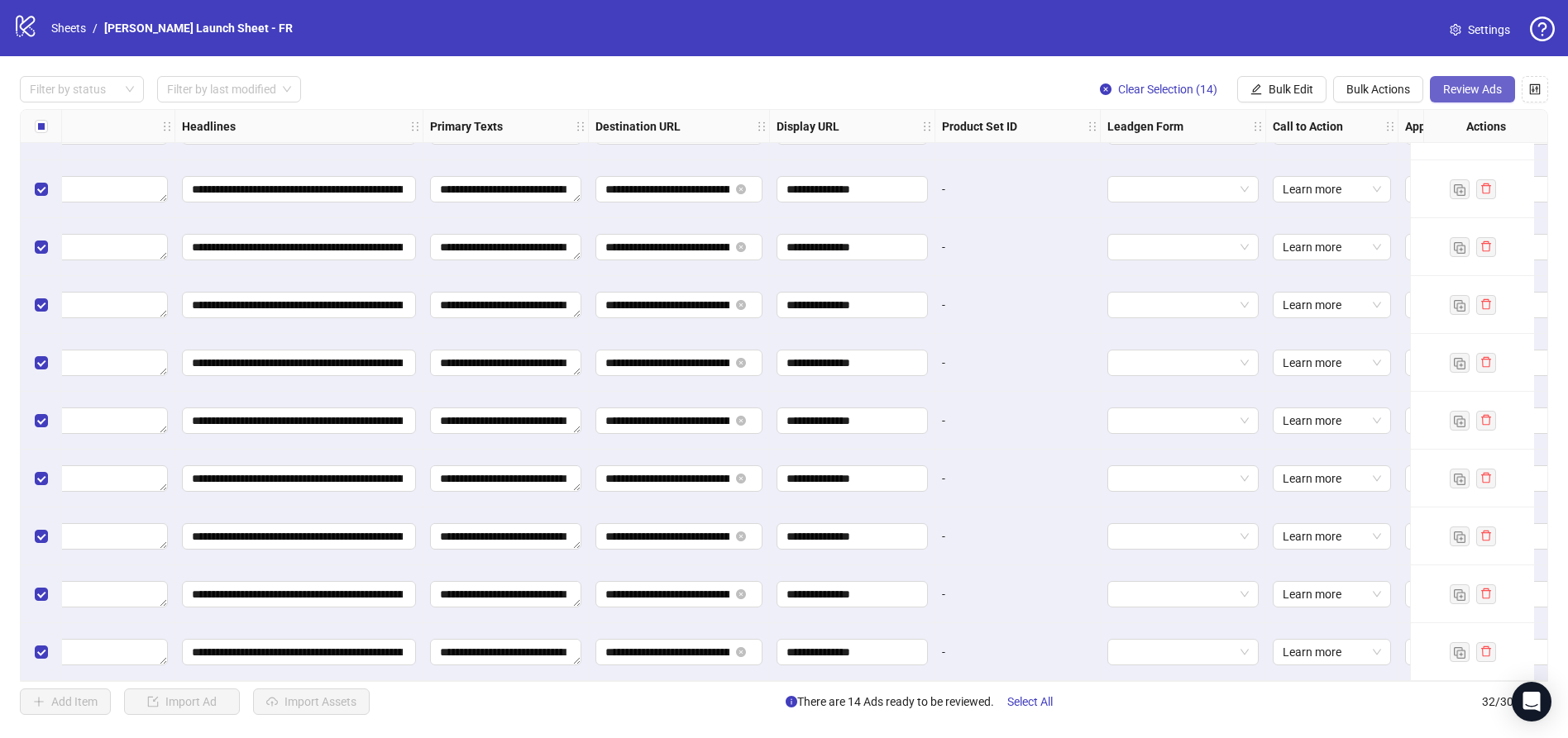
click at [1482, 95] on span "Review Ads" at bounding box center [1473, 90] width 59 height 13
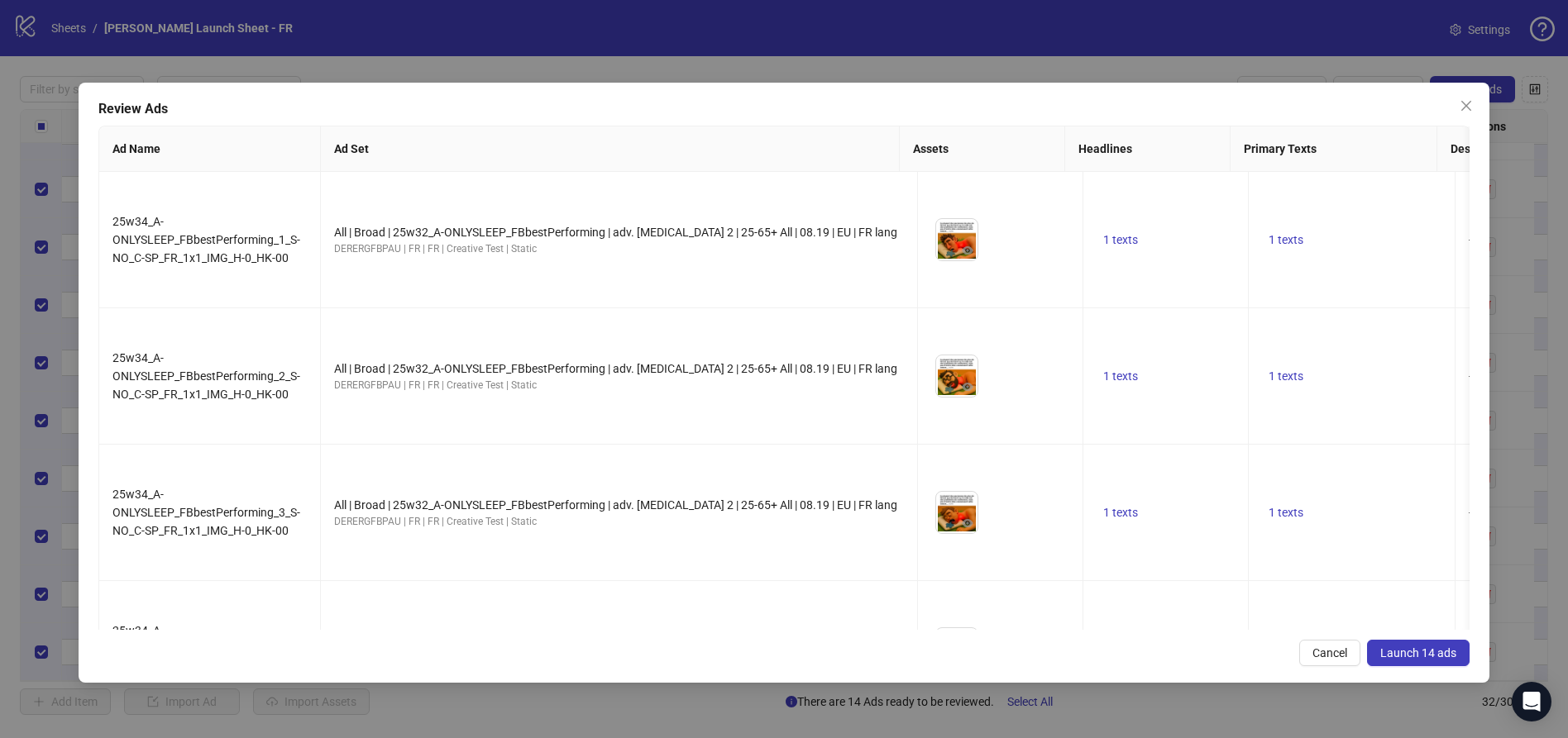
click at [1409, 654] on span "Launch 14 ads" at bounding box center [1418, 653] width 76 height 13
